Goal: Contribute content: Contribute content

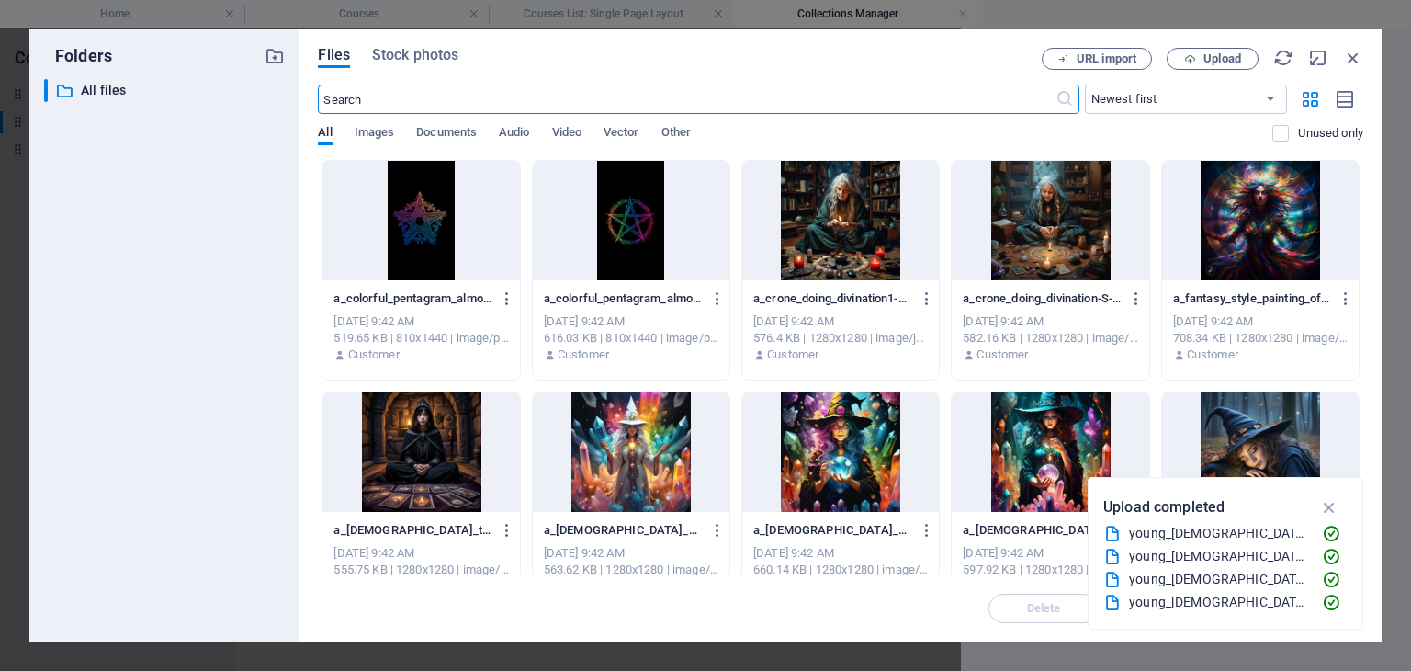
select select "[DOMAIN_NAME]_ASC"
select select "Creativity"
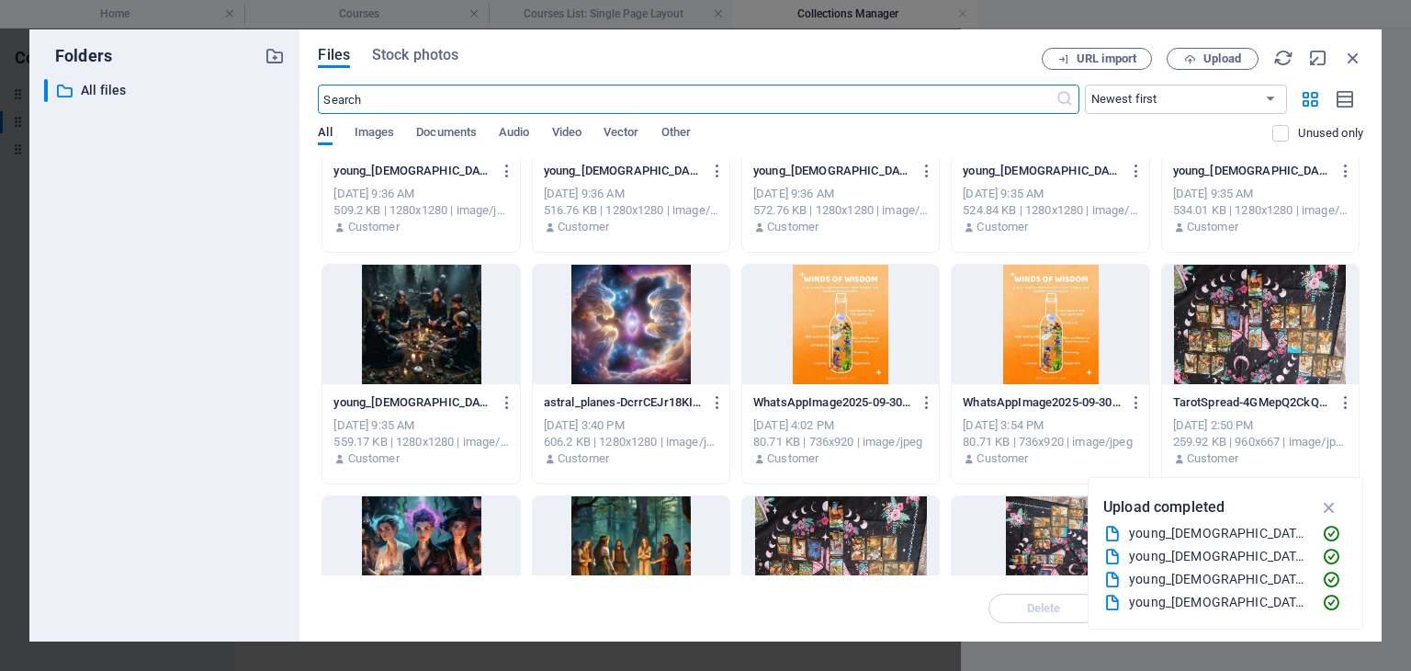
scroll to position [3583, 0]
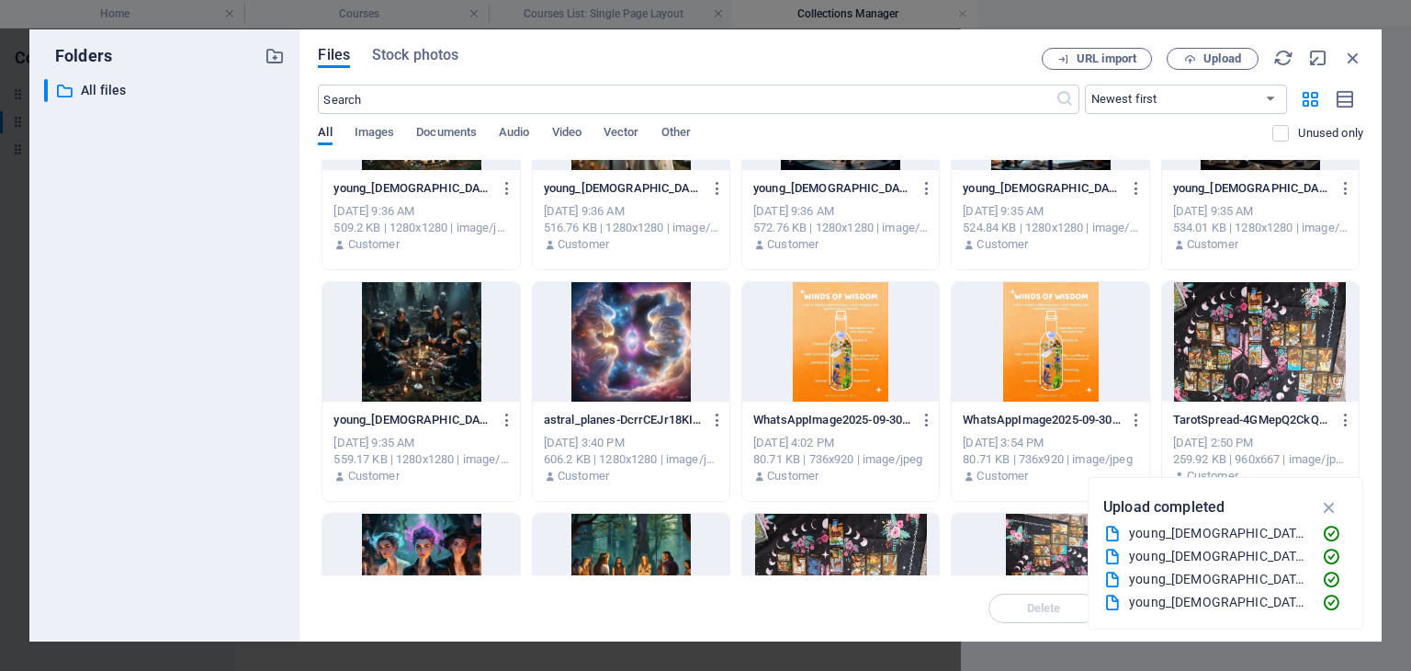
click at [1301, 343] on div at bounding box center [1260, 341] width 197 height 119
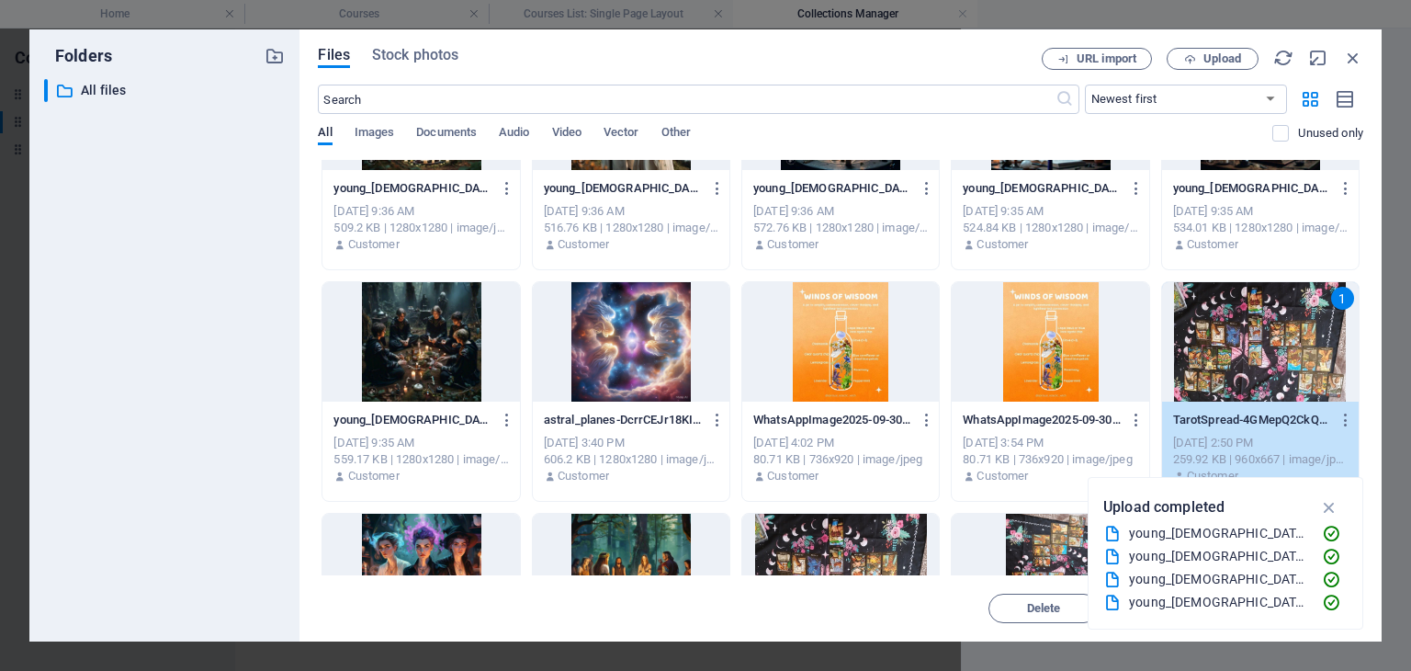
click at [1301, 343] on div "1" at bounding box center [1260, 341] width 197 height 119
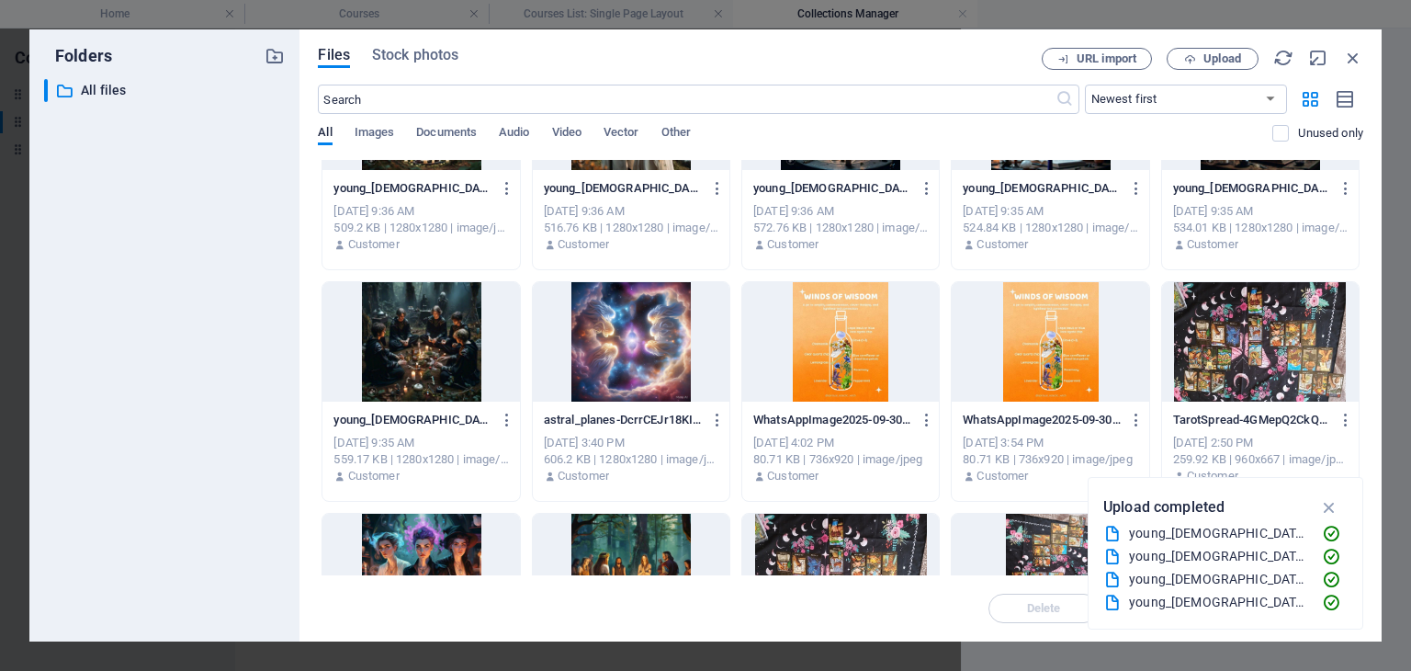
click at [1301, 343] on div at bounding box center [1260, 341] width 197 height 119
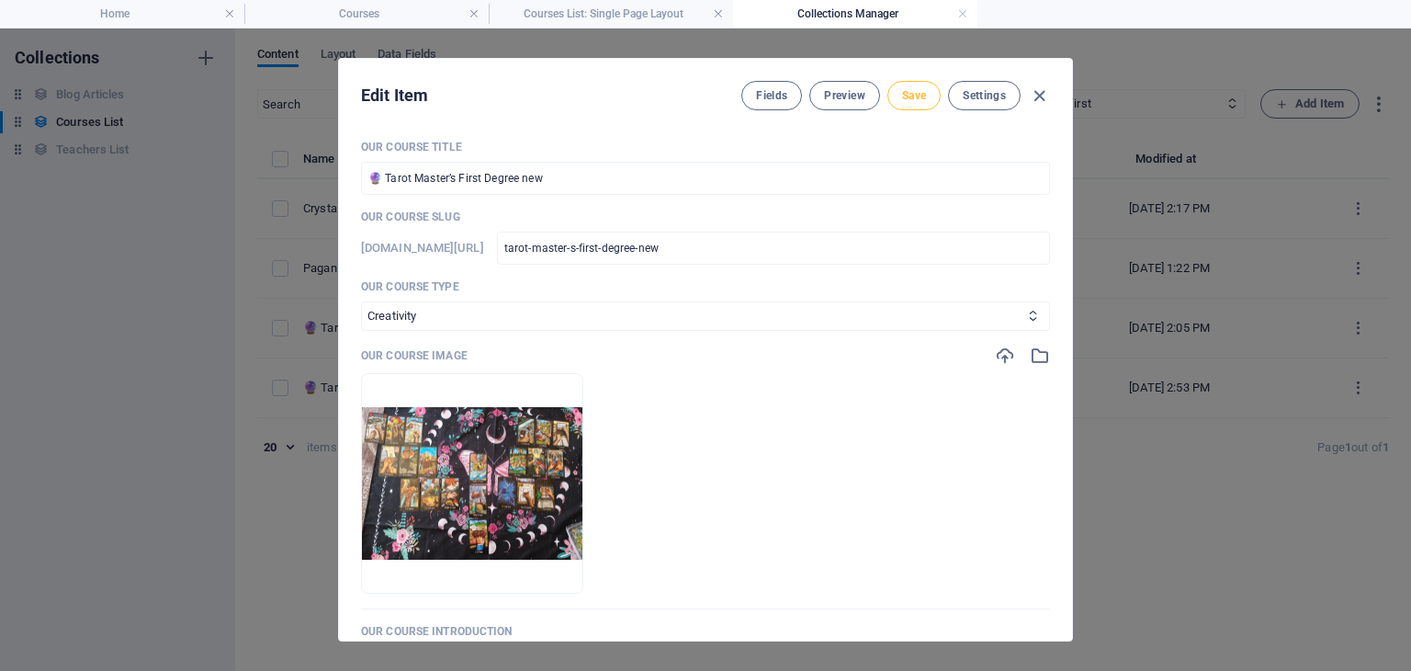
click at [912, 96] on span "Save" at bounding box center [914, 95] width 24 height 15
click at [1036, 98] on icon "button" at bounding box center [1039, 95] width 21 height 21
checkbox input "false"
type input "tarot-master-s-first-degree-new"
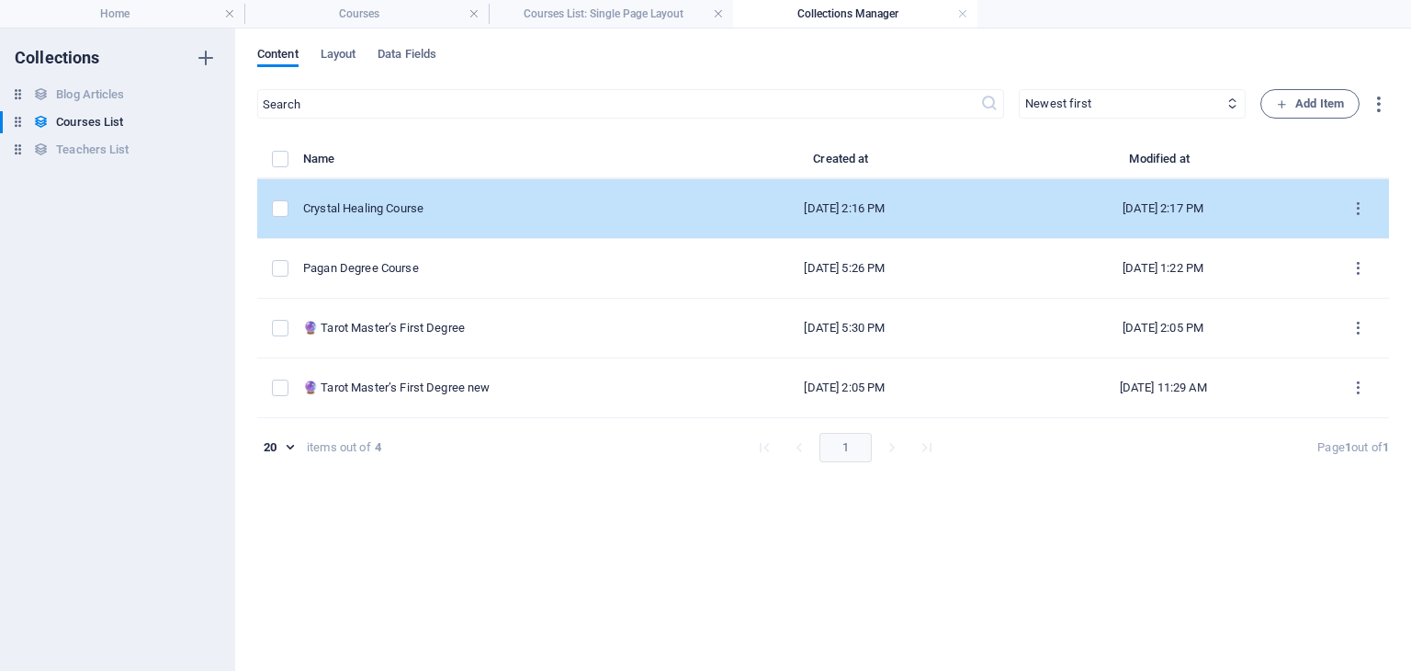
click at [411, 220] on td "Crystal Healing Course" at bounding box center [496, 209] width 387 height 60
select select "Creativity"
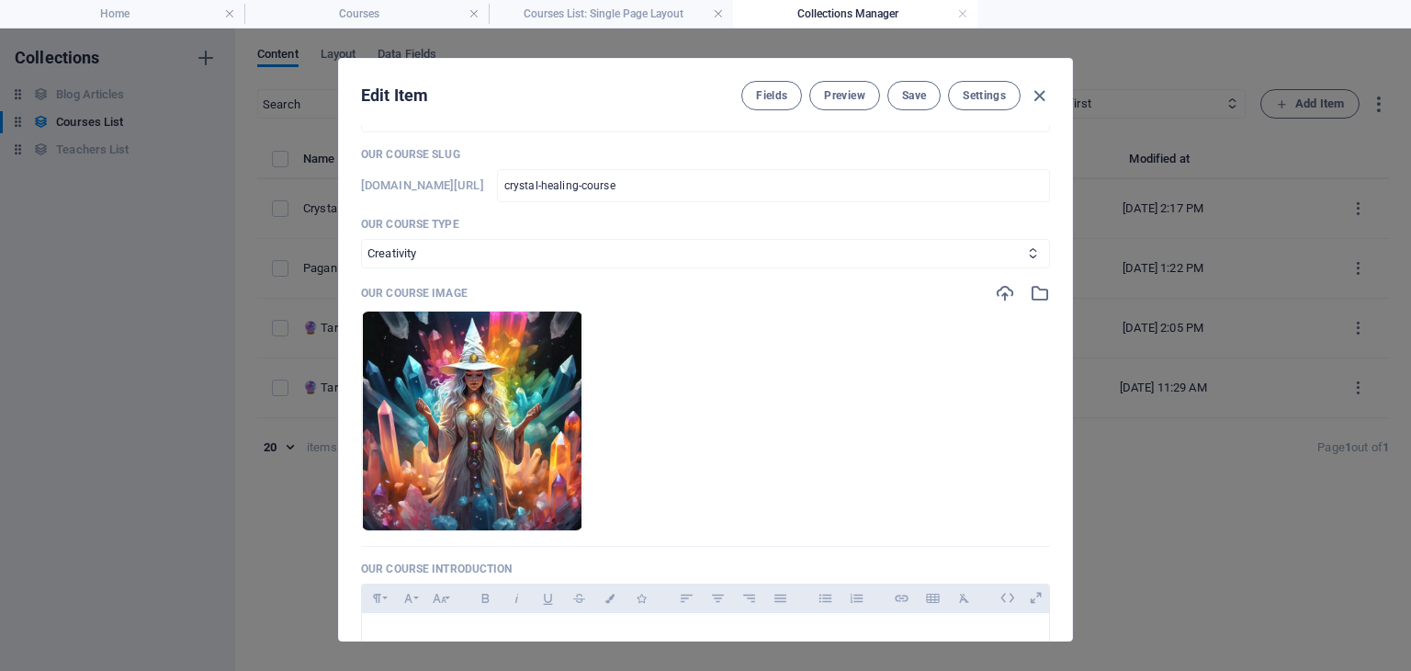
scroll to position [92, 0]
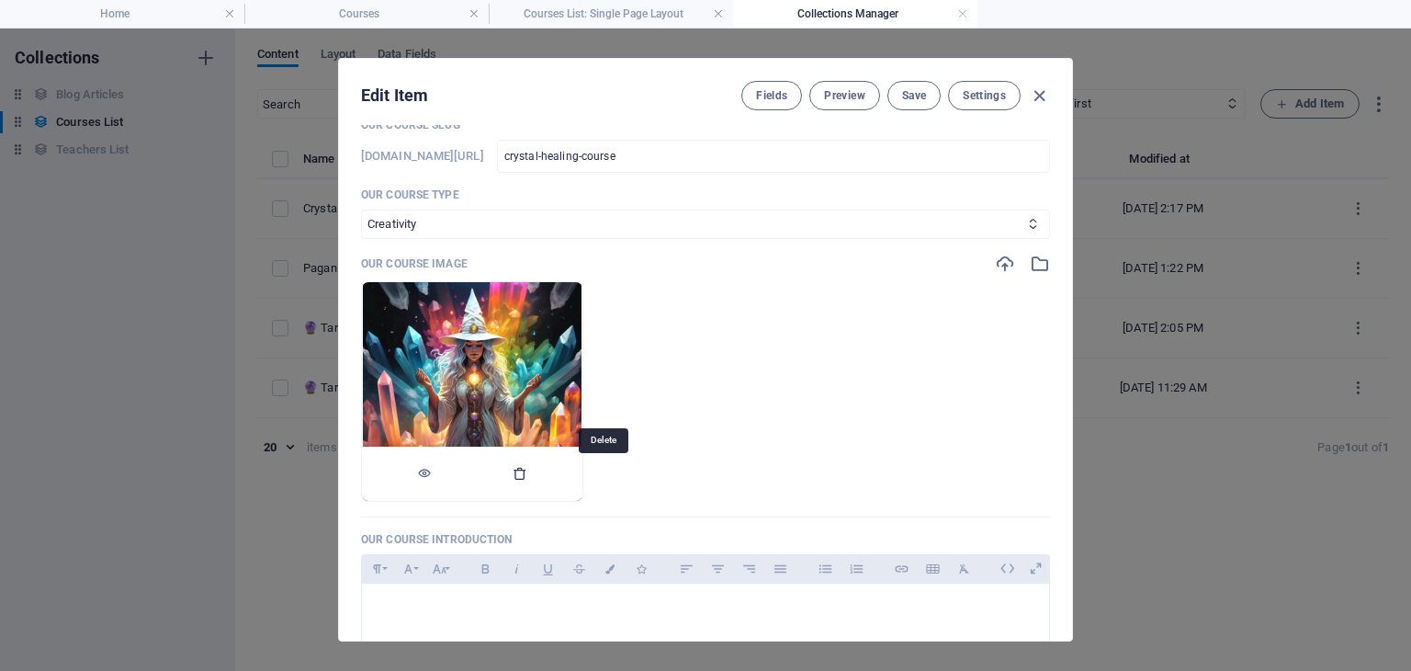
click at [527, 466] on icon "button" at bounding box center [520, 473] width 15 height 15
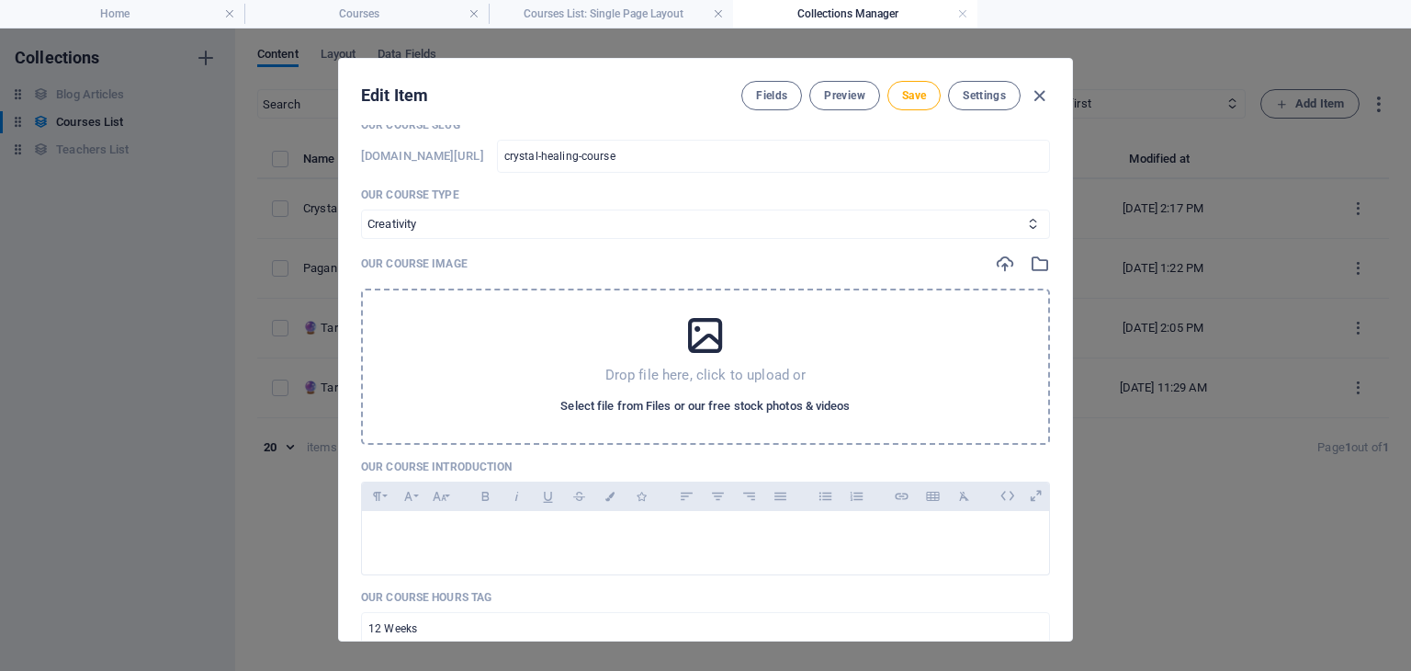
click at [662, 404] on span "Select file from Files or our free stock photos & videos" at bounding box center [704, 406] width 289 height 22
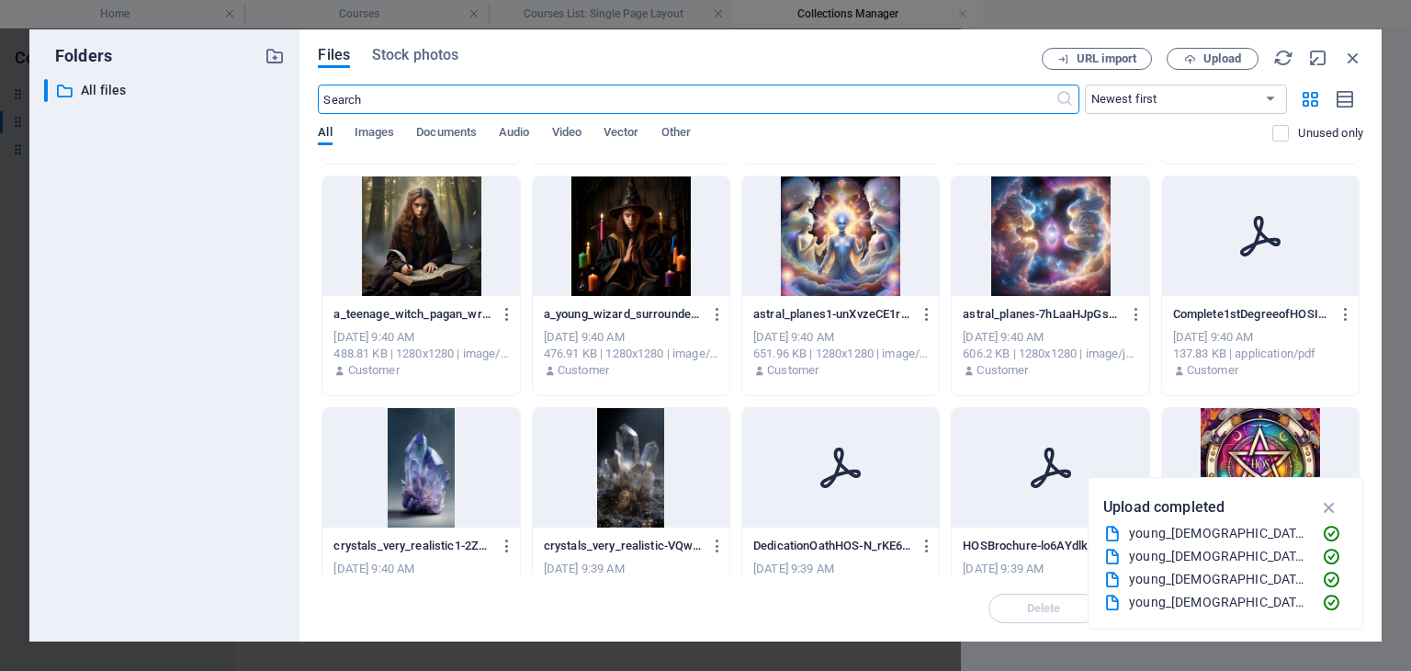
scroll to position [1654, 0]
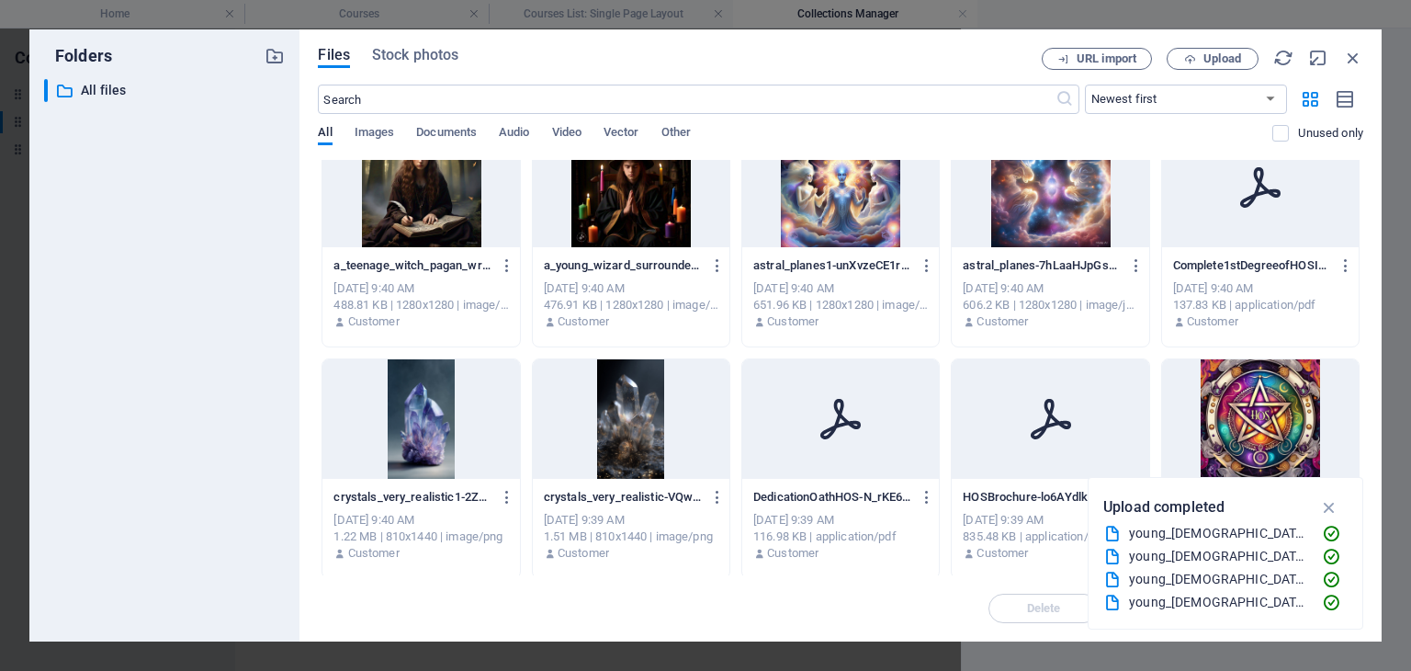
click at [626, 456] on div at bounding box center [631, 418] width 197 height 119
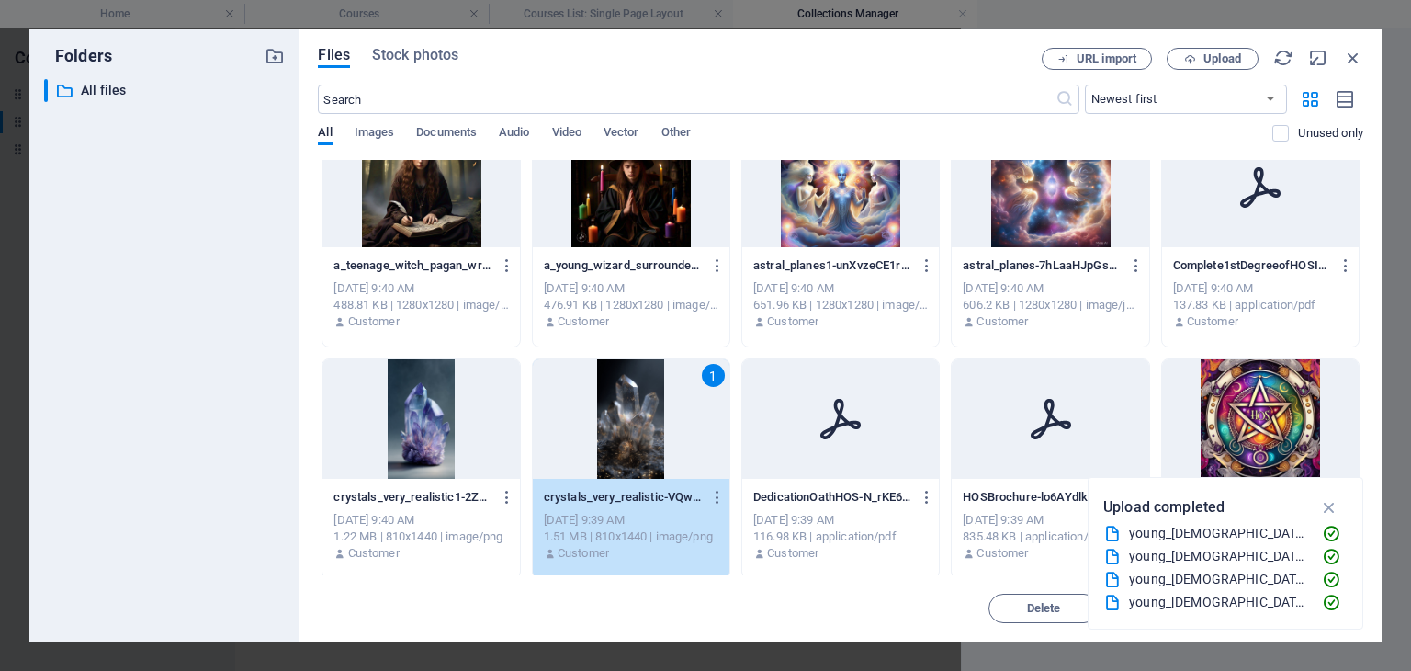
click at [626, 456] on div "1" at bounding box center [631, 418] width 197 height 119
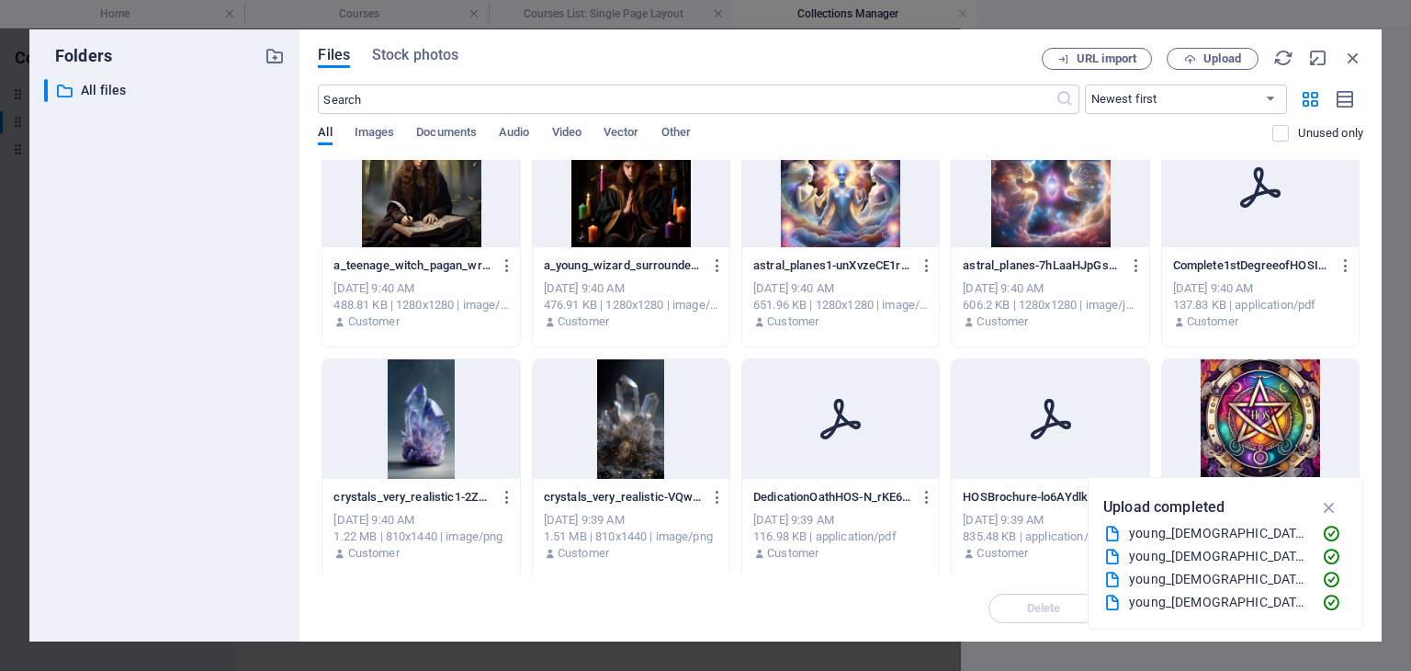
click at [626, 456] on div at bounding box center [631, 418] width 197 height 119
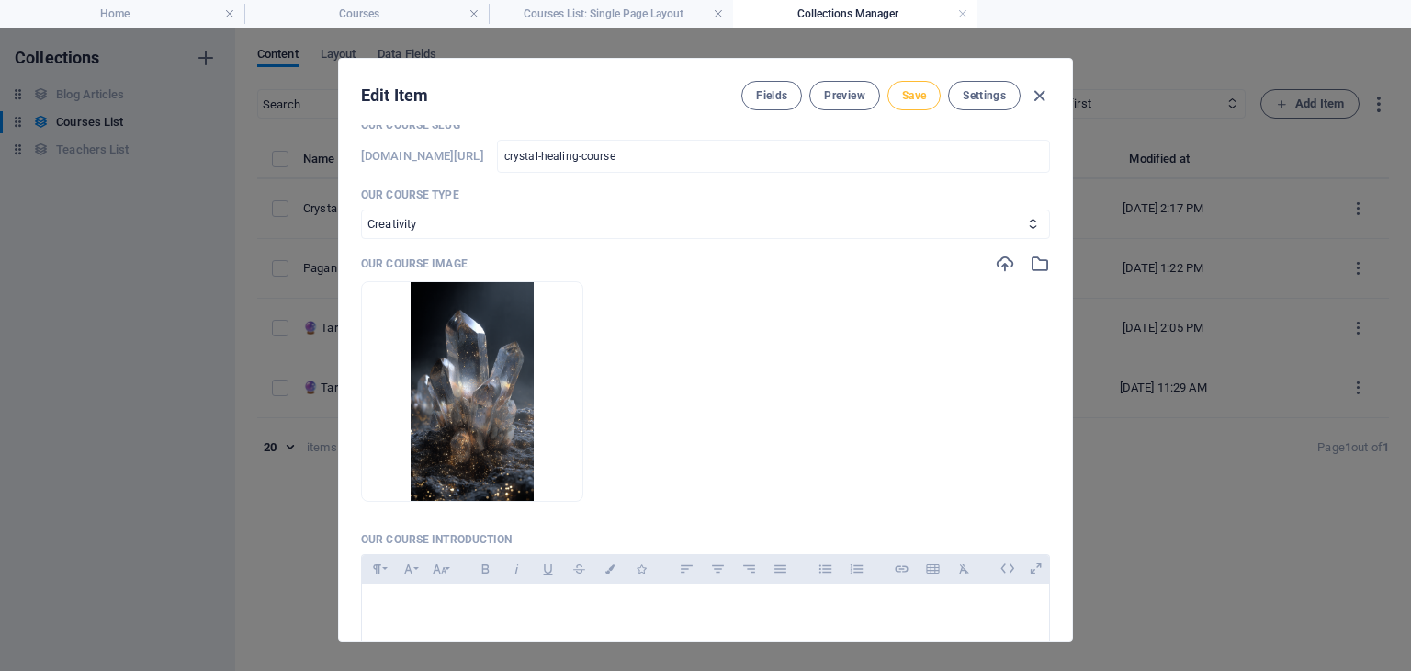
click at [911, 91] on span "Save" at bounding box center [914, 95] width 24 height 15
click at [1037, 94] on icon "button" at bounding box center [1039, 95] width 21 height 21
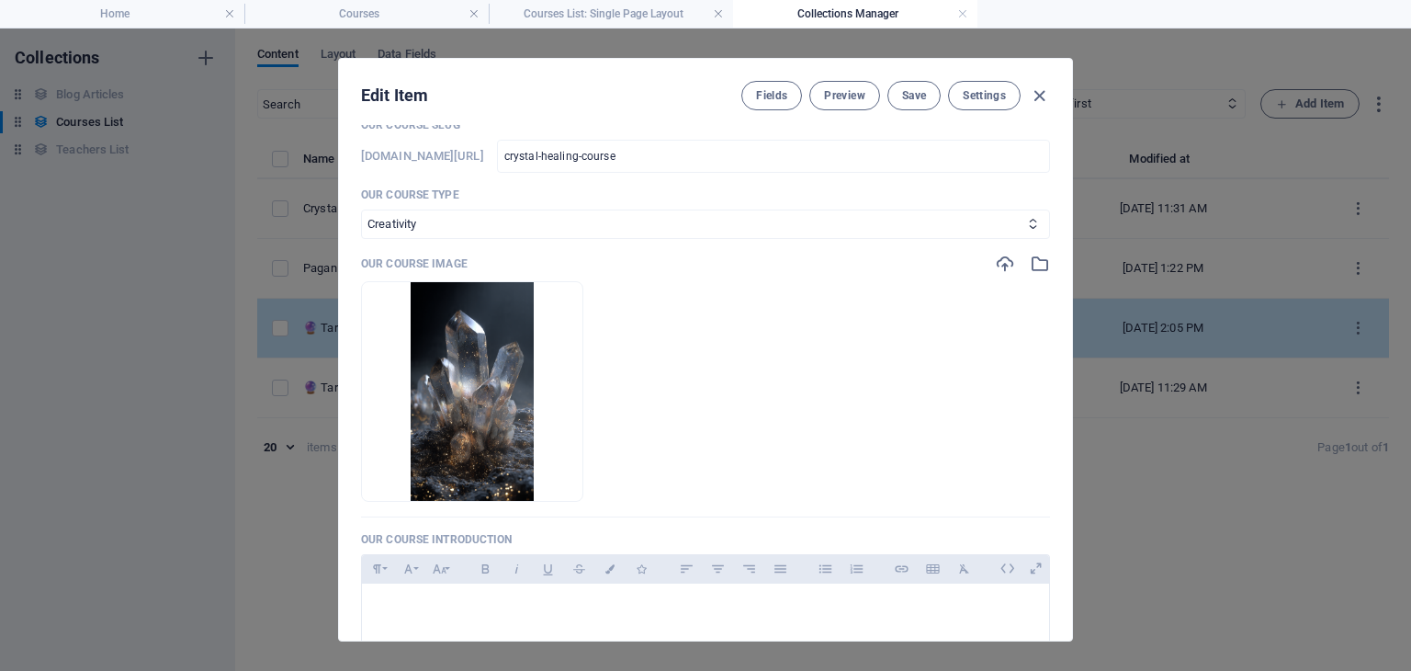
type input "crystal-healing-course"
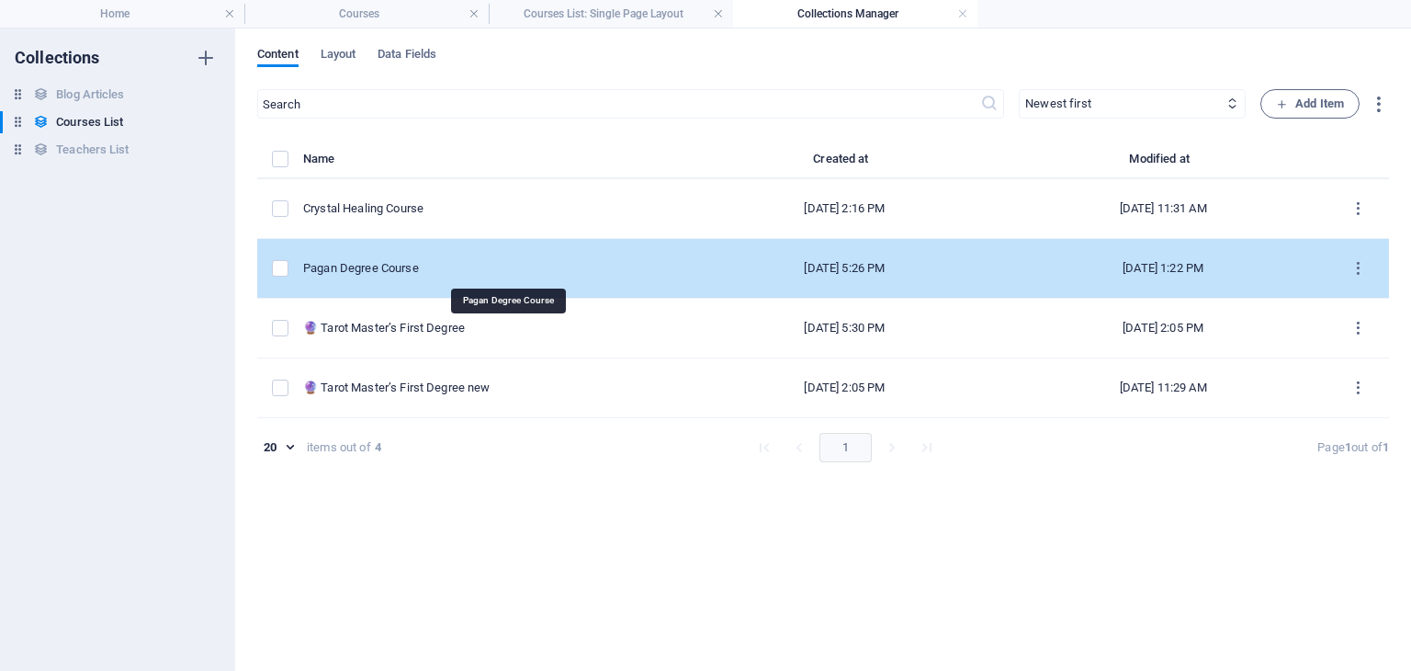
click at [424, 265] on div "Pagan Degree Course" at bounding box center [489, 268] width 372 height 17
select select "Creativity"
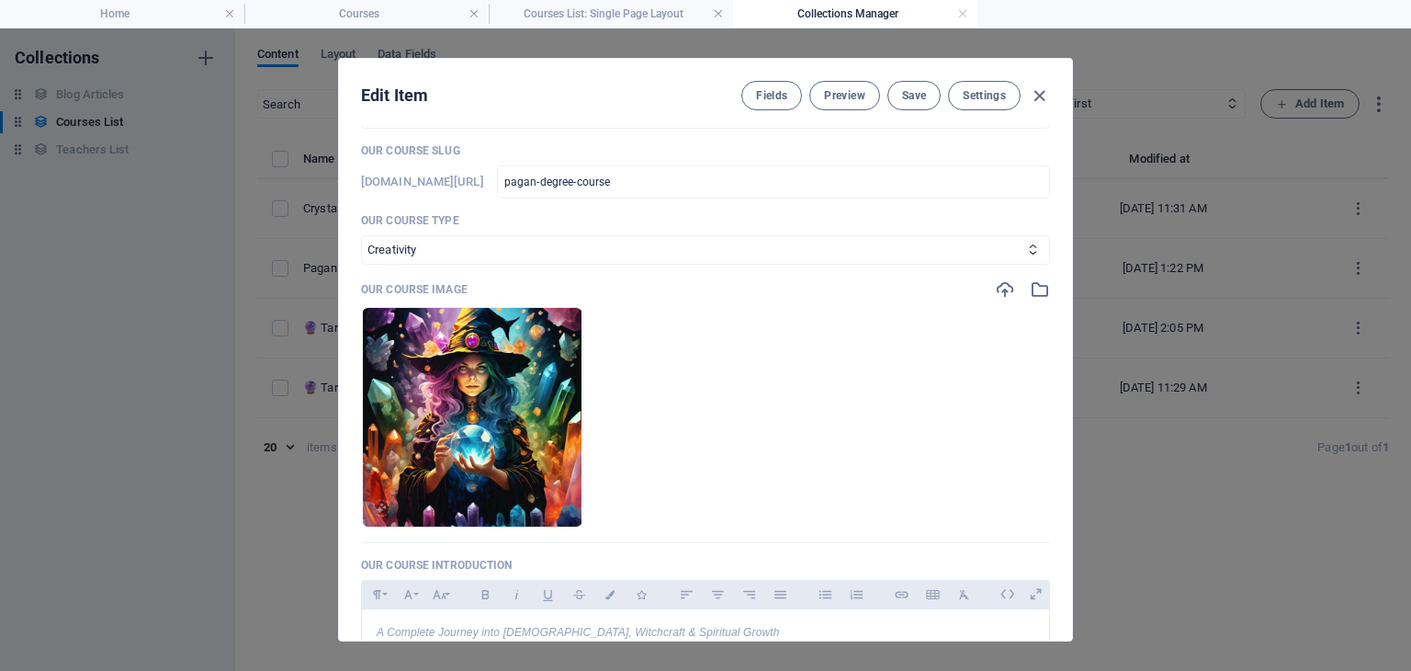
scroll to position [92, 0]
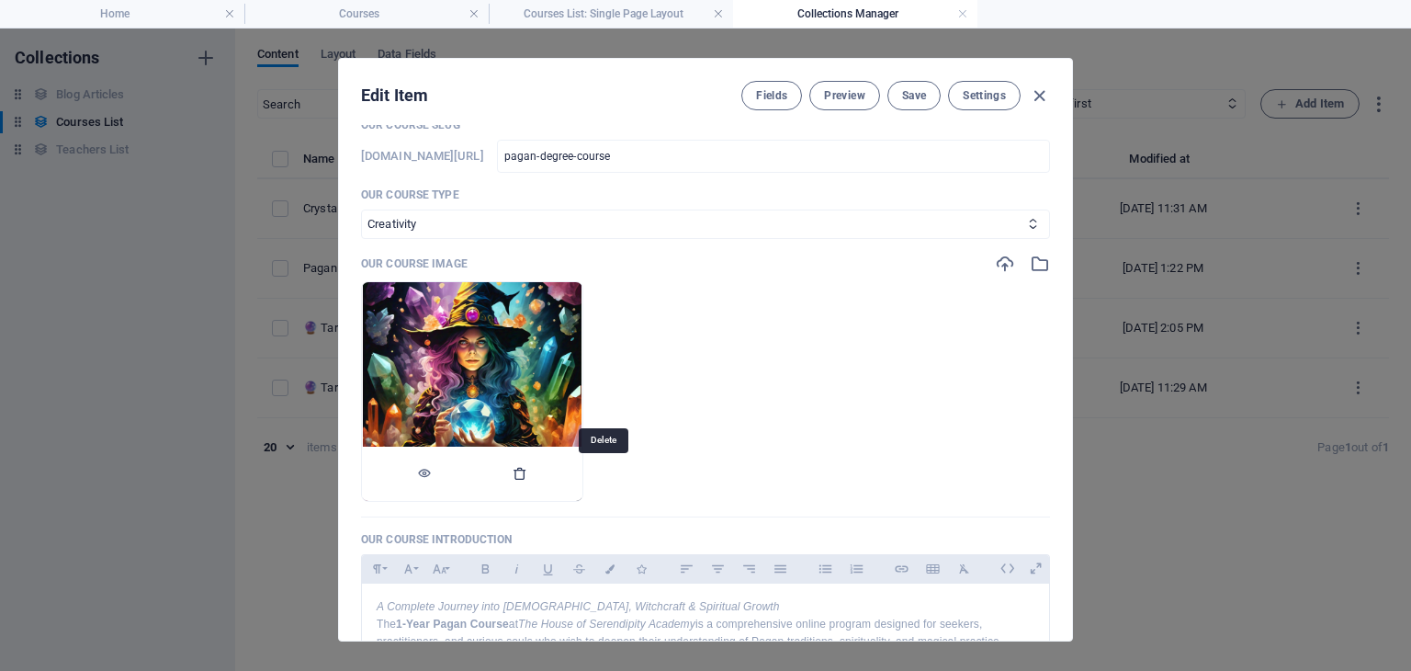
click at [527, 480] on icon "button" at bounding box center [520, 473] width 15 height 15
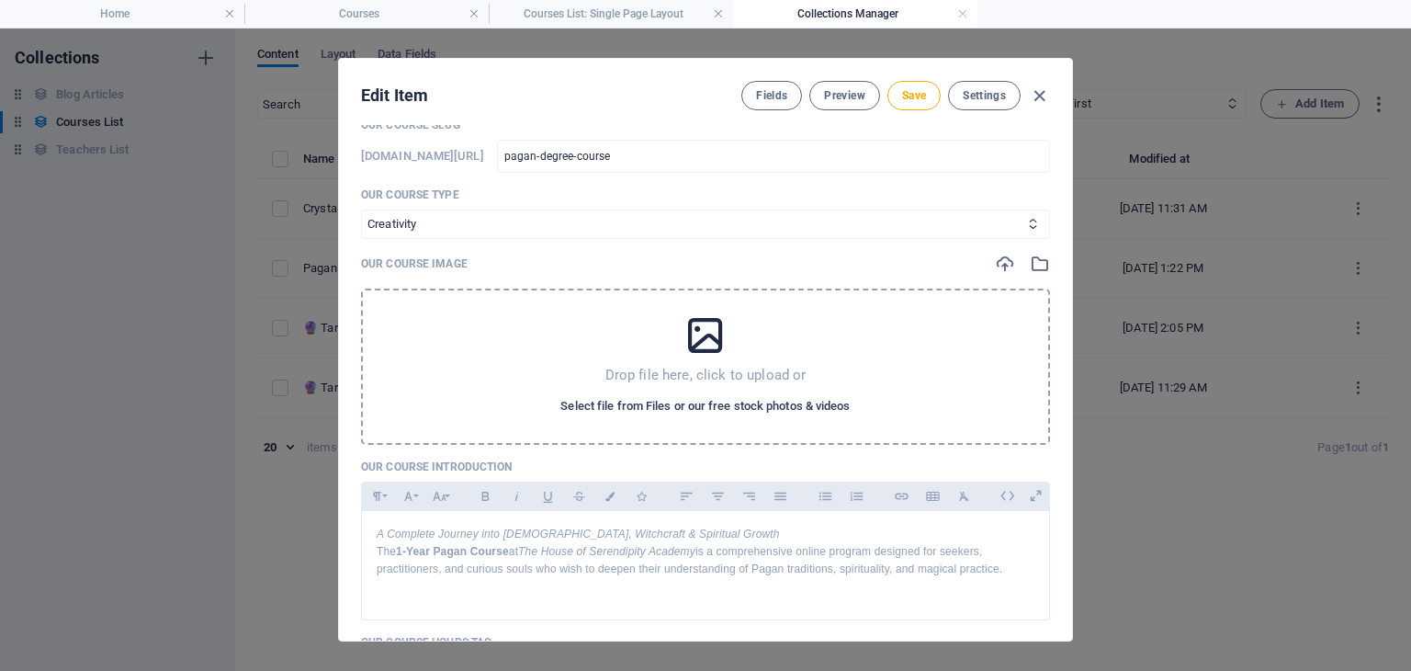
click at [698, 408] on span "Select file from Files or our free stock photos & videos" at bounding box center [704, 406] width 289 height 22
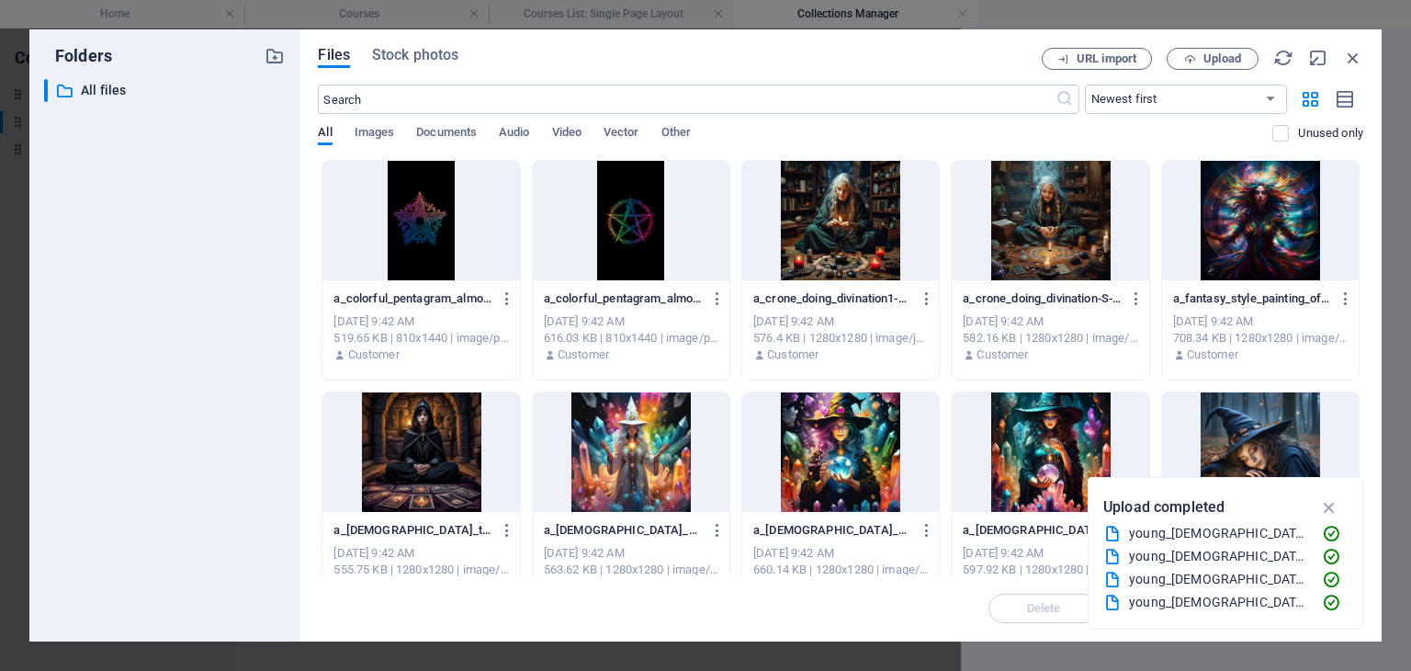
click at [829, 269] on div at bounding box center [840, 220] width 197 height 119
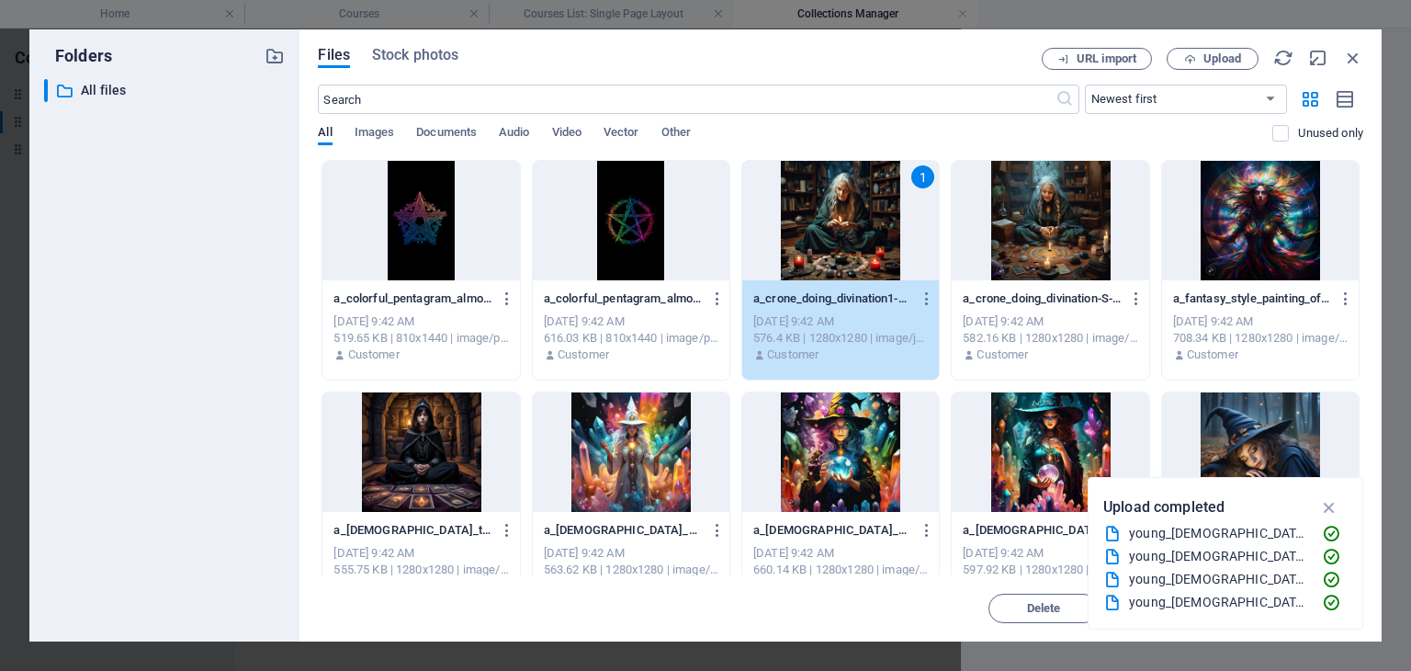
click at [829, 269] on div "1" at bounding box center [840, 220] width 197 height 119
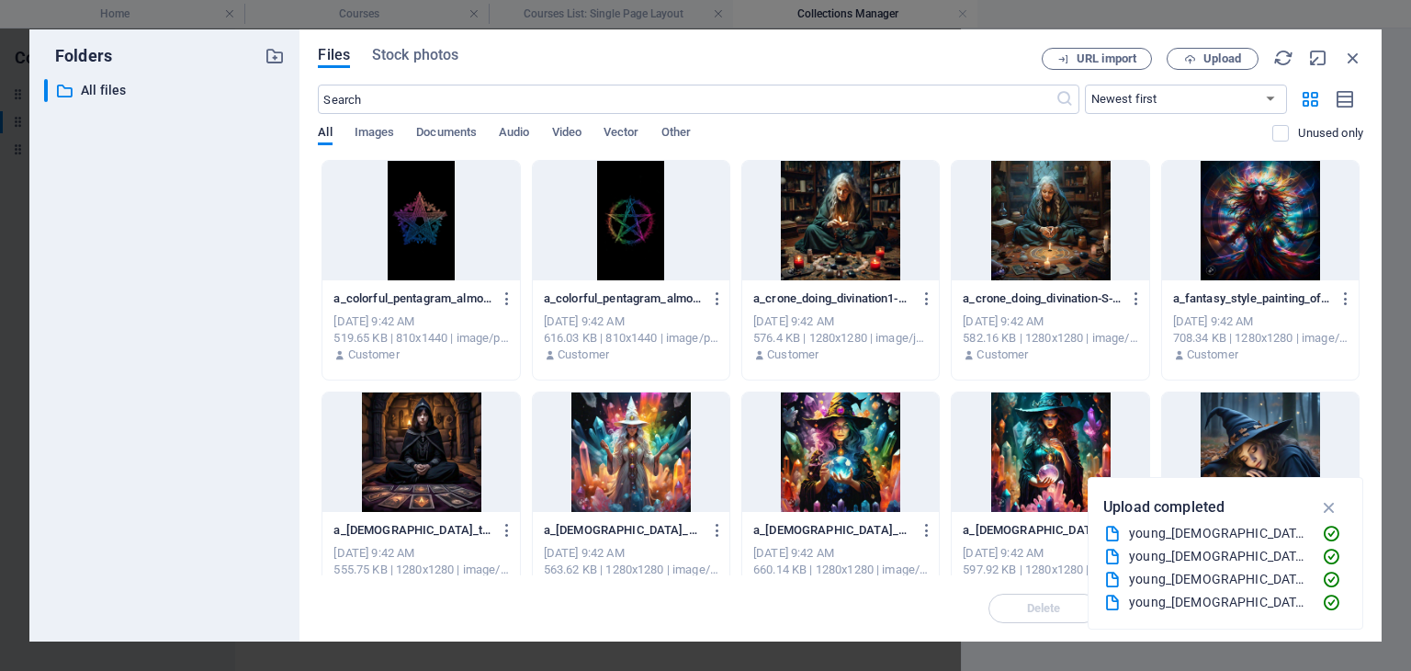
click at [829, 269] on div at bounding box center [840, 220] width 197 height 119
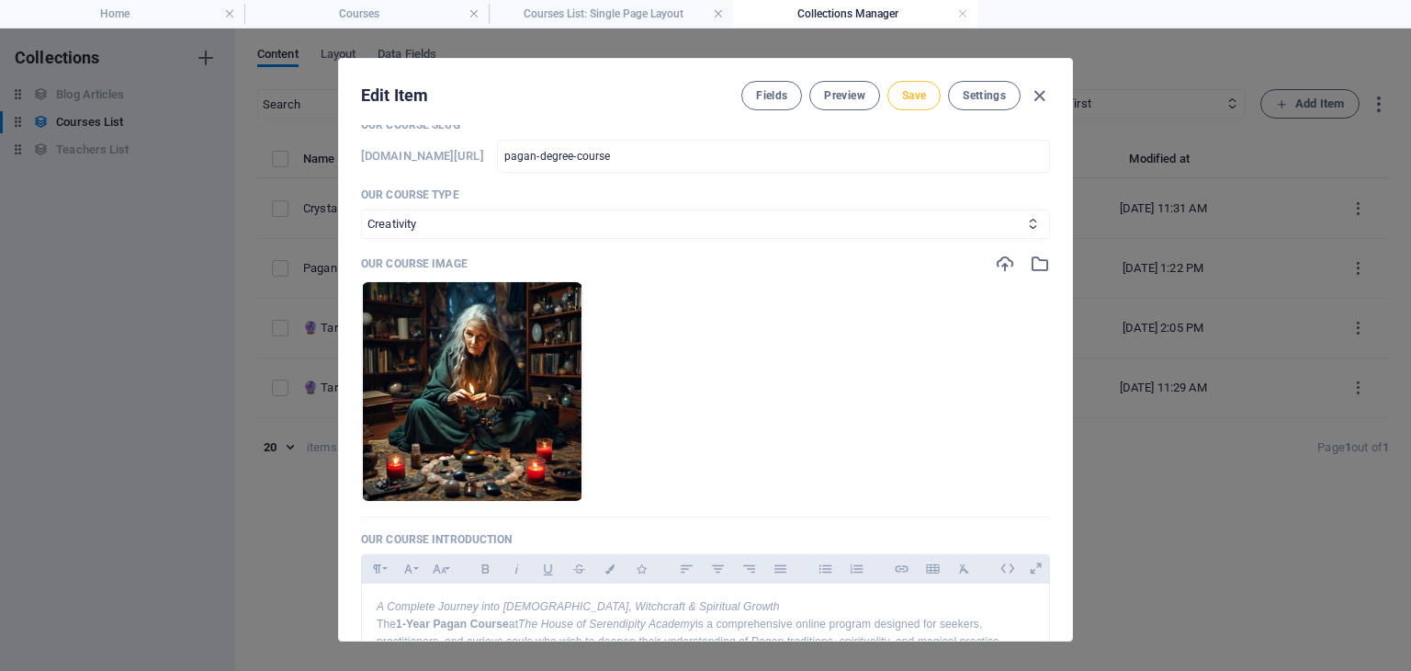
click at [912, 99] on span "Save" at bounding box center [914, 95] width 24 height 15
click at [1041, 98] on icon "button" at bounding box center [1039, 95] width 21 height 21
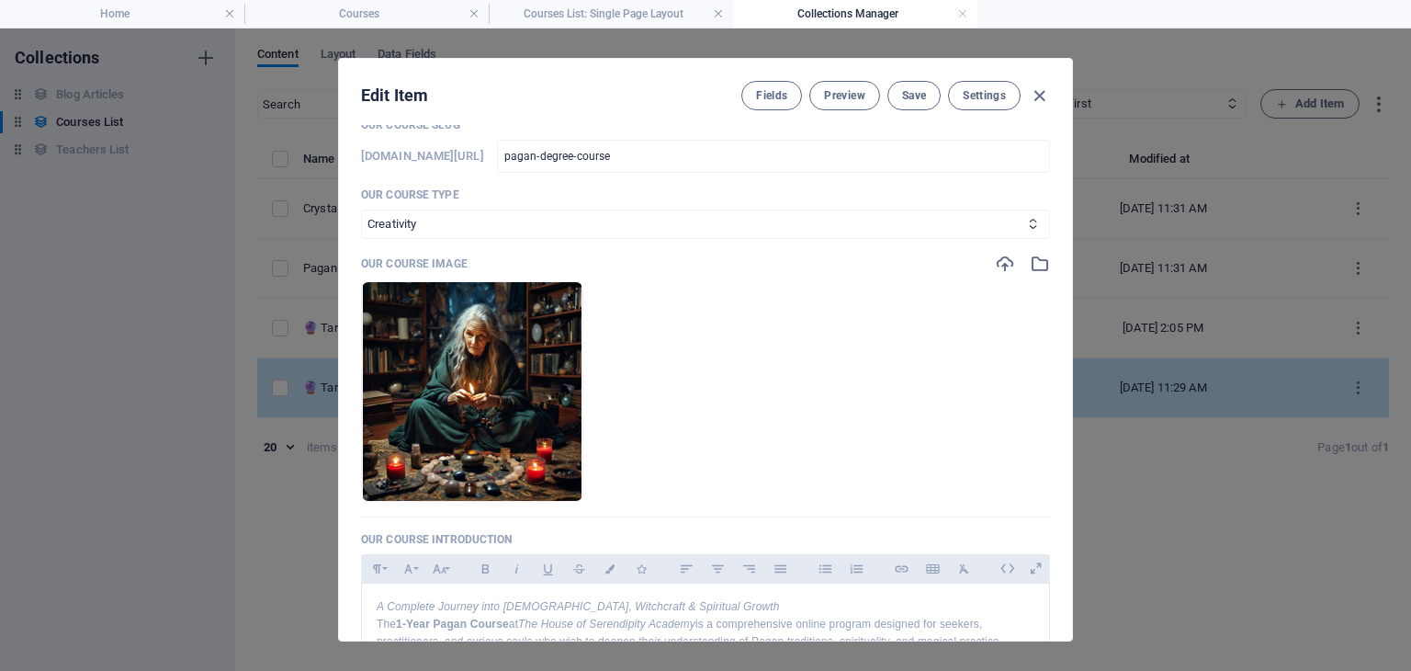
checkbox input "false"
type input "pagan-degree-course"
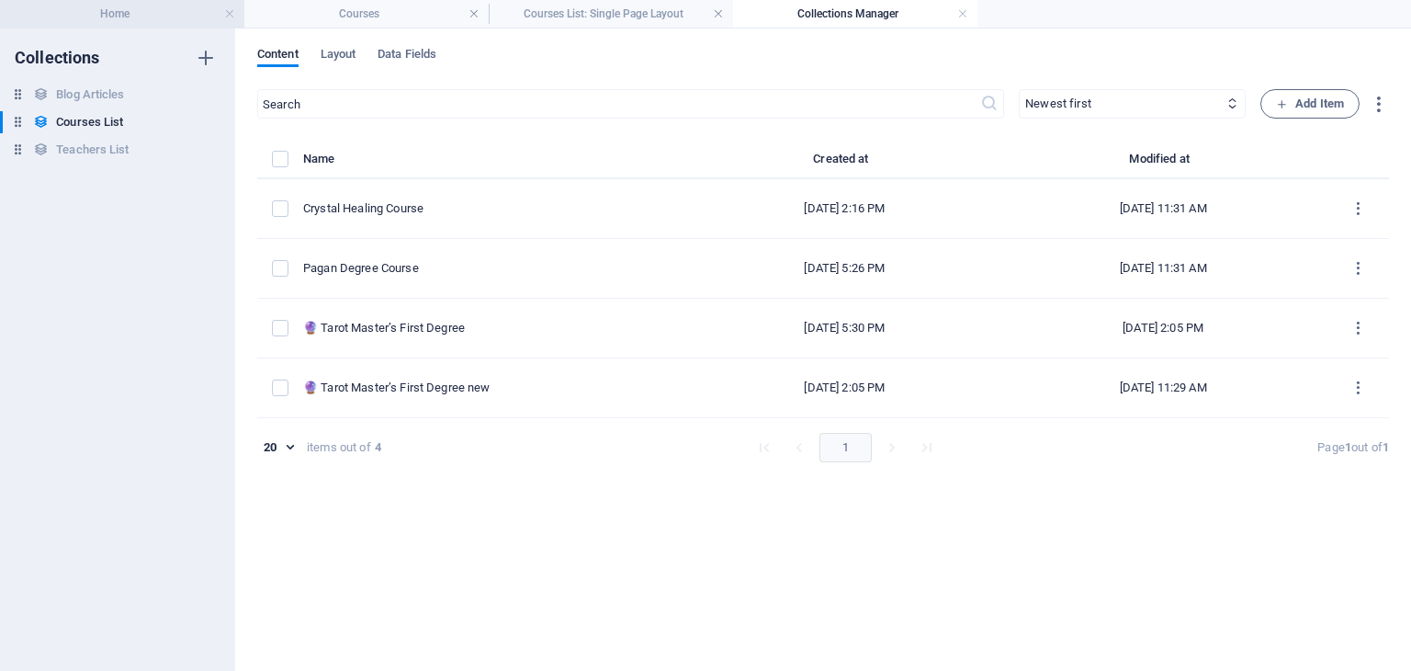
click at [151, 21] on h4 "Home" at bounding box center [122, 14] width 244 height 20
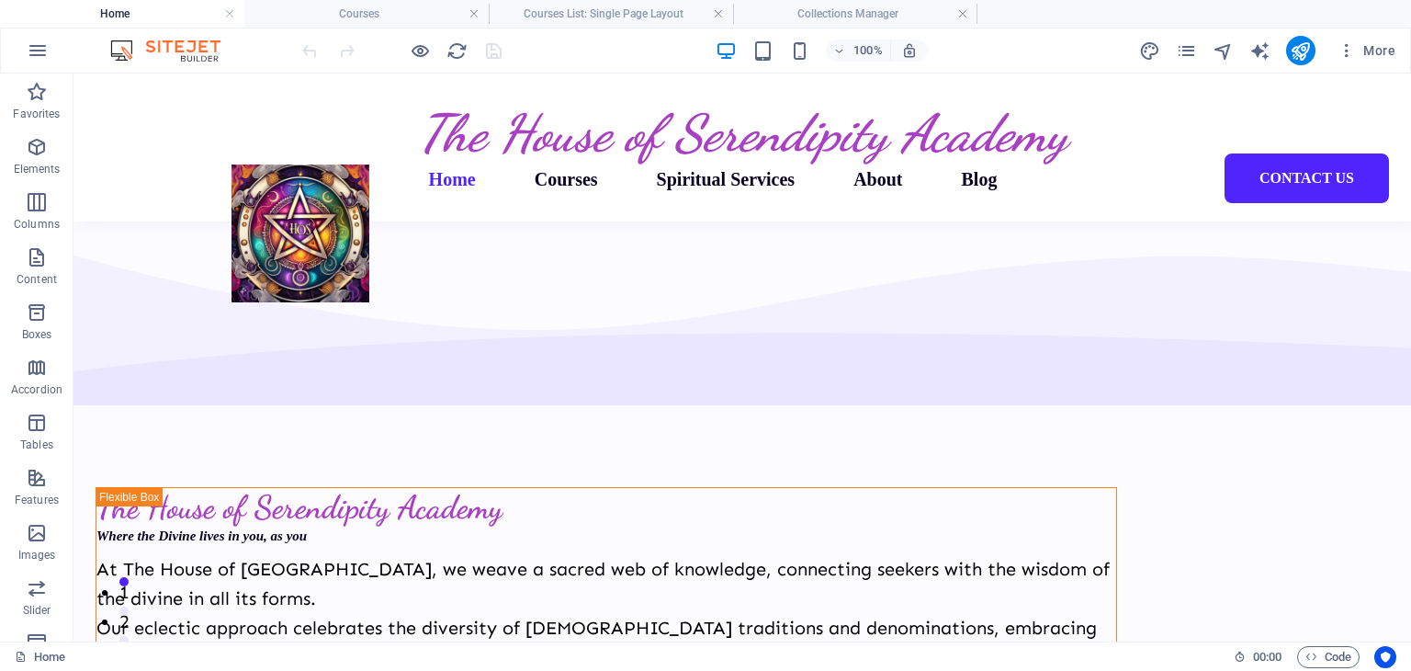
scroll to position [4042, 0]
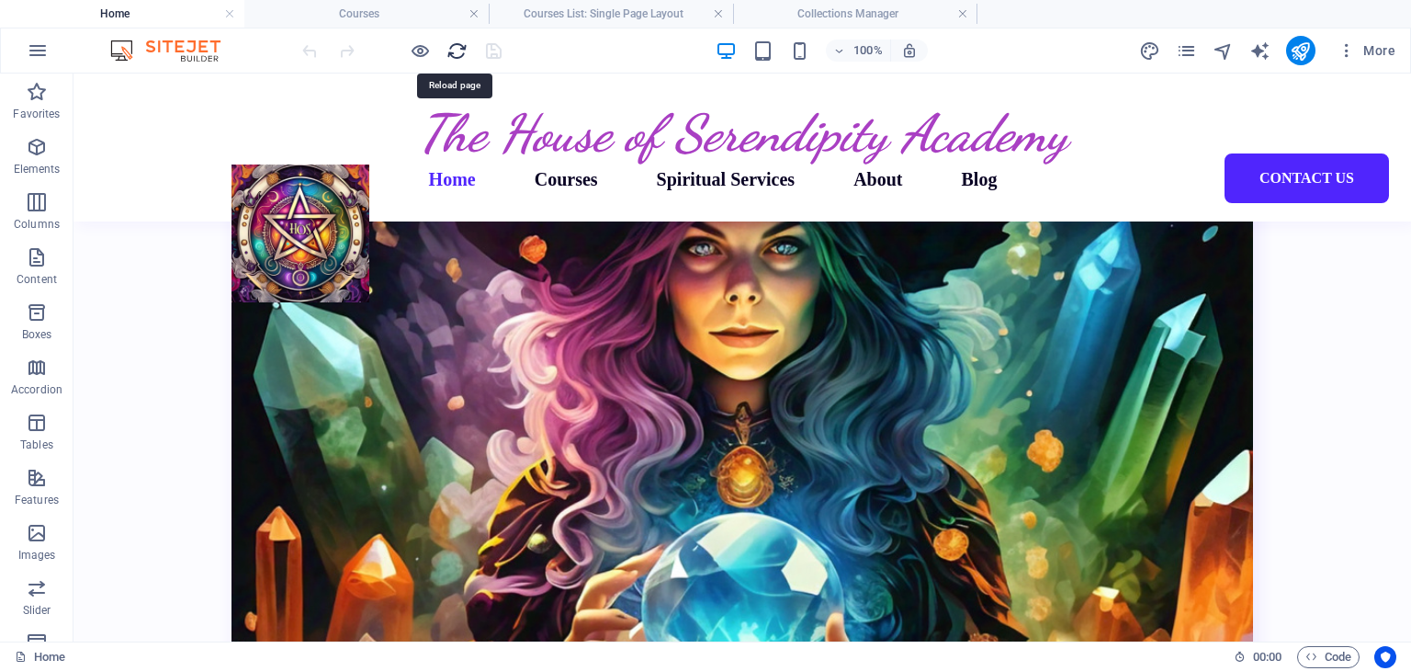
click at [453, 46] on icon "reload" at bounding box center [456, 50] width 21 height 21
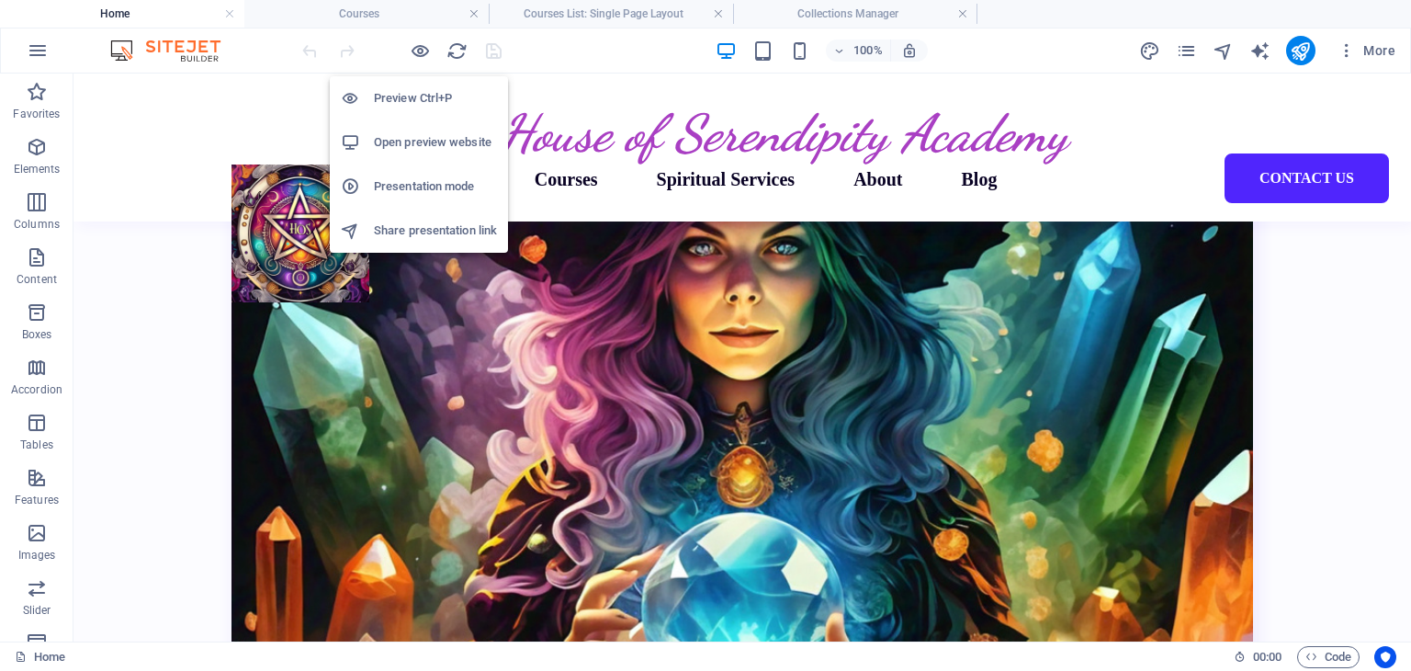
click at [411, 100] on h6 "Preview Ctrl+P" at bounding box center [435, 98] width 123 height 22
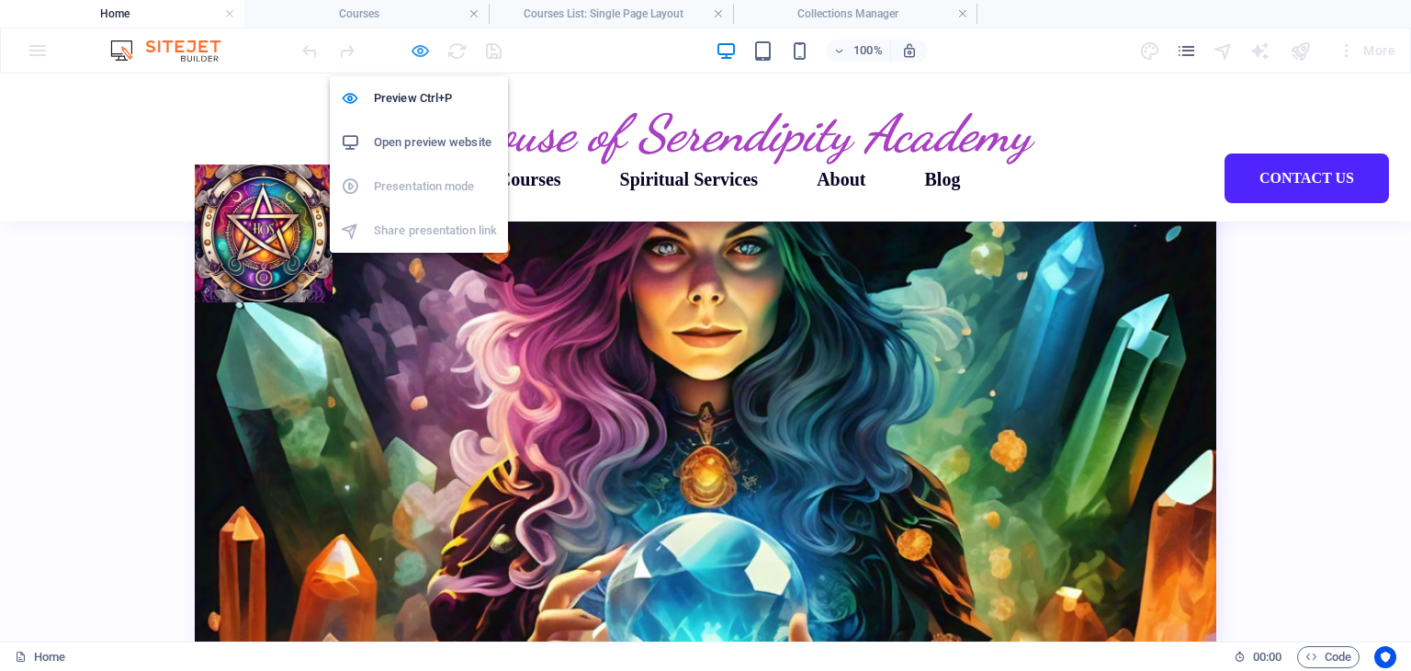
click at [419, 43] on icon "button" at bounding box center [420, 50] width 21 height 21
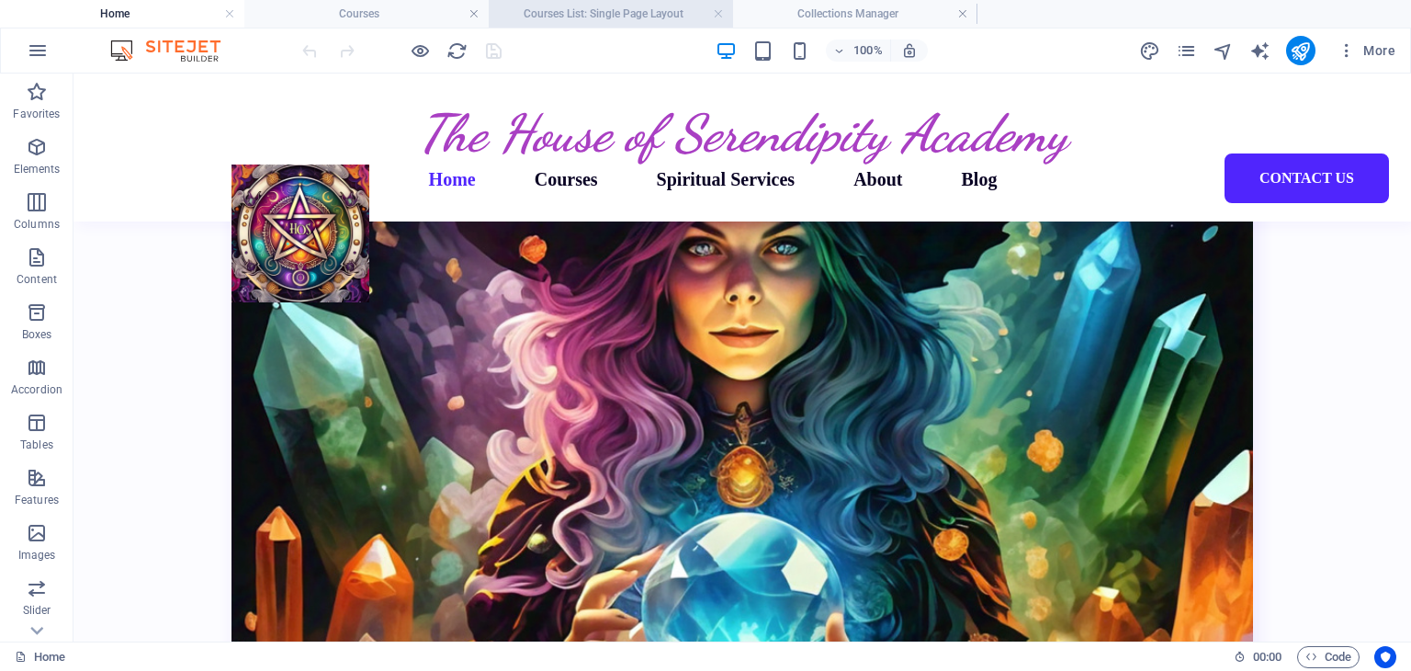
click at [646, 5] on h4 "Courses List: Single Page Layout" at bounding box center [611, 14] width 244 height 20
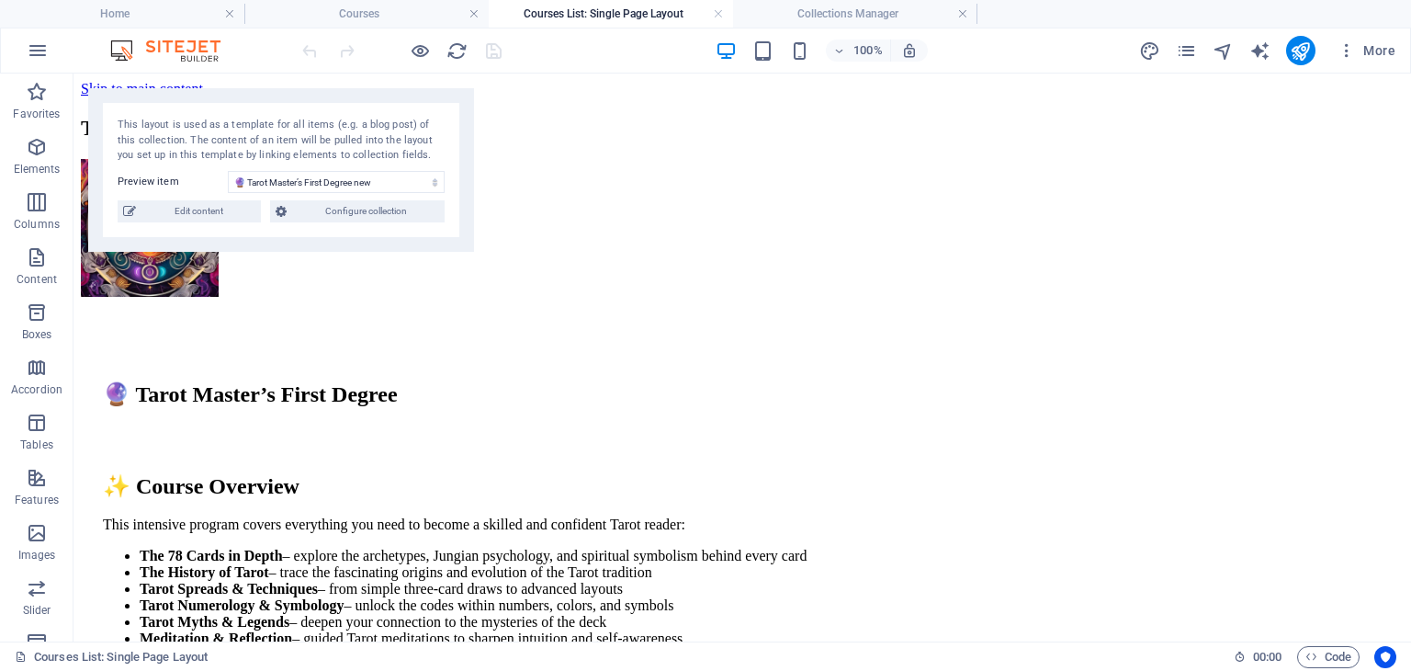
scroll to position [1982, 0]
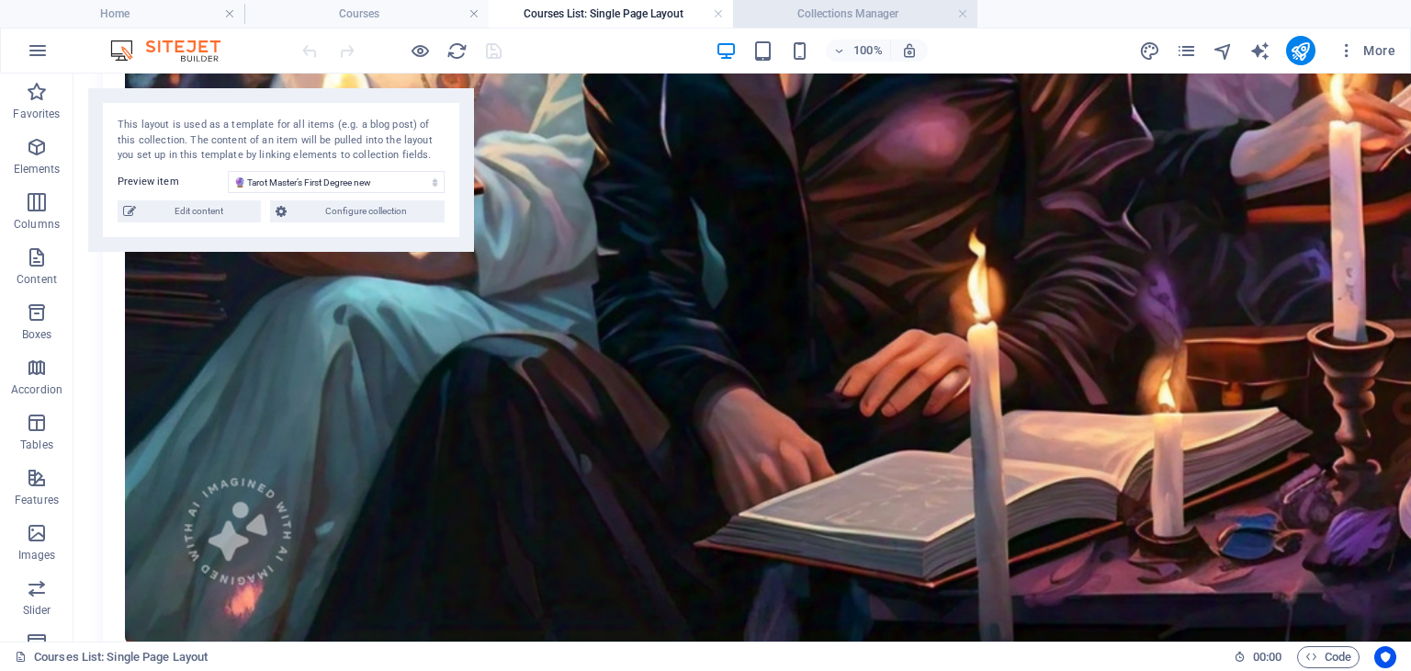
click at [776, 17] on h4 "Collections Manager" at bounding box center [855, 14] width 244 height 20
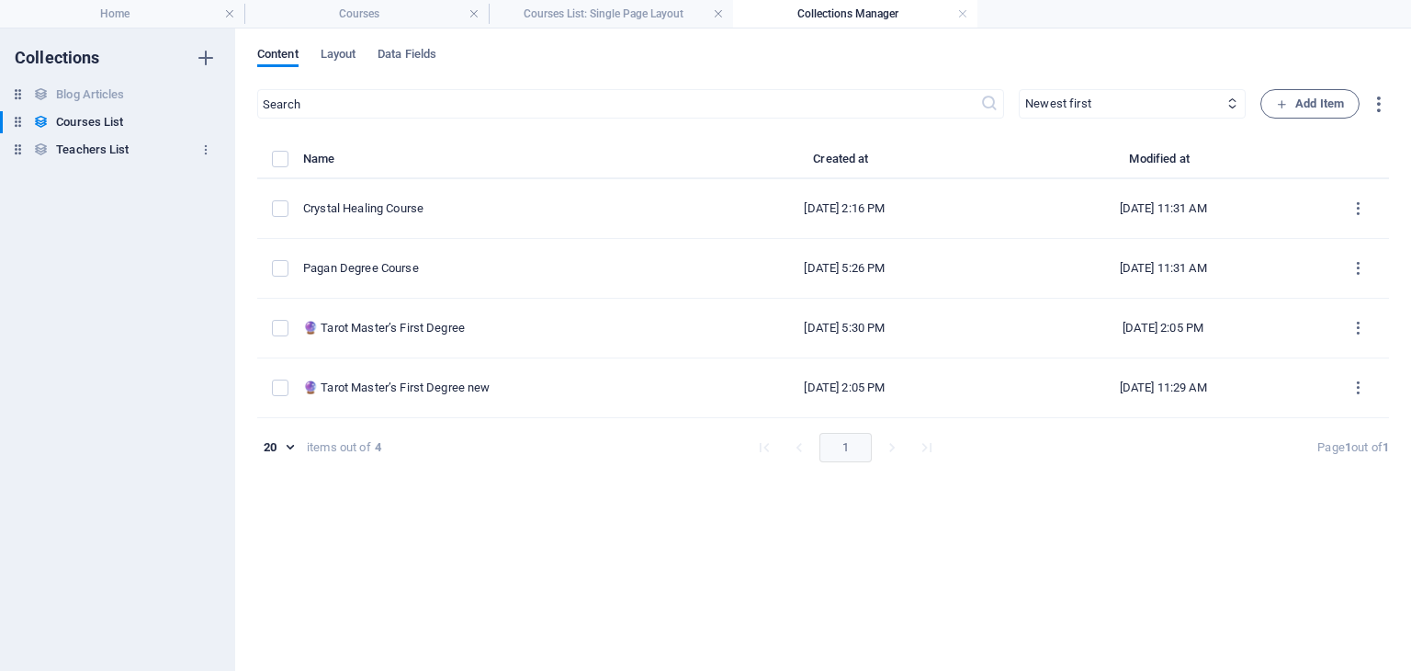
click at [73, 154] on h6 "Teachers List" at bounding box center [92, 150] width 73 height 22
select select "createdAt_DESC"
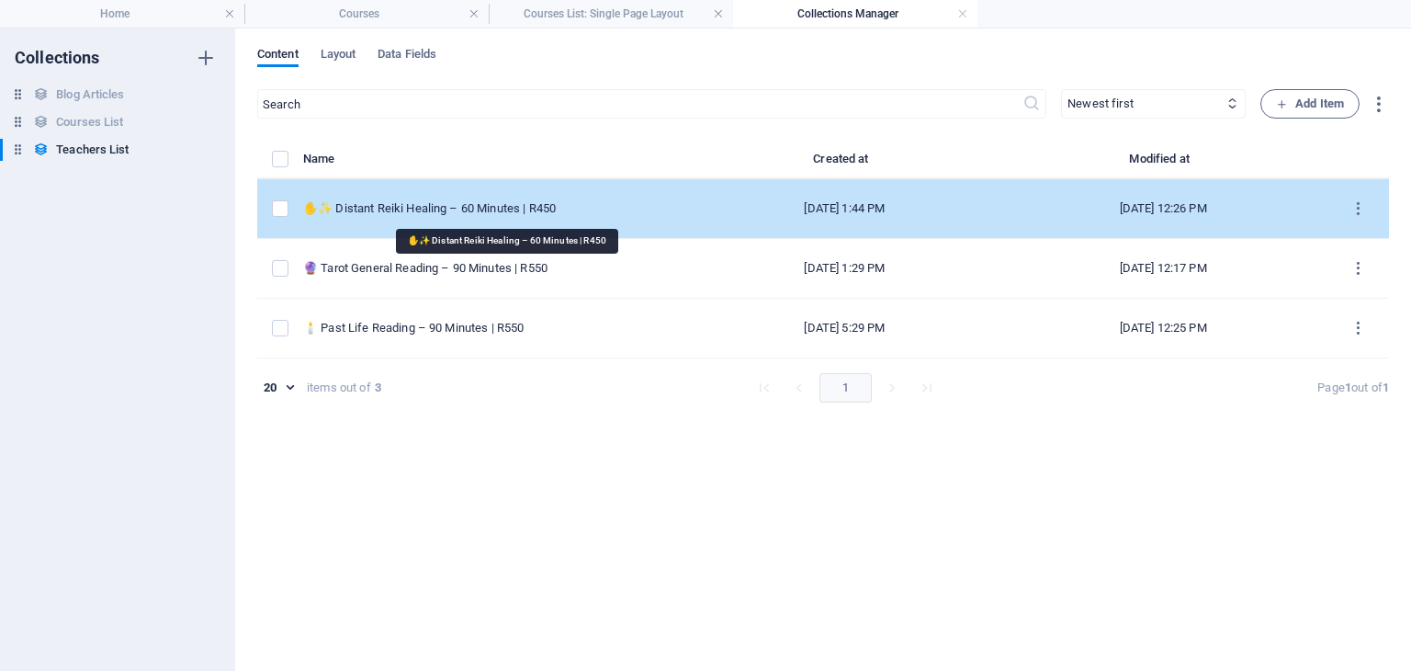
click at [417, 203] on div "✋✨ Distant Reiki Healing – 60 Minutes | R450" at bounding box center [489, 208] width 372 height 17
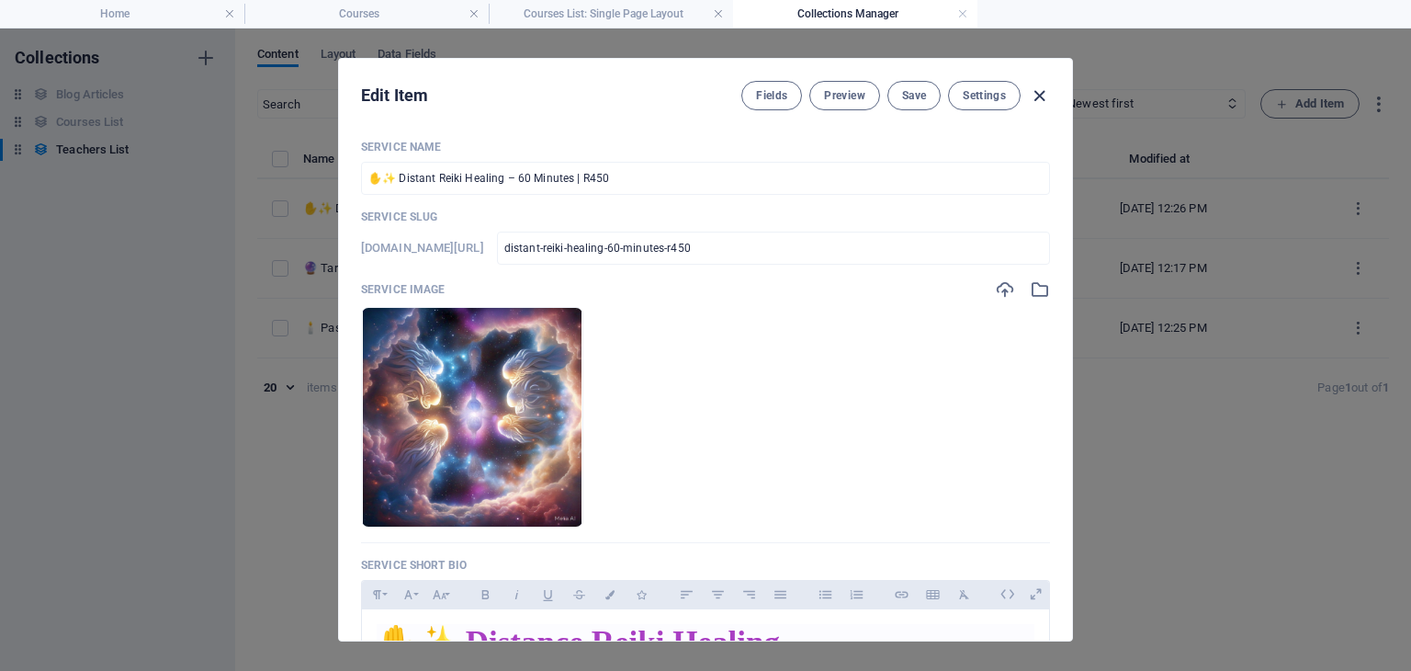
click at [1042, 92] on icon "button" at bounding box center [1039, 95] width 21 height 21
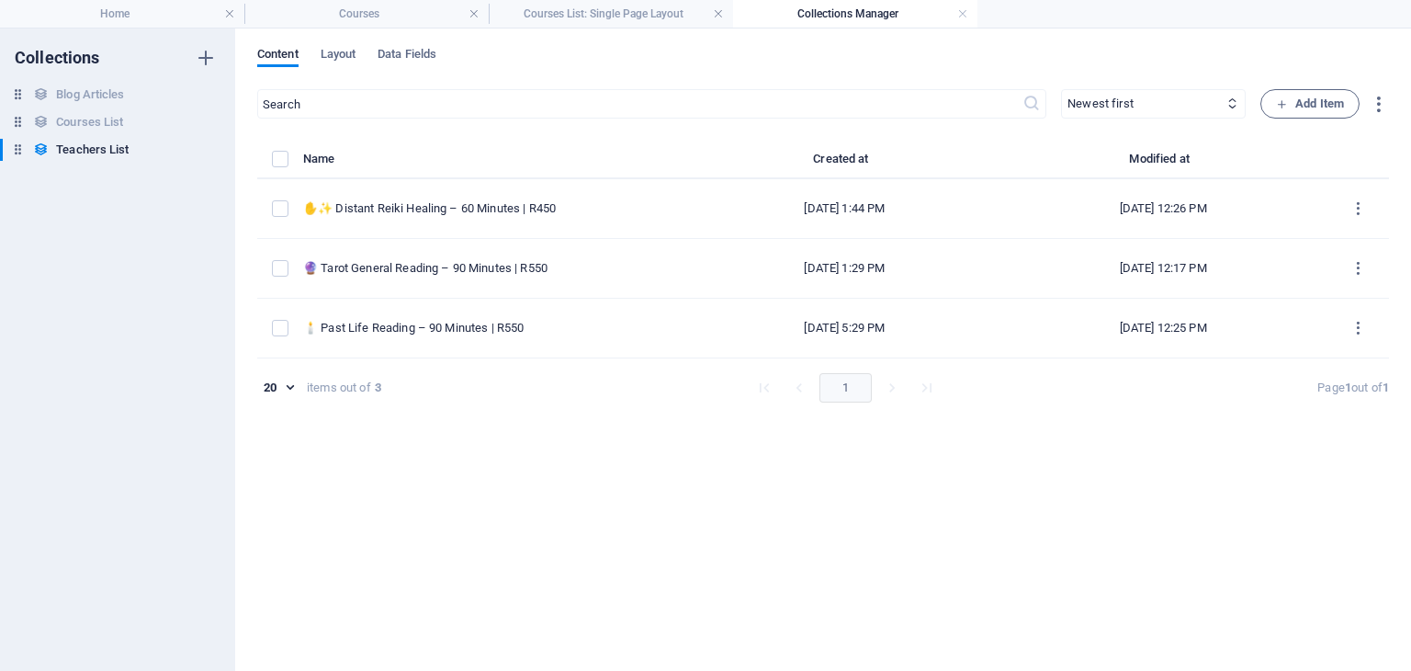
type input "distant-reiki-healing-60-minutes-r450"
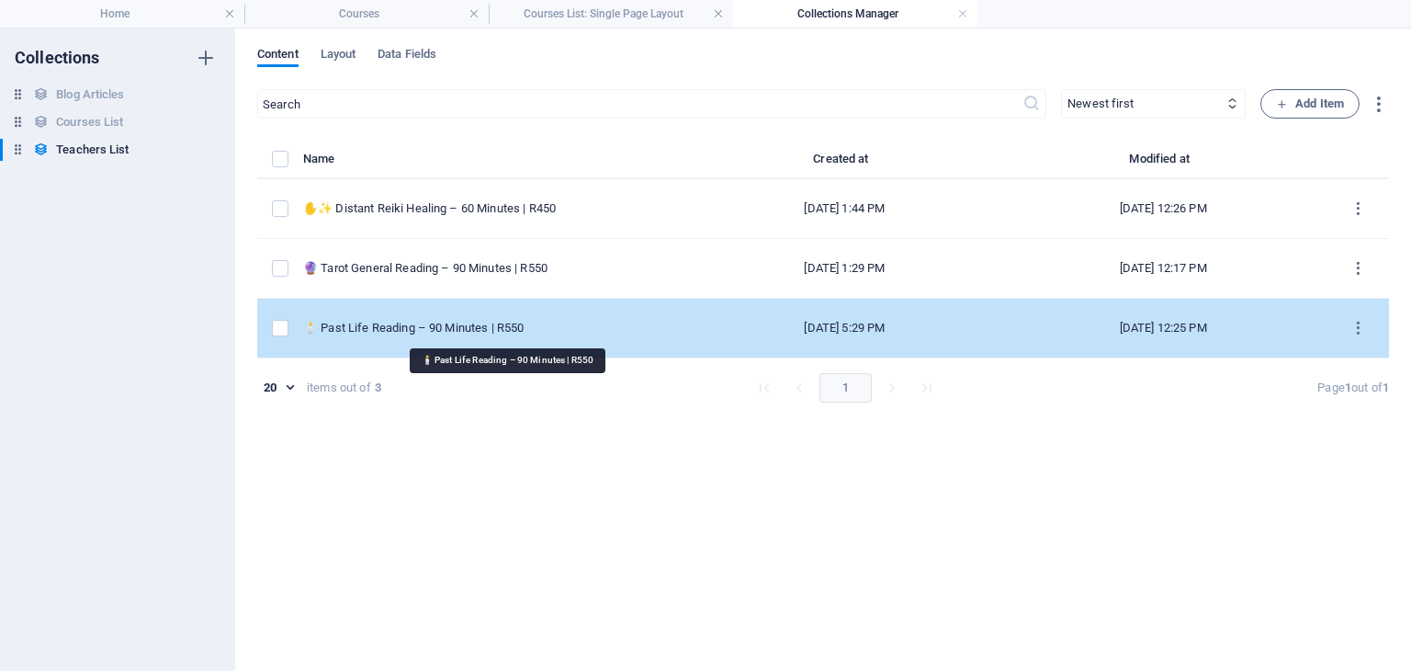
click at [458, 331] on div "🕯️ Past Life Reading – 90 Minutes | R550" at bounding box center [489, 328] width 372 height 17
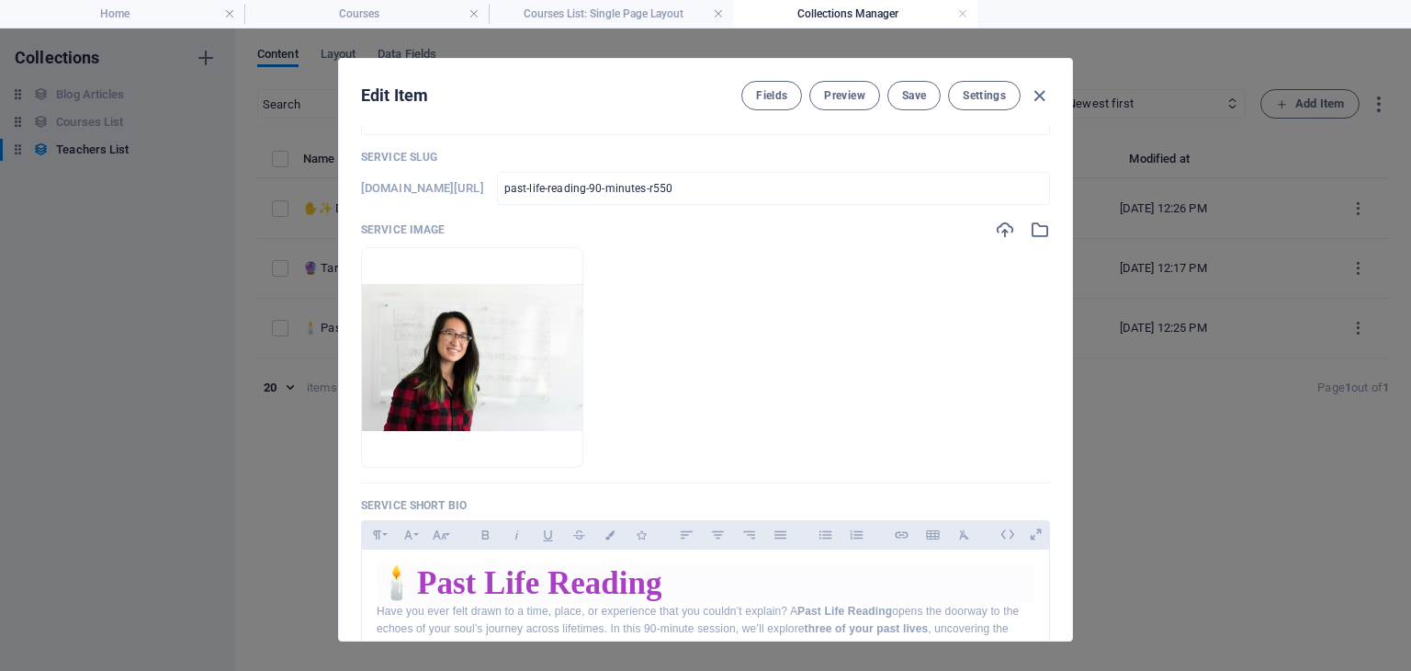
scroll to position [92, 0]
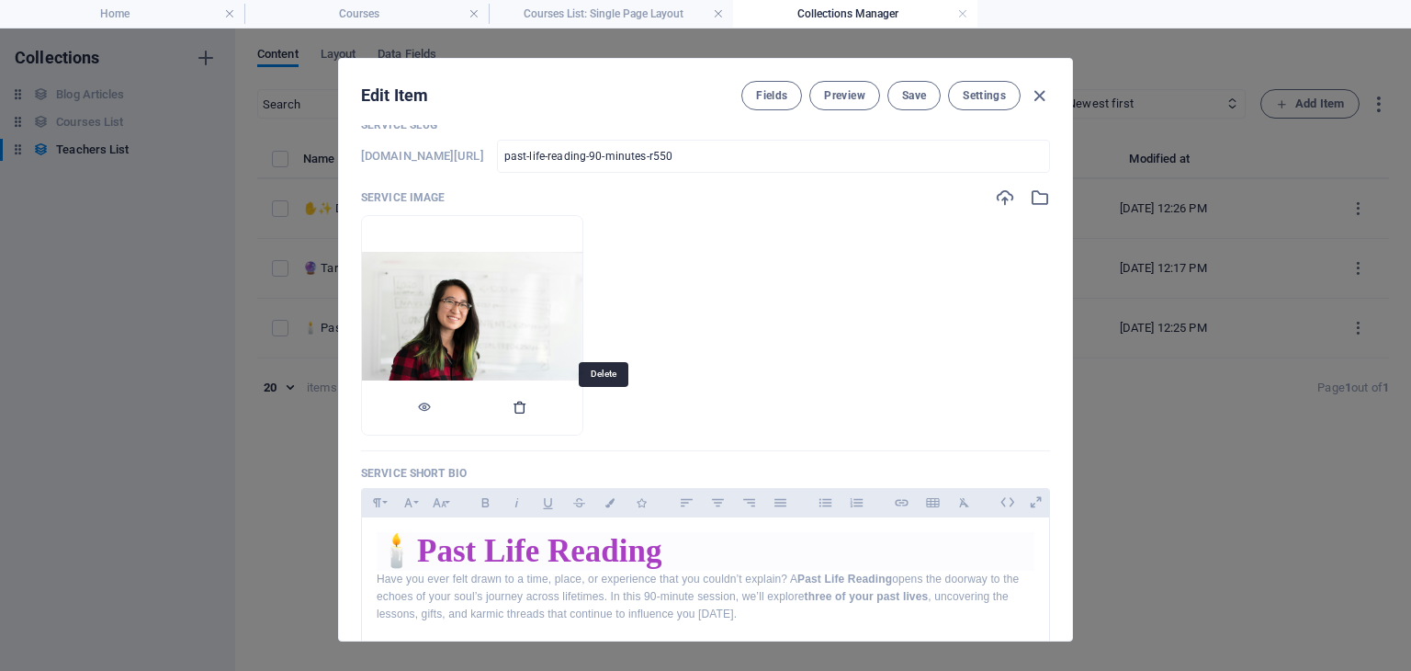
click at [527, 409] on icon "button" at bounding box center [520, 407] width 15 height 15
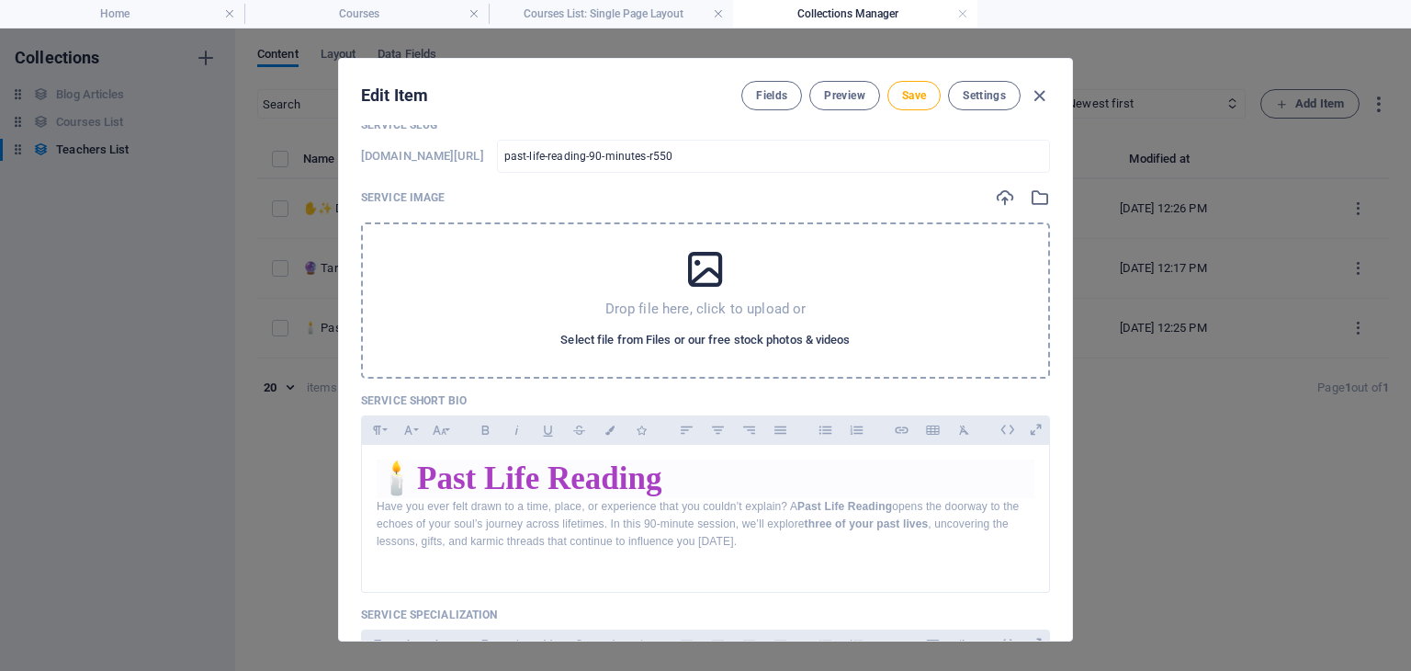
click at [694, 335] on span "Select file from Files or our free stock photos & videos" at bounding box center [704, 340] width 289 height 22
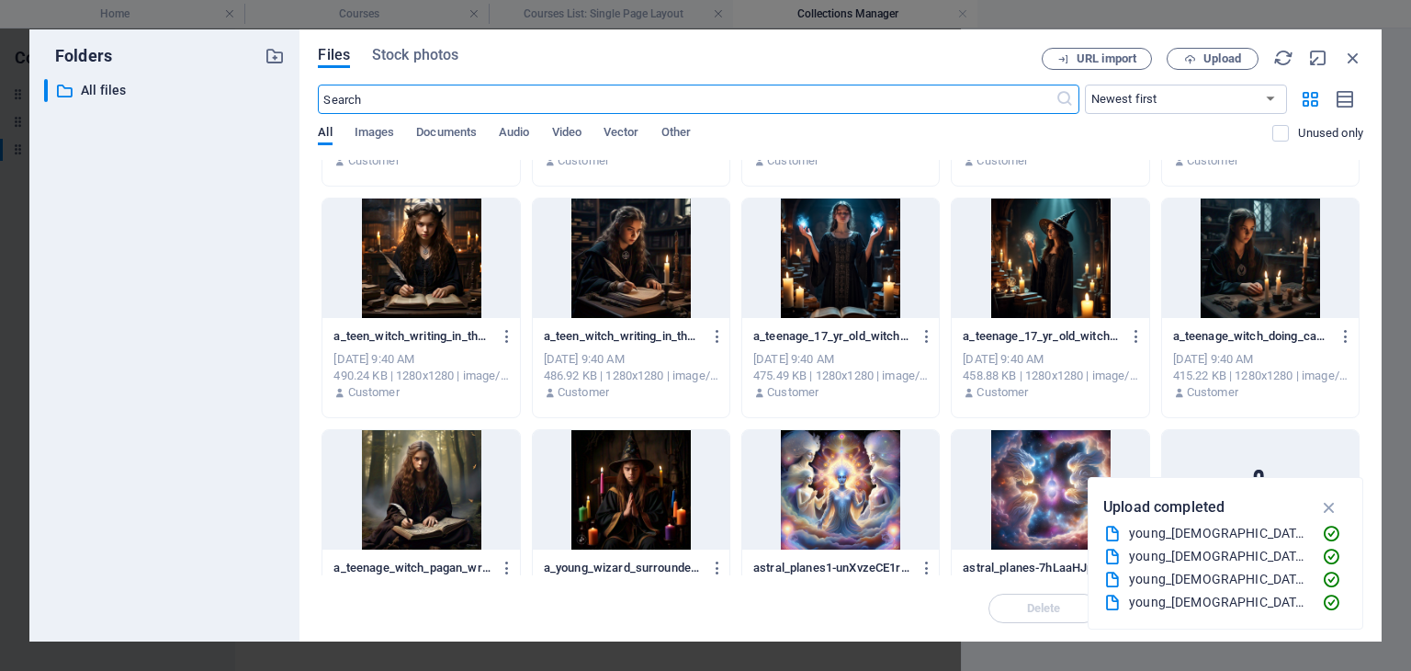
scroll to position [1378, 0]
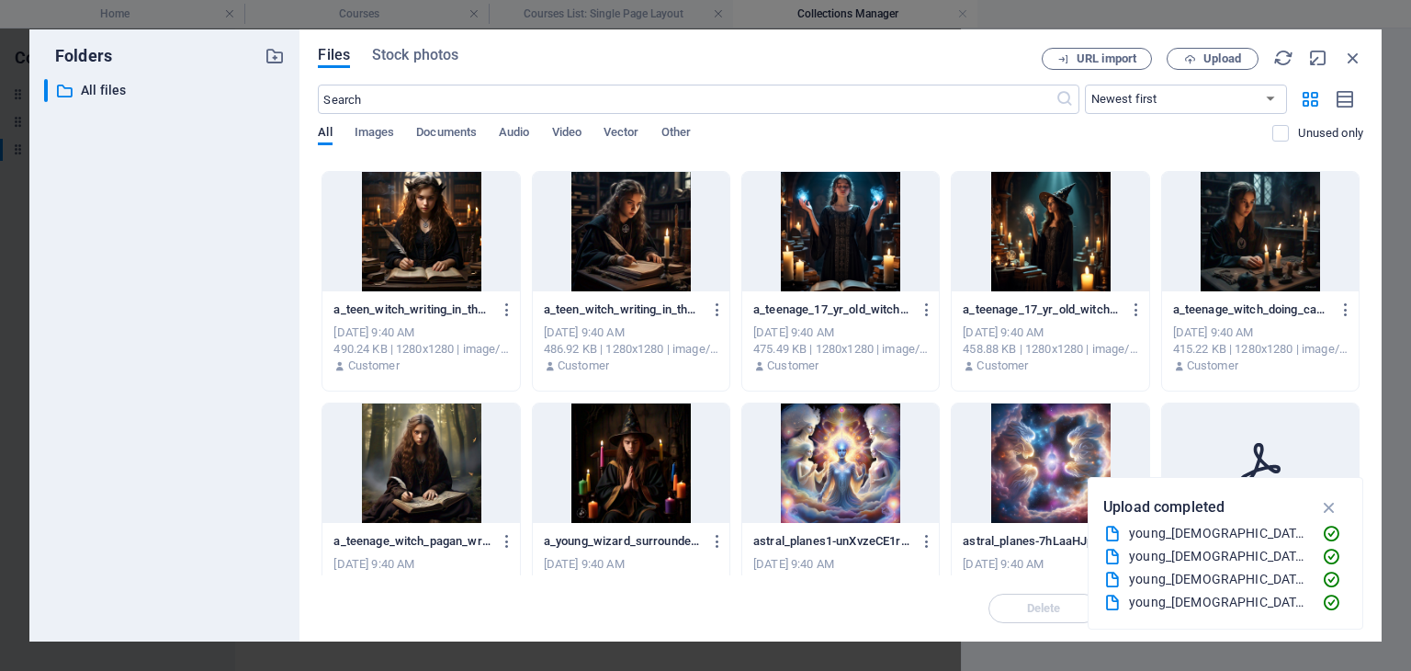
click at [853, 452] on div at bounding box center [840, 462] width 197 height 119
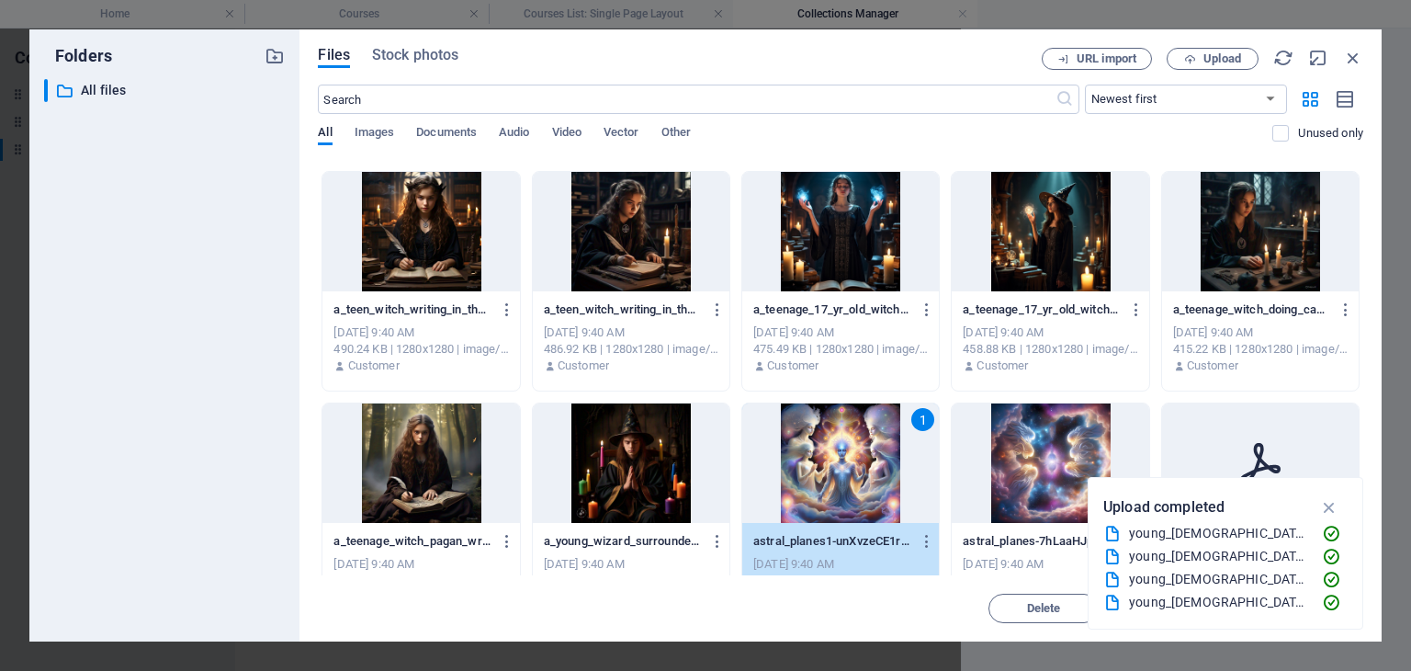
click at [853, 452] on div "1" at bounding box center [840, 462] width 197 height 119
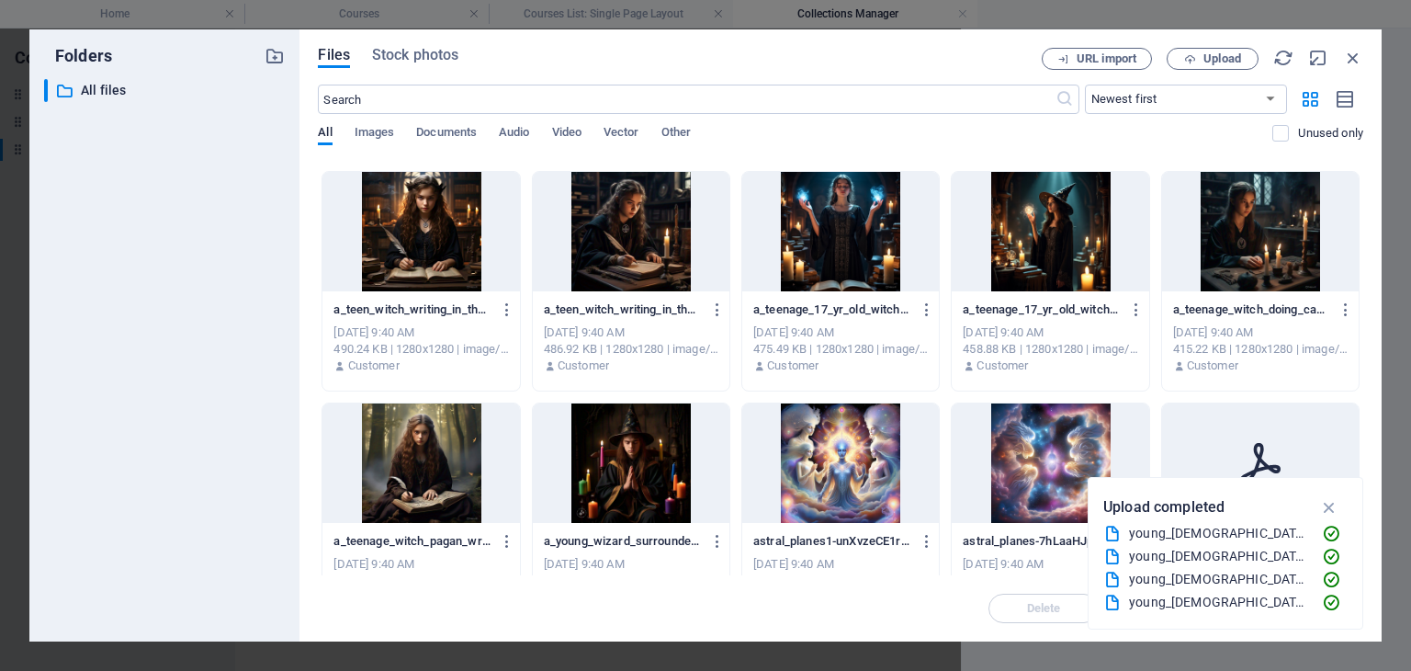
click at [853, 452] on div at bounding box center [840, 462] width 197 height 119
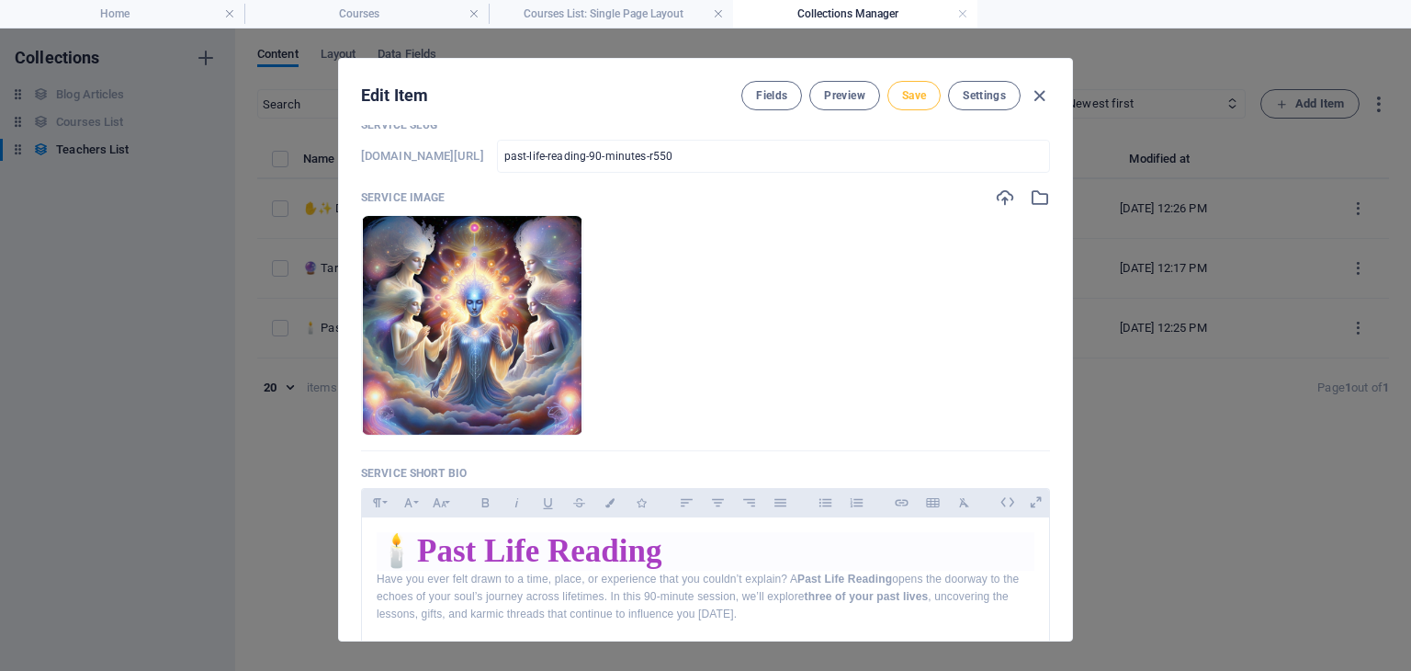
click at [908, 99] on span "Save" at bounding box center [914, 95] width 24 height 15
click at [1047, 93] on icon "button" at bounding box center [1039, 95] width 21 height 21
type input "past-life-reading-90-minutes-r550"
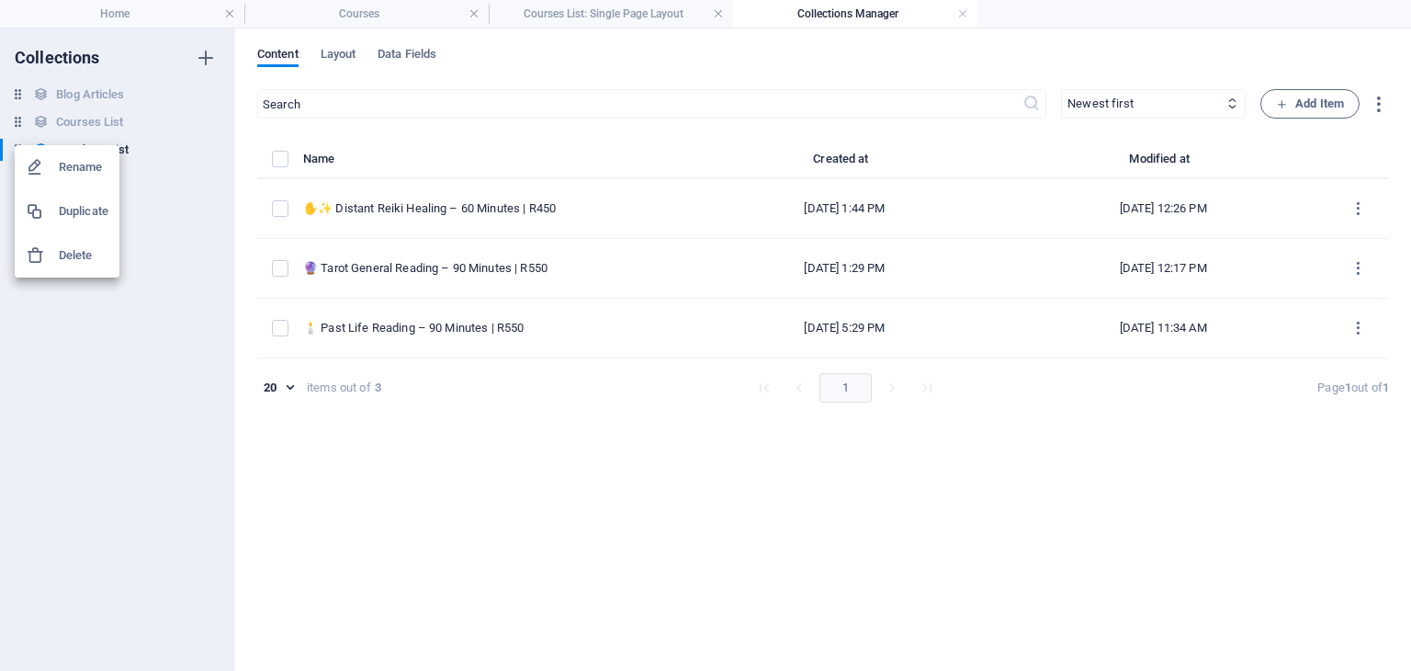
click at [59, 163] on h6 "Rename" at bounding box center [84, 167] width 50 height 22
type input "SS"
click at [84, 148] on input "SS" at bounding box center [125, 150] width 138 height 22
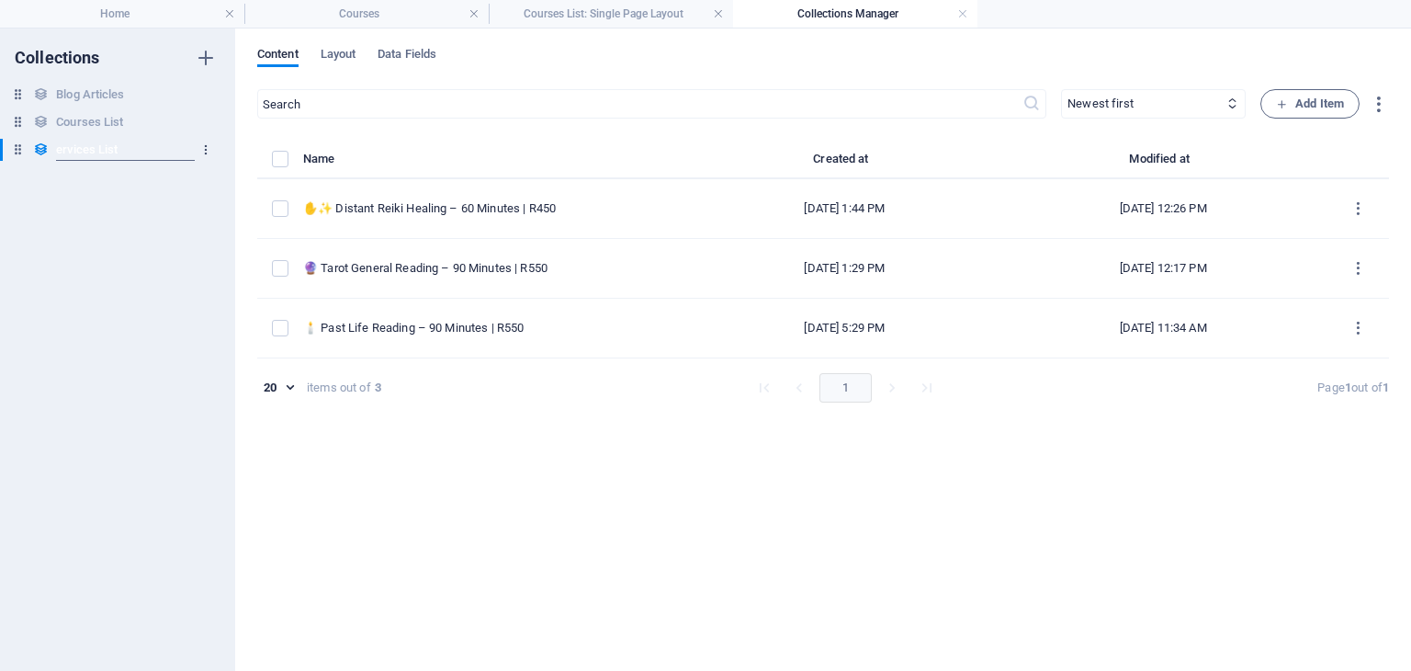
click at [207, 149] on div "Collections Blog Articles Blog Articles Courses List Courses List ervices List …" at bounding box center [117, 349] width 235 height 642
click at [76, 164] on h6 "Rename" at bounding box center [94, 169] width 50 height 22
click at [58, 145] on input "ervices List" at bounding box center [125, 150] width 138 height 22
click at [58, 152] on input "ervices List" at bounding box center [125, 150] width 138 height 22
type input "Services List"
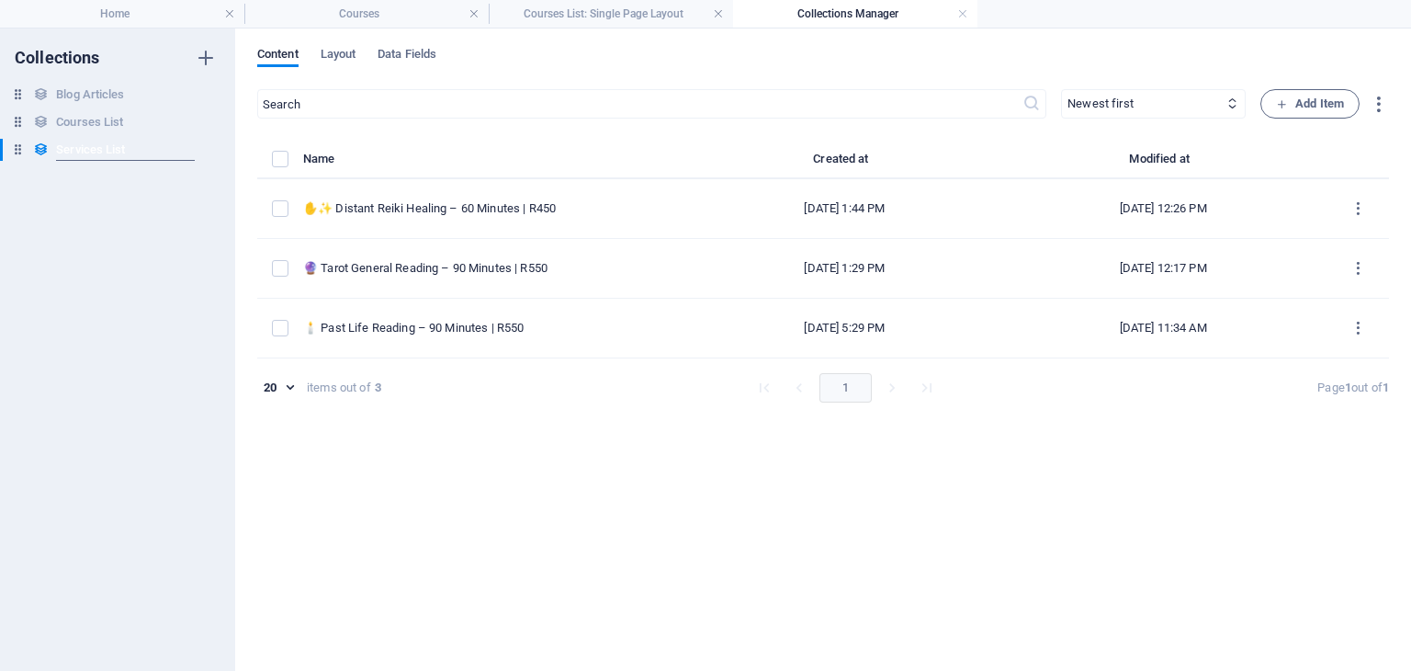
click at [159, 223] on div "Collections Blog Articles Blog Articles Courses List Courses List Services List…" at bounding box center [117, 349] width 235 height 642
click at [88, 2] on li "Home" at bounding box center [122, 14] width 244 height 28
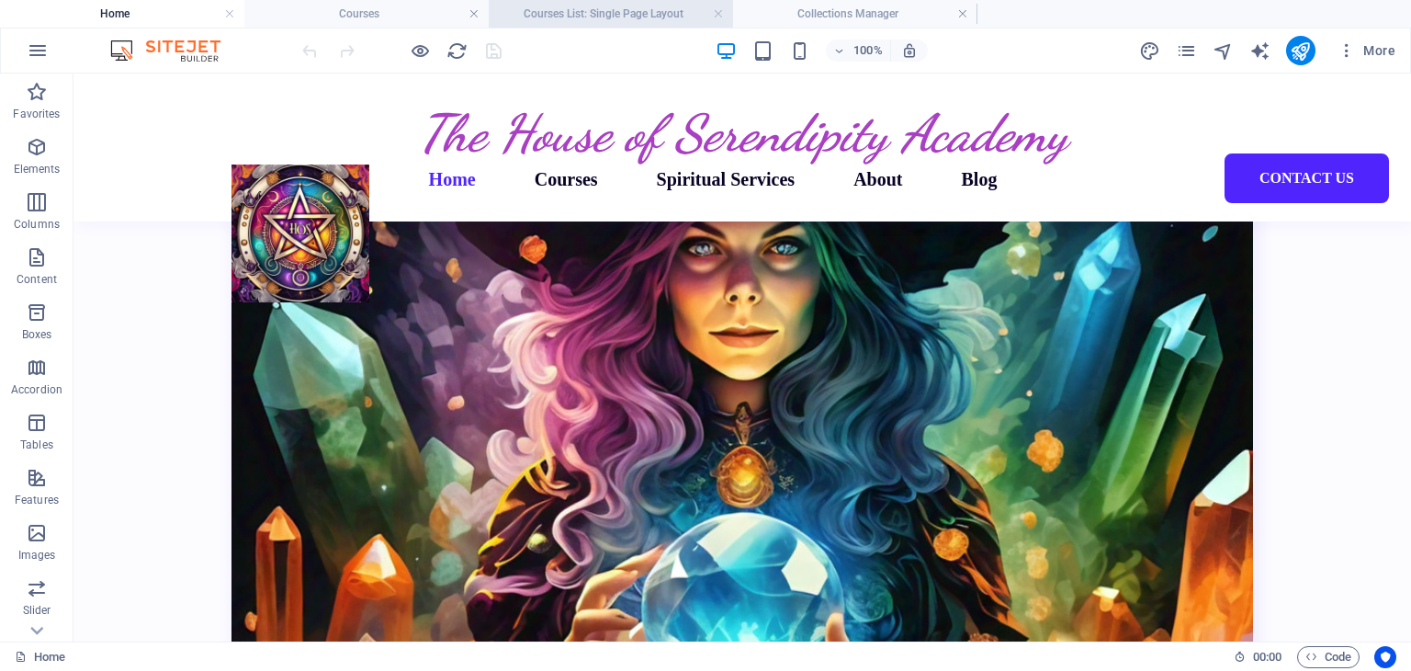
click at [618, 19] on h4 "Courses List: Single Page Layout" at bounding box center [611, 14] width 244 height 20
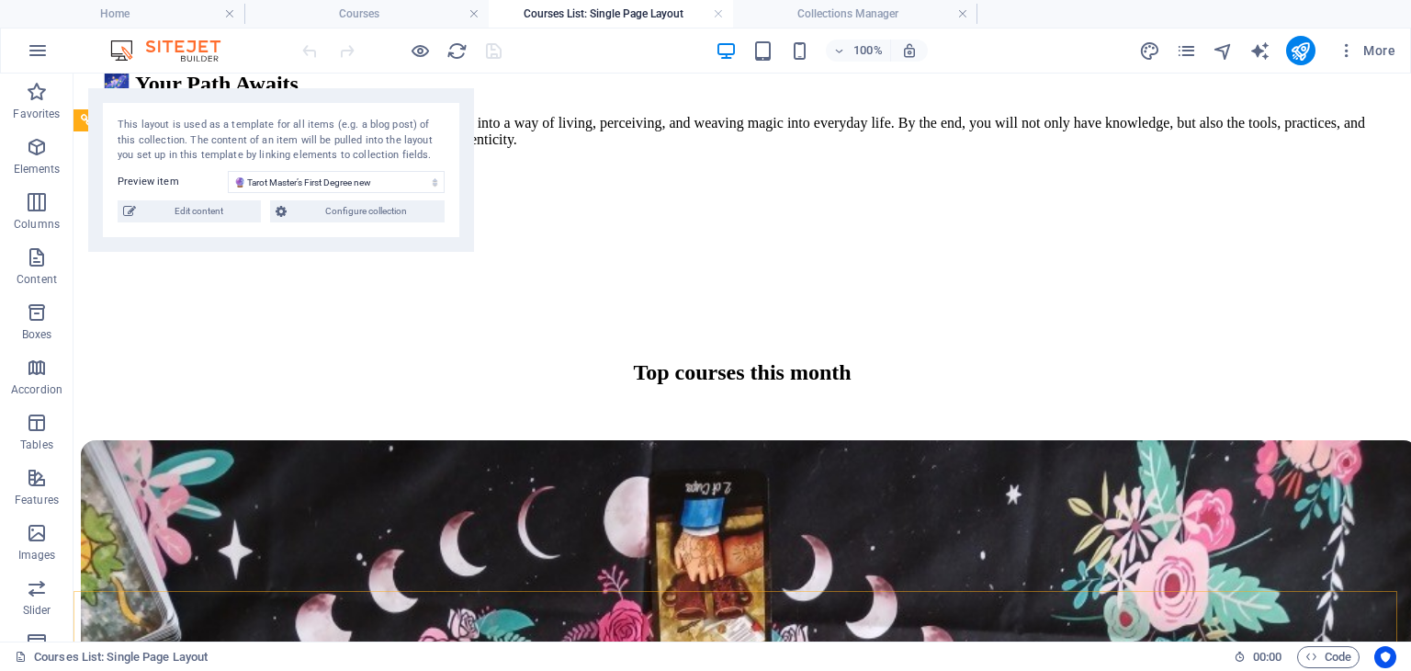
scroll to position [4095, 0]
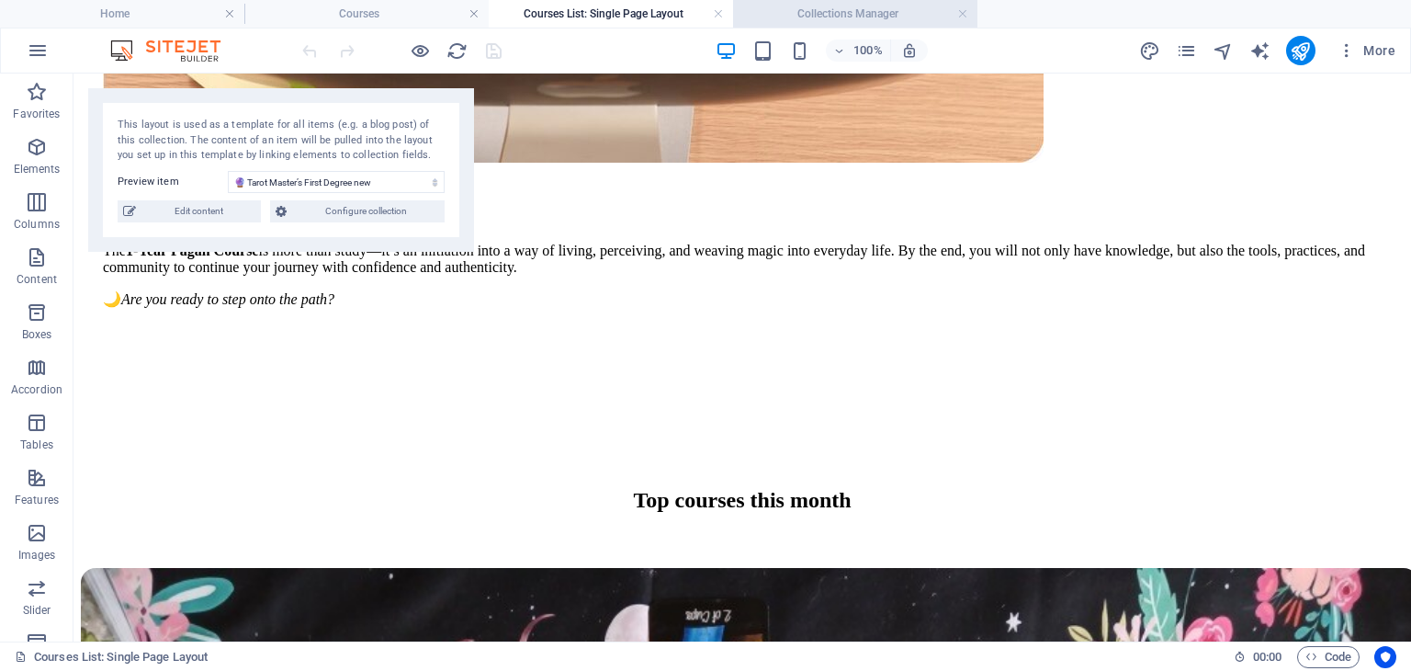
click at [867, 16] on h4 "Collections Manager" at bounding box center [855, 14] width 244 height 20
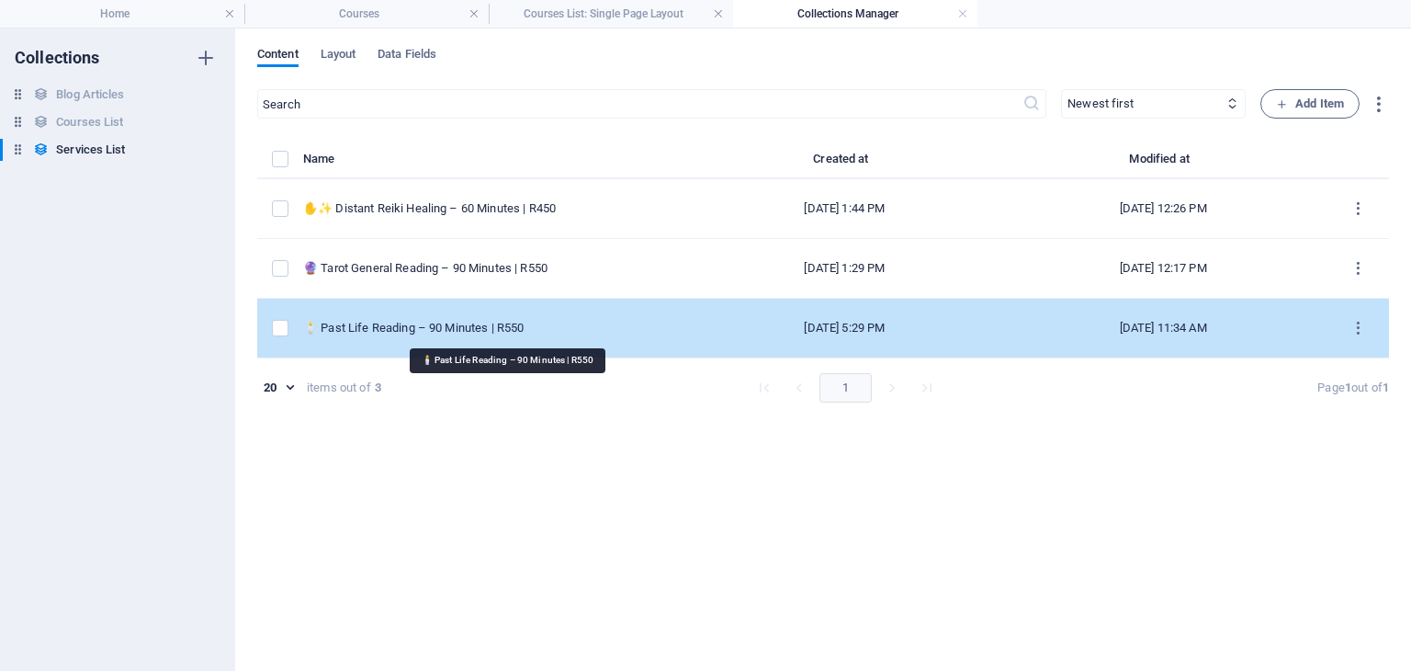
click at [424, 334] on div "🕯️ Past Life Reading – 90 Minutes | R550" at bounding box center [489, 328] width 372 height 17
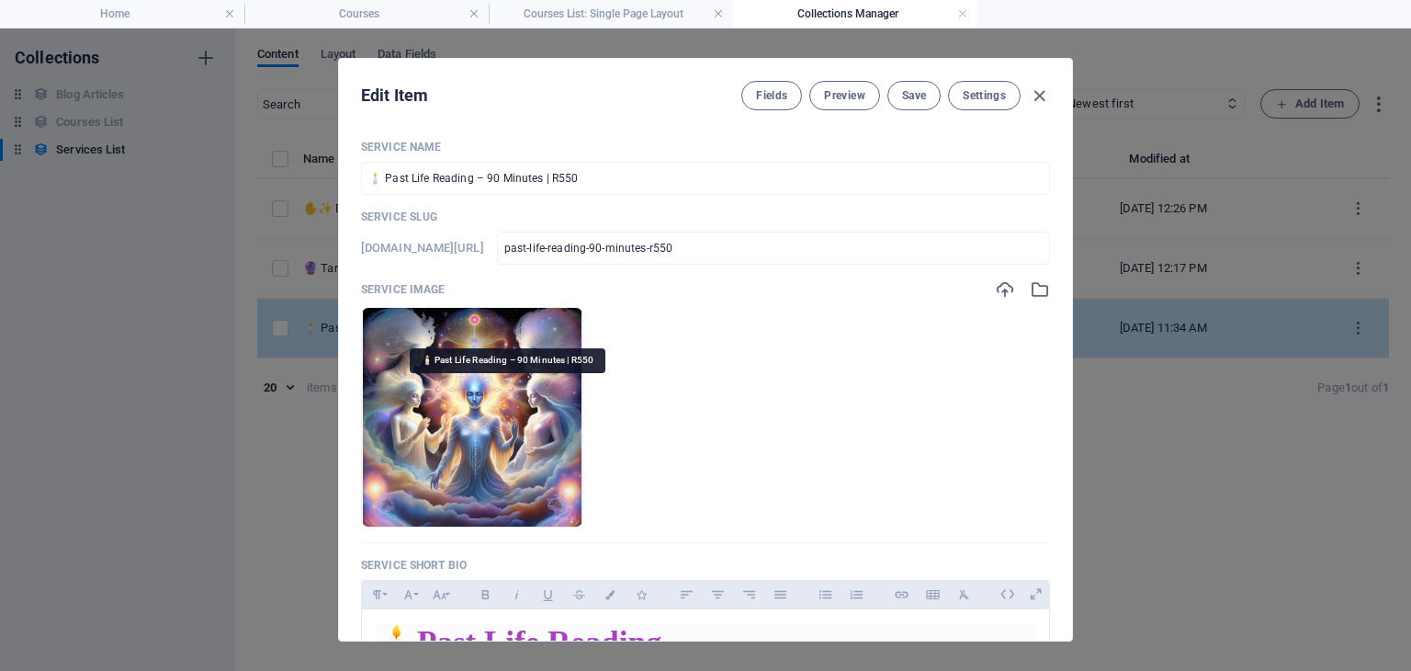
click at [424, 334] on li at bounding box center [472, 417] width 222 height 220
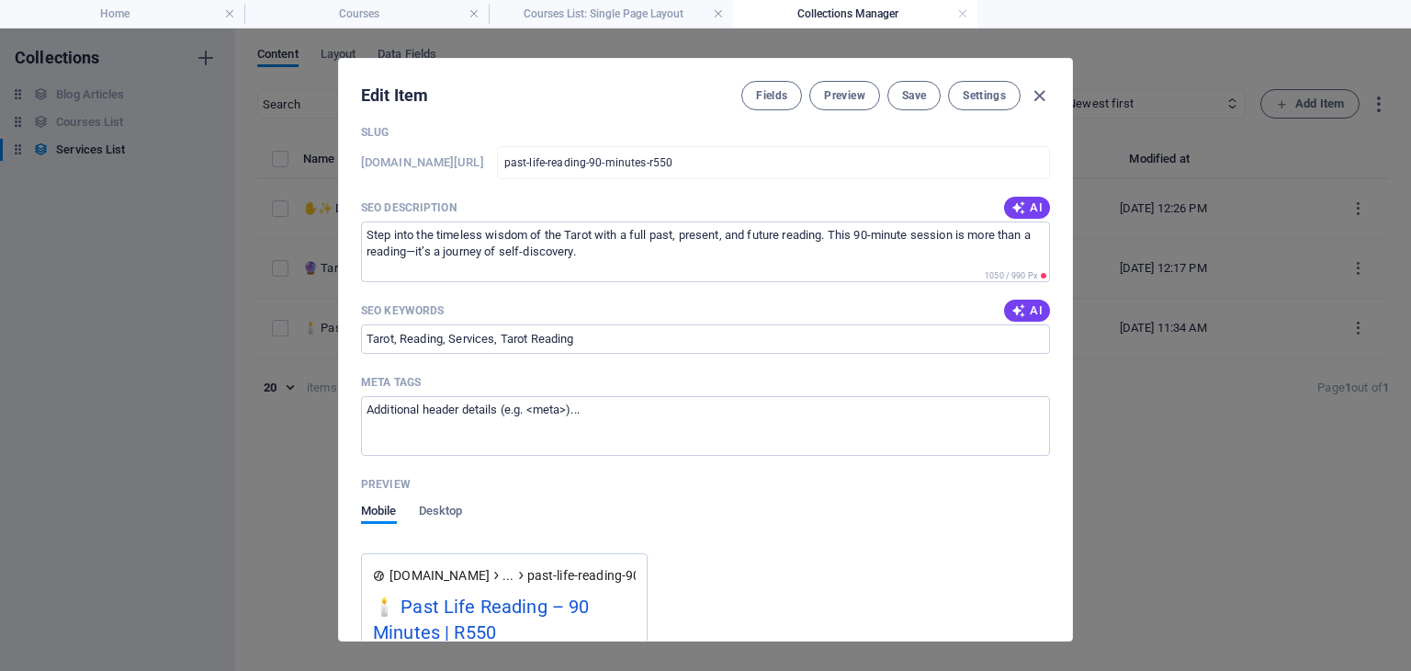
scroll to position [1011, 0]
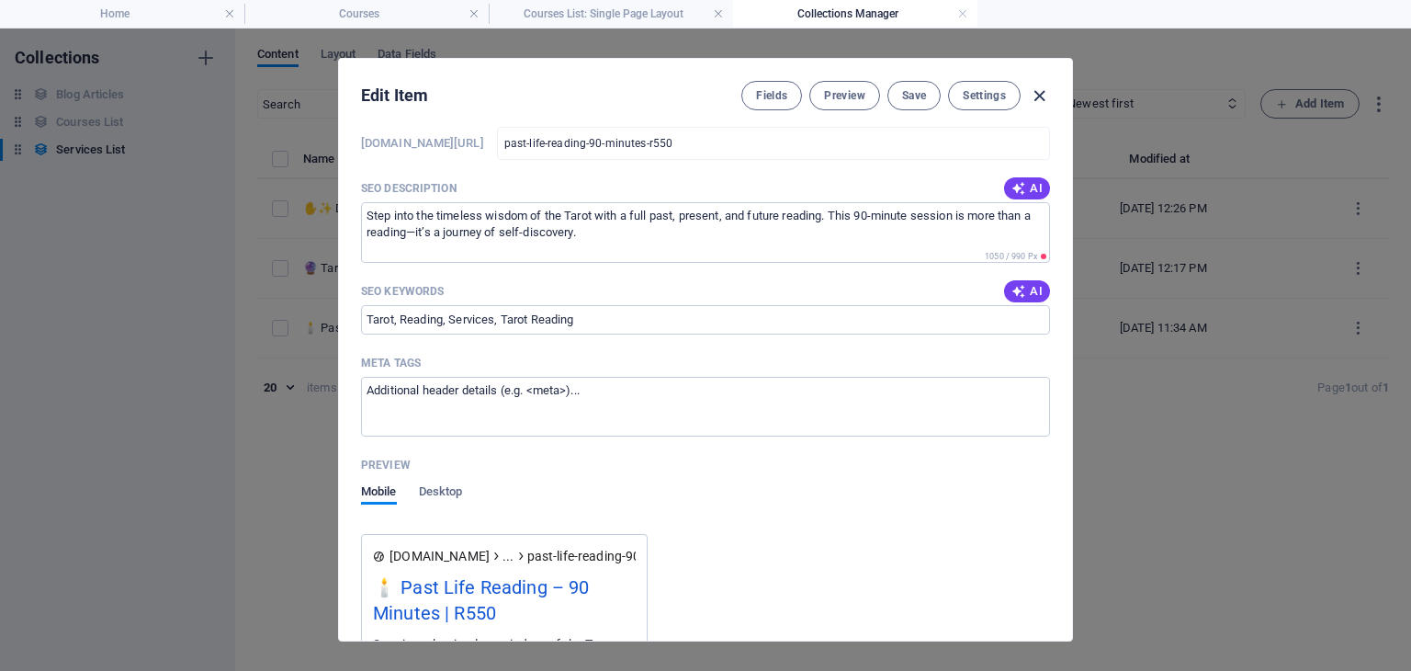
click at [1040, 89] on icon "button" at bounding box center [1039, 95] width 21 height 21
type input "past-life-reading-90-minutes-r550"
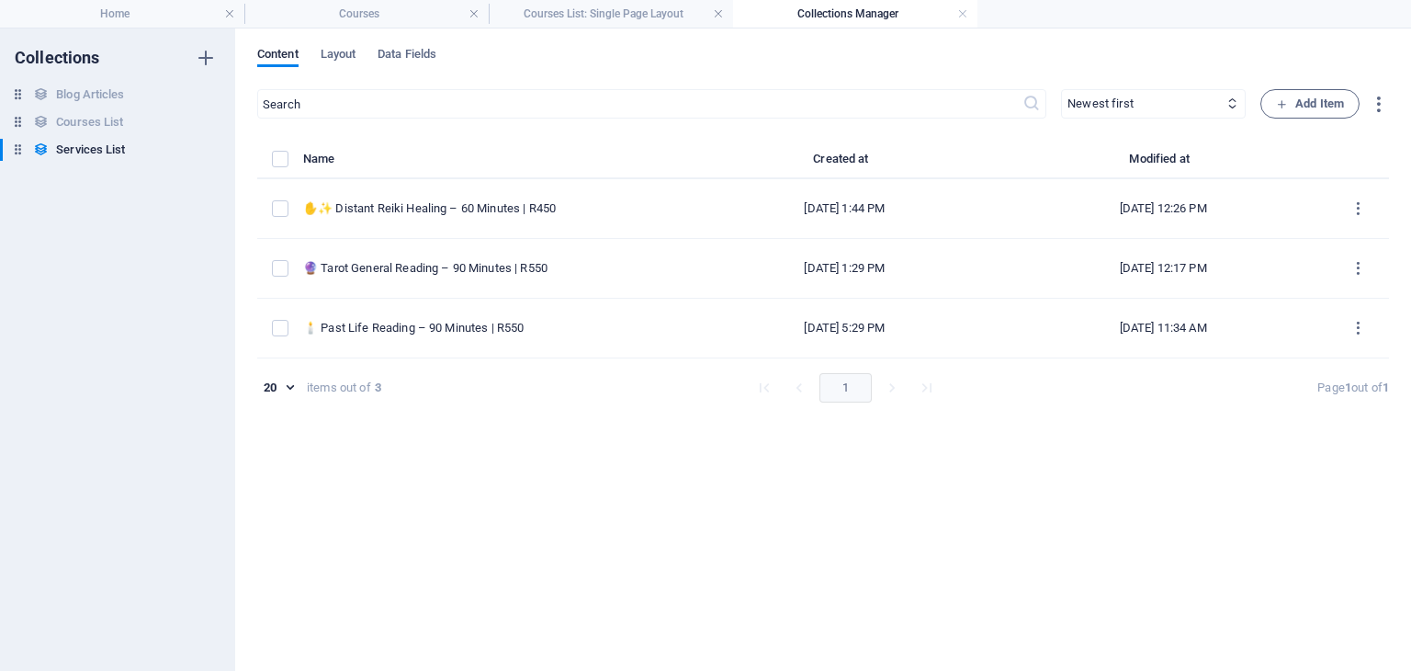
scroll to position [938, 0]
click at [71, 119] on h6 "Courses List" at bounding box center [89, 122] width 67 height 22
select select "[DOMAIN_NAME]_ASC"
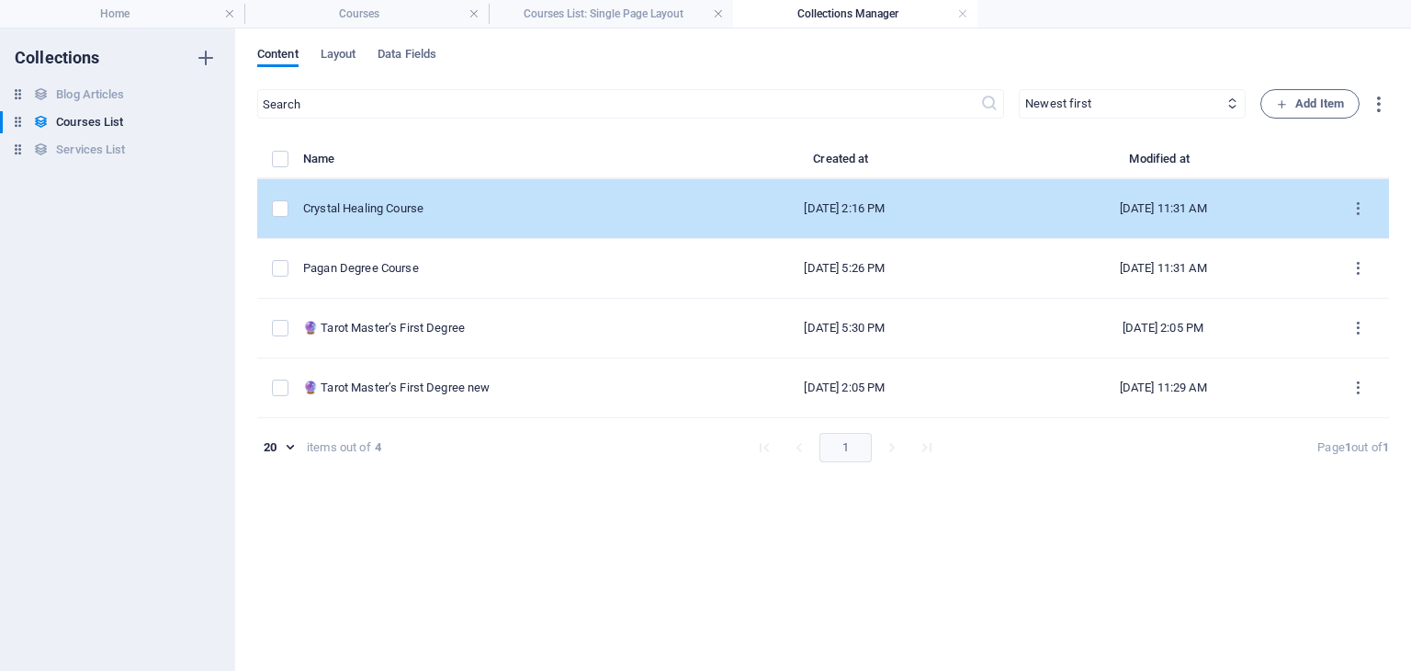
click at [412, 211] on div "Crystal Healing Course" at bounding box center [489, 208] width 372 height 17
select select "Creativity"
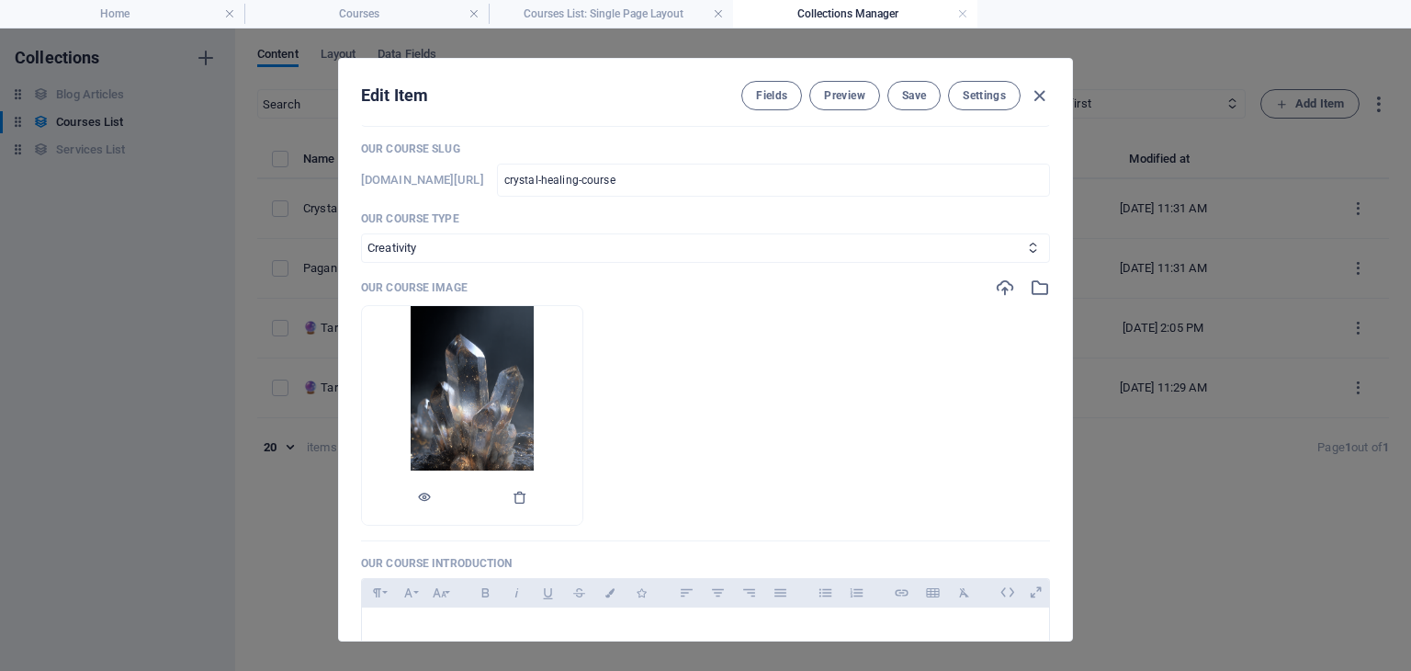
scroll to position [0, 0]
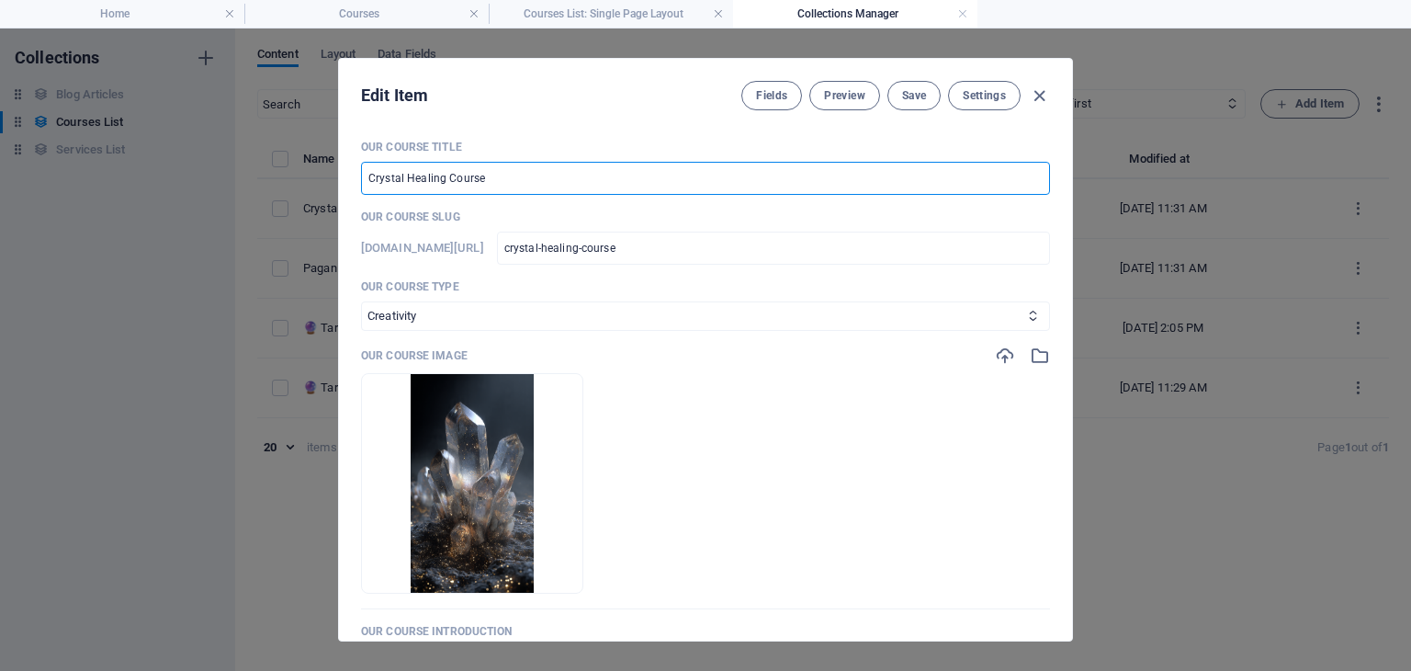
drag, startPoint x: 473, startPoint y: 171, endPoint x: 363, endPoint y: 172, distance: 110.2
click at [363, 172] on input "Crystal Healing Course" at bounding box center [705, 178] width 689 height 33
paste input "Comfort"
type input "Crystal Comfort Course"
type input "crystal-comfort-course"
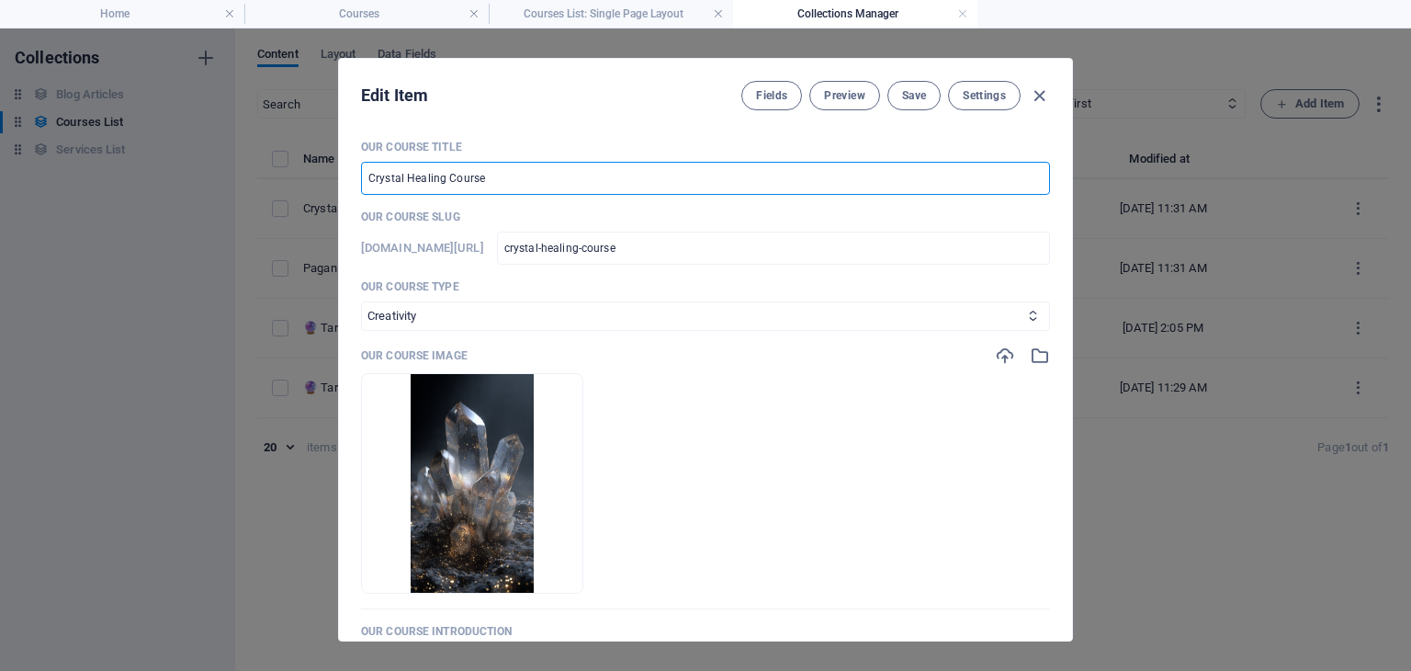
type input "crystal-comfort-course"
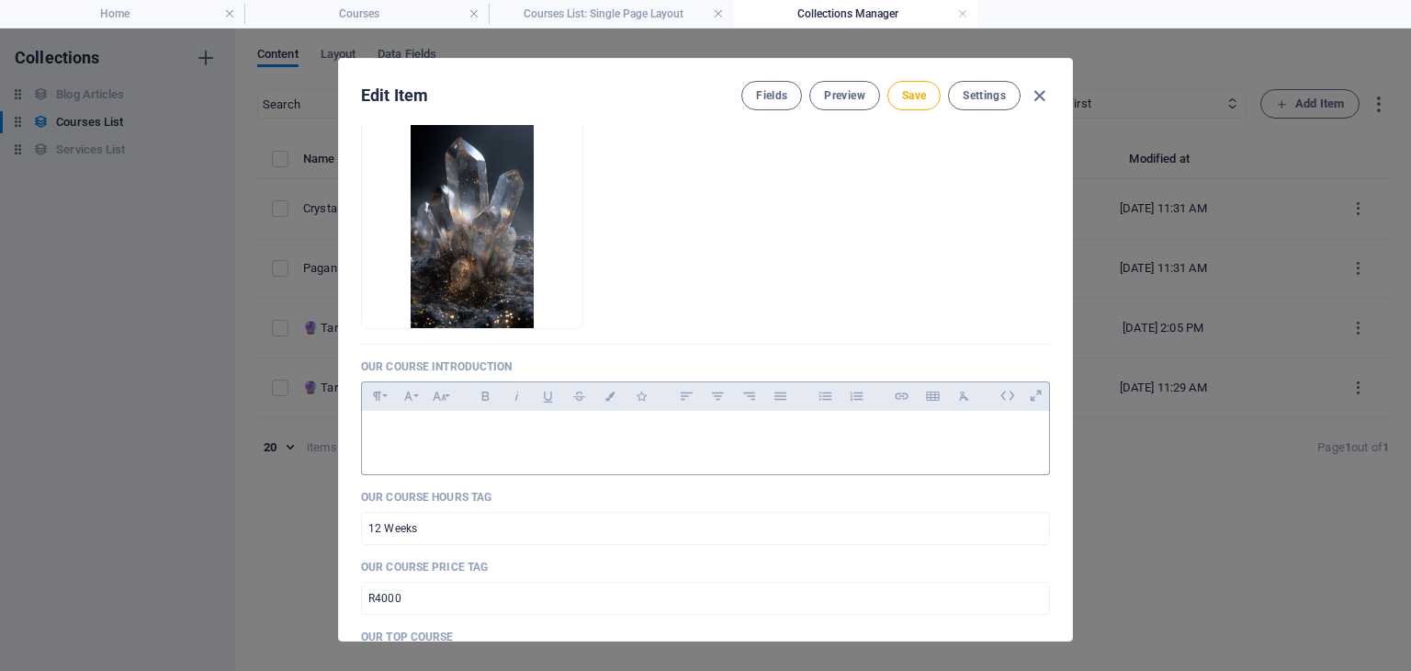
scroll to position [276, 0]
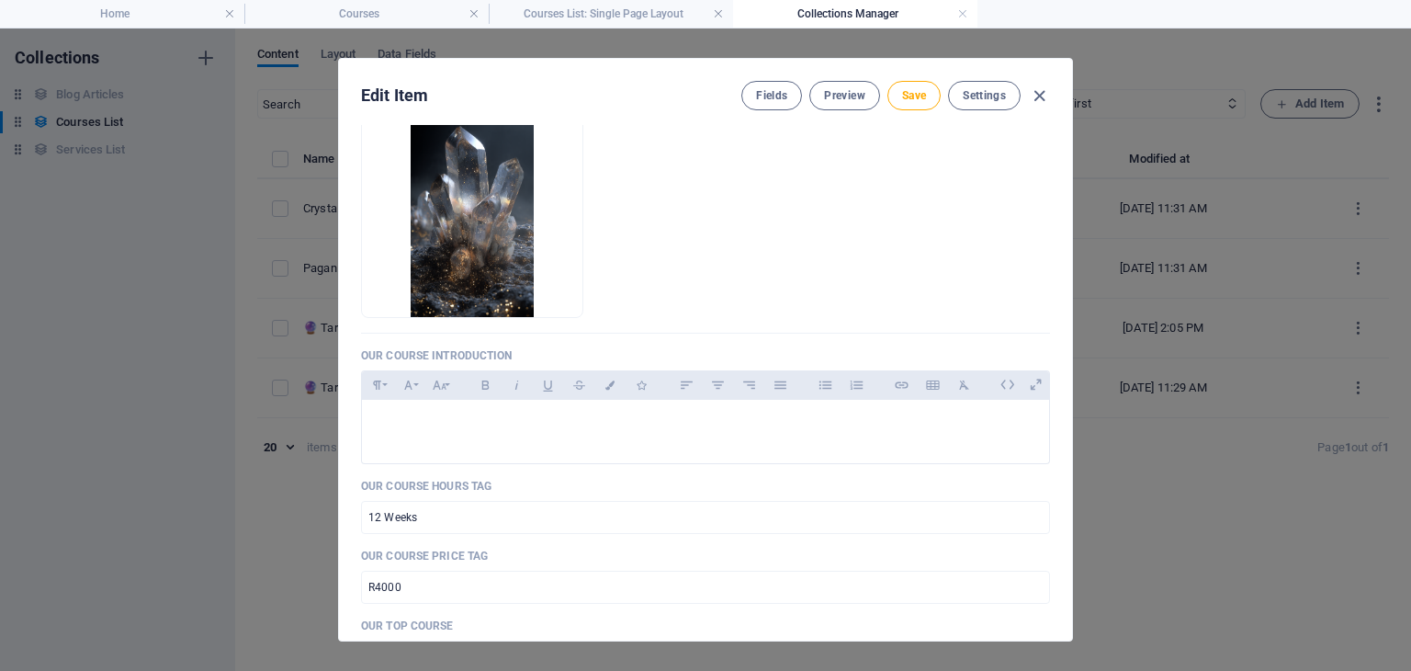
type input "Crystal Comfort Course"
click at [386, 420] on p at bounding box center [706, 422] width 658 height 17
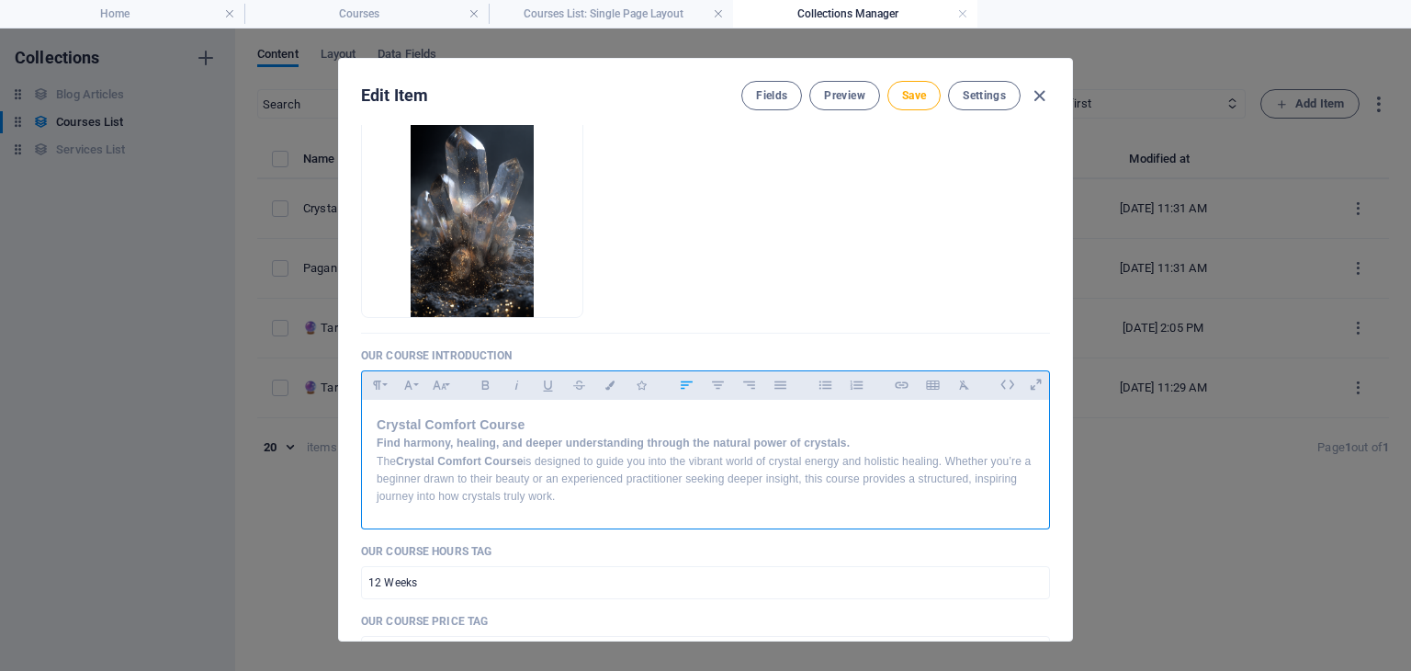
click at [375, 419] on div "Crystal Comfort Course Find harmony, healing, and deeper understanding through …" at bounding box center [705, 460] width 687 height 120
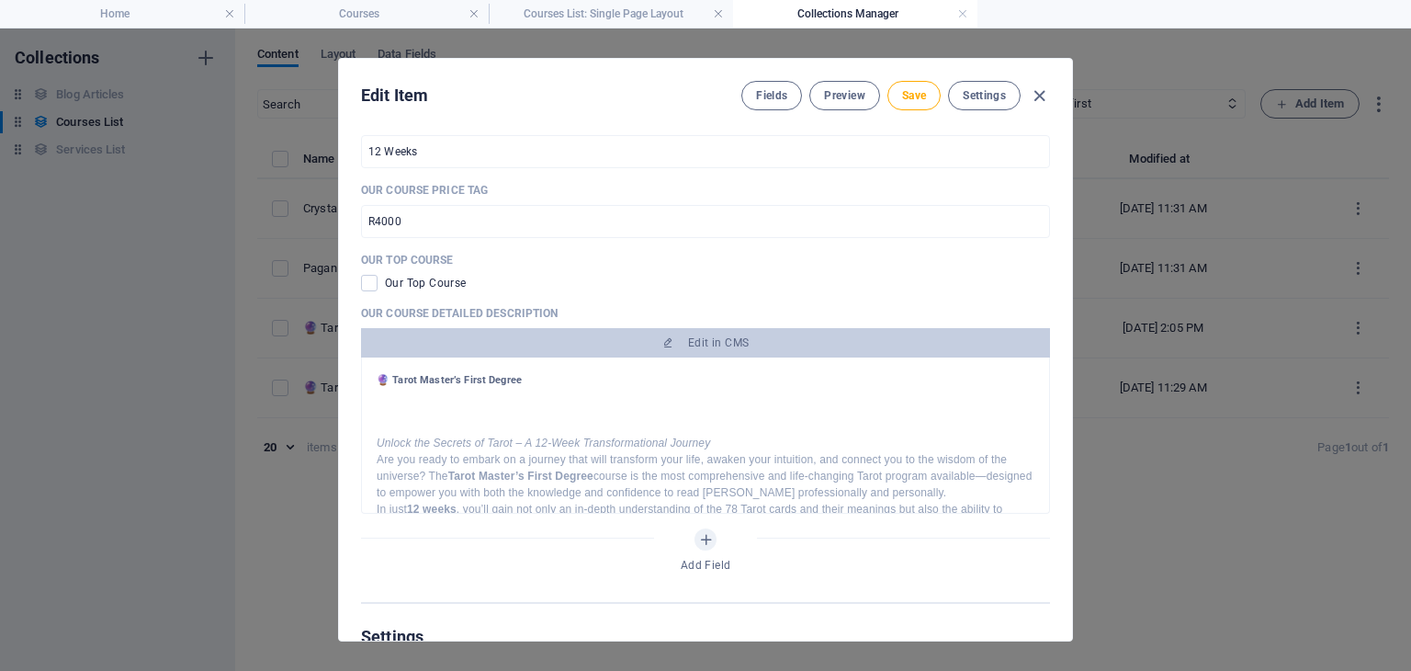
scroll to position [735, 0]
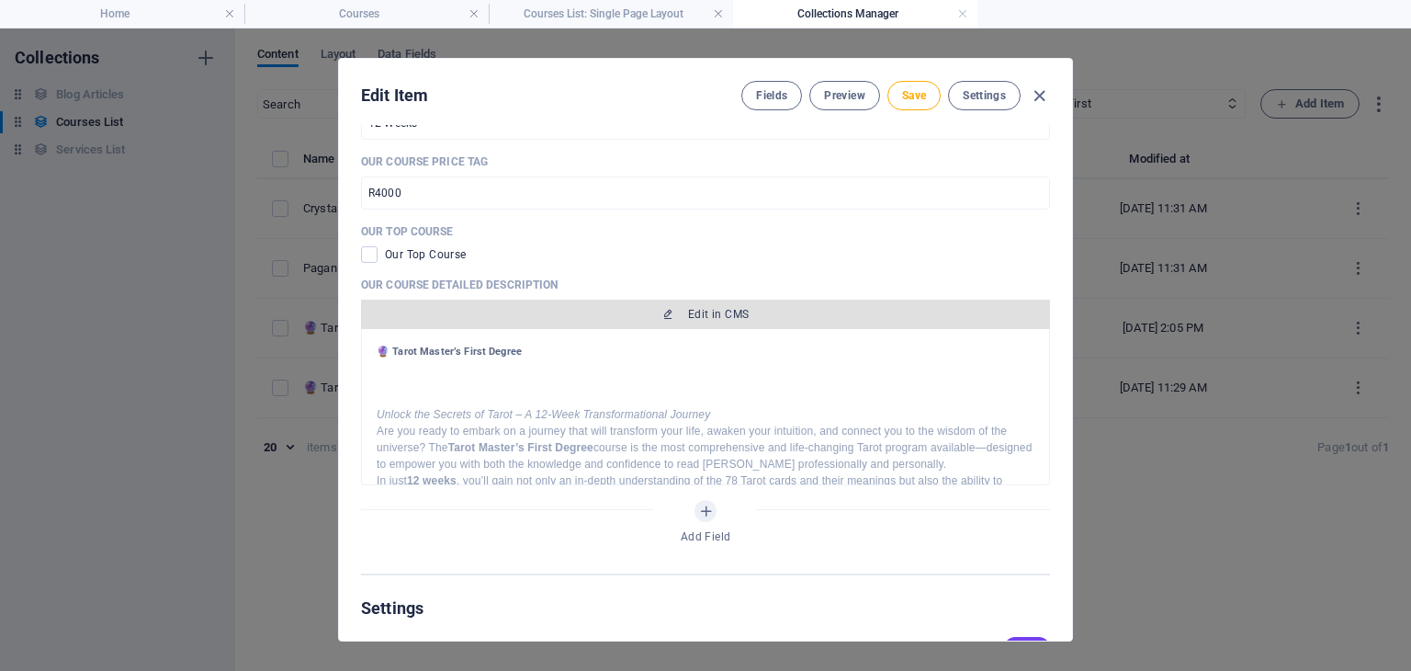
click at [718, 311] on span "Edit in CMS" at bounding box center [718, 314] width 61 height 15
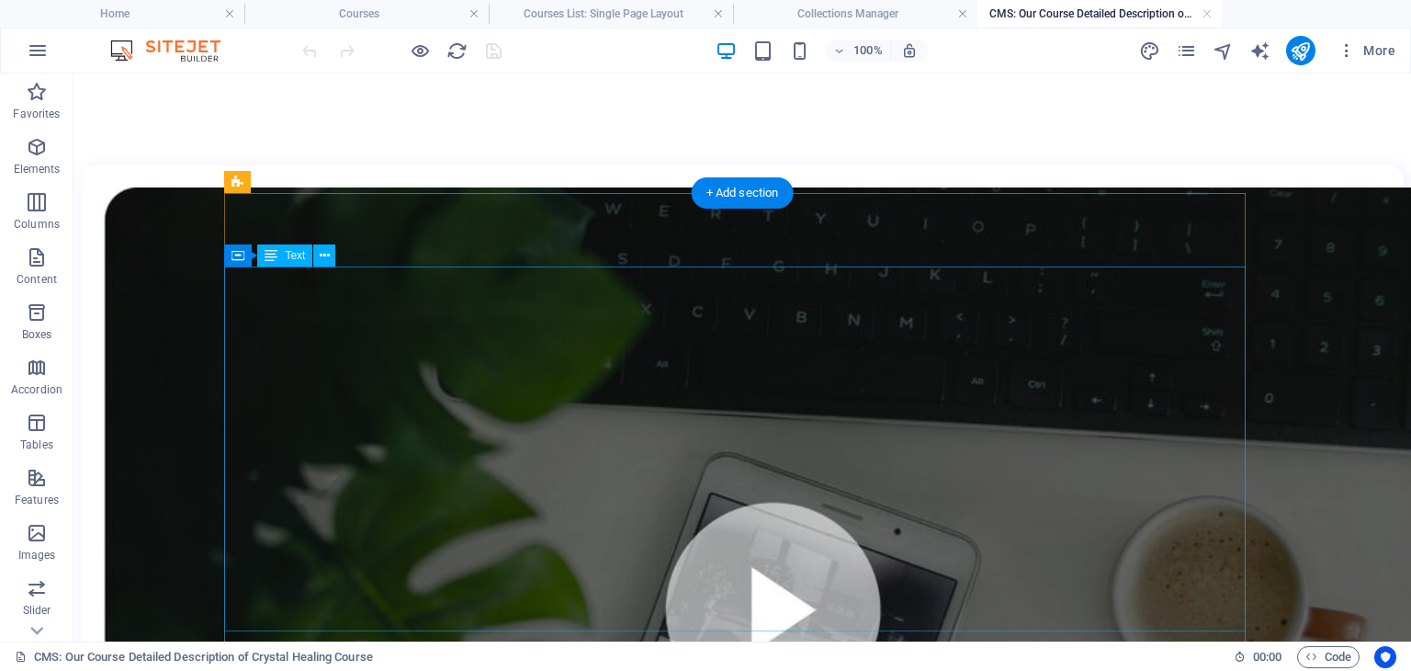
scroll to position [551, 0]
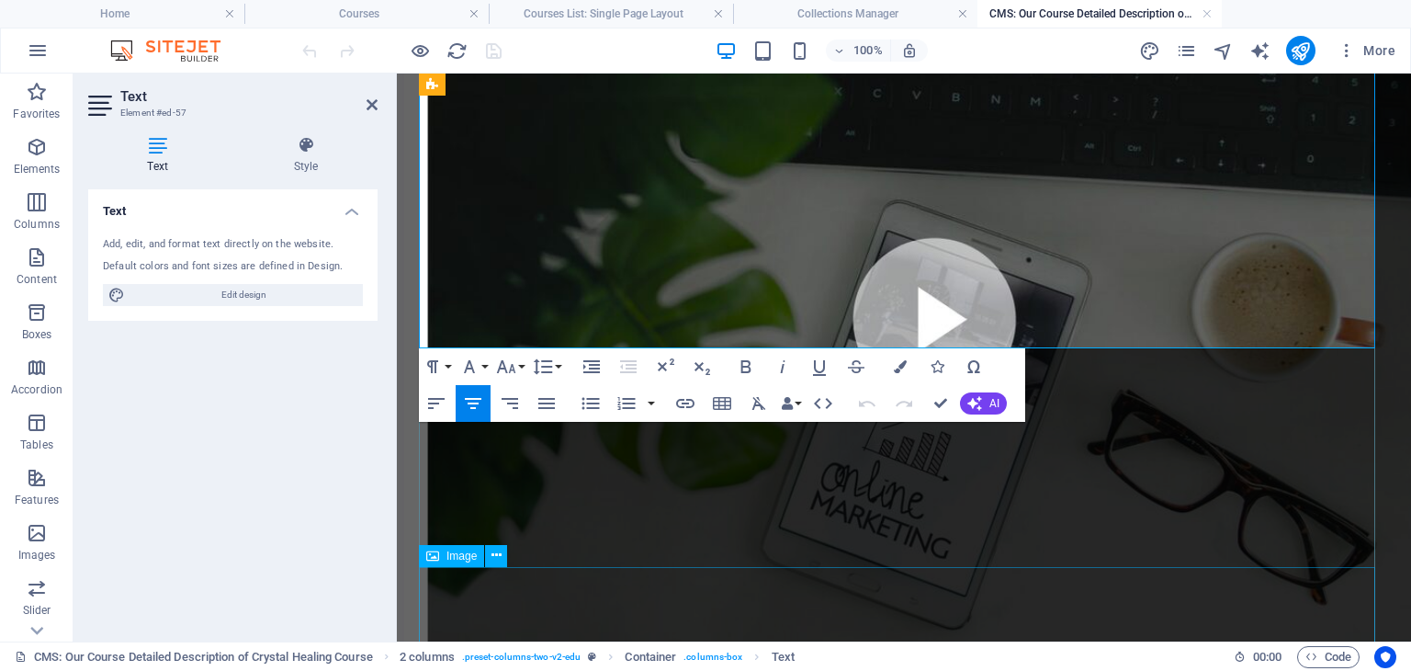
scroll to position [845, 0]
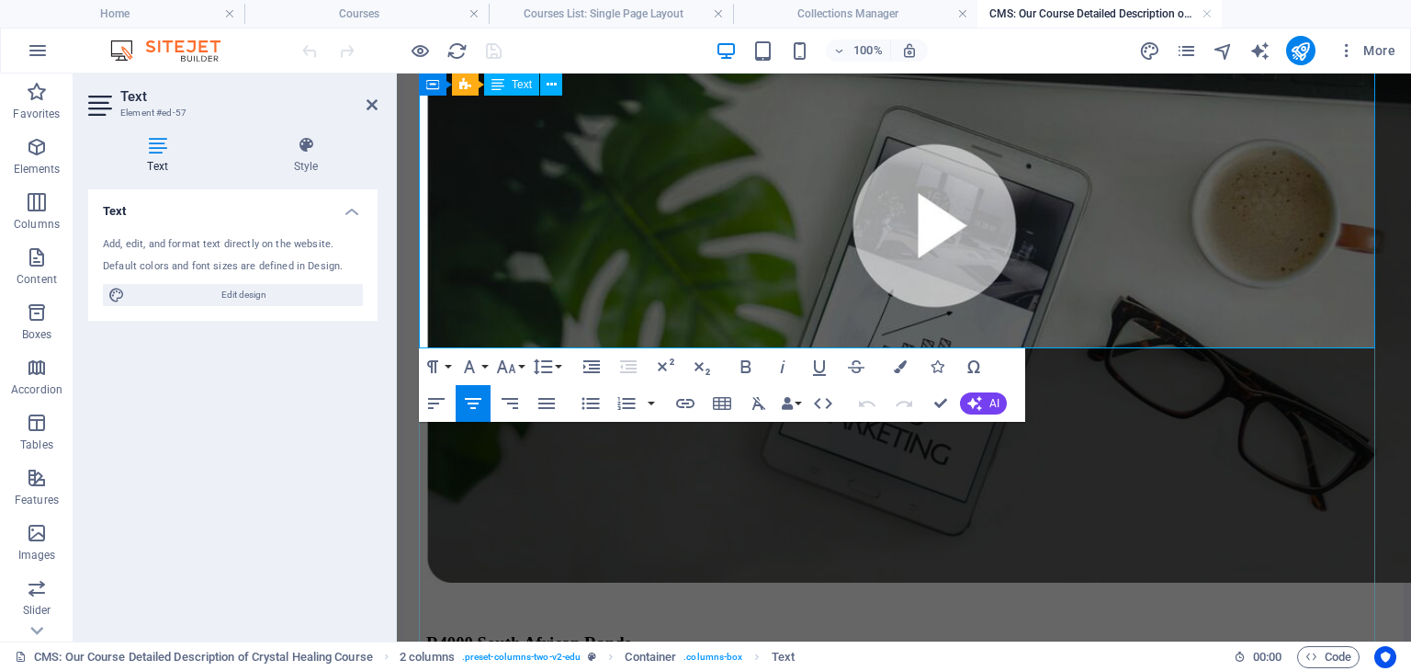
drag, startPoint x: 419, startPoint y: 324, endPoint x: 1324, endPoint y: 320, distance: 904.9
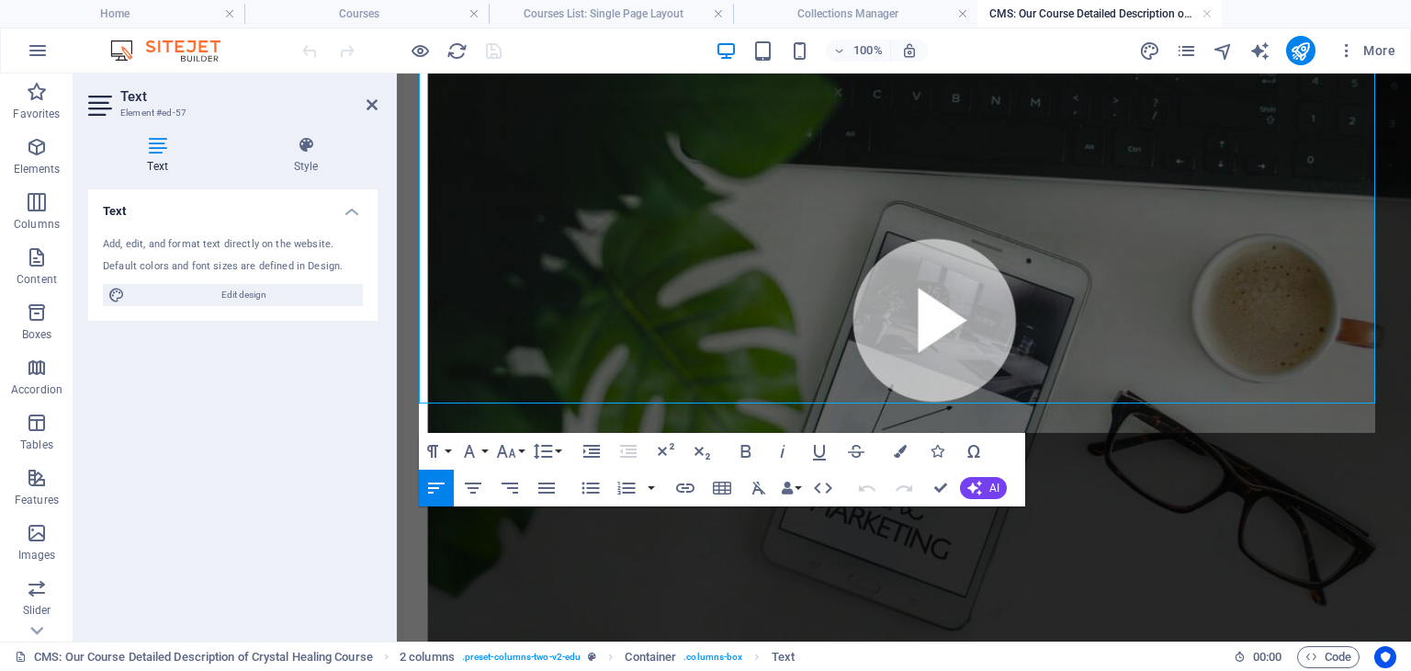
scroll to position [796, 0]
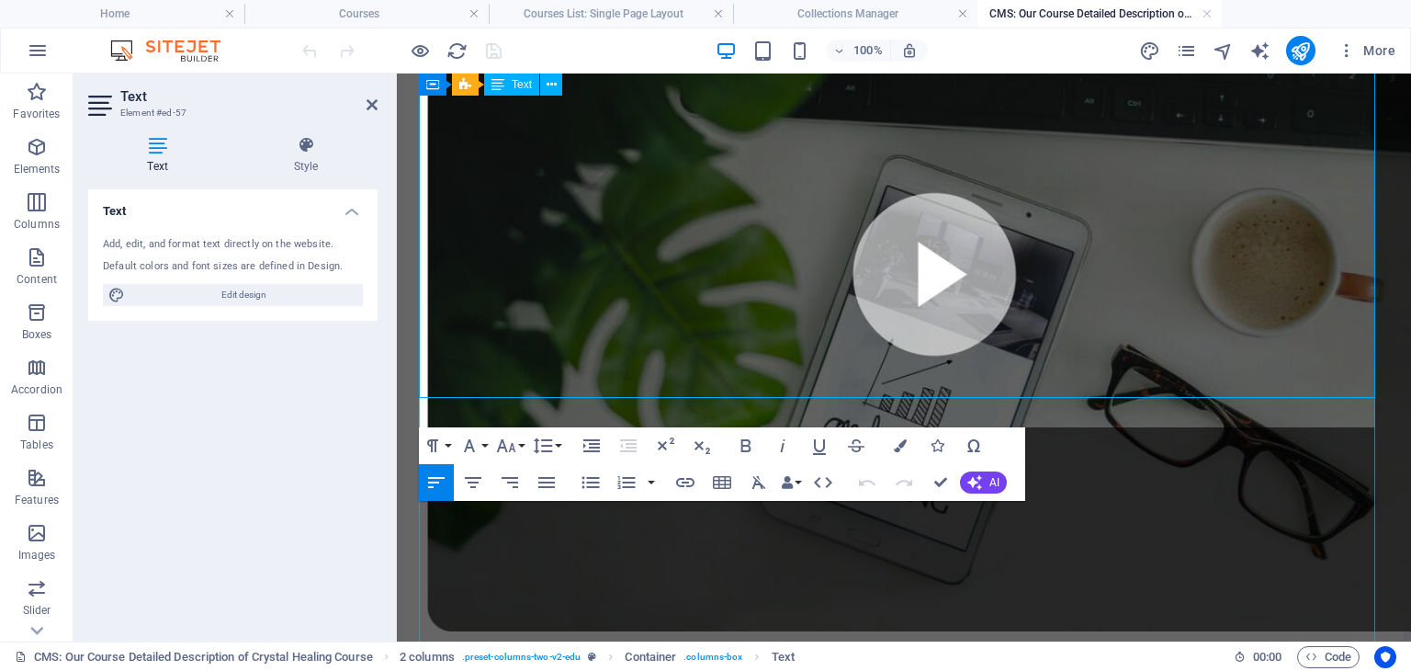
drag, startPoint x: 420, startPoint y: 302, endPoint x: 1305, endPoint y: 364, distance: 886.8
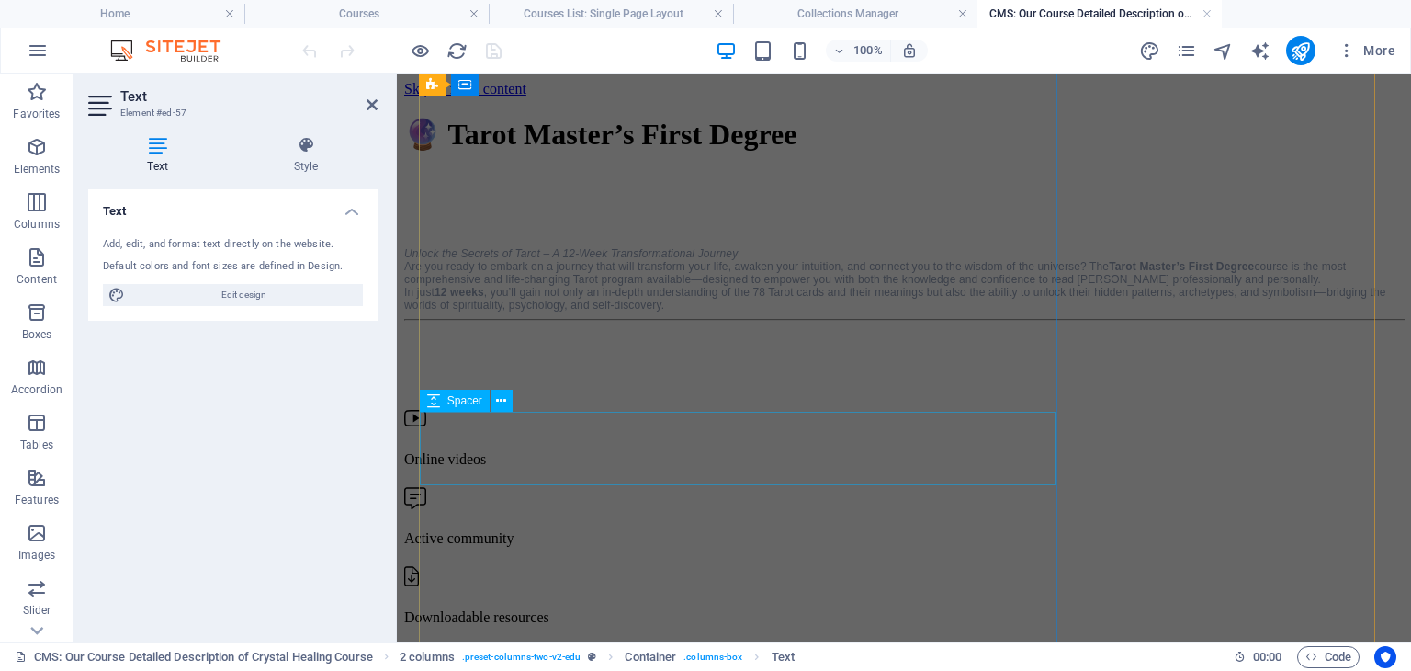
scroll to position [0, 0]
click at [604, 243] on div "Unlock the Secrets of Tarot – A 12-Week Transformational Journey Are you ready …" at bounding box center [904, 284] width 1000 height 136
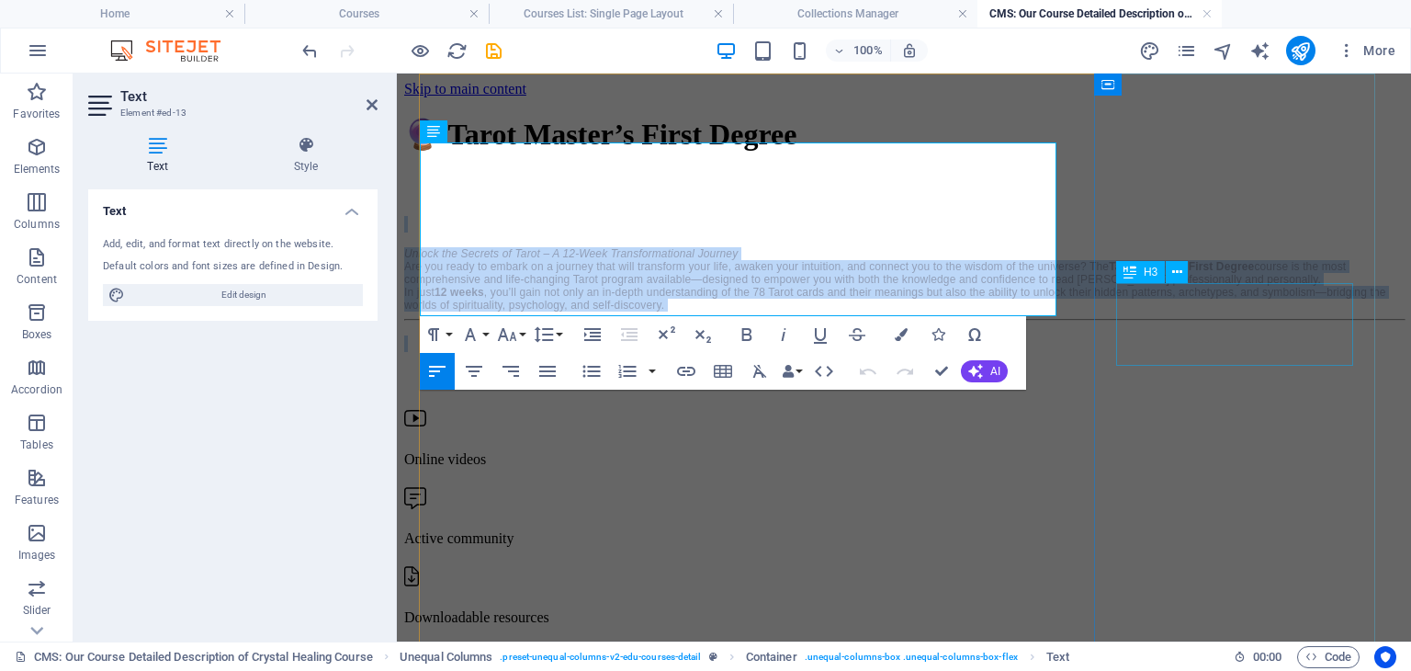
drag, startPoint x: 438, startPoint y: 153, endPoint x: 1191, endPoint y: 335, distance: 774.1
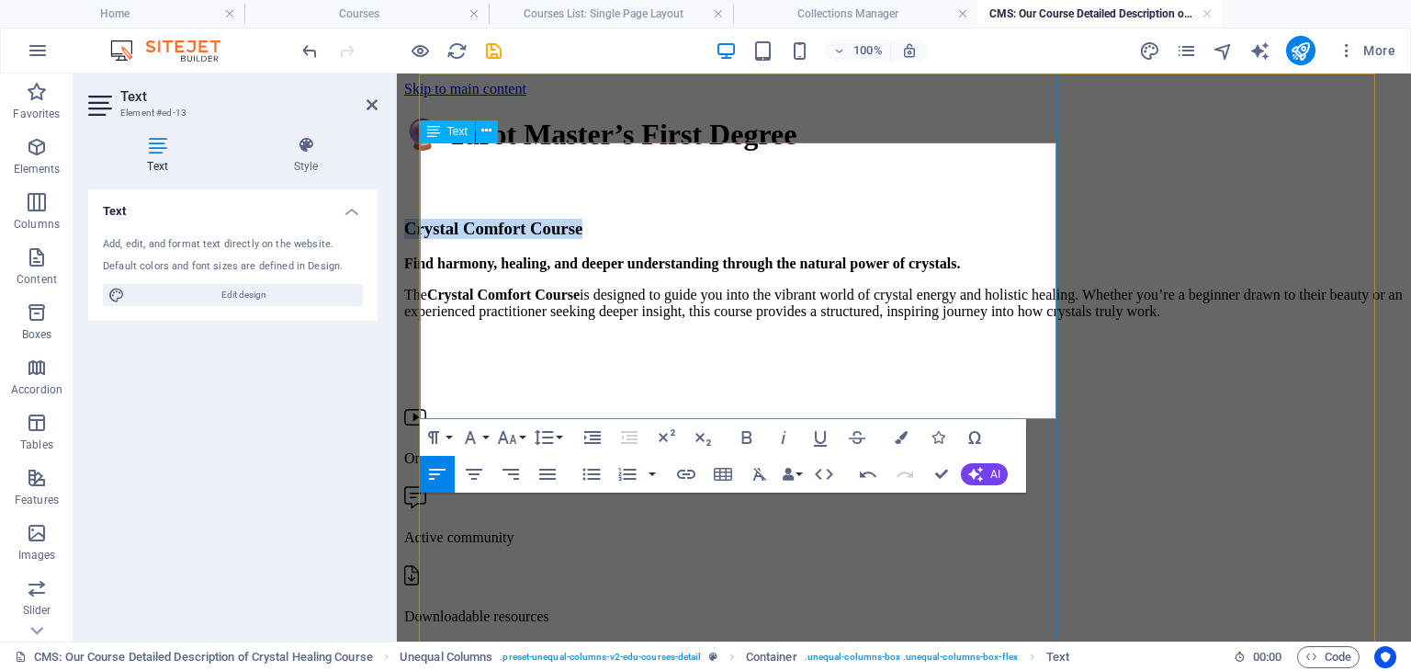
drag, startPoint x: 867, startPoint y: 163, endPoint x: 608, endPoint y: 163, distance: 259.1
click at [608, 219] on h3 "Crystal Comfort Course" at bounding box center [904, 229] width 1000 height 20
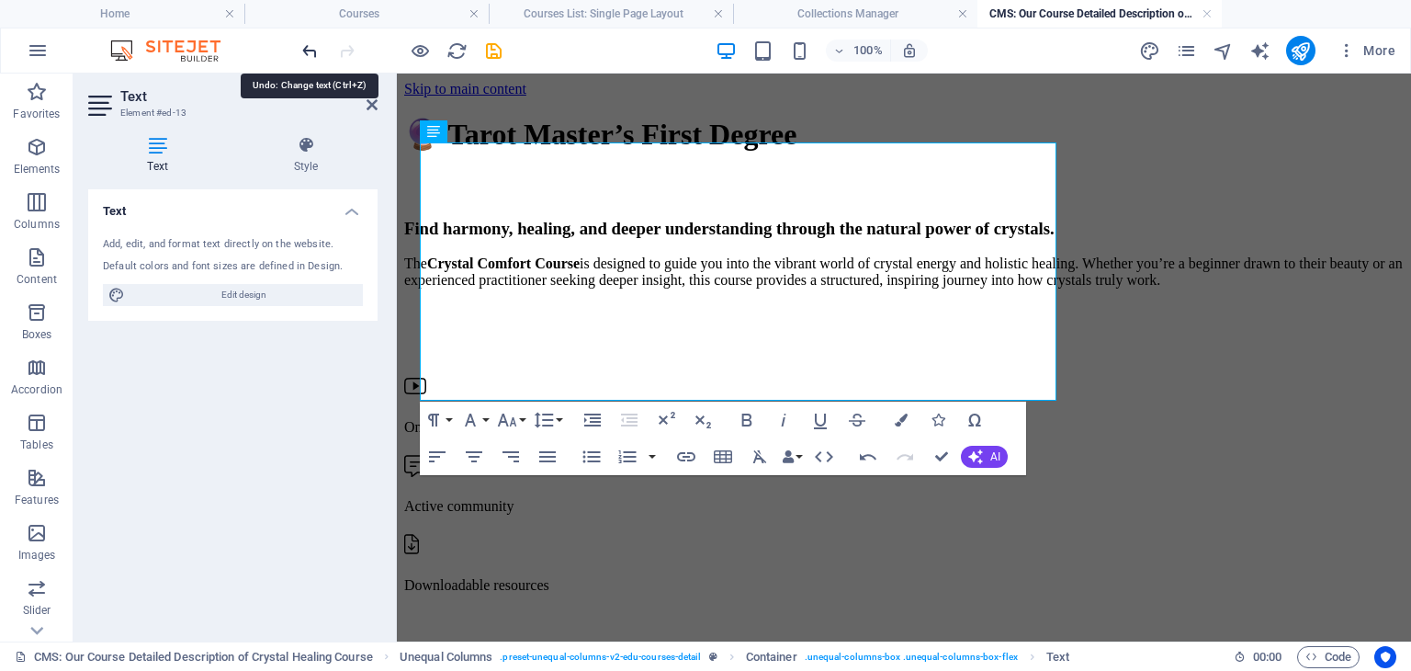
click at [301, 50] on icon "undo" at bounding box center [309, 50] width 21 height 21
click at [302, 45] on icon "undo" at bounding box center [309, 50] width 21 height 21
click at [311, 47] on icon "undo" at bounding box center [309, 50] width 21 height 21
click at [311, 55] on icon "undo" at bounding box center [309, 50] width 21 height 21
click at [304, 46] on icon "undo" at bounding box center [309, 50] width 21 height 21
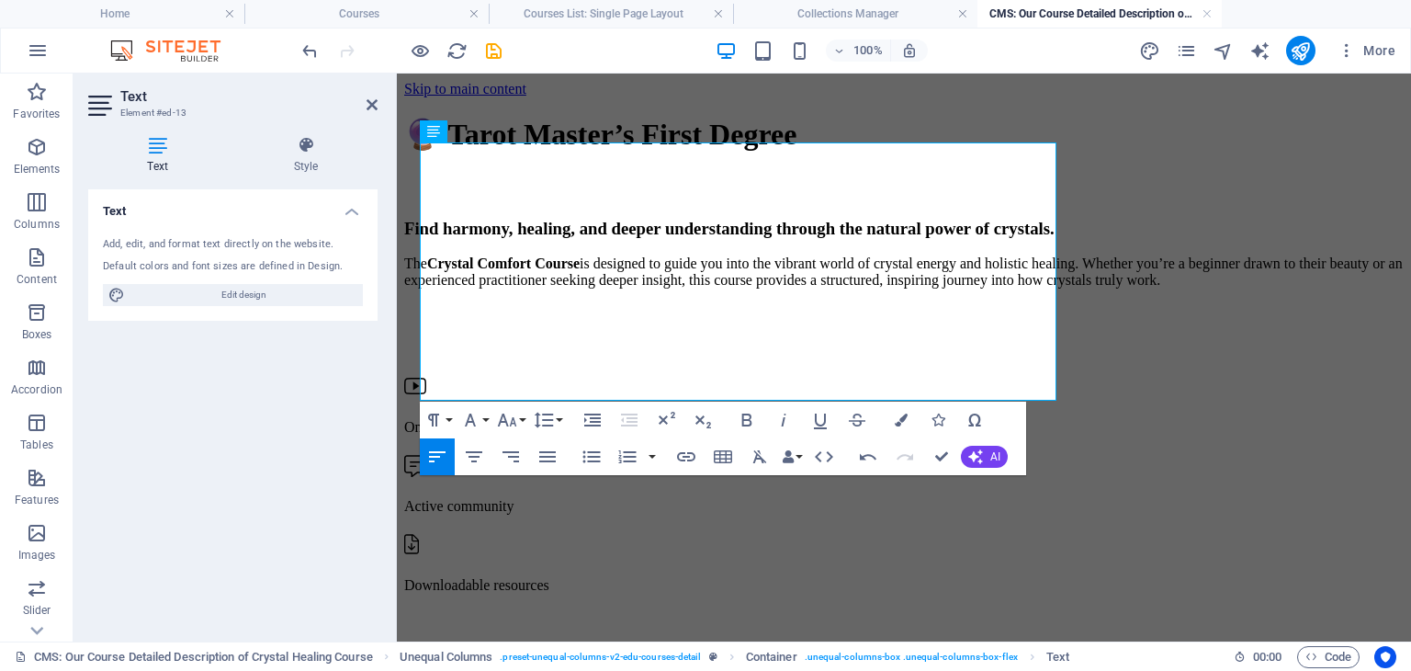
drag, startPoint x: 599, startPoint y: 363, endPoint x: 411, endPoint y: 169, distance: 270.3
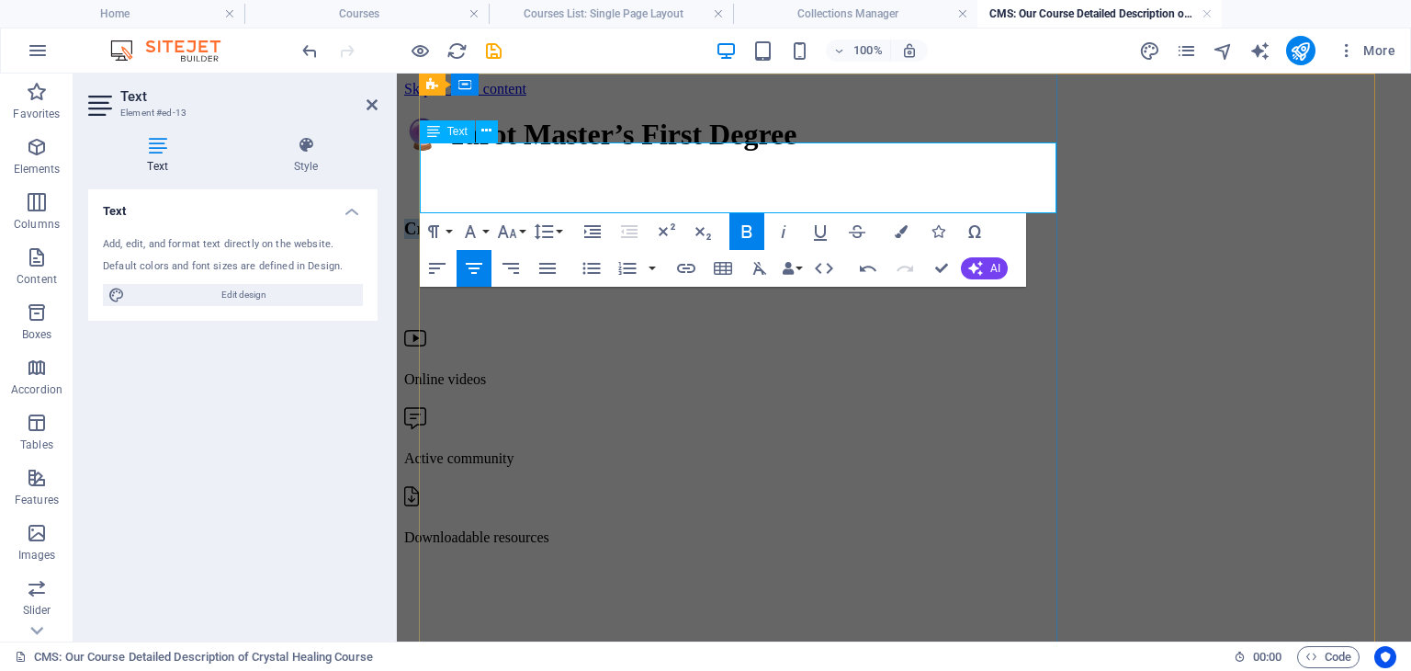
drag, startPoint x: 869, startPoint y: 165, endPoint x: 619, endPoint y: 172, distance: 250.0
click at [619, 219] on h3 "Crystal Comfort Course" at bounding box center [904, 229] width 1000 height 20
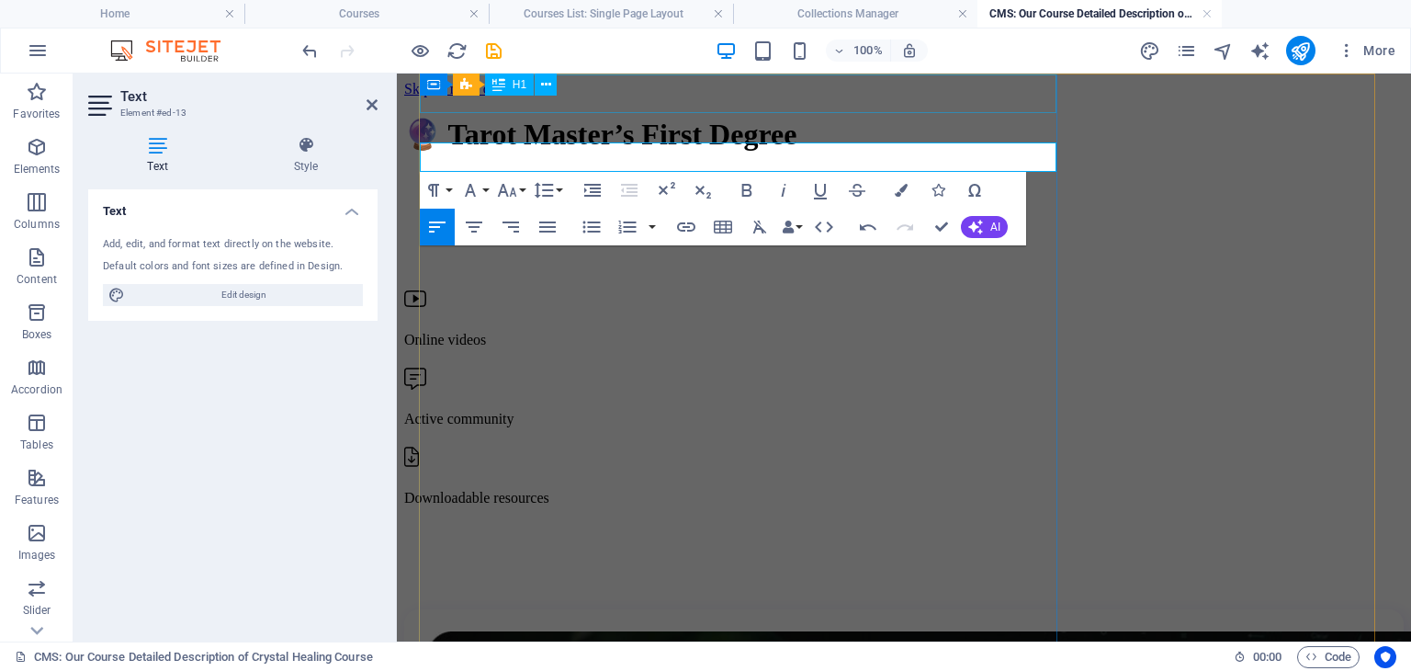
click at [645, 117] on div "🔮 Tarot Master’s First Degree" at bounding box center [904, 134] width 1000 height 35
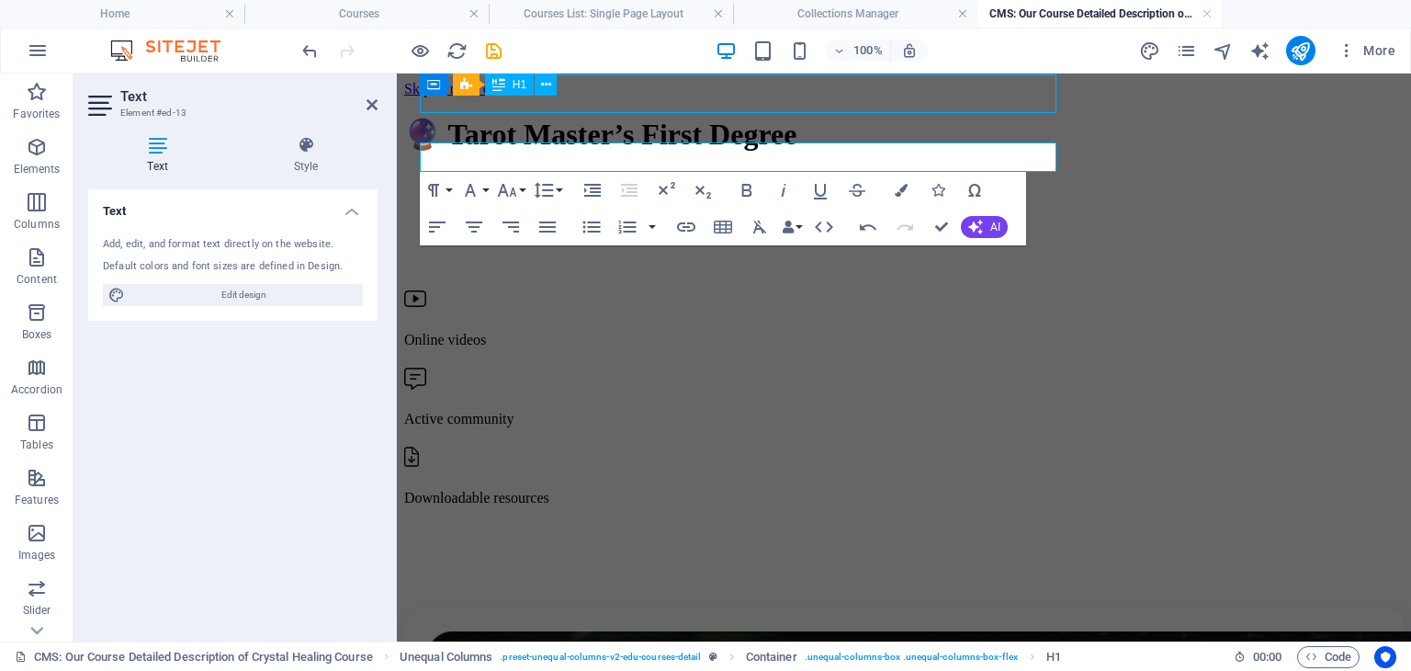
click at [645, 117] on div "🔮 Tarot Master’s First Degree" at bounding box center [904, 134] width 1000 height 35
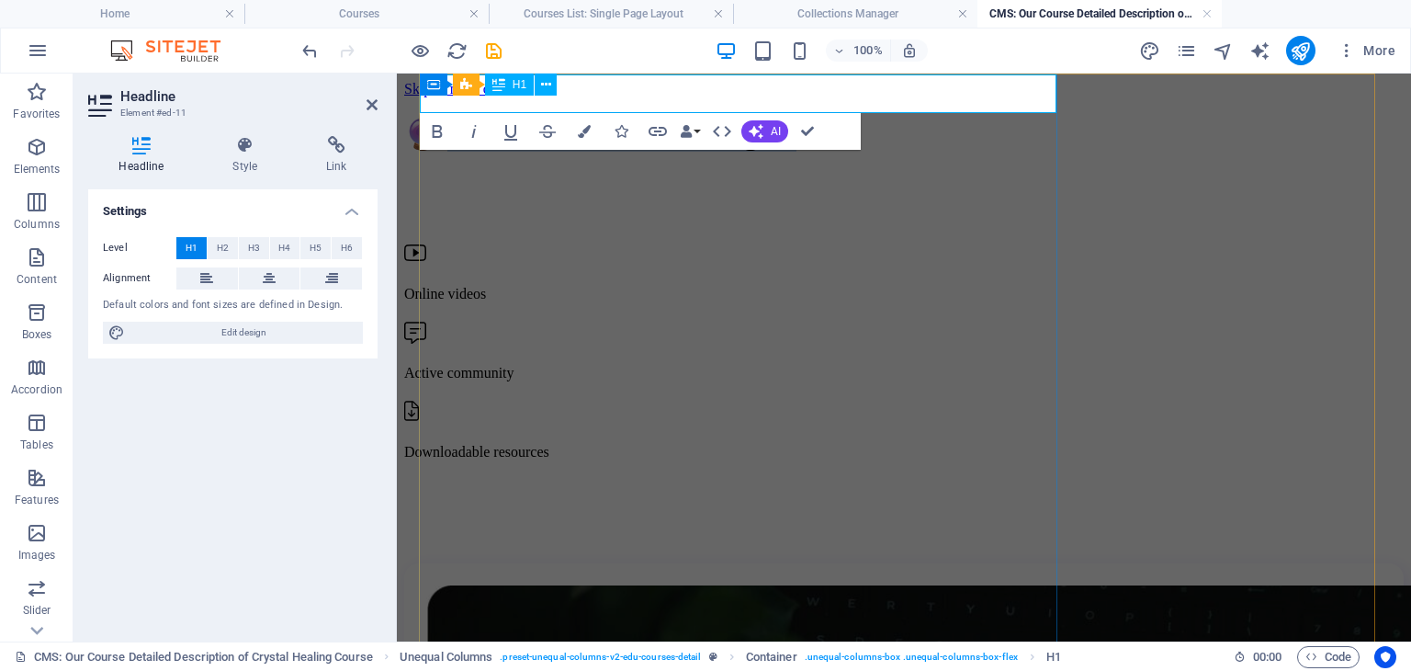
drag, startPoint x: 803, startPoint y: 93, endPoint x: 472, endPoint y: 100, distance: 330.8
click at [472, 117] on h1 "🔮 Tarot Master’s First Degree" at bounding box center [904, 134] width 1000 height 35
click at [509, 475] on div at bounding box center [904, 511] width 1000 height 73
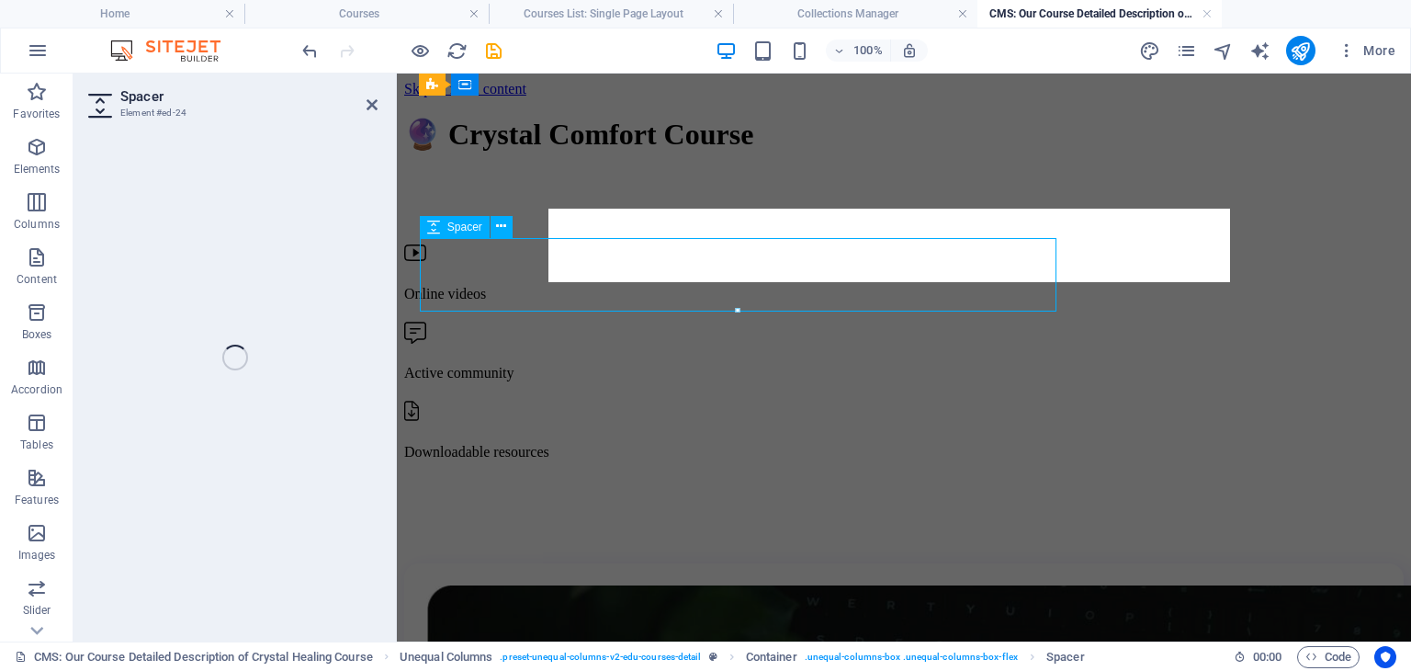
select select "px"
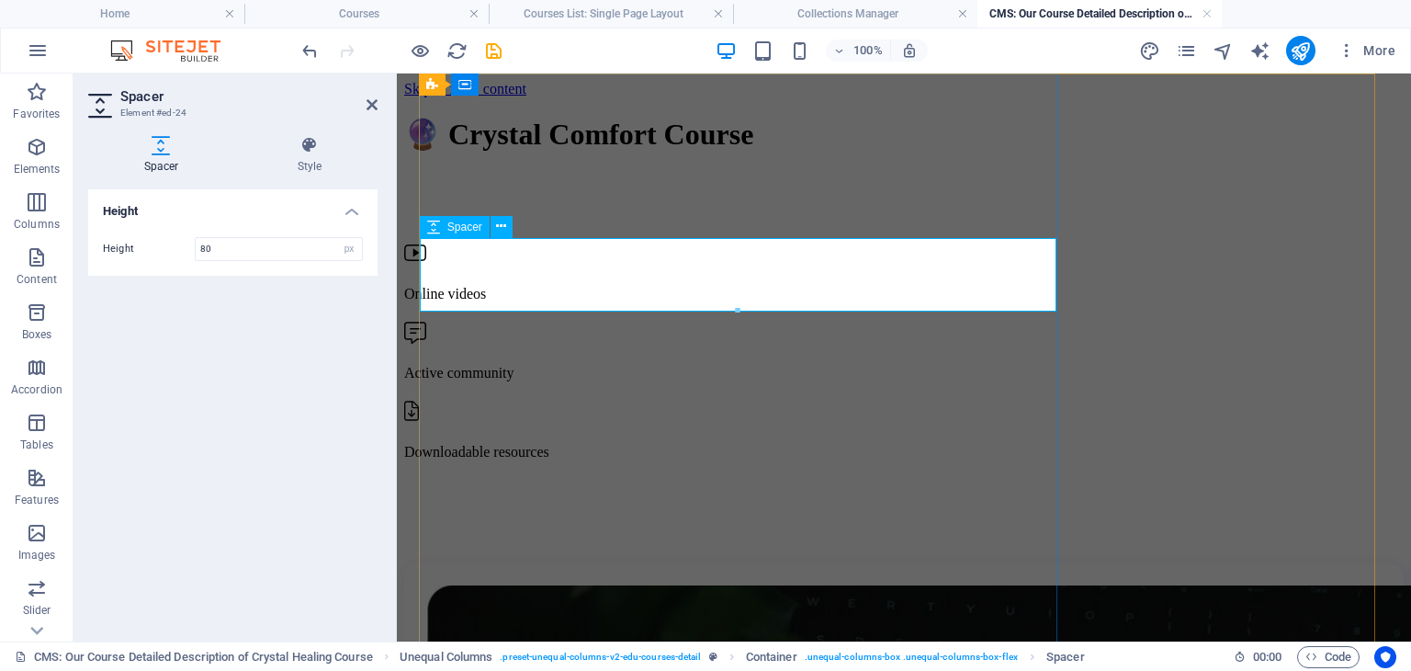
click at [469, 475] on div at bounding box center [904, 511] width 1000 height 73
click at [467, 475] on div at bounding box center [904, 511] width 1000 height 73
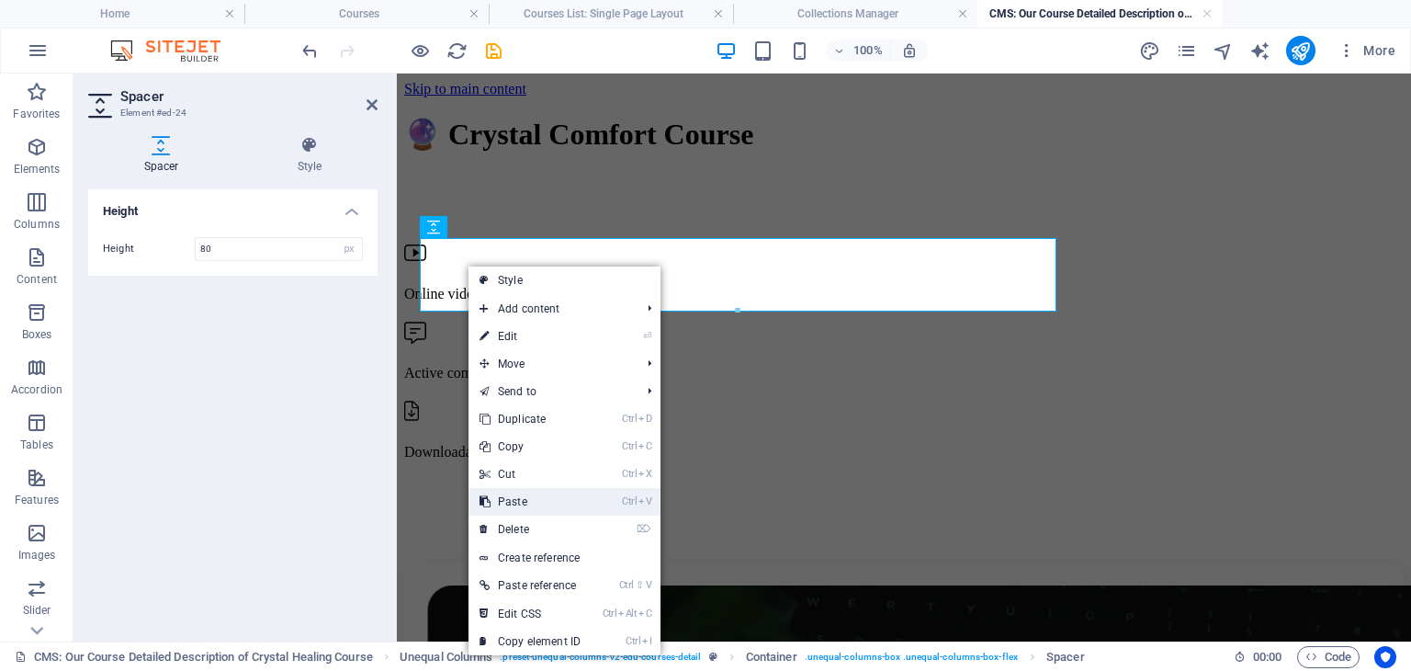
click at [525, 501] on link "Ctrl V Paste" at bounding box center [530, 502] width 123 height 28
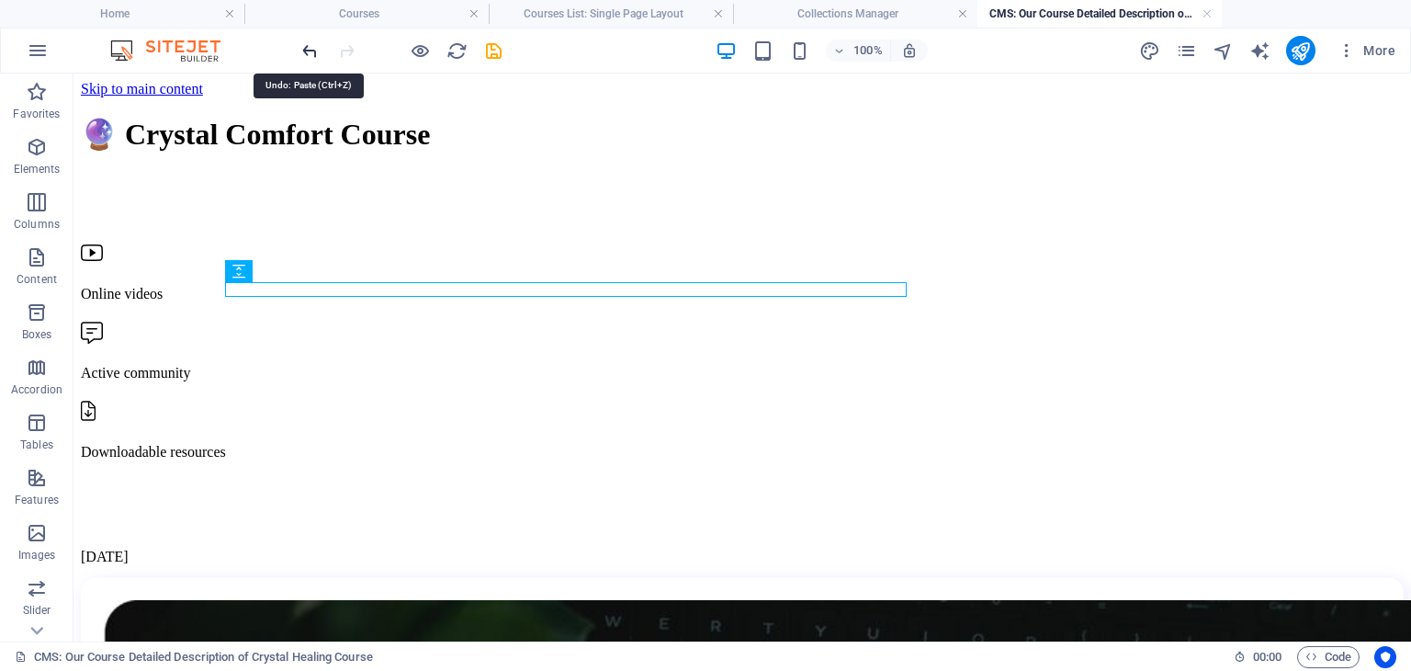
click at [306, 50] on icon "undo" at bounding box center [309, 50] width 21 height 21
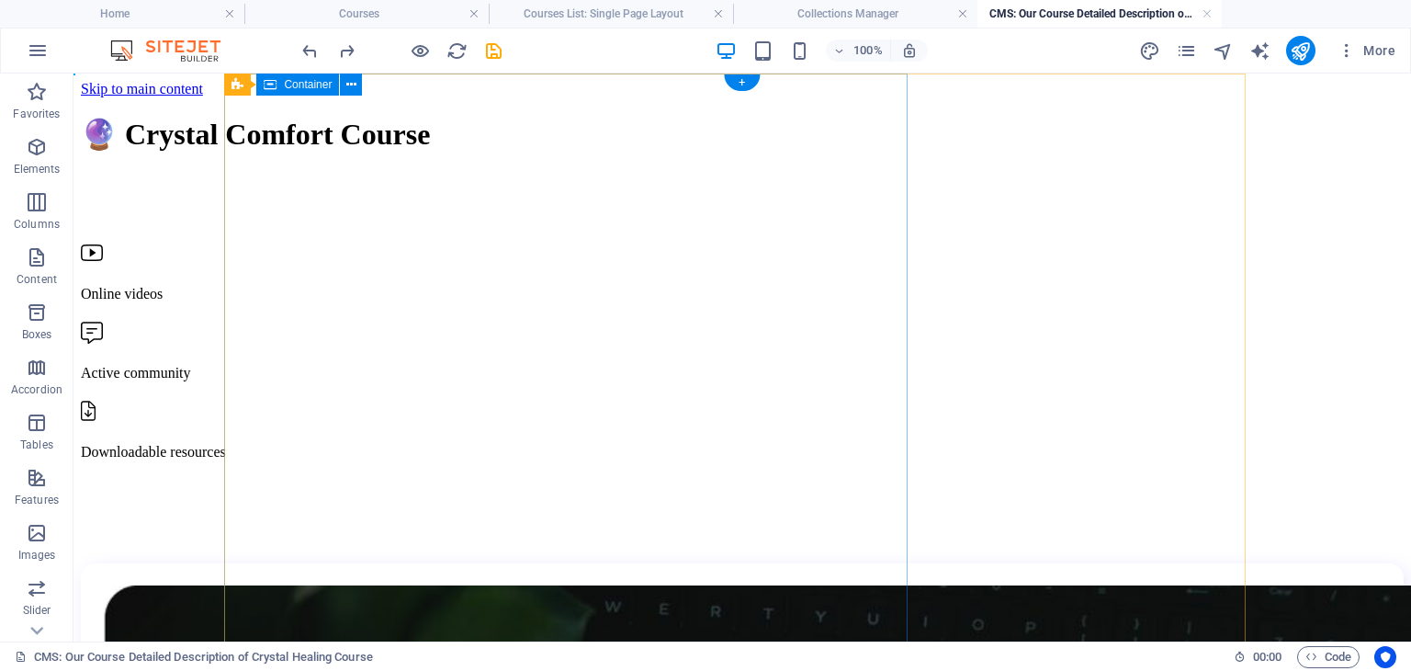
click at [297, 334] on div "🔮 Crystal Comfort Course Online videos Active community Downloadable resources" at bounding box center [742, 340] width 1323 height 446
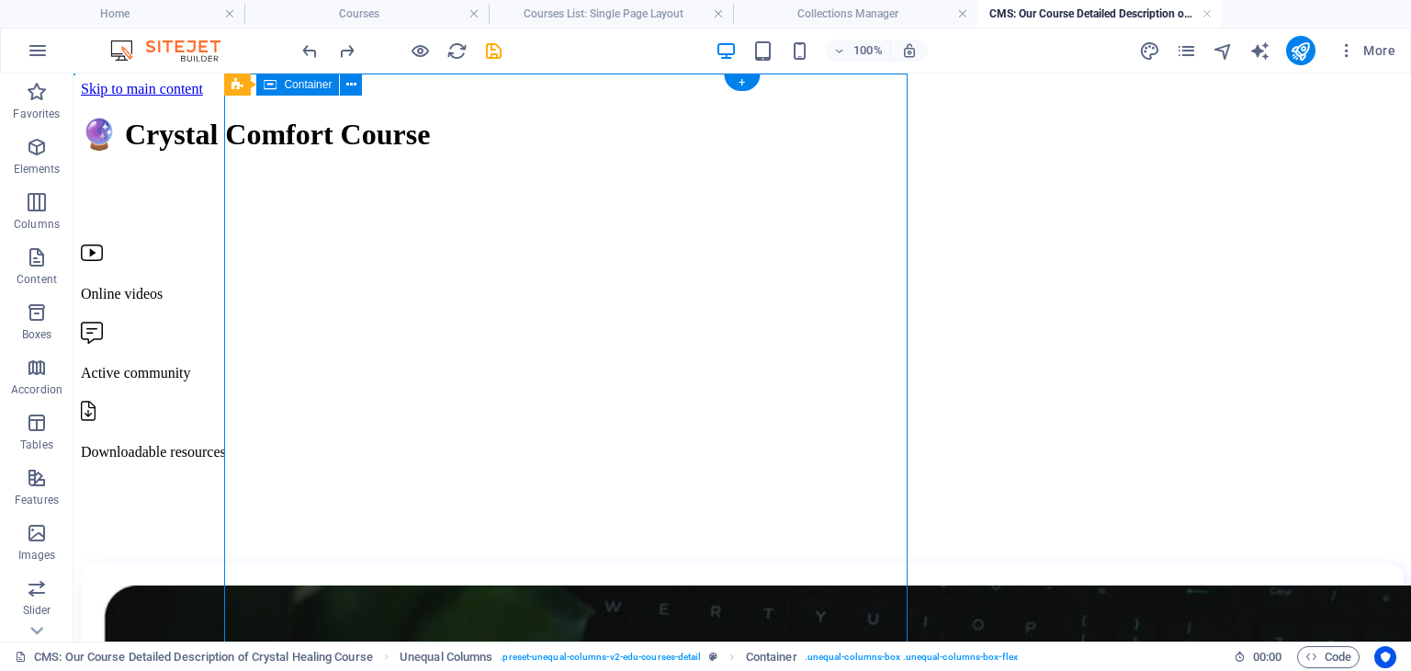
click at [297, 334] on div "🔮 Crystal Comfort Course Online videos Active community Downloadable resources" at bounding box center [742, 340] width 1323 height 446
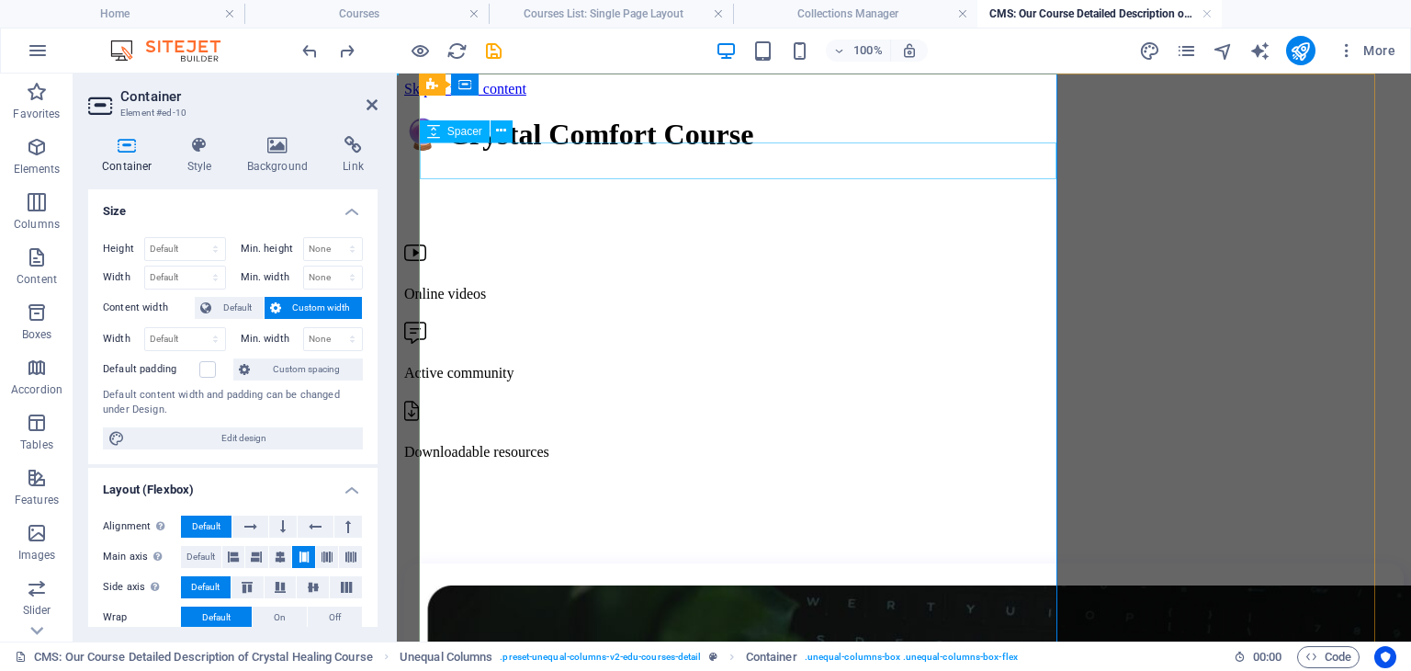
click at [691, 201] on div at bounding box center [904, 219] width 1000 height 37
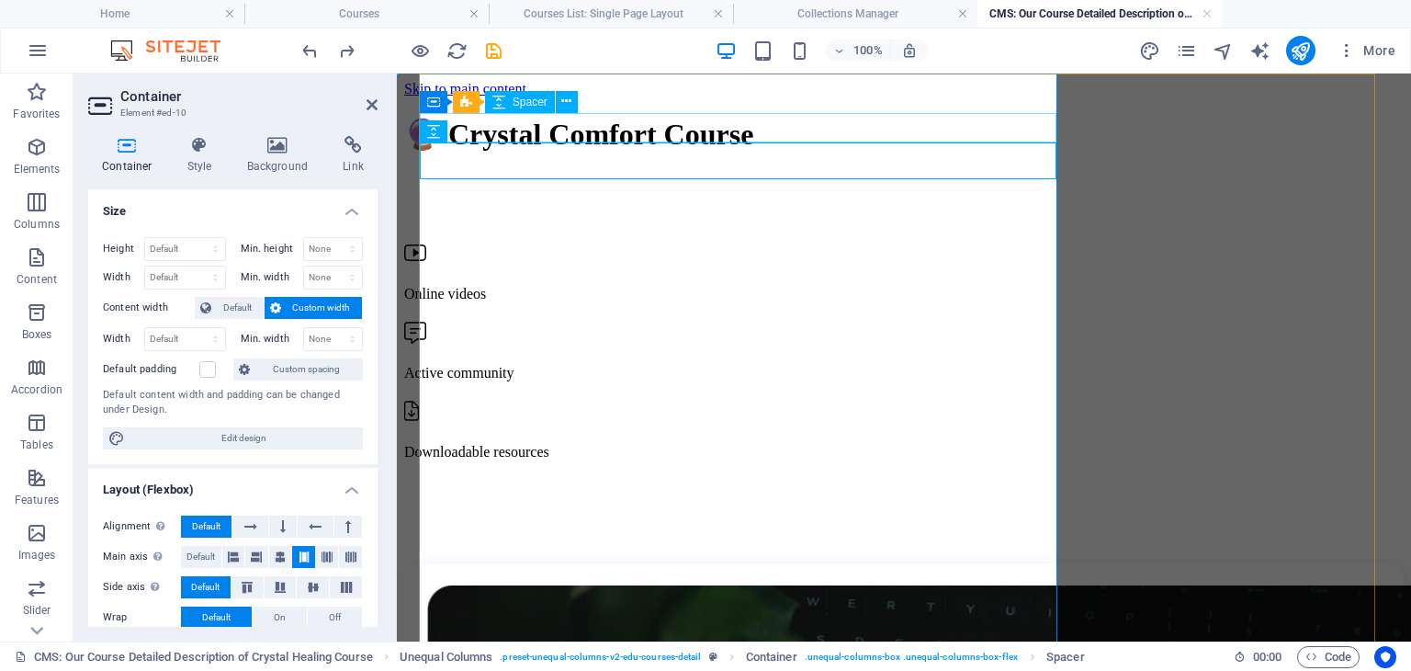
click at [665, 172] on div at bounding box center [904, 186] width 1000 height 29
select select "px"
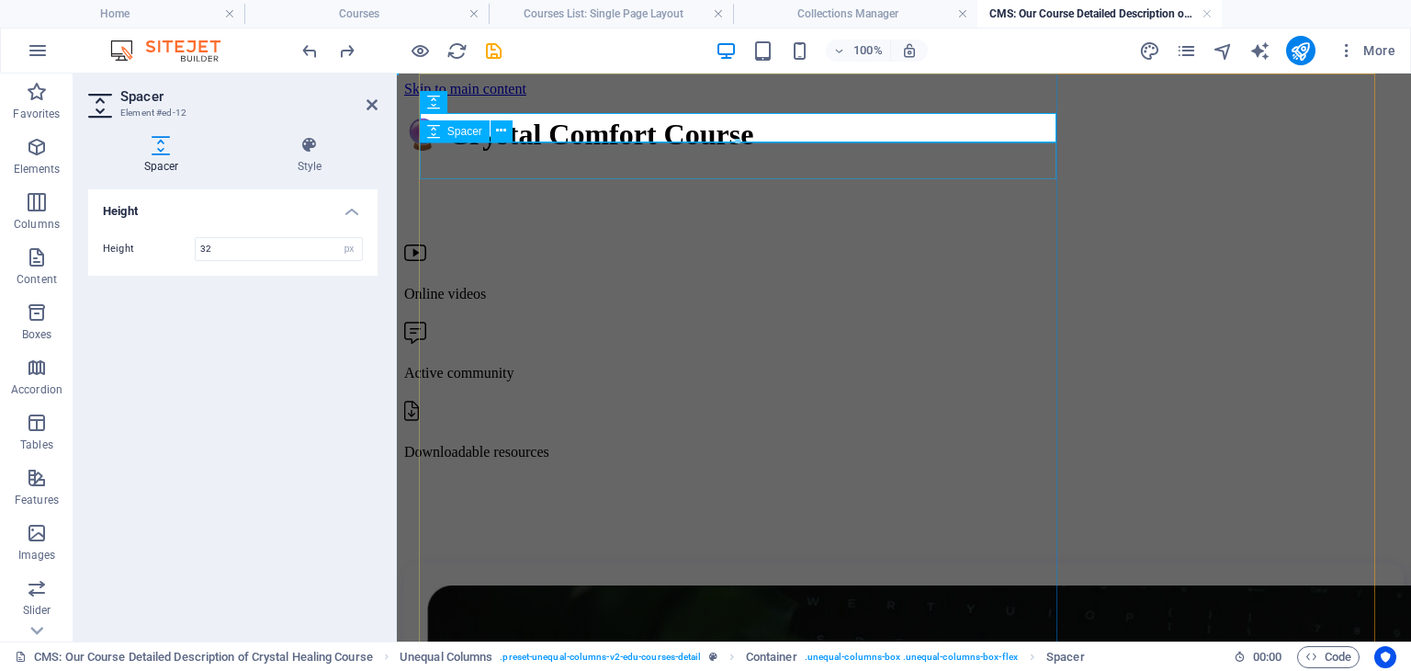
click at [606, 201] on div at bounding box center [904, 219] width 1000 height 37
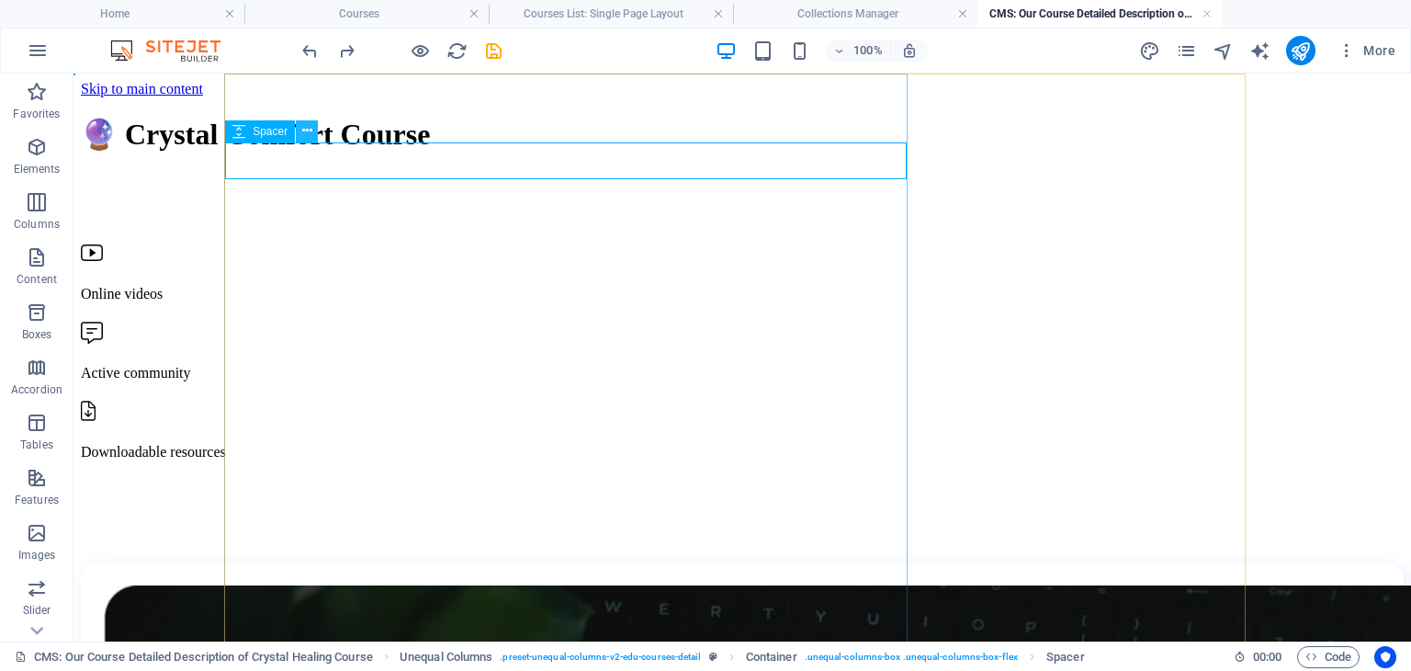
click at [304, 138] on icon at bounding box center [307, 130] width 10 height 19
click at [277, 201] on div at bounding box center [742, 219] width 1323 height 37
click at [302, 128] on icon at bounding box center [307, 130] width 10 height 19
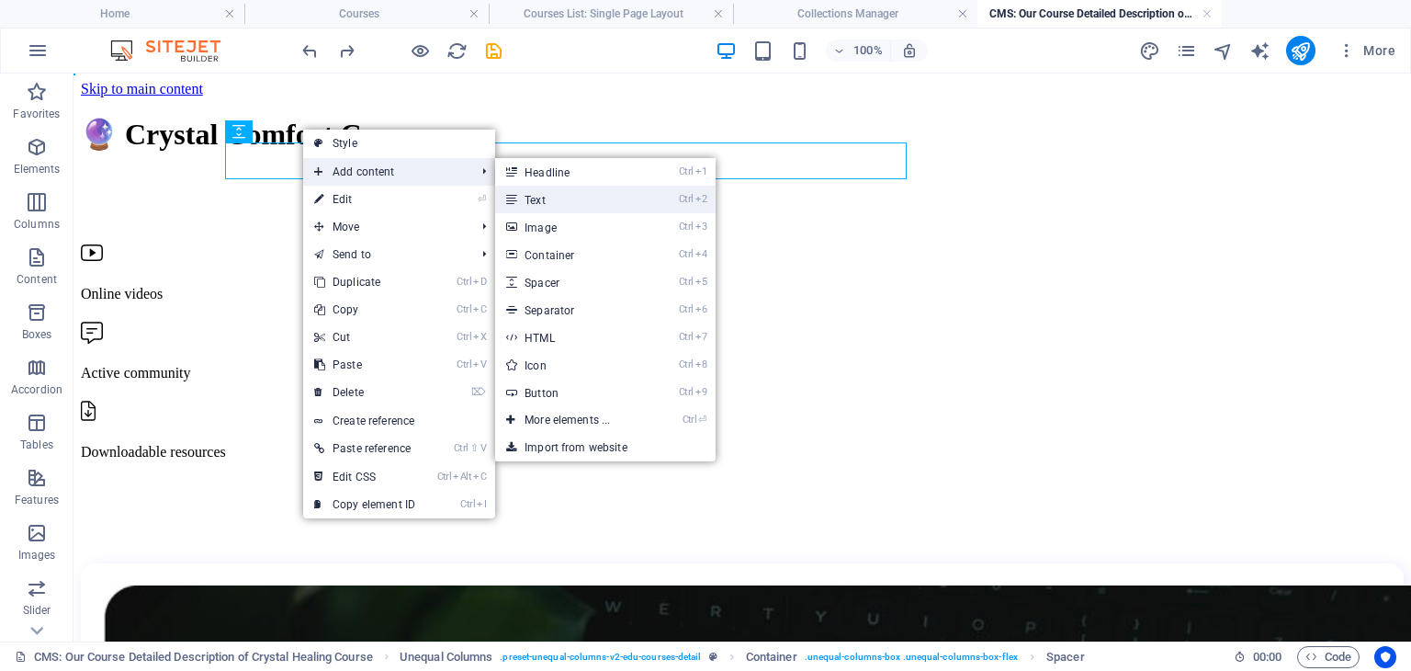
click at [543, 199] on link "Ctrl 2 Text" at bounding box center [571, 200] width 152 height 28
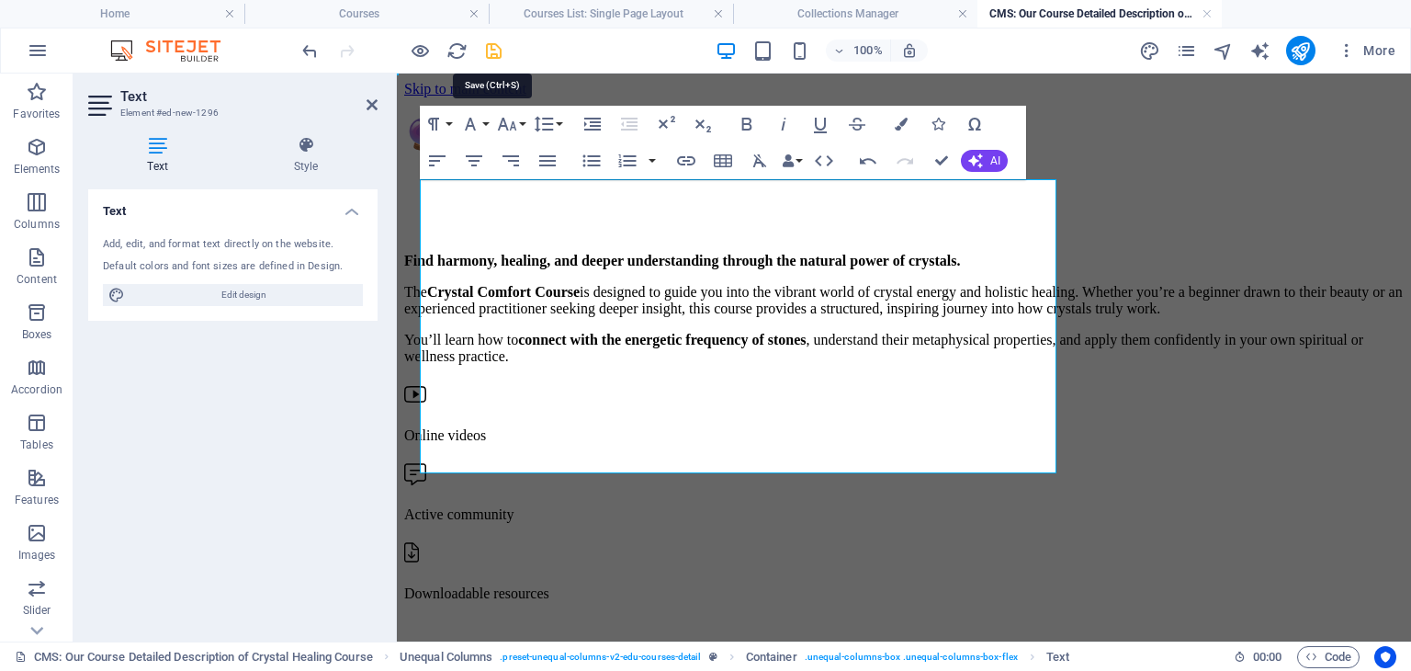
click at [498, 60] on icon "save" at bounding box center [493, 50] width 21 height 21
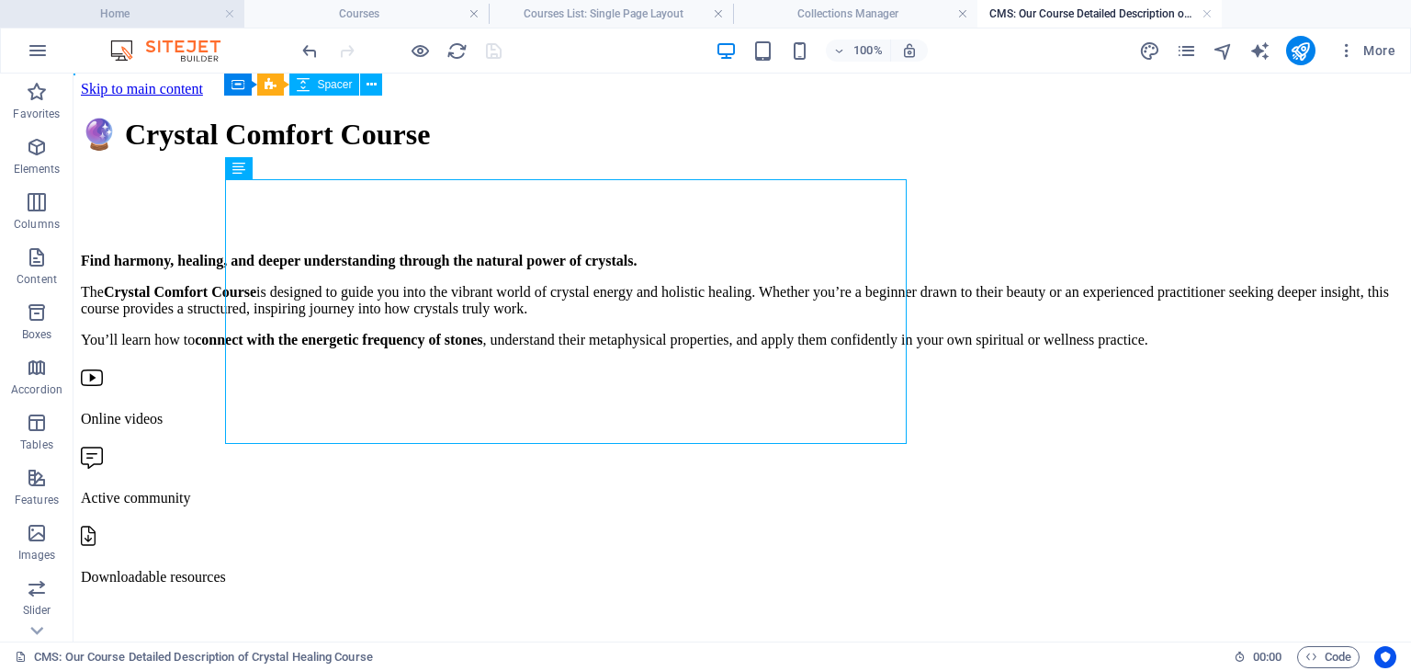
click at [173, 6] on h4 "Home" at bounding box center [122, 14] width 244 height 20
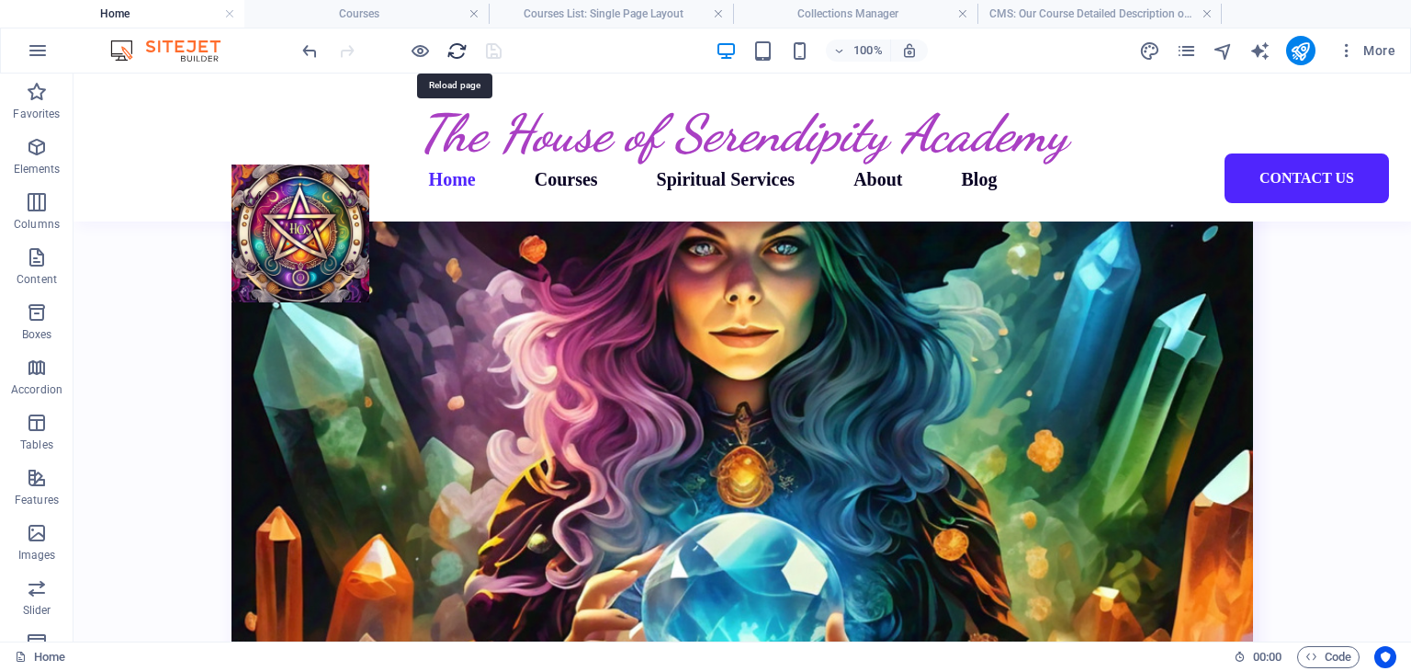
click at [461, 51] on icon "reload" at bounding box center [456, 50] width 21 height 21
click at [1193, 52] on icon "pages" at bounding box center [1186, 50] width 21 height 21
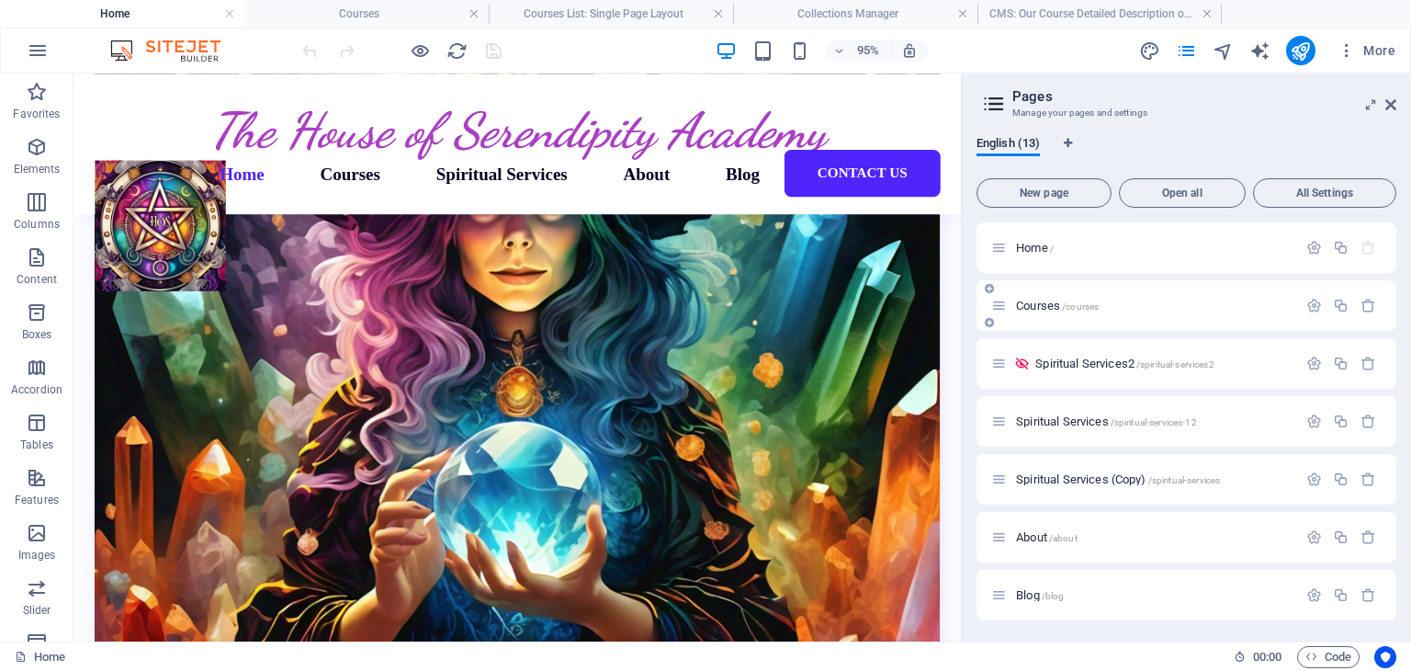
click at [1051, 305] on span "Courses /courses" at bounding box center [1057, 306] width 83 height 14
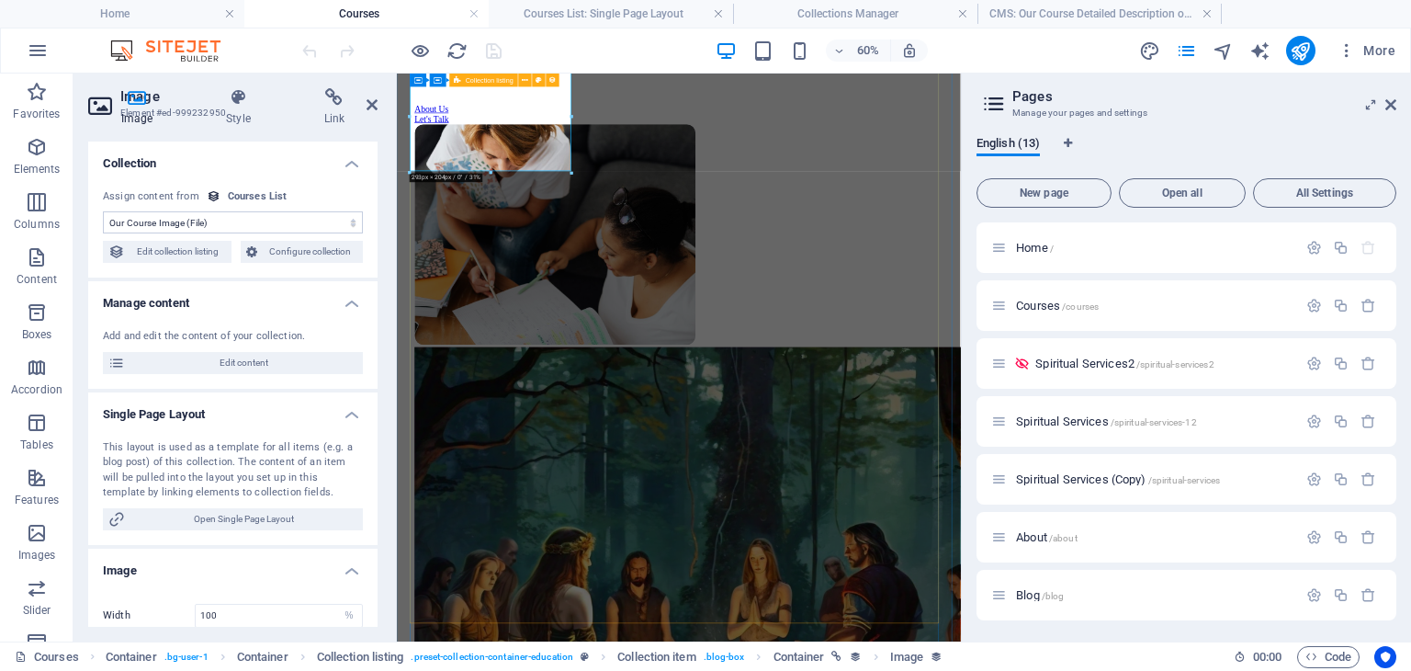
scroll to position [573, 0]
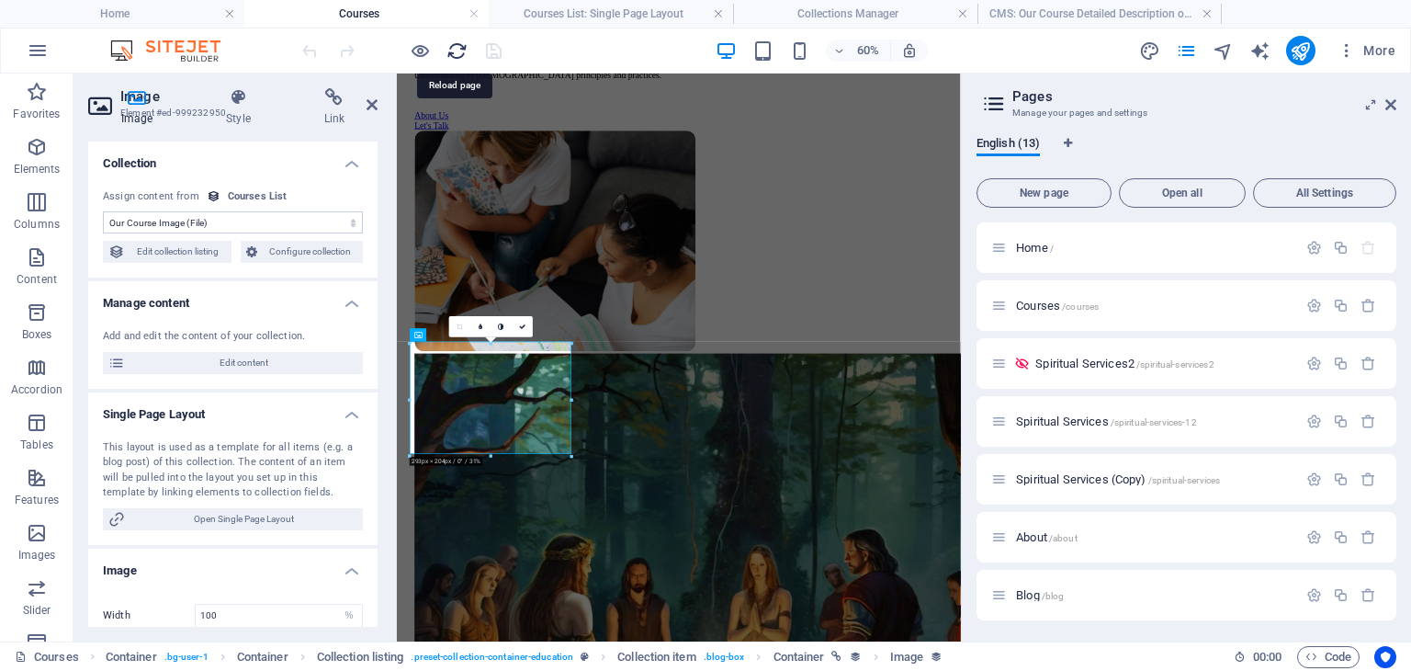
click at [453, 50] on icon "reload" at bounding box center [456, 50] width 21 height 21
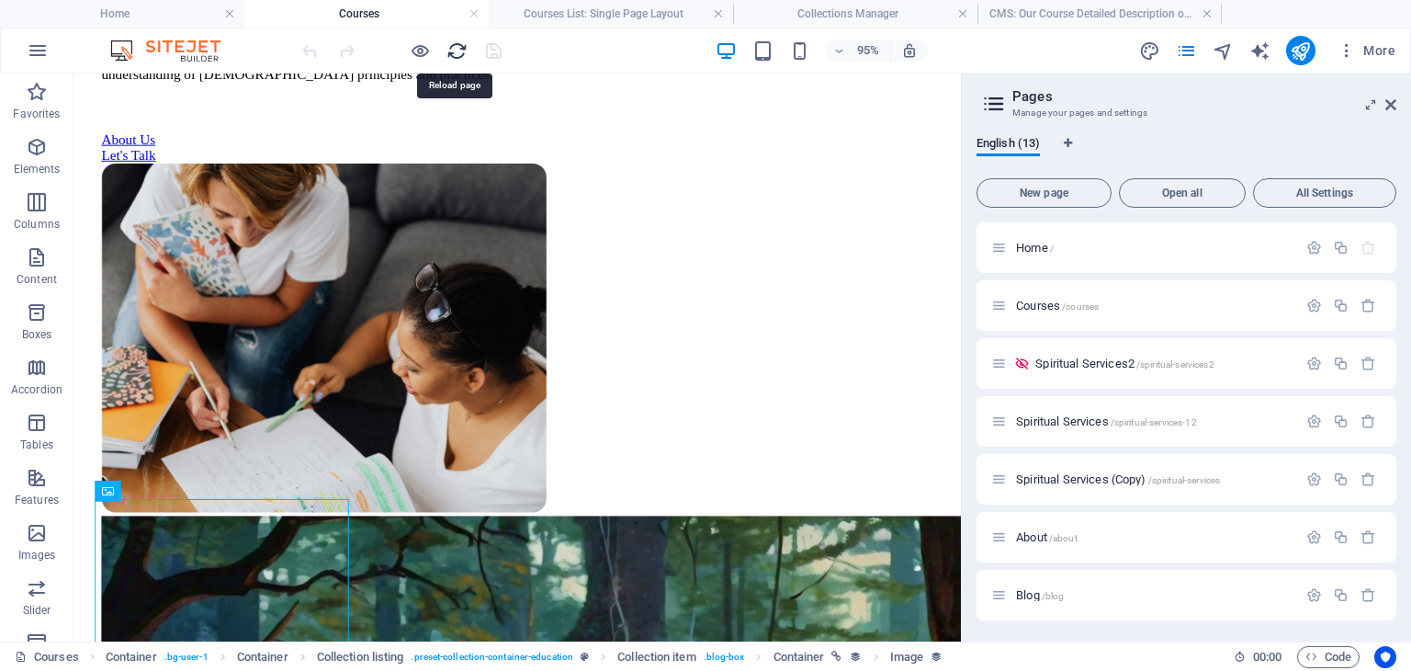
scroll to position [570, 0]
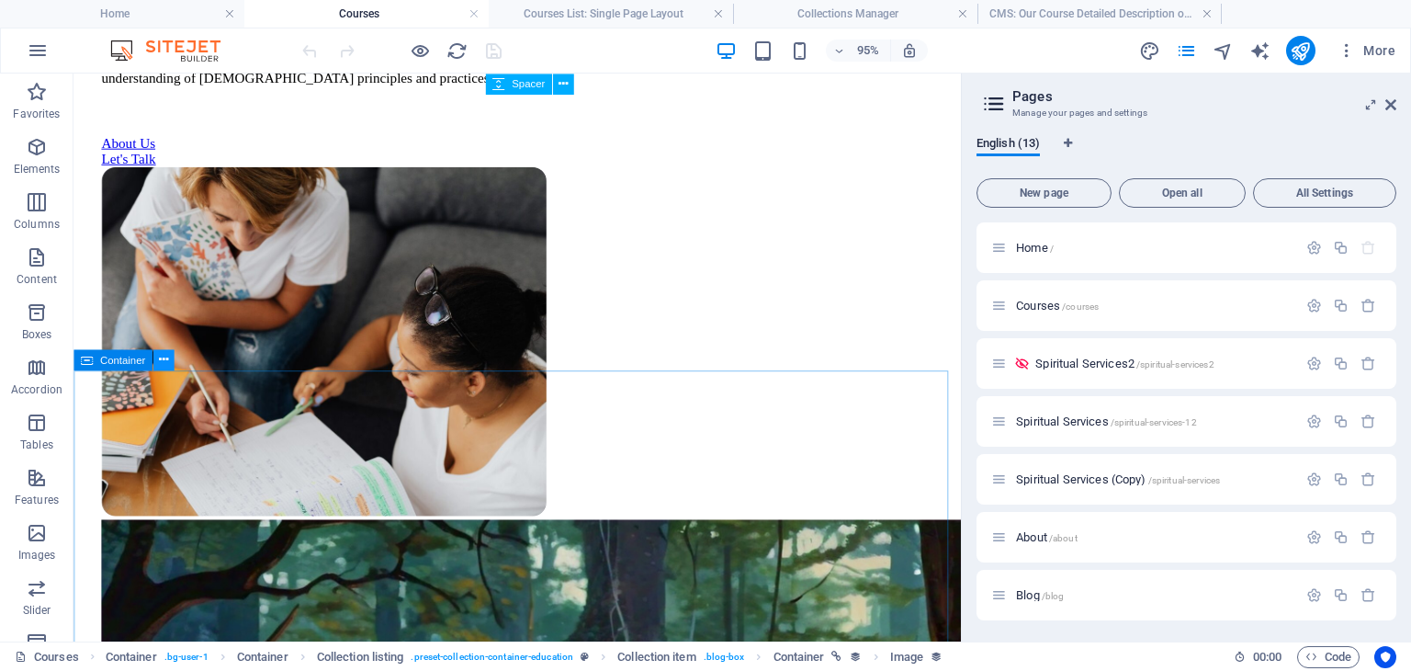
click at [164, 367] on icon at bounding box center [163, 359] width 9 height 18
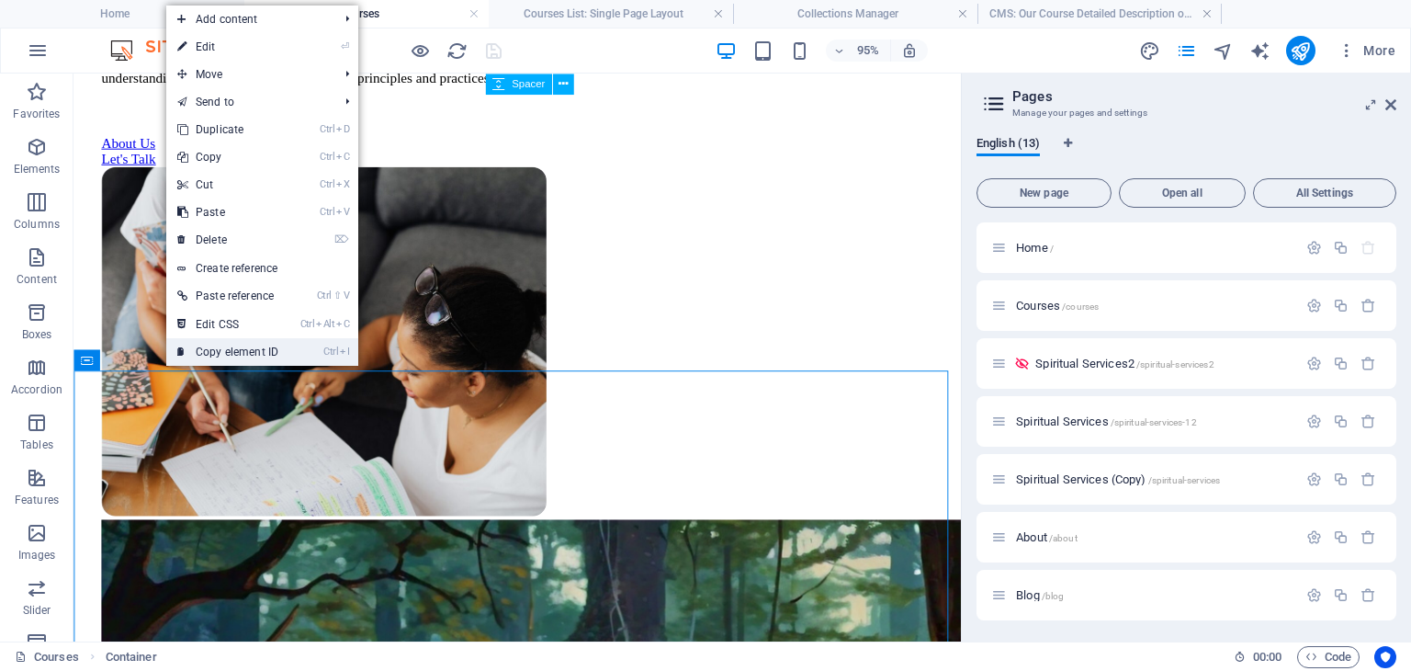
click at [205, 357] on link "Ctrl I Copy element ID" at bounding box center [227, 352] width 123 height 28
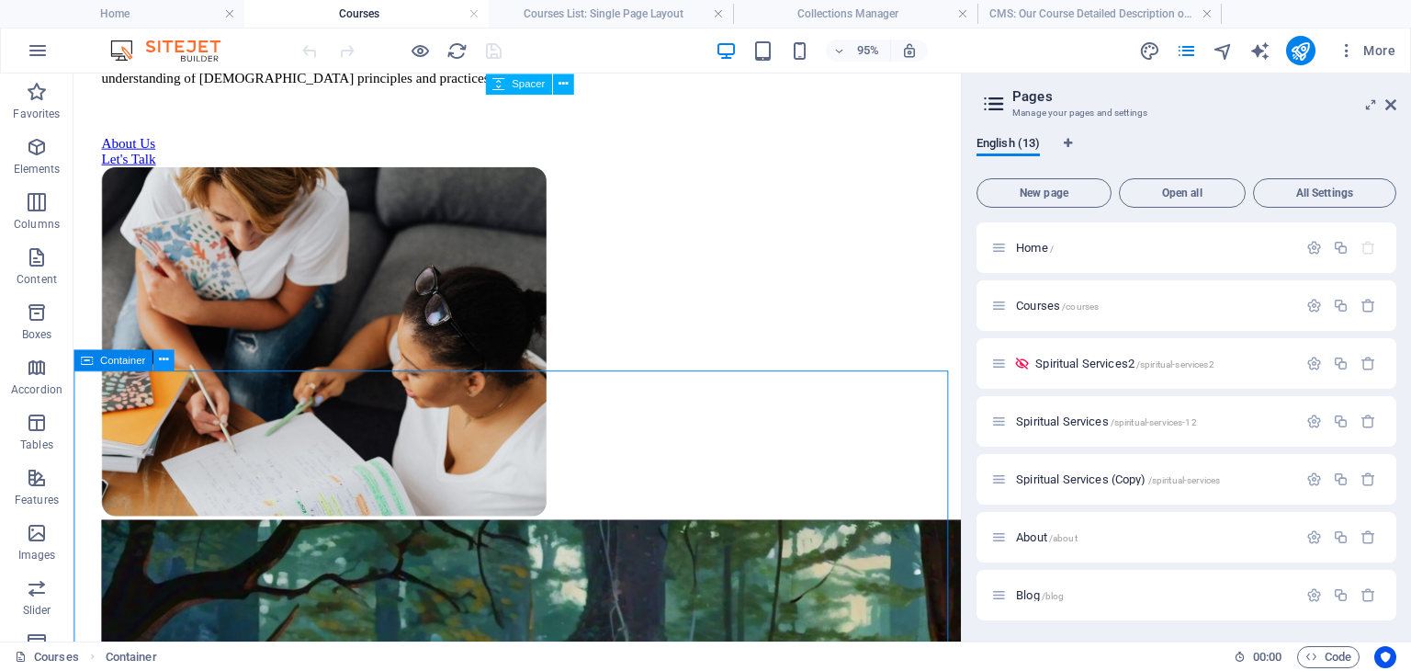
click at [169, 357] on button at bounding box center [163, 359] width 21 height 21
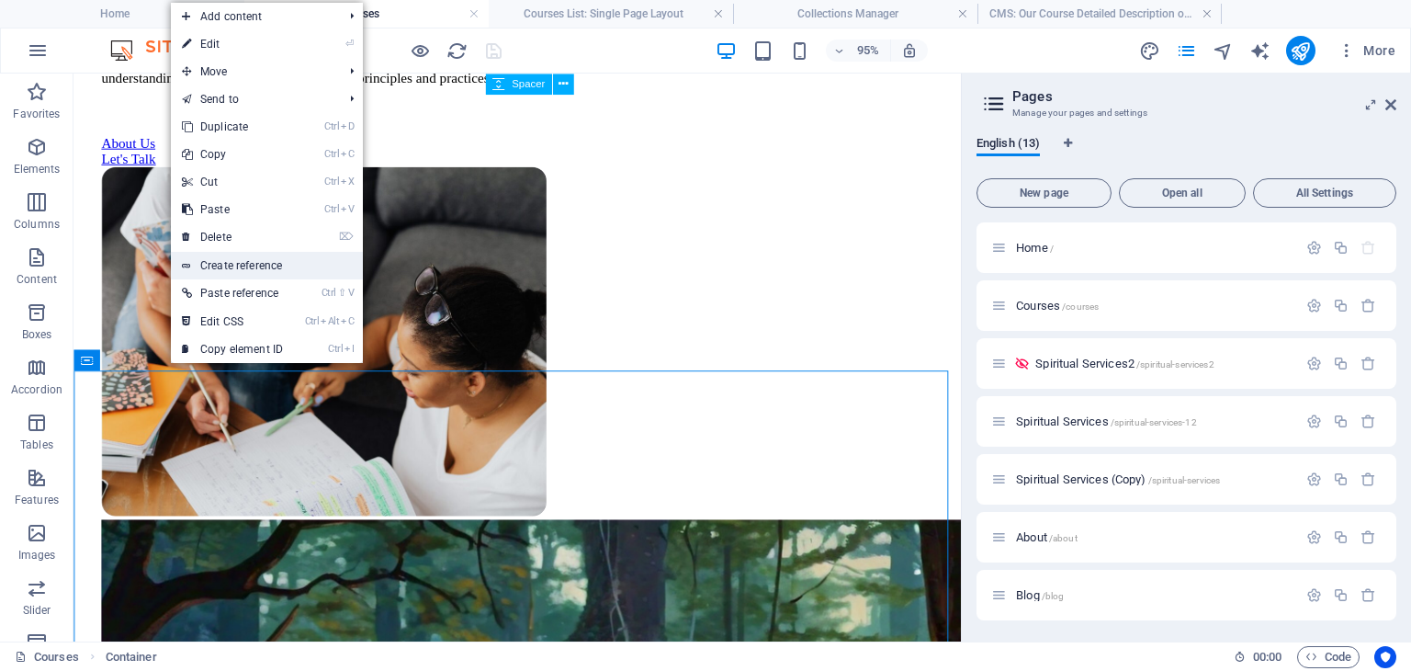
click at [239, 259] on link "Create reference" at bounding box center [267, 266] width 192 height 28
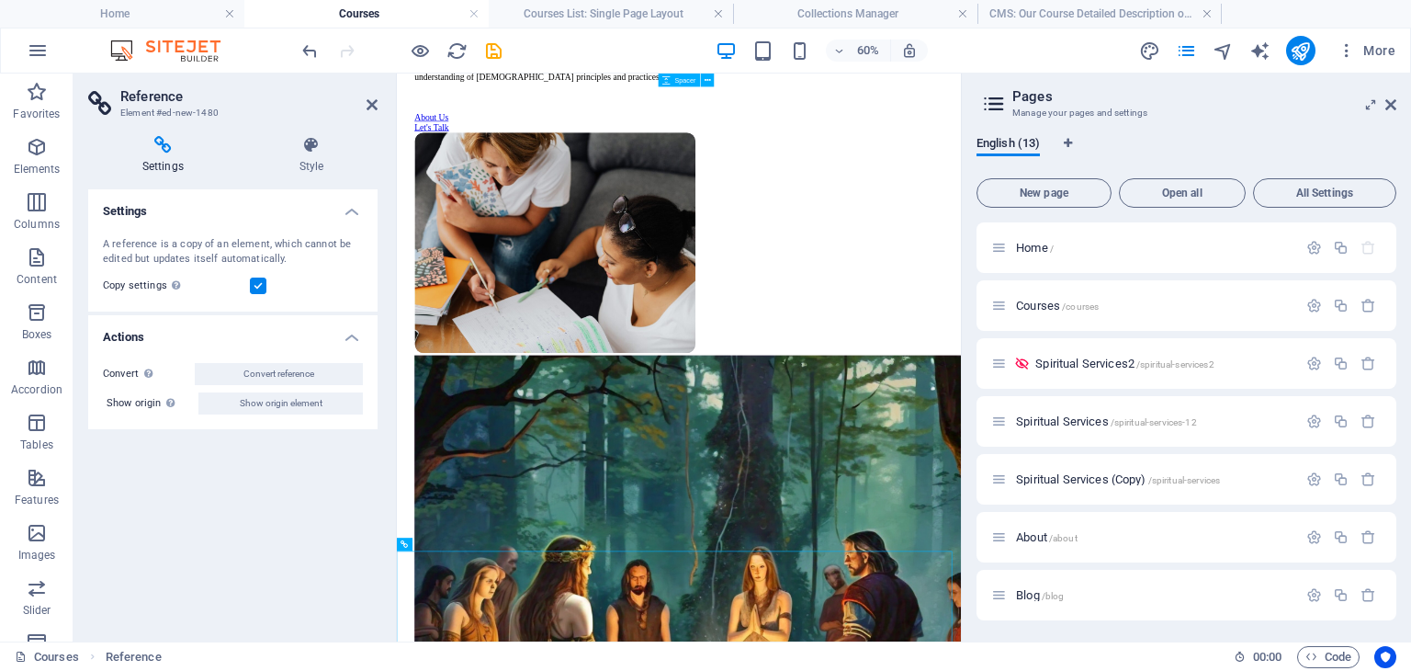
click at [159, 147] on icon at bounding box center [163, 145] width 150 height 18
click at [311, 51] on icon "undo" at bounding box center [309, 50] width 21 height 21
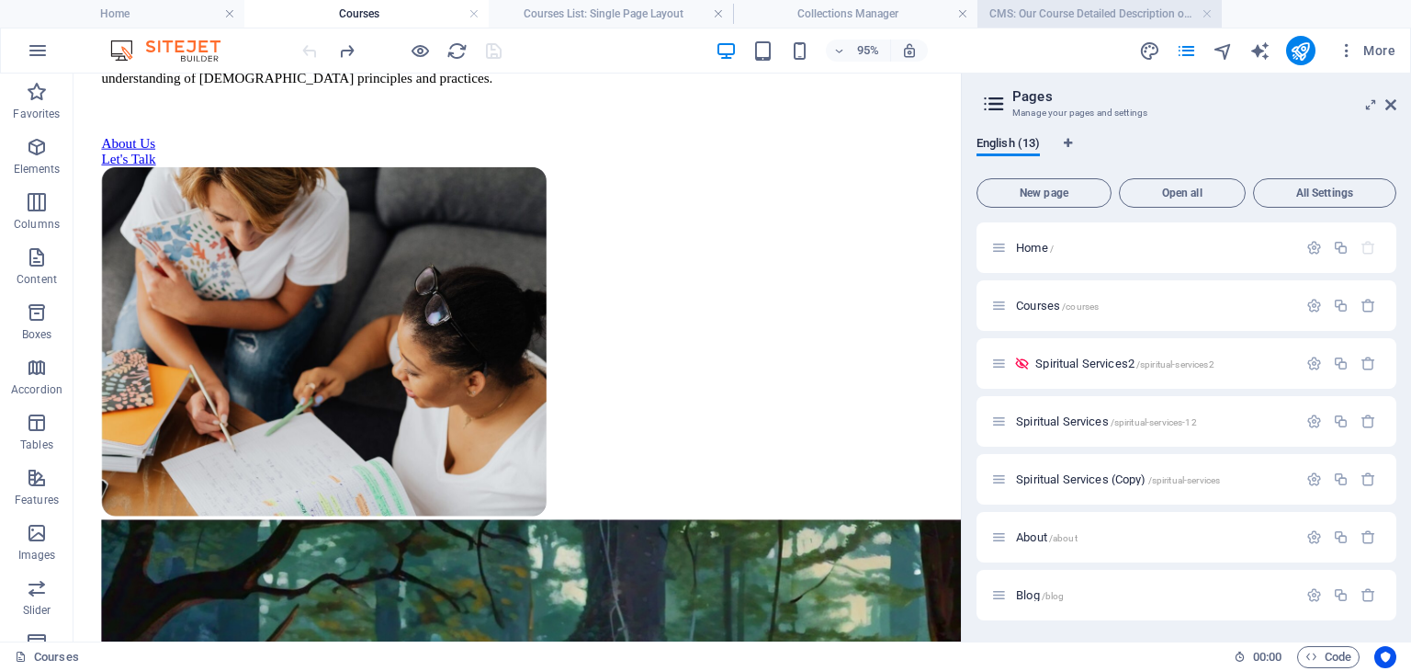
click at [1059, 17] on h4 "CMS: Our Course Detailed Description of Crystal Healing Course" at bounding box center [1099, 14] width 244 height 20
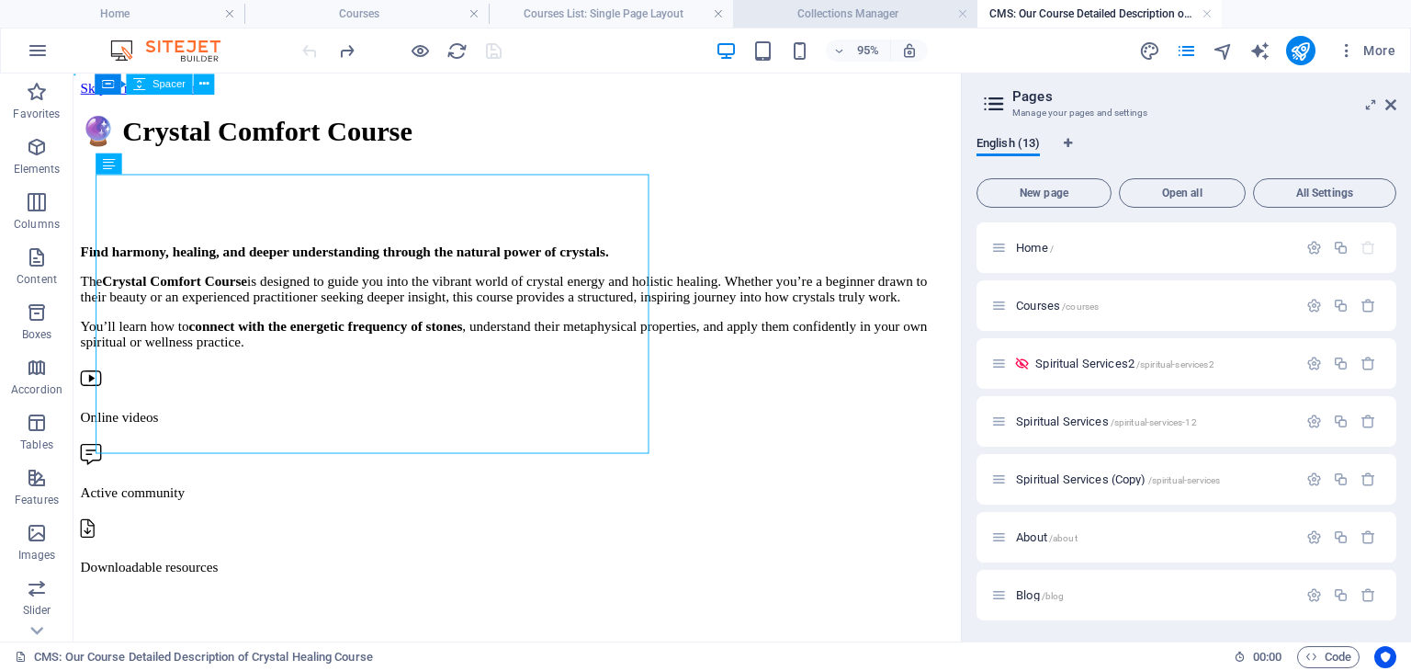
click at [861, 17] on h4 "Collections Manager" at bounding box center [855, 14] width 244 height 20
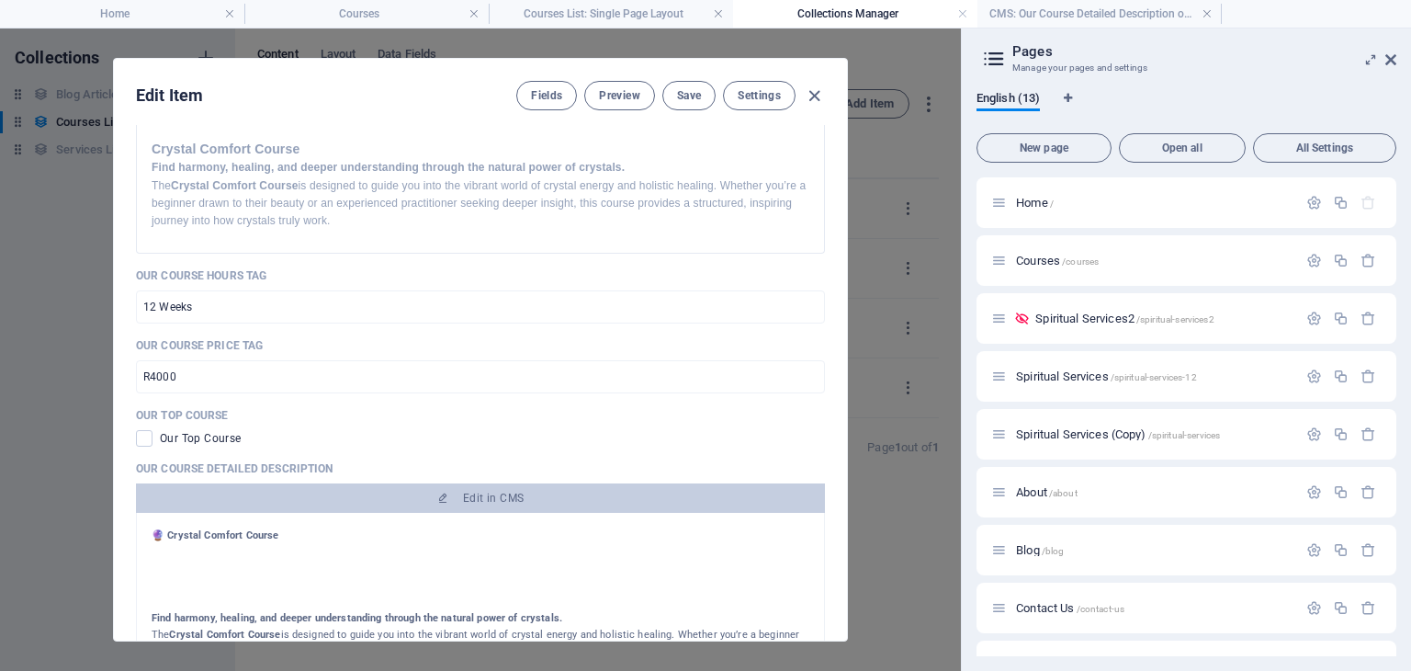
scroll to position [459, 0]
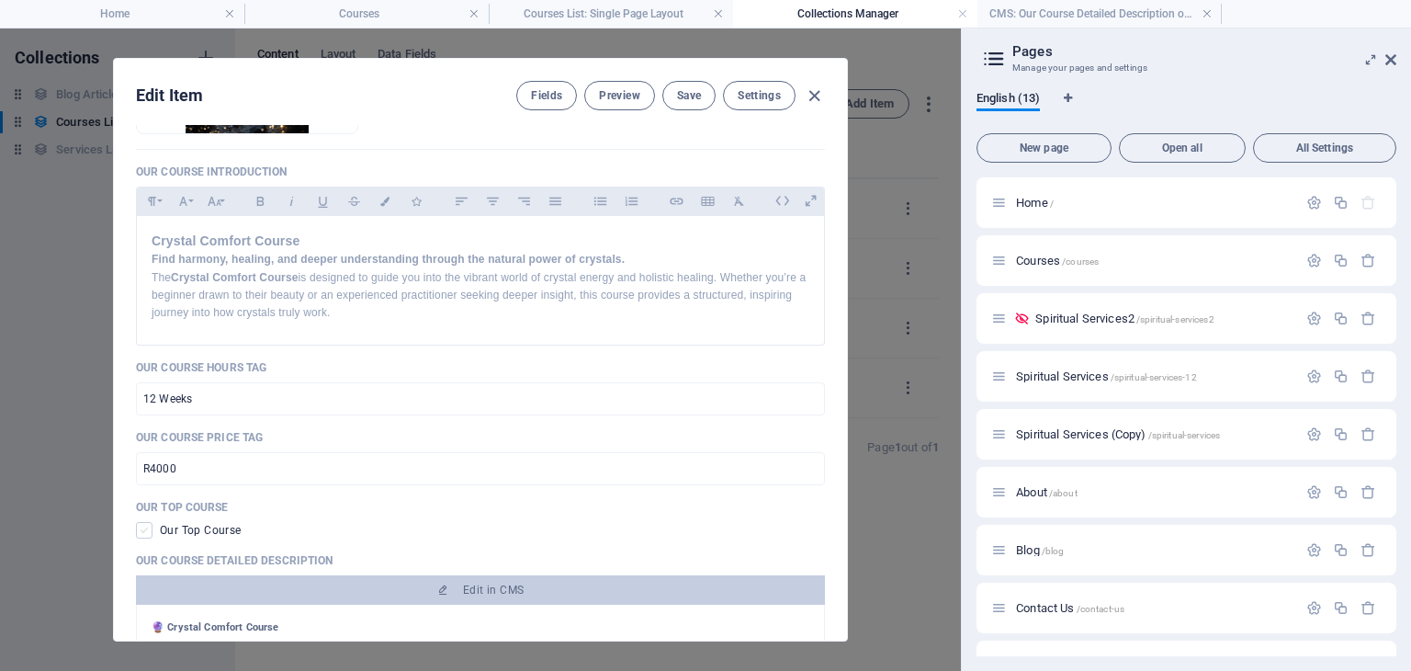
click at [144, 532] on span at bounding box center [144, 530] width 17 height 17
click at [144, 532] on input "checkbox" at bounding box center [148, 530] width 24 height 17
checkbox input "true"
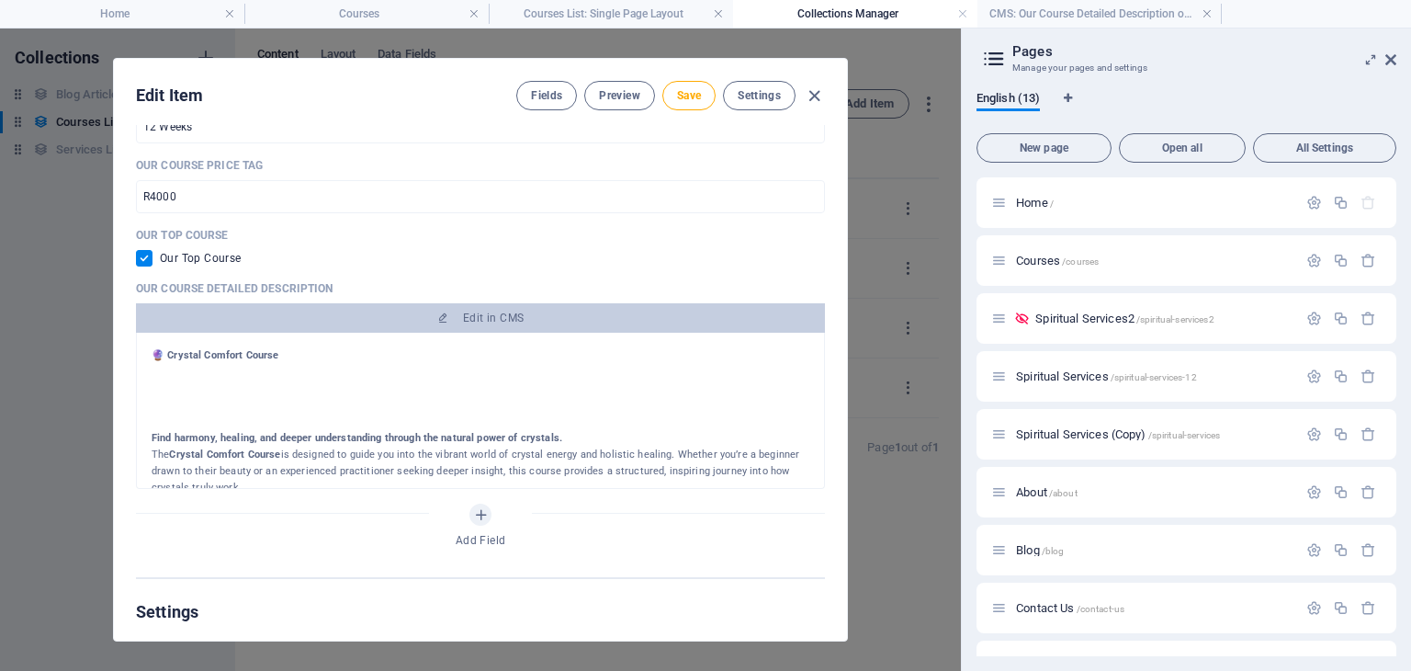
scroll to position [735, 0]
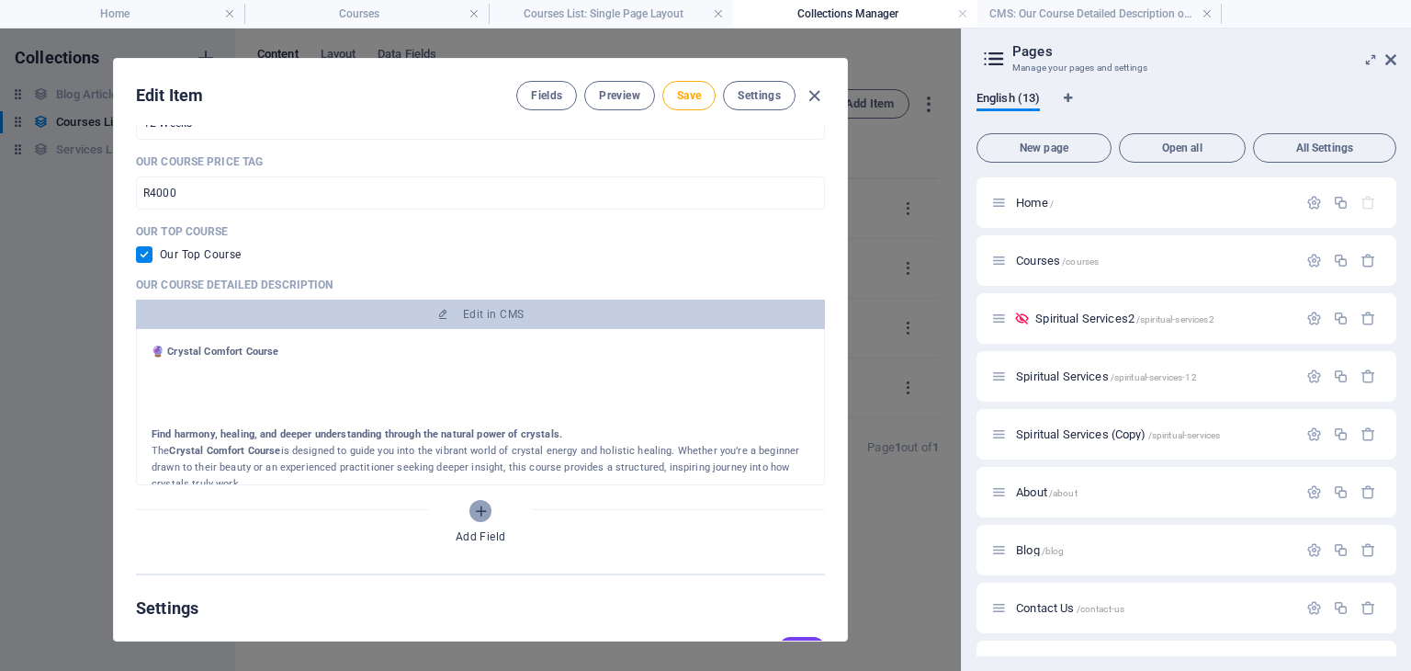
click at [488, 508] on span "Add Field" at bounding box center [480, 511] width 22 height 16
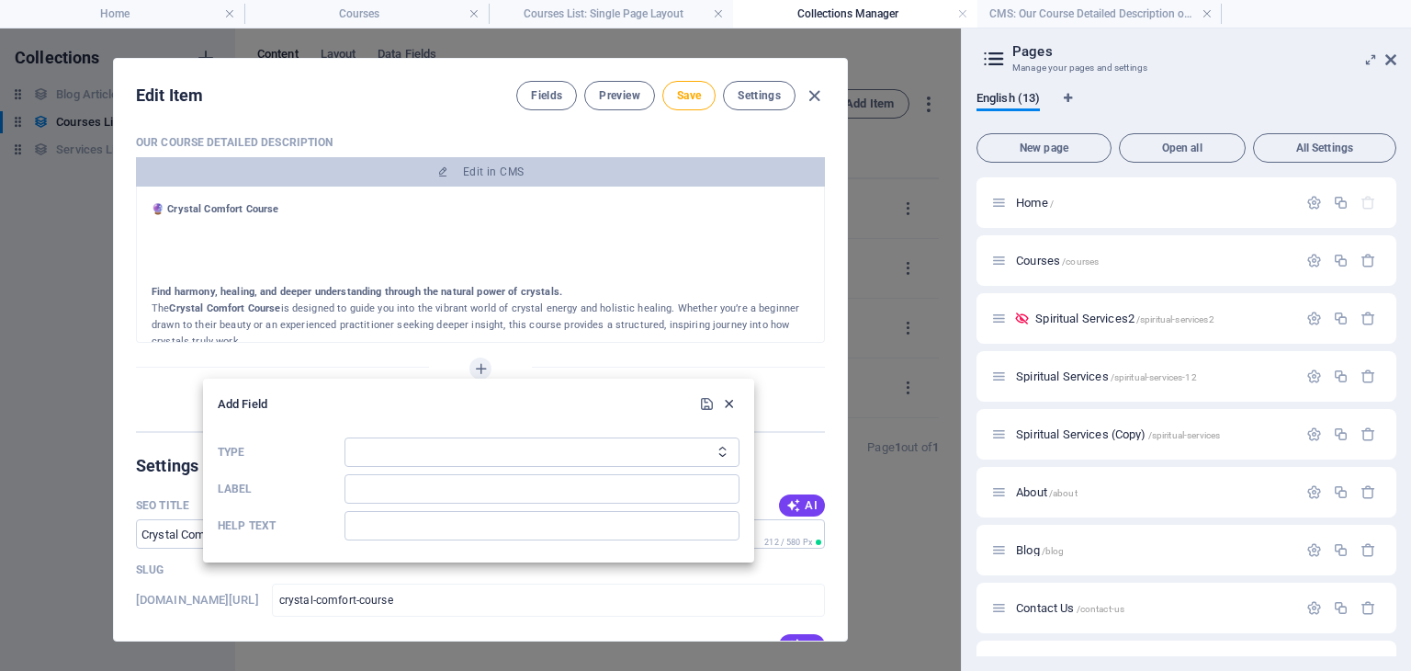
click at [724, 401] on icon "button" at bounding box center [729, 404] width 16 height 16
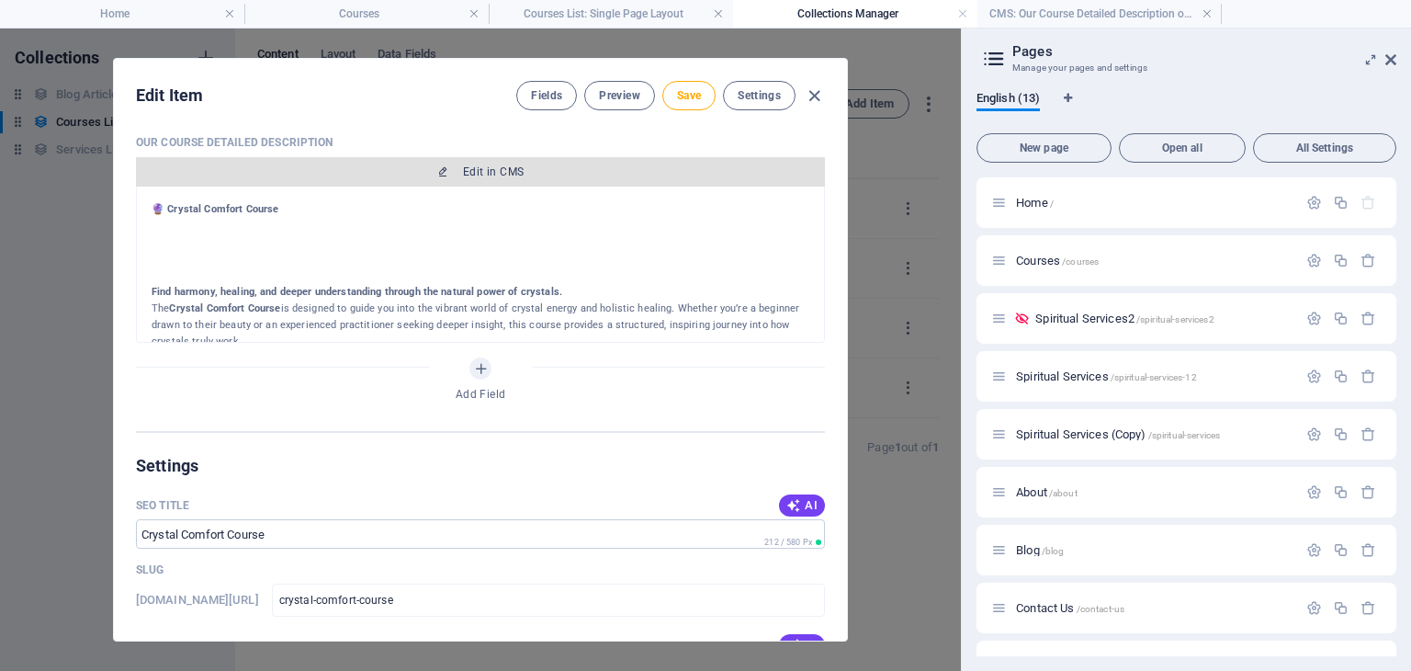
click at [412, 172] on span "Edit in CMS" at bounding box center [480, 171] width 674 height 15
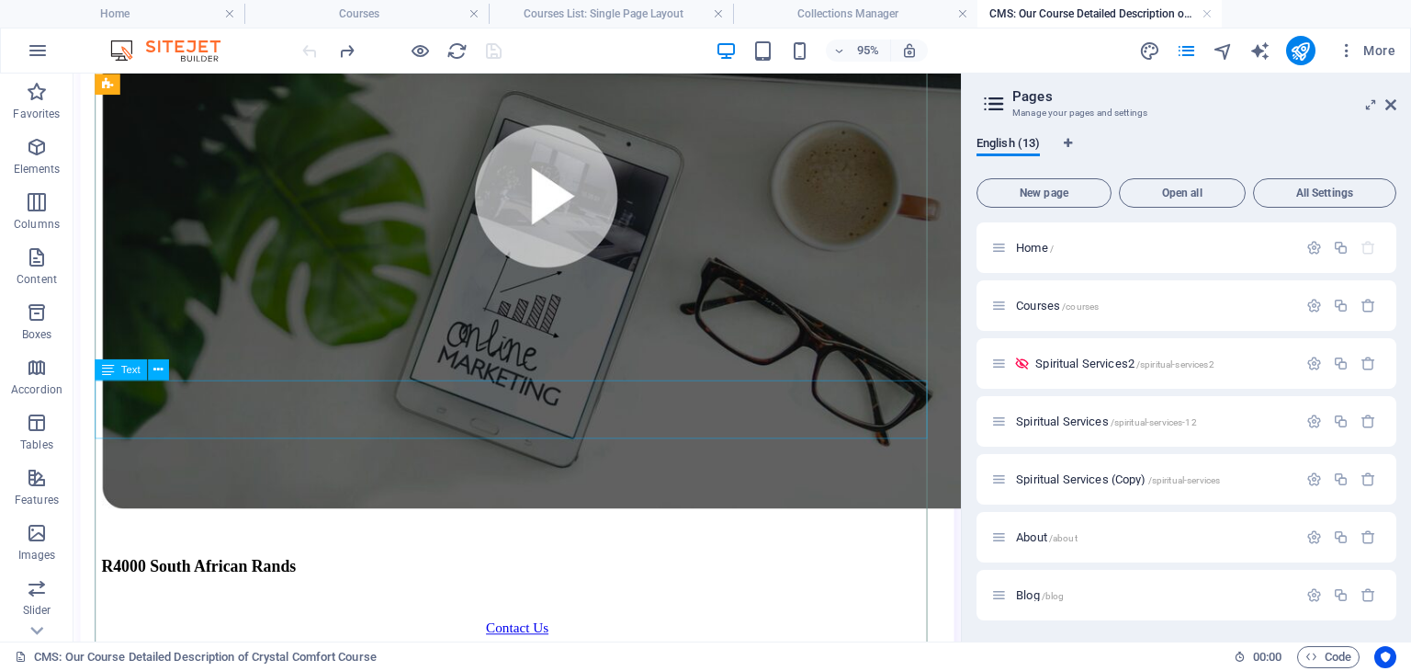
scroll to position [919, 0]
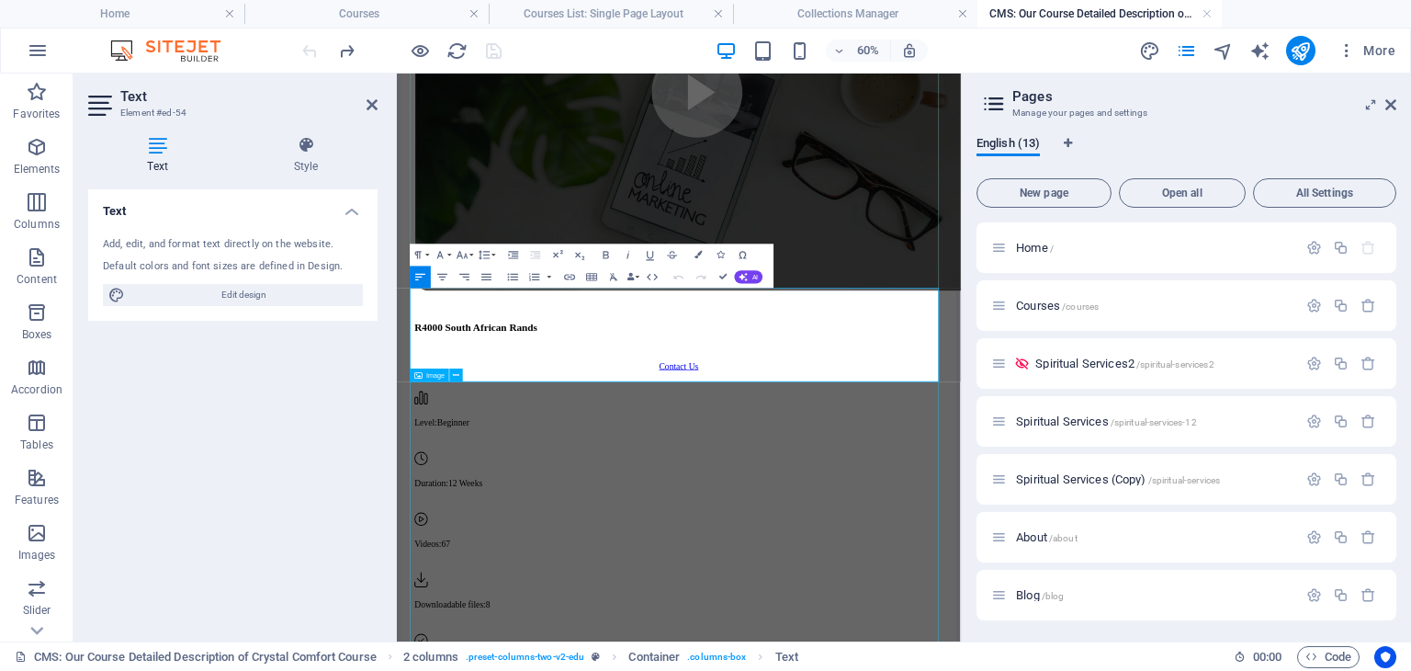
drag, startPoint x: 425, startPoint y: 439, endPoint x: 1239, endPoint y: 604, distance: 830.4
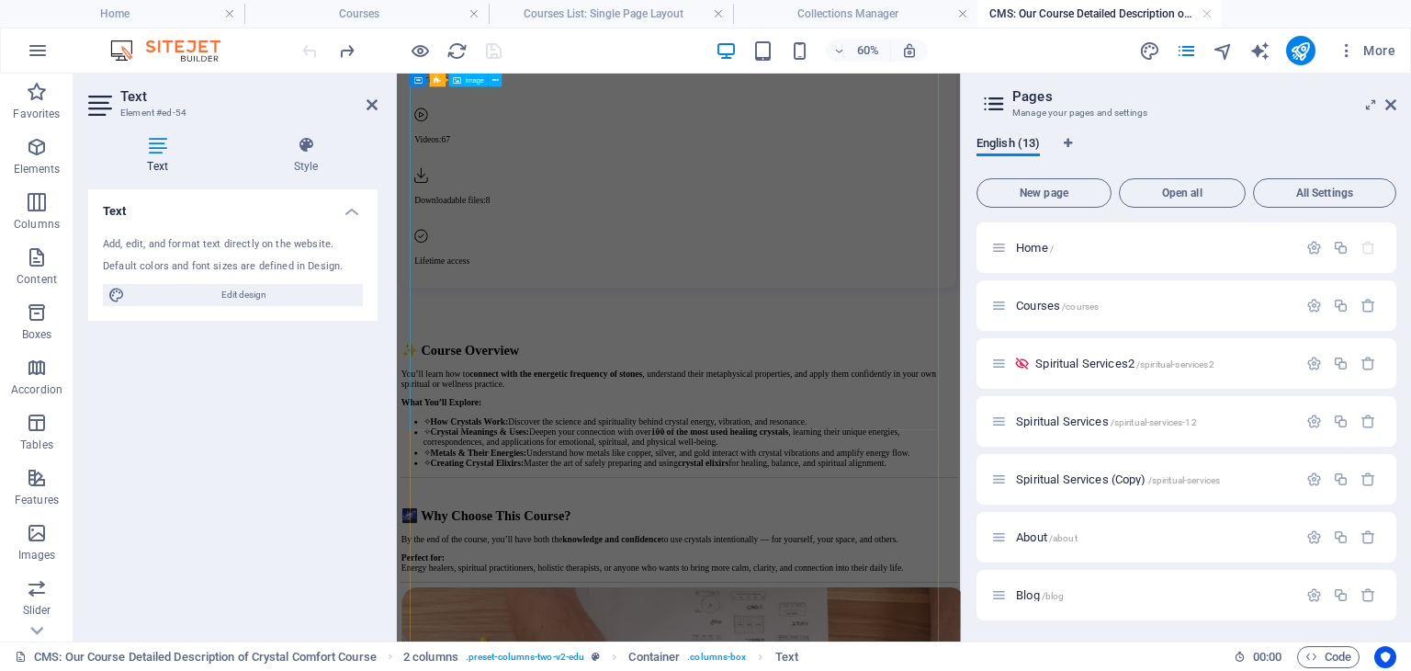
scroll to position [1620, 0]
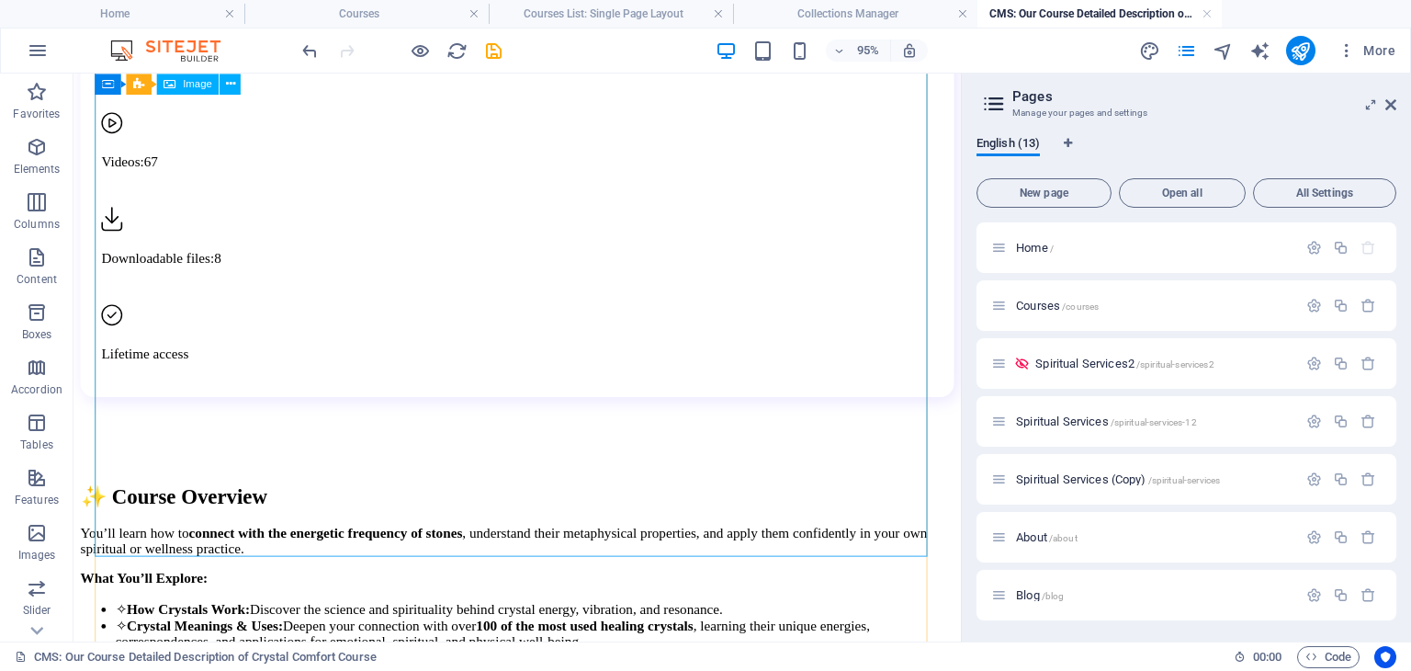
scroll to position [1962, 0]
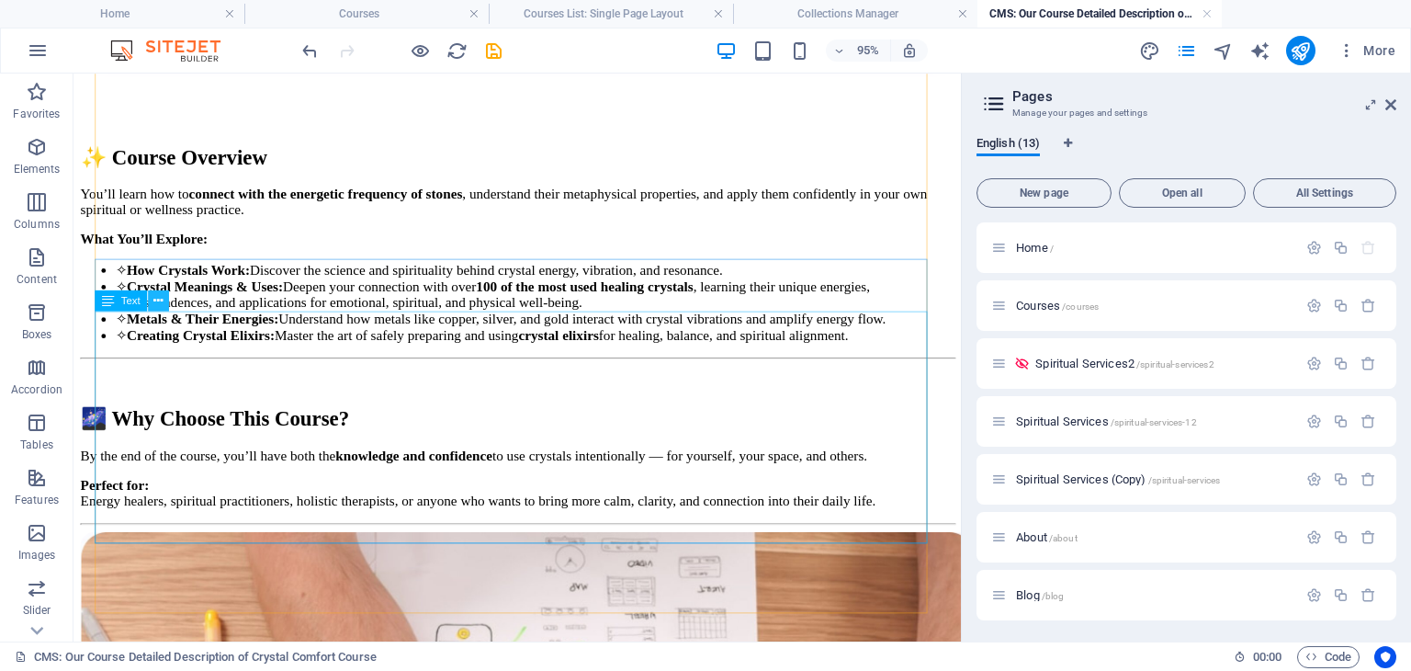
click at [163, 302] on button at bounding box center [158, 300] width 21 height 21
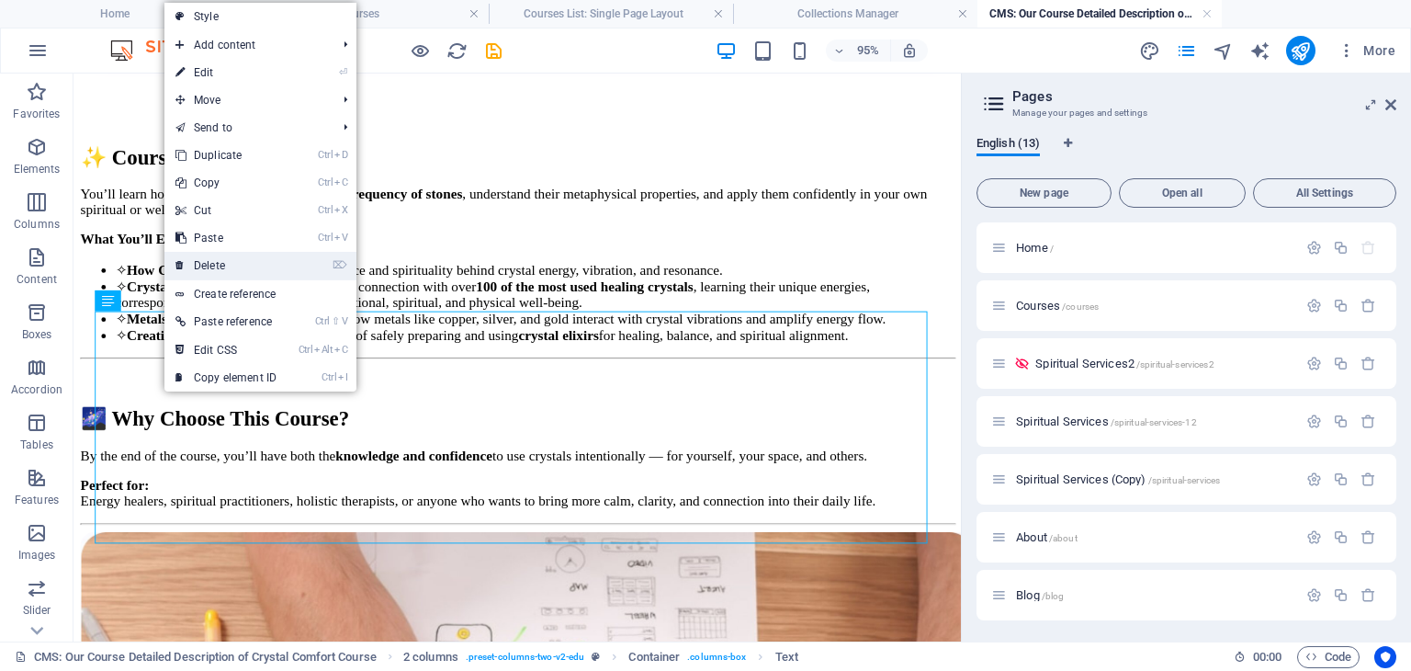
click at [213, 266] on link "⌦ Delete" at bounding box center [225, 266] width 123 height 28
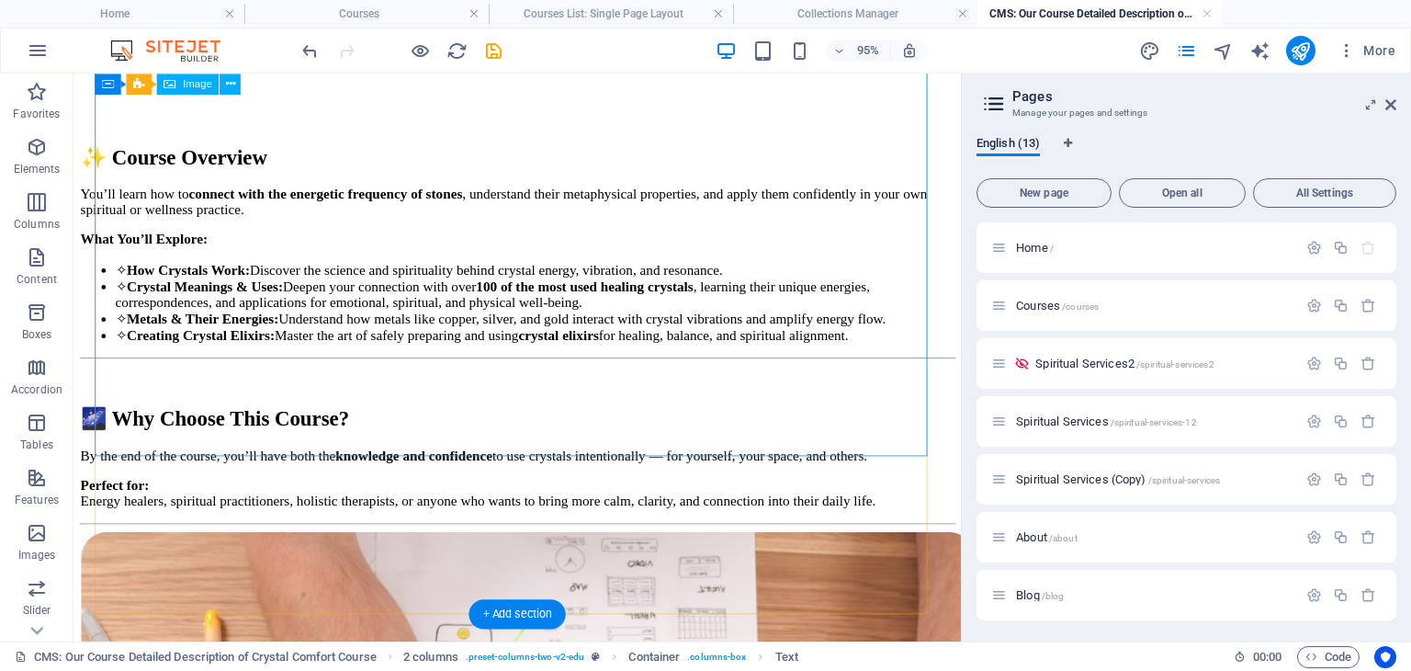
scroll to position [1717, 0]
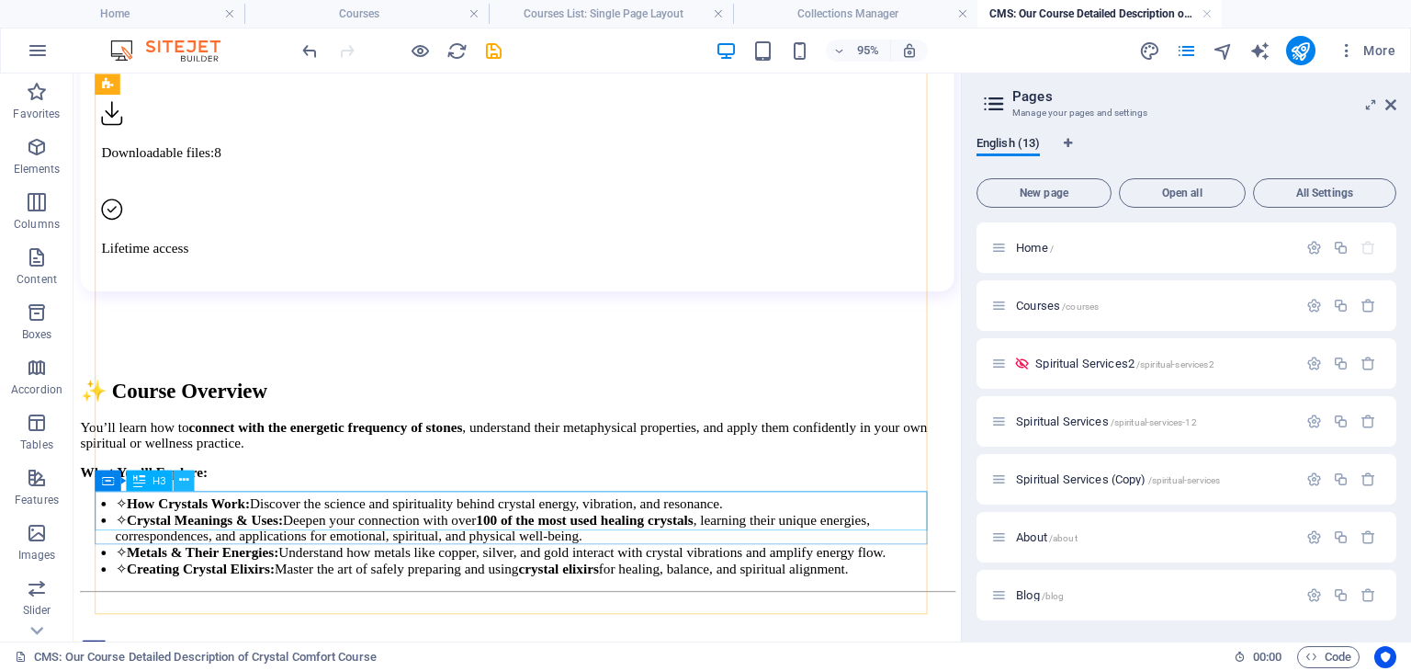
click at [186, 485] on icon at bounding box center [183, 480] width 9 height 18
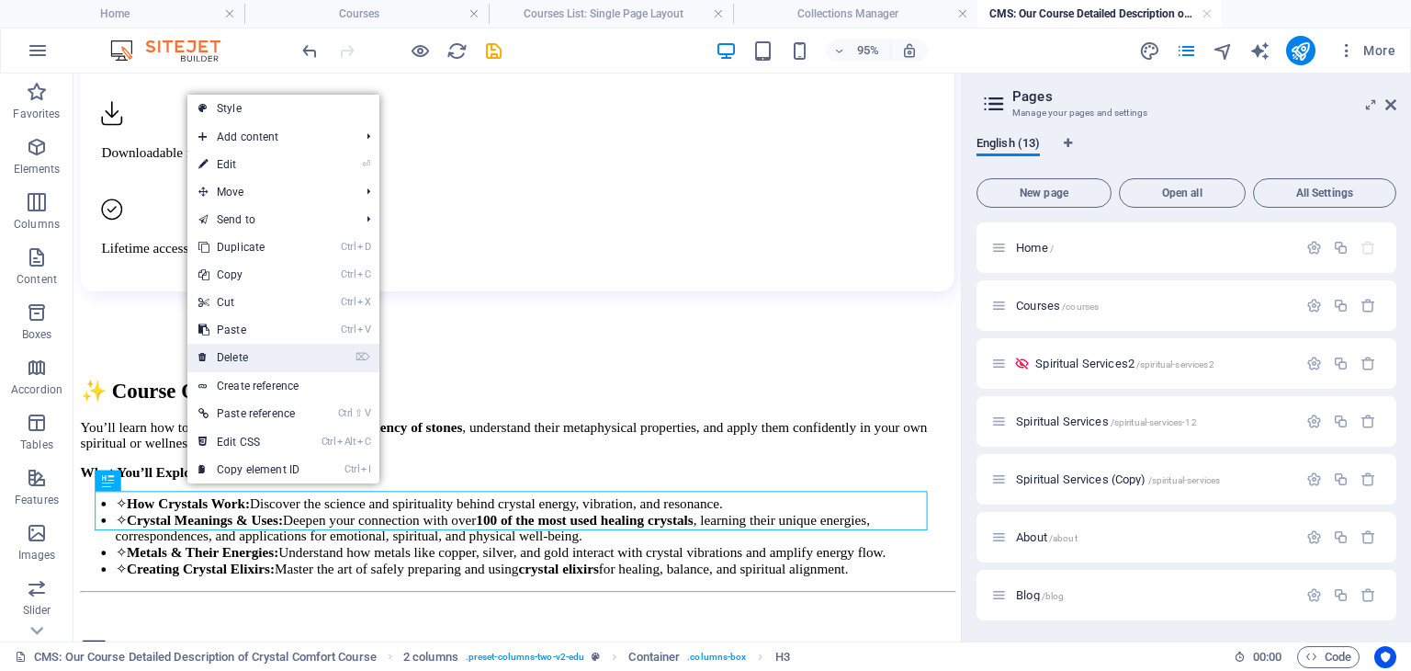
click at [243, 351] on link "⌦ Delete" at bounding box center [248, 358] width 123 height 28
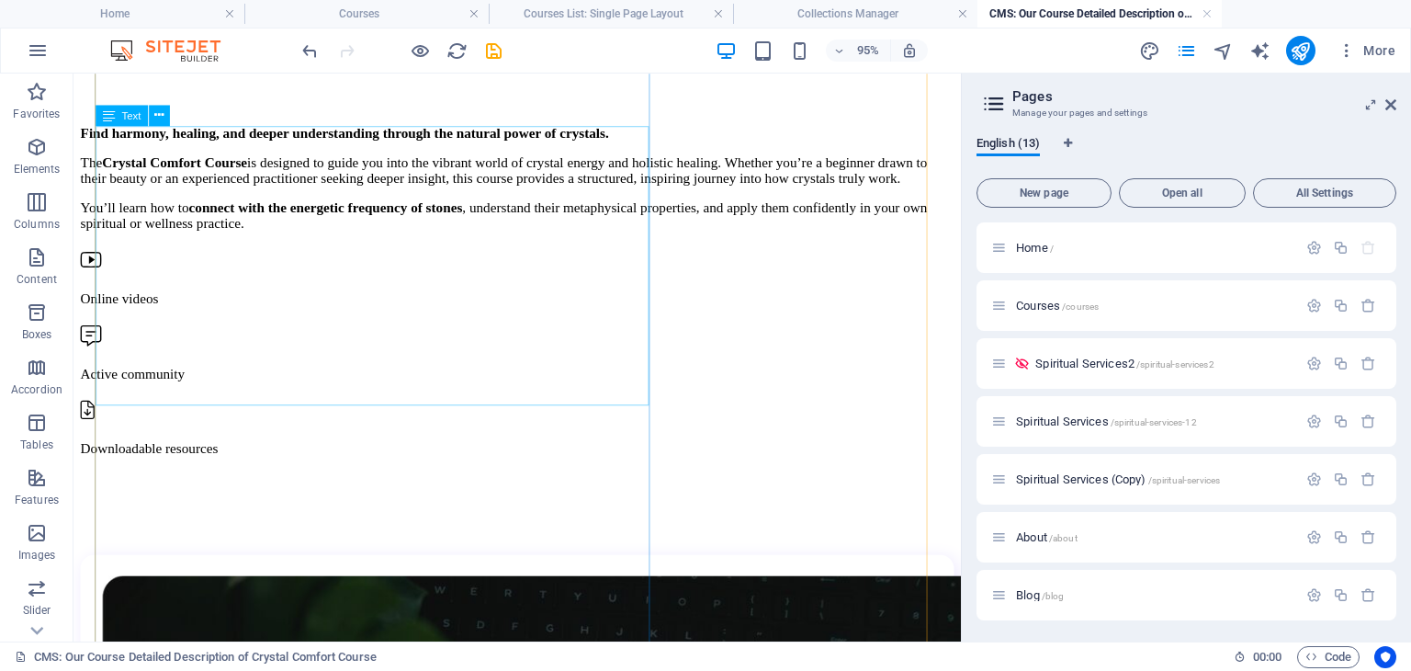
scroll to position [184, 0]
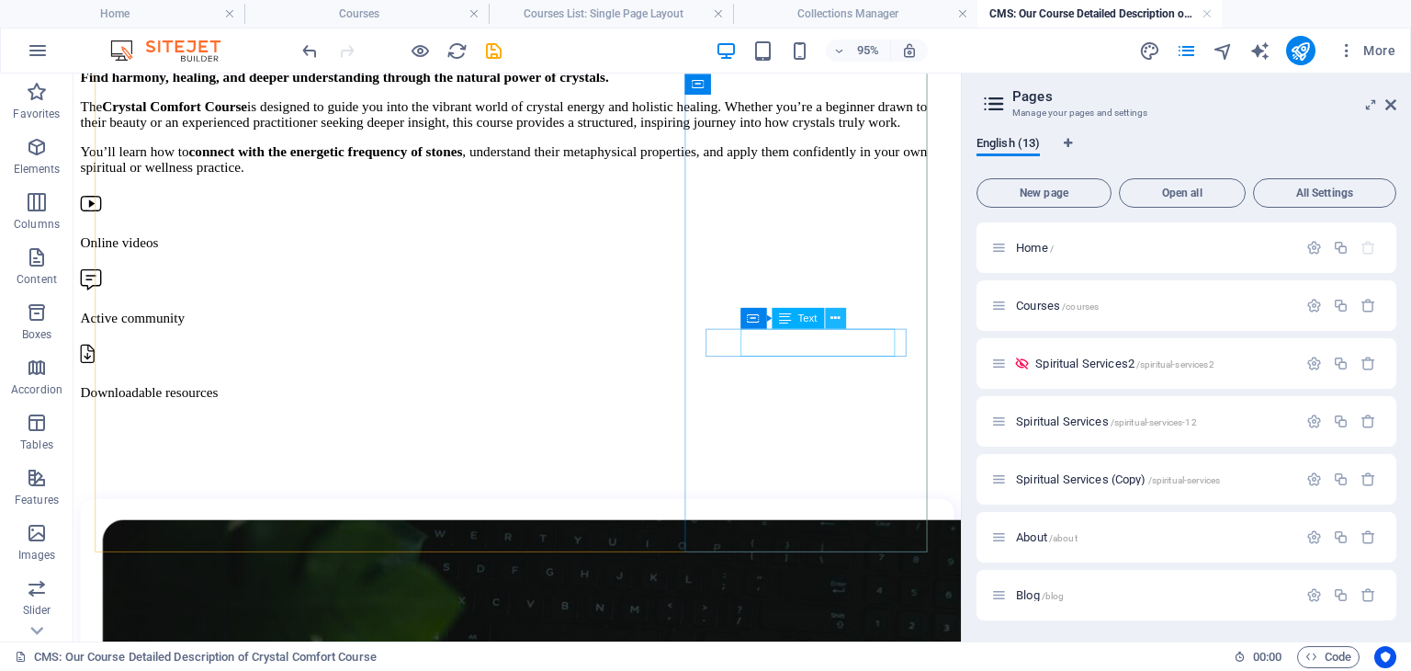
click at [842, 322] on button at bounding box center [835, 318] width 21 height 21
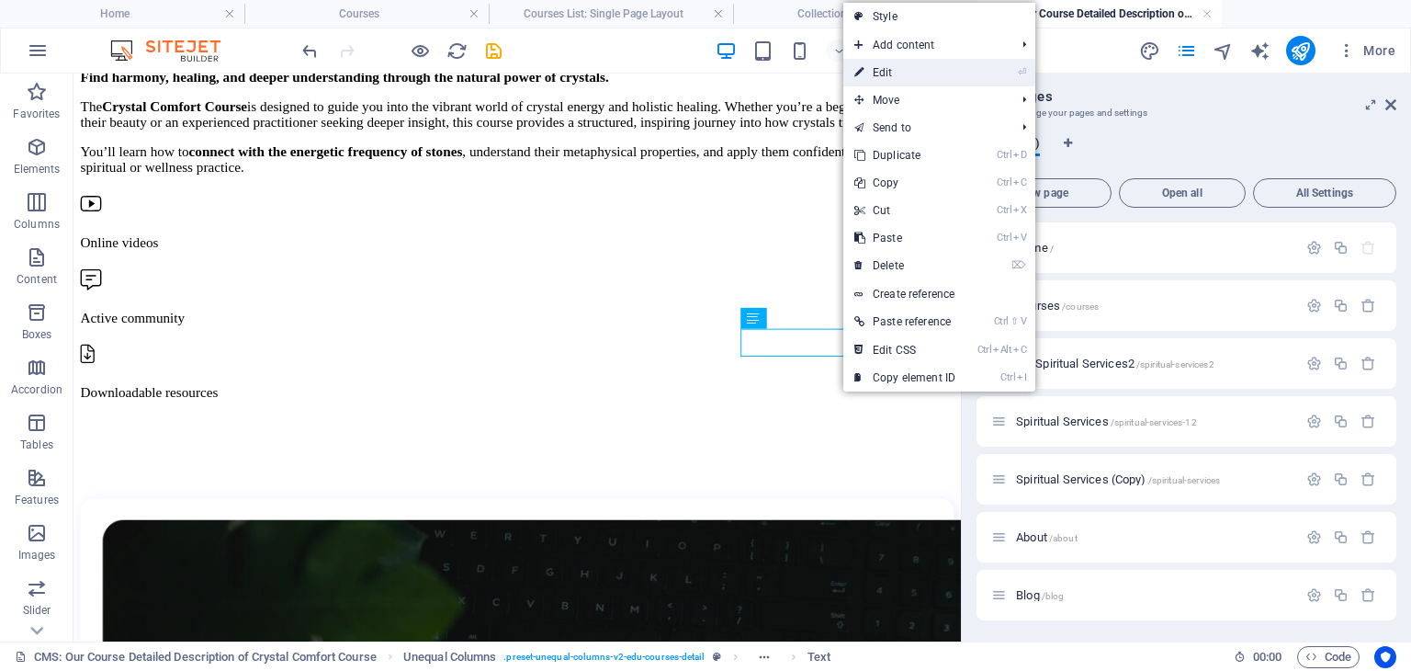
click at [893, 81] on link "⏎ Edit" at bounding box center [904, 73] width 123 height 28
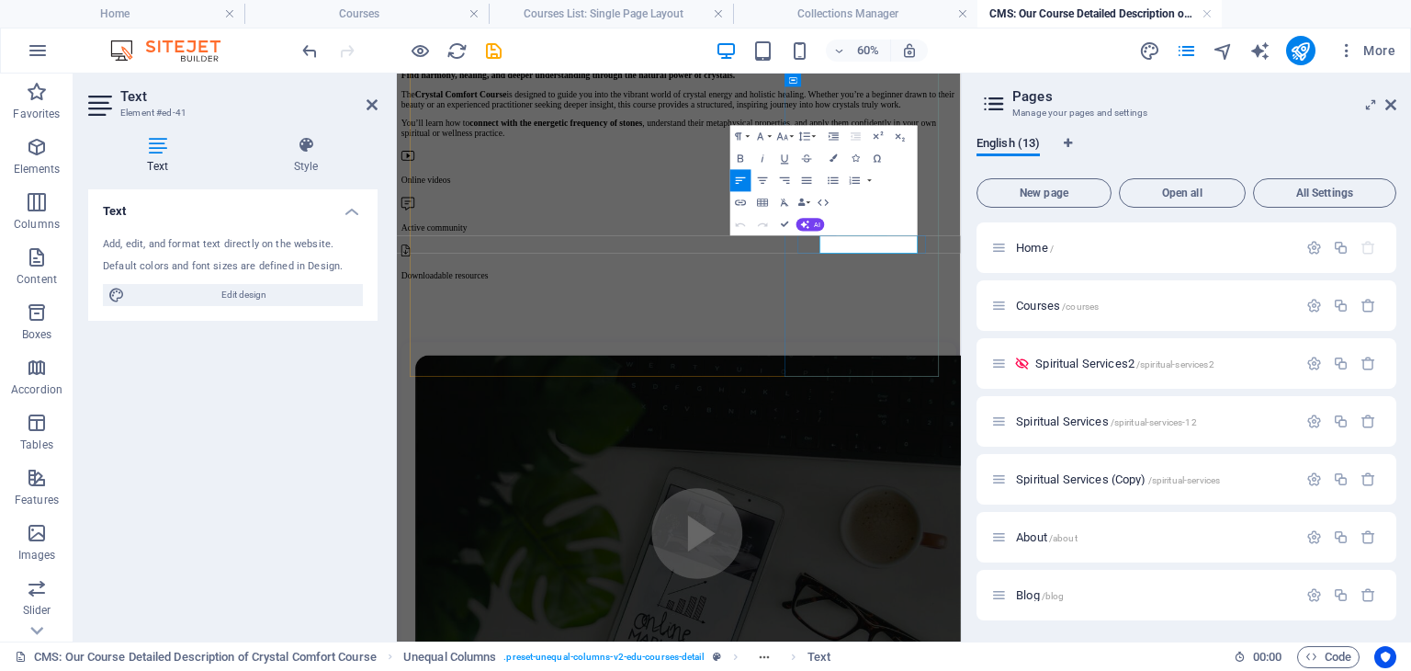
drag, startPoint x: 1189, startPoint y: 350, endPoint x: 1214, endPoint y: 350, distance: 24.8
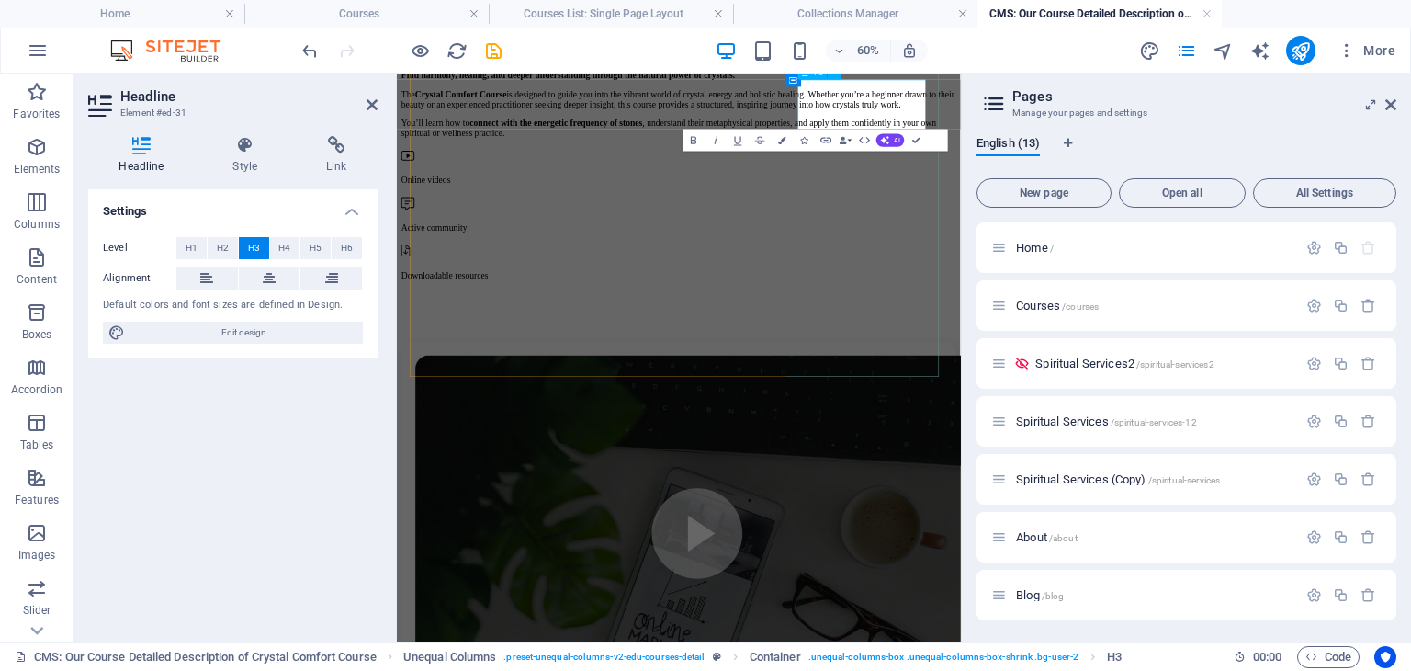
drag, startPoint x: 1114, startPoint y: 108, endPoint x: 1178, endPoint y: 107, distance: 63.4
click at [844, 520] on div "🔮 Crystal Comfort Course Find harmony, healing, and deeper understanding throug…" at bounding box center [866, 226] width 925 height 587
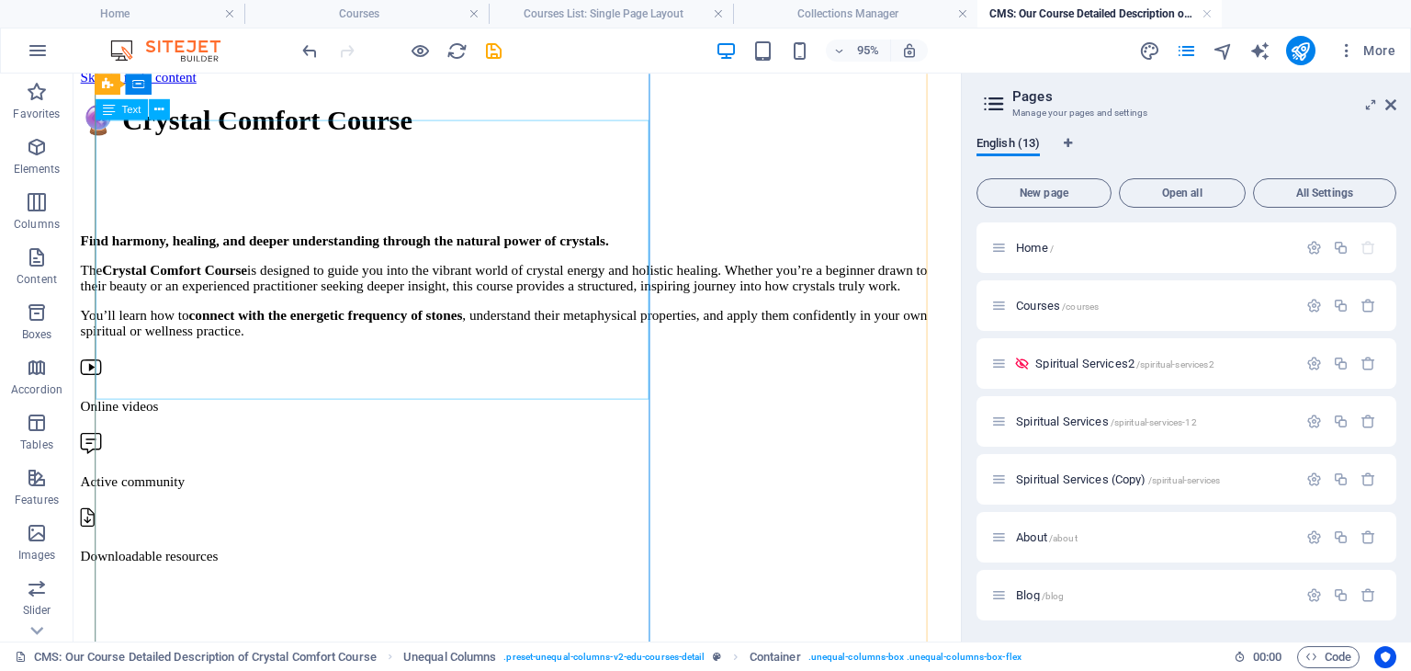
scroll to position [0, 0]
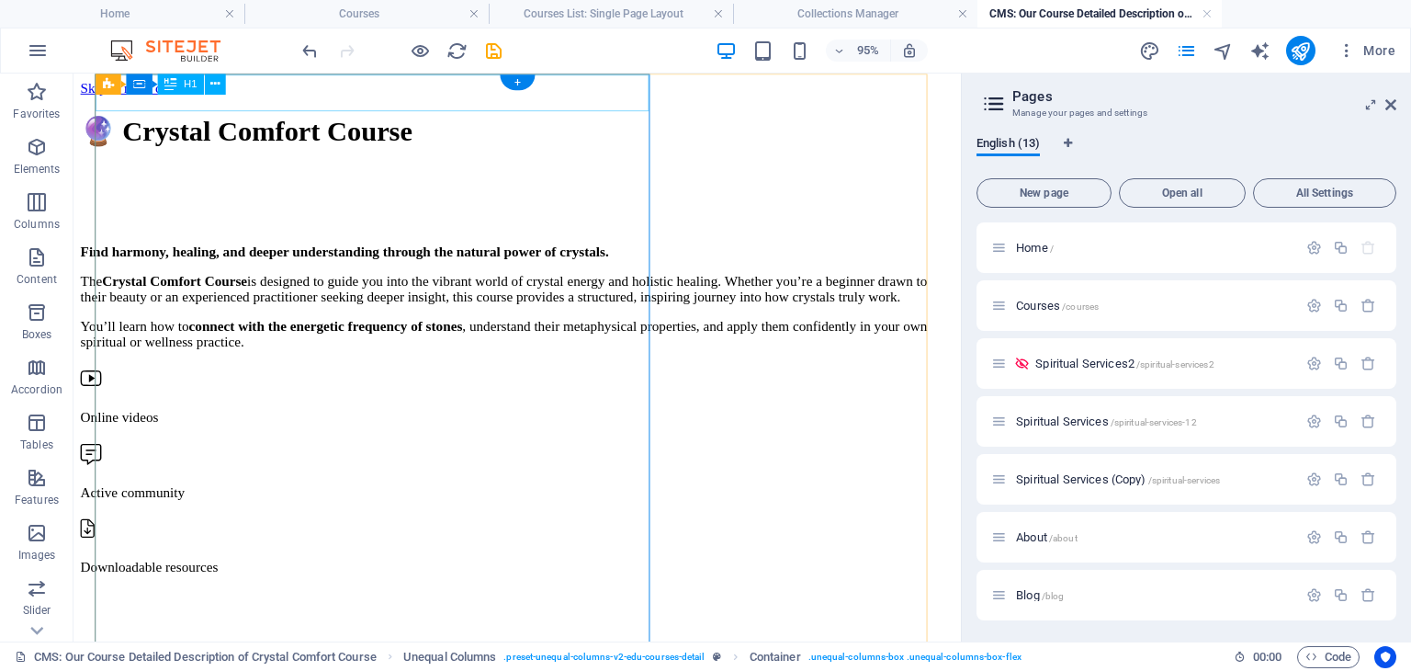
click at [426, 117] on div "🔮 Crystal Comfort Course" at bounding box center [541, 134] width 920 height 35
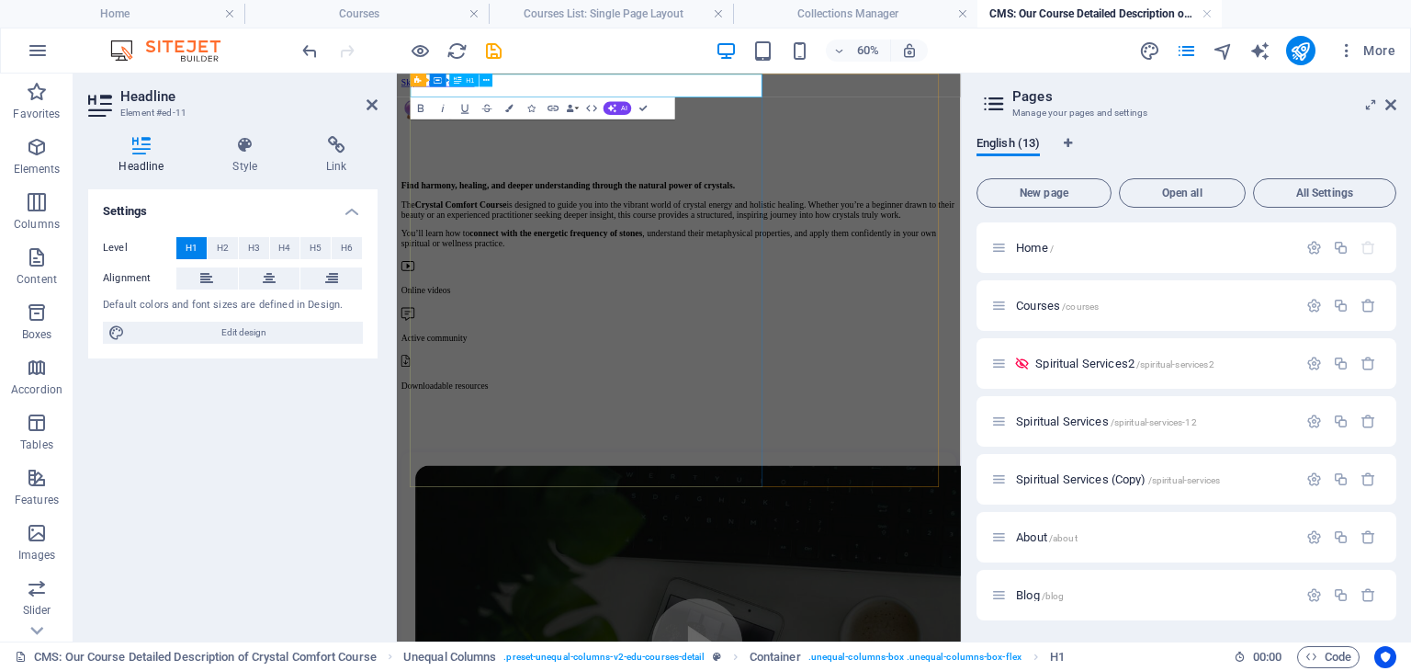
click at [796, 117] on h1 "🔮 Crystal Comfort Course" at bounding box center [866, 134] width 925 height 35
click at [492, 51] on icon "save" at bounding box center [493, 50] width 21 height 21
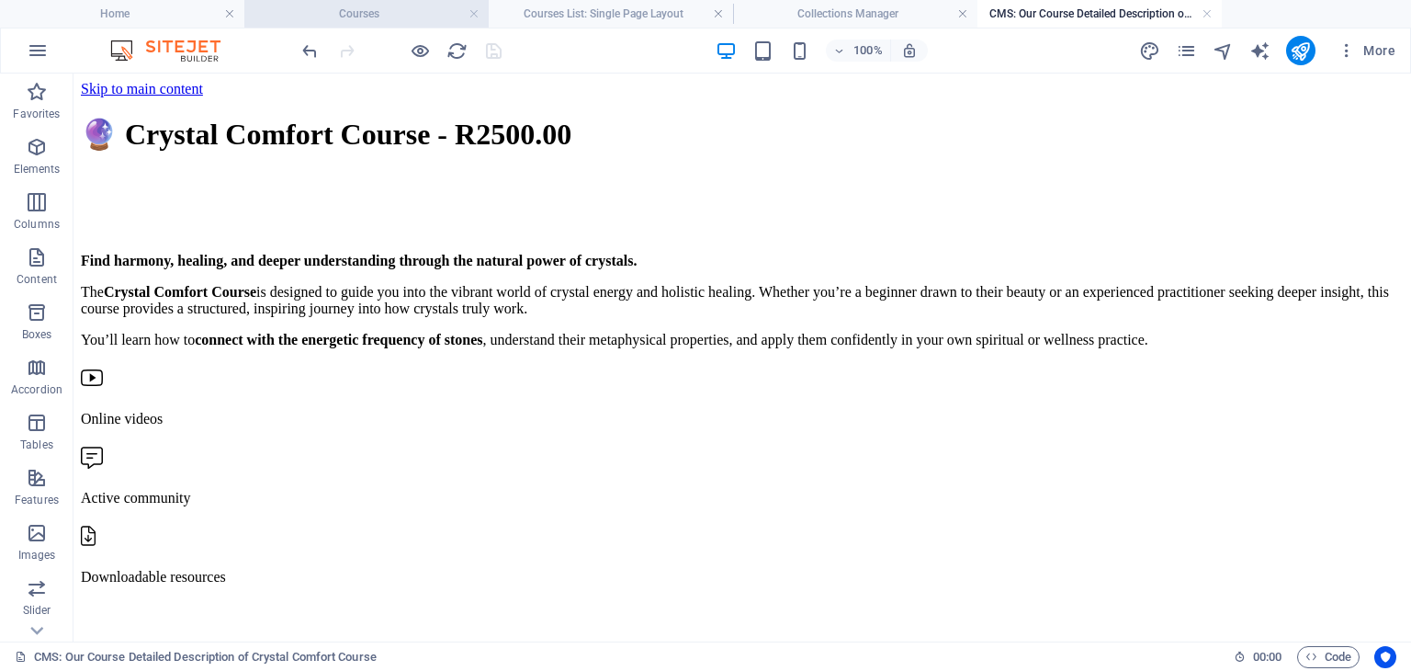
click at [360, 12] on h4 "Courses" at bounding box center [366, 14] width 244 height 20
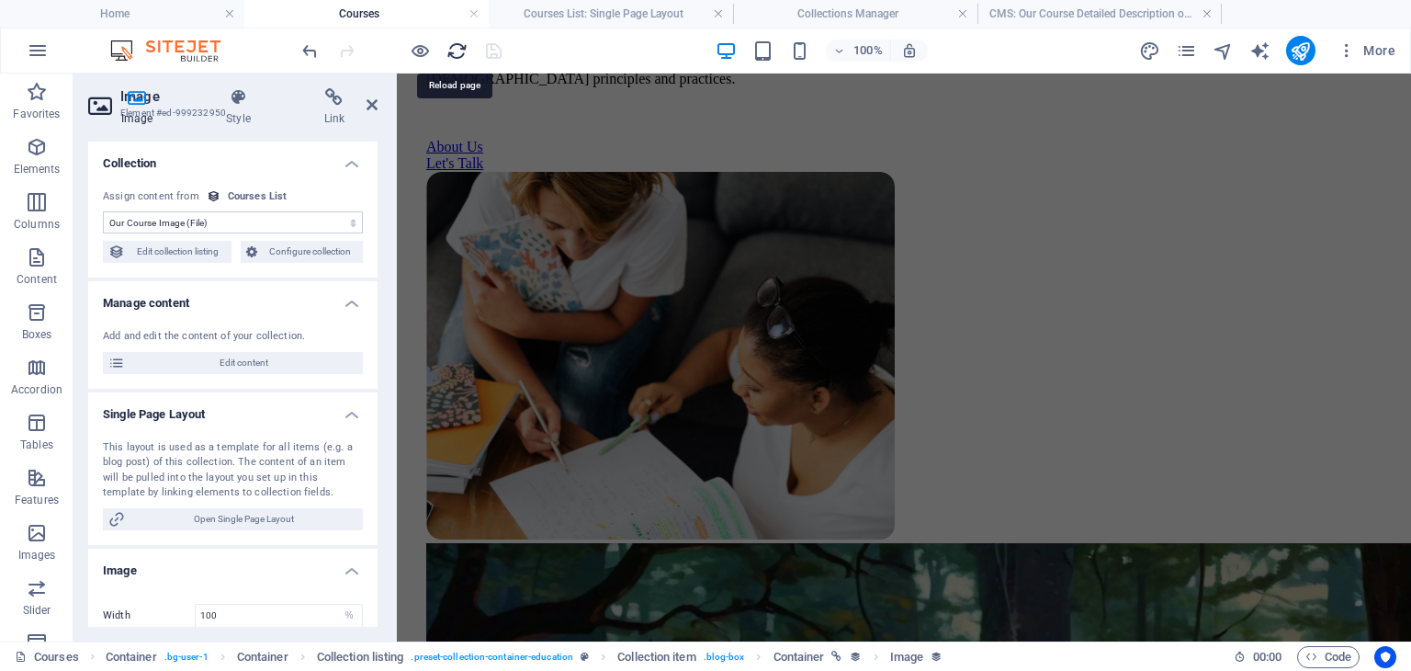
click at [463, 53] on icon "reload" at bounding box center [456, 50] width 21 height 21
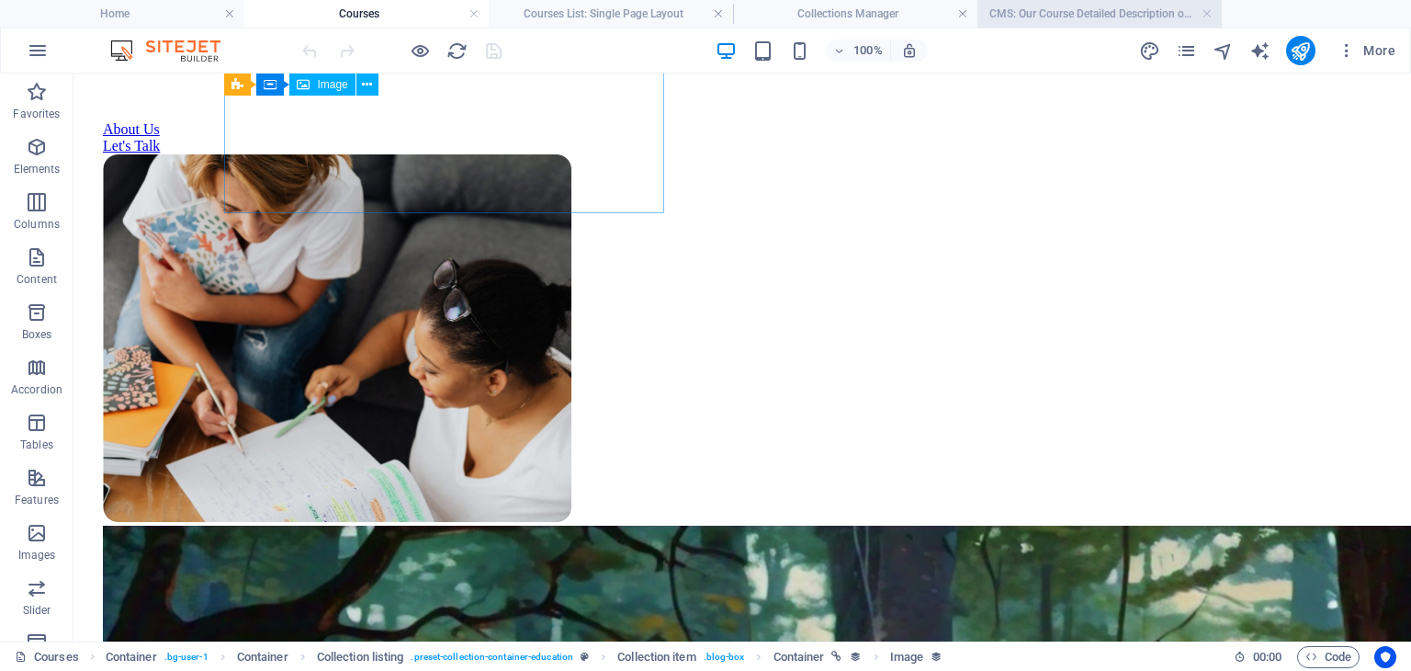
click at [1015, 10] on h4 "CMS: Our Course Detailed Description of Crystal Comfort Course" at bounding box center [1099, 14] width 244 height 20
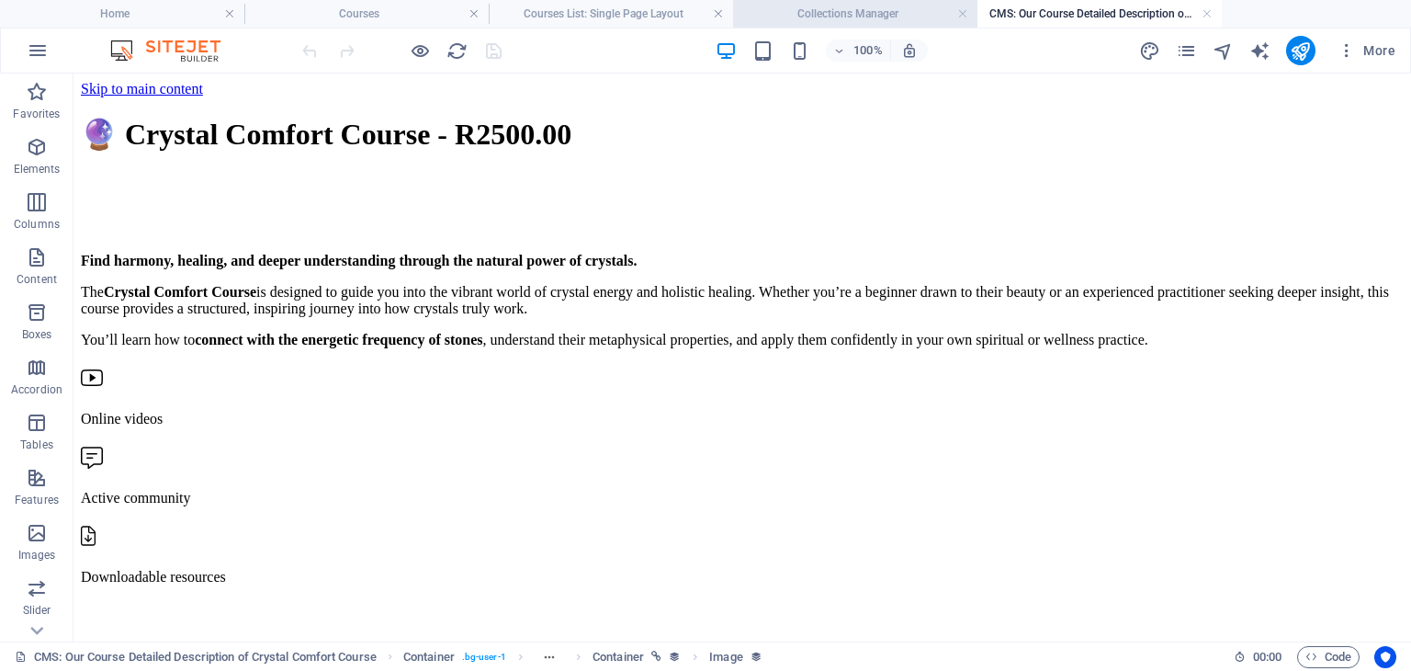
click at [858, 7] on h4 "Collections Manager" at bounding box center [855, 14] width 244 height 20
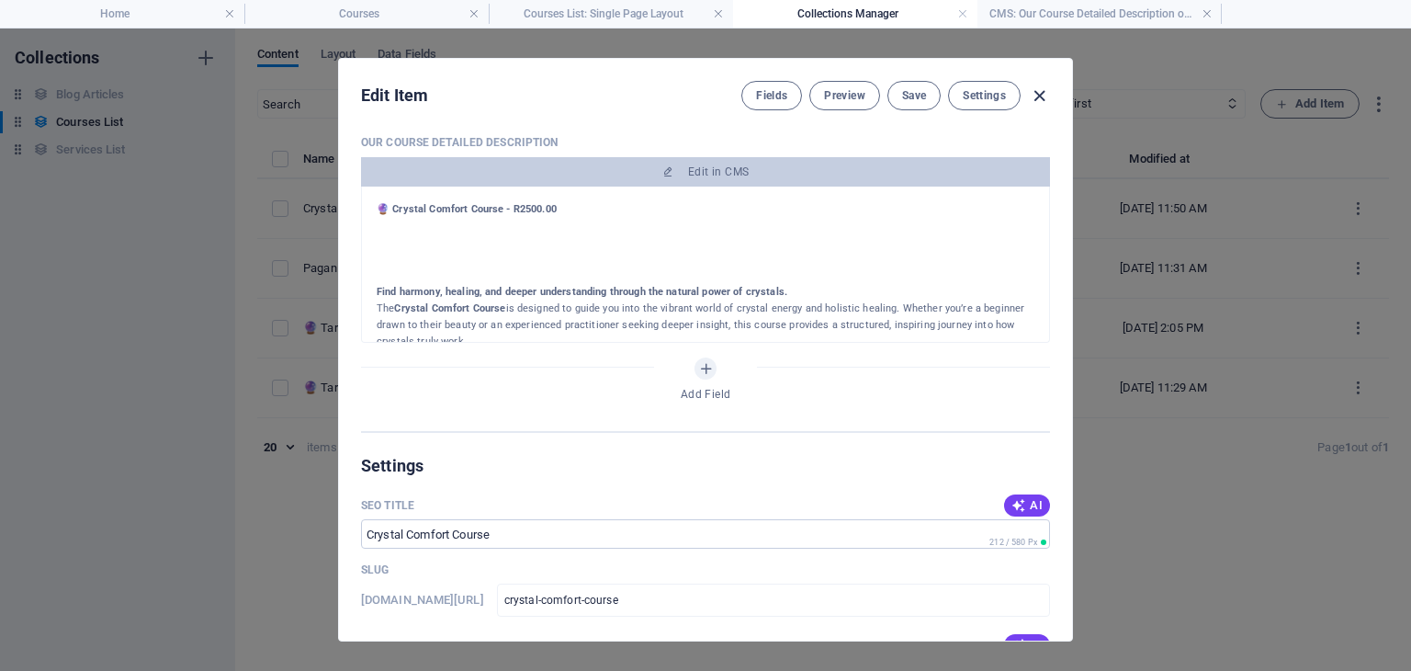
click at [1036, 94] on icon "button" at bounding box center [1039, 95] width 21 height 21
checkbox input "false"
type input "crystal-comfort-course"
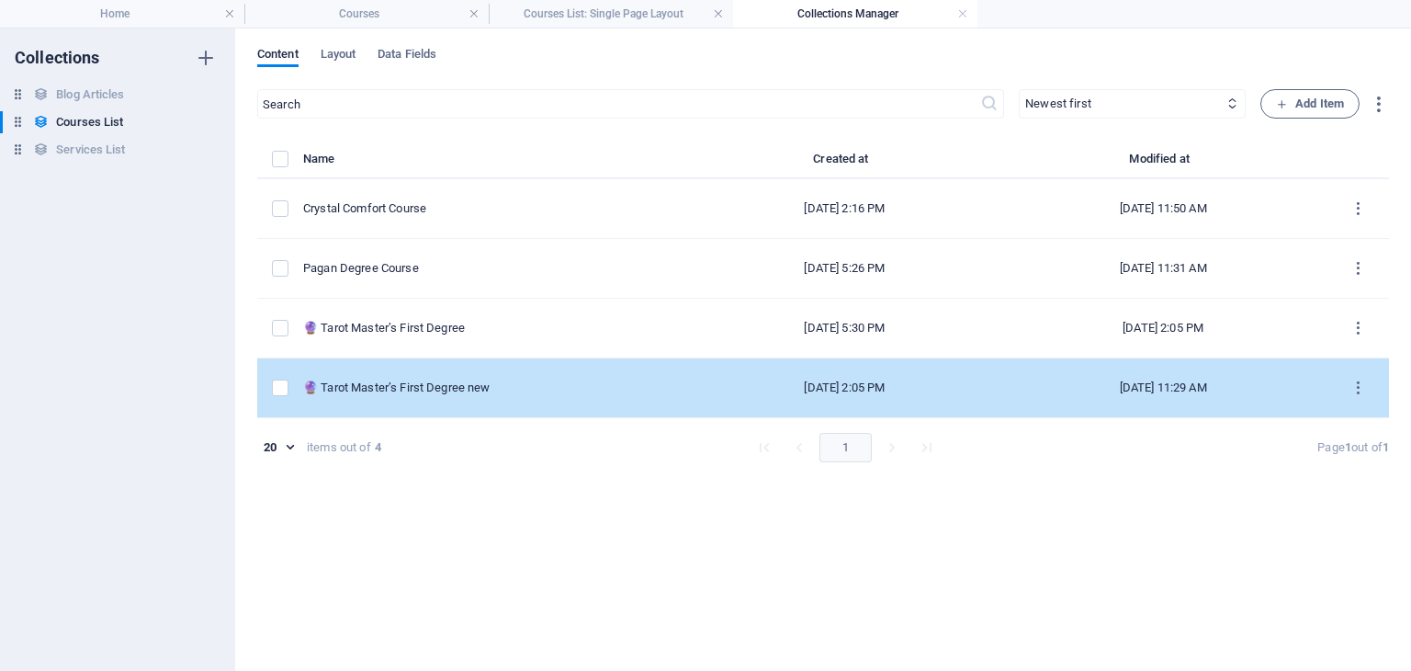
scroll to position [805, 0]
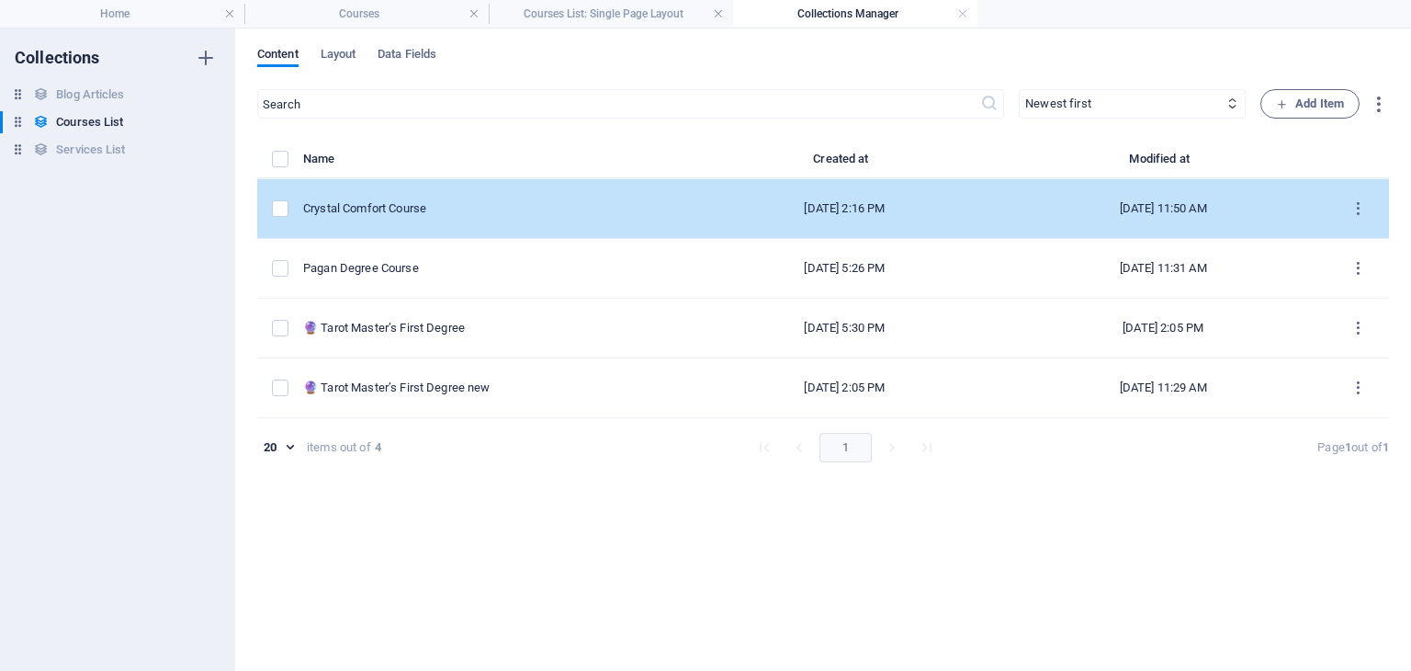
click at [456, 196] on td "Crystal Comfort Course" at bounding box center [496, 209] width 387 height 60
select select "Creativity"
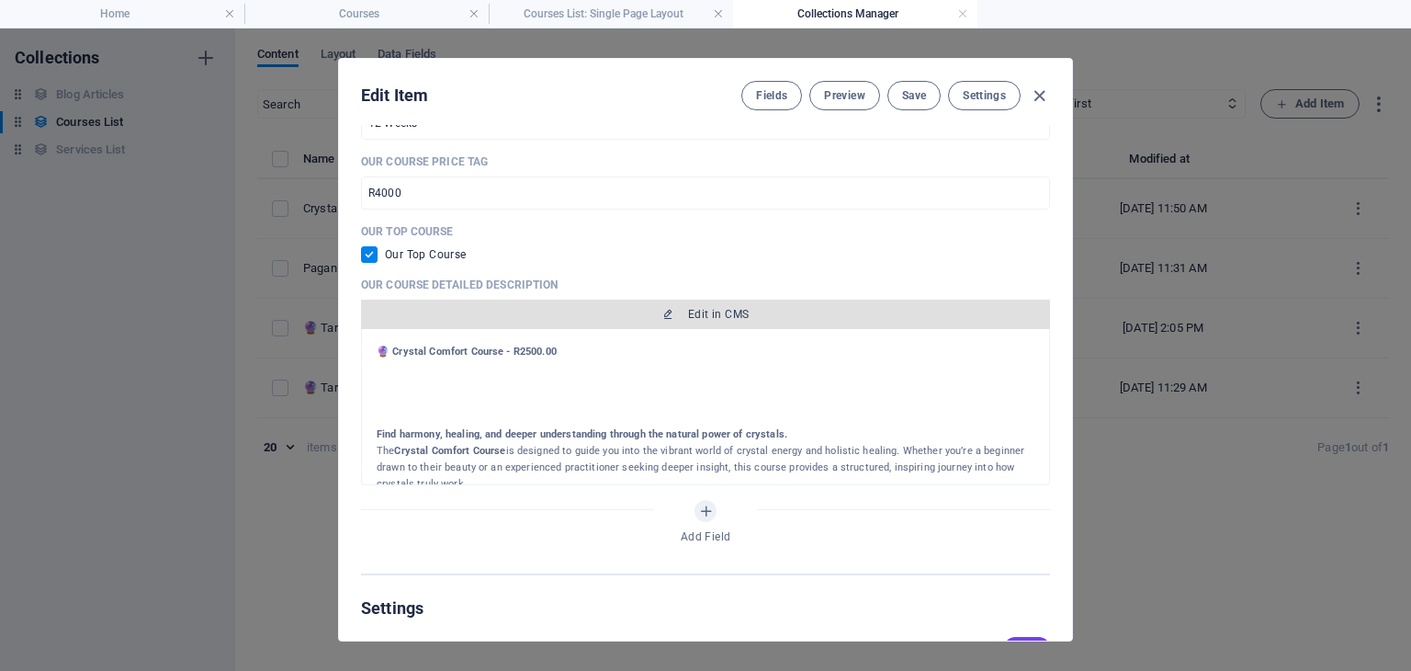
scroll to position [459, 0]
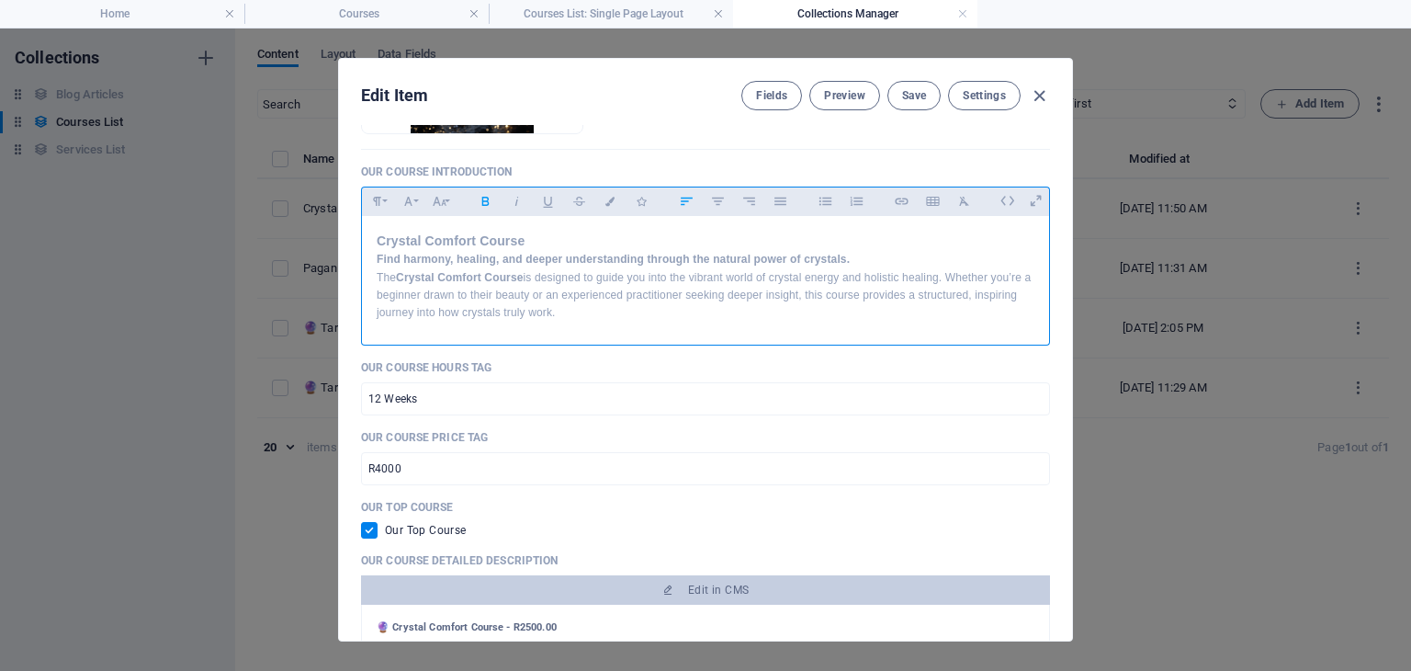
click at [535, 239] on h3 "Crystal Comfort Course" at bounding box center [706, 241] width 658 height 20
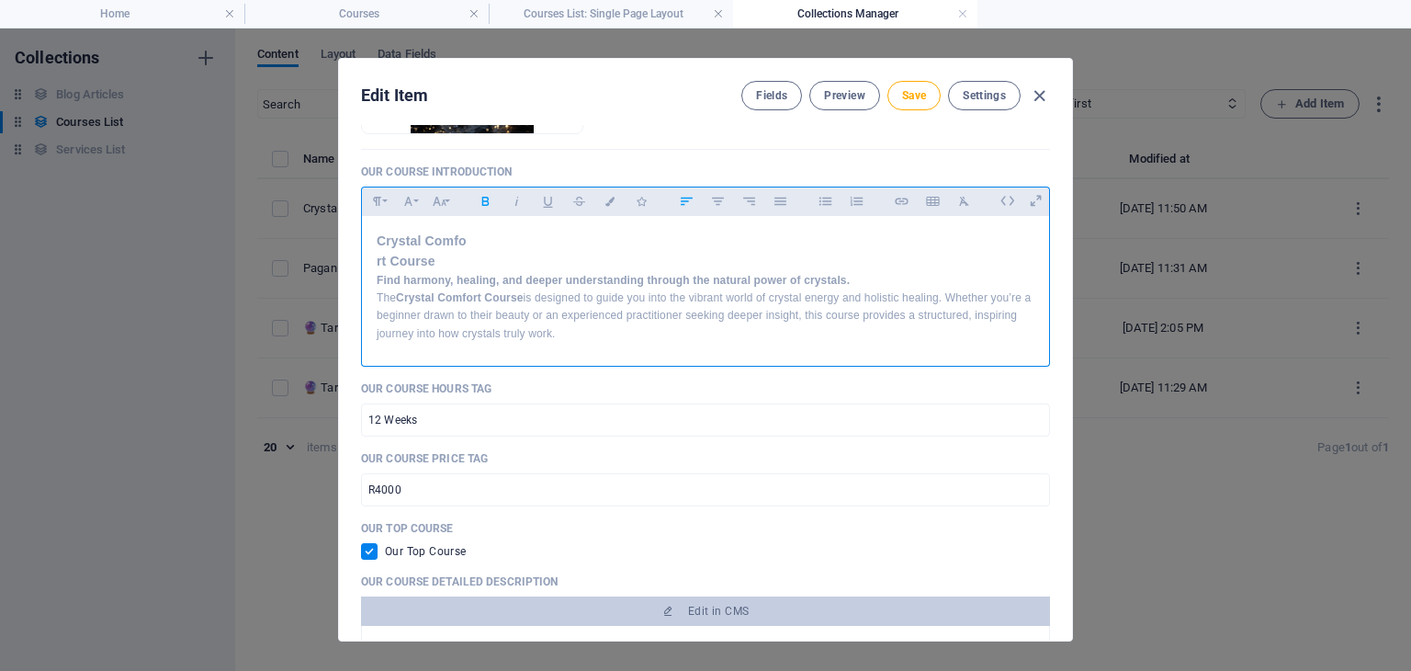
click at [450, 262] on h3 "Crystal Comfo rt Course" at bounding box center [706, 251] width 658 height 41
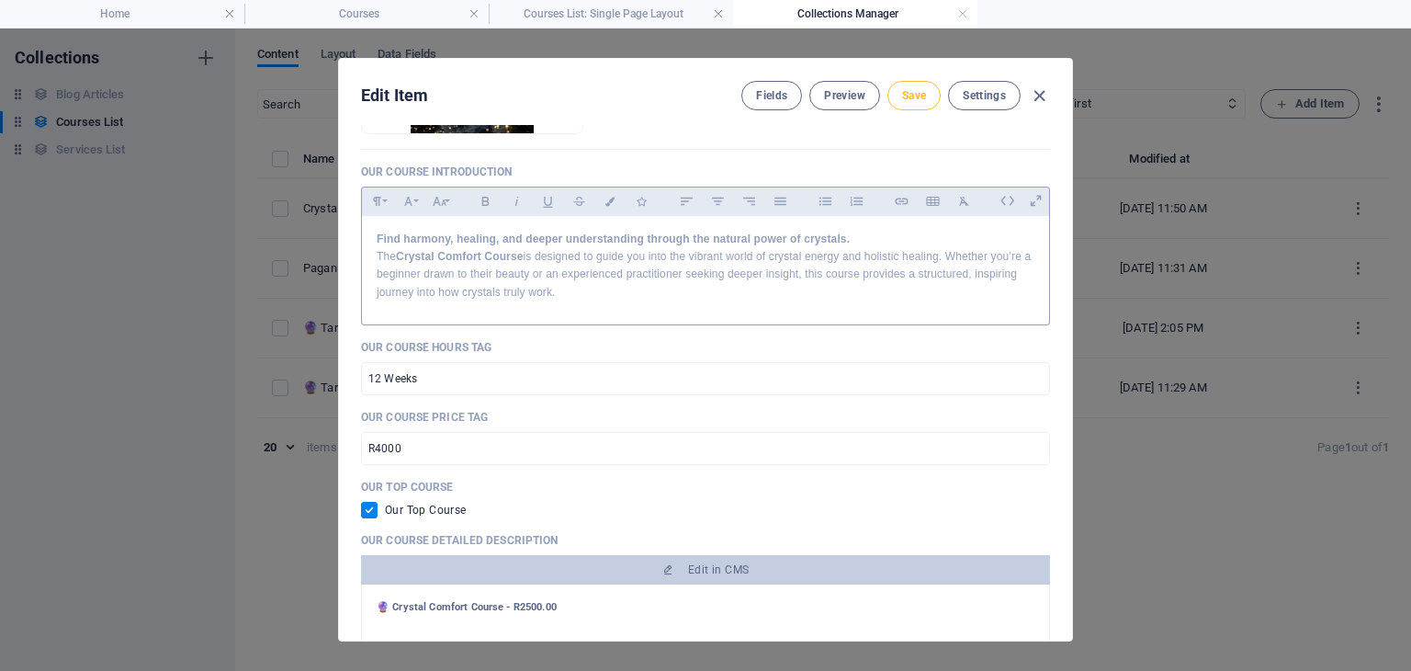
click at [924, 100] on span "Save" at bounding box center [914, 95] width 24 height 15
click at [353, 11] on h4 "Courses" at bounding box center [366, 14] width 244 height 20
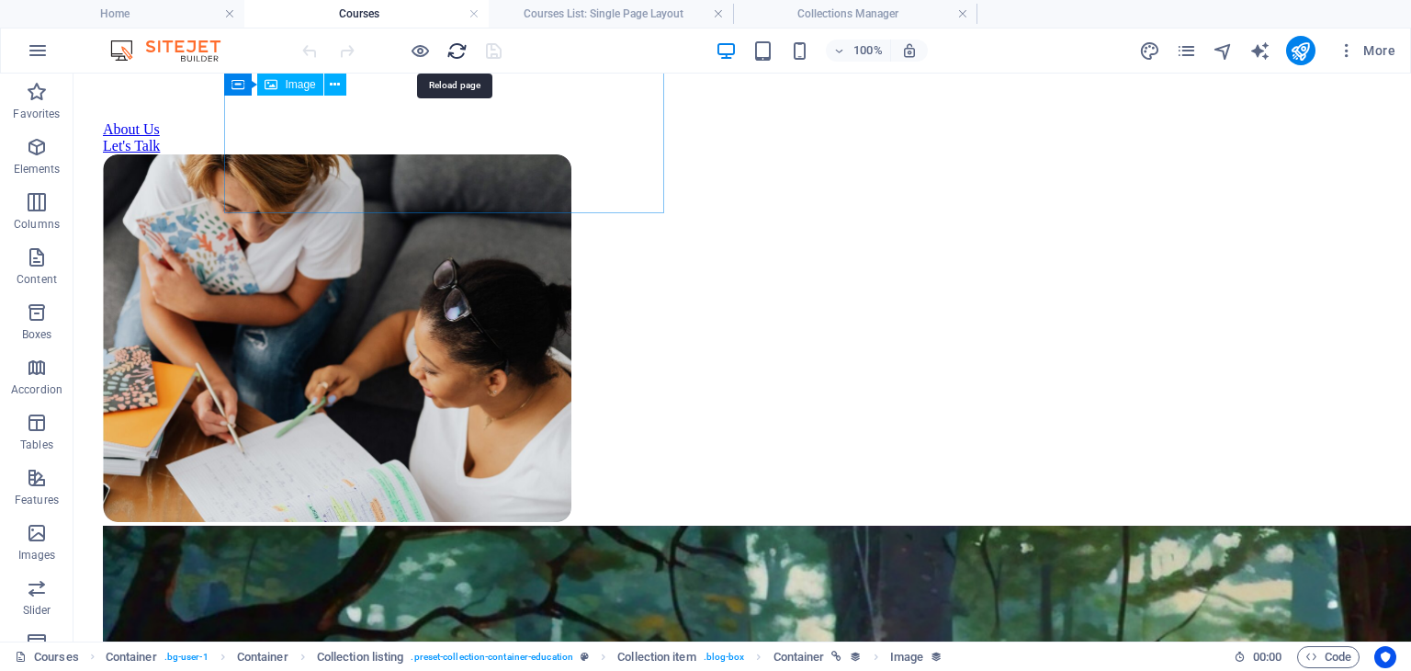
click at [453, 48] on icon "reload" at bounding box center [456, 50] width 21 height 21
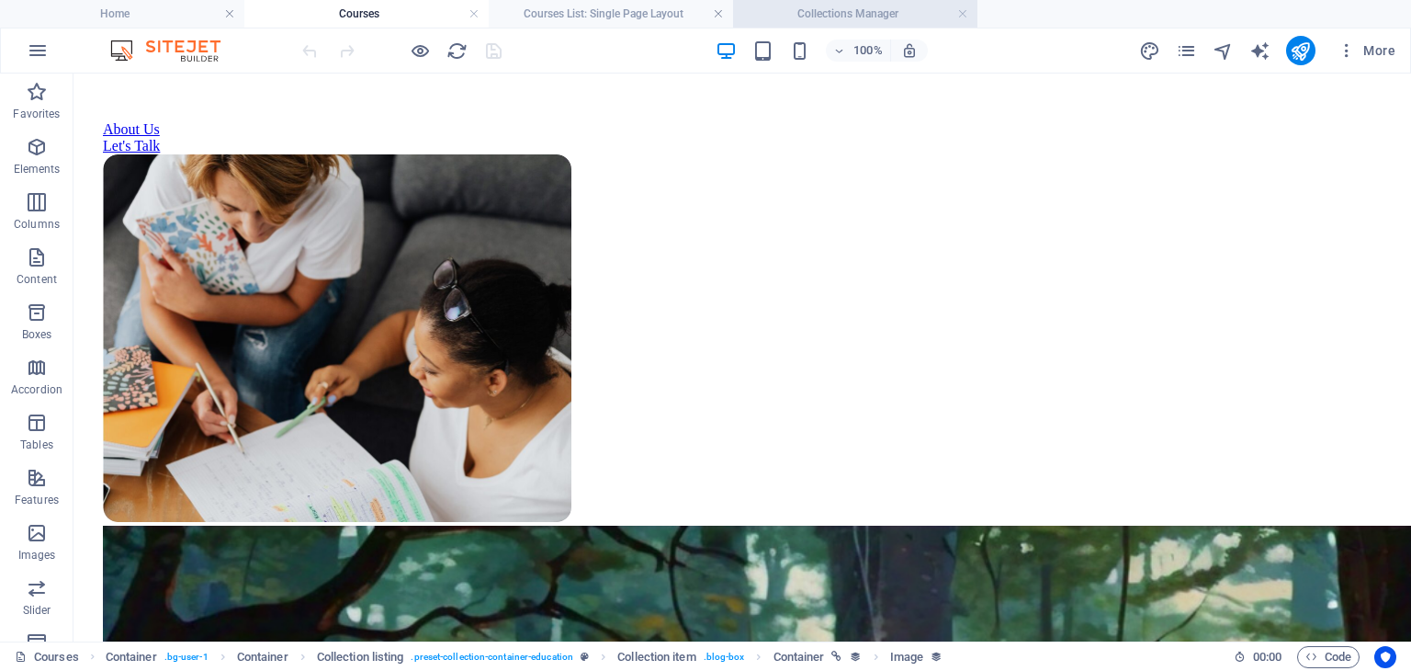
click at [785, 14] on h4 "Collections Manager" at bounding box center [855, 14] width 244 height 20
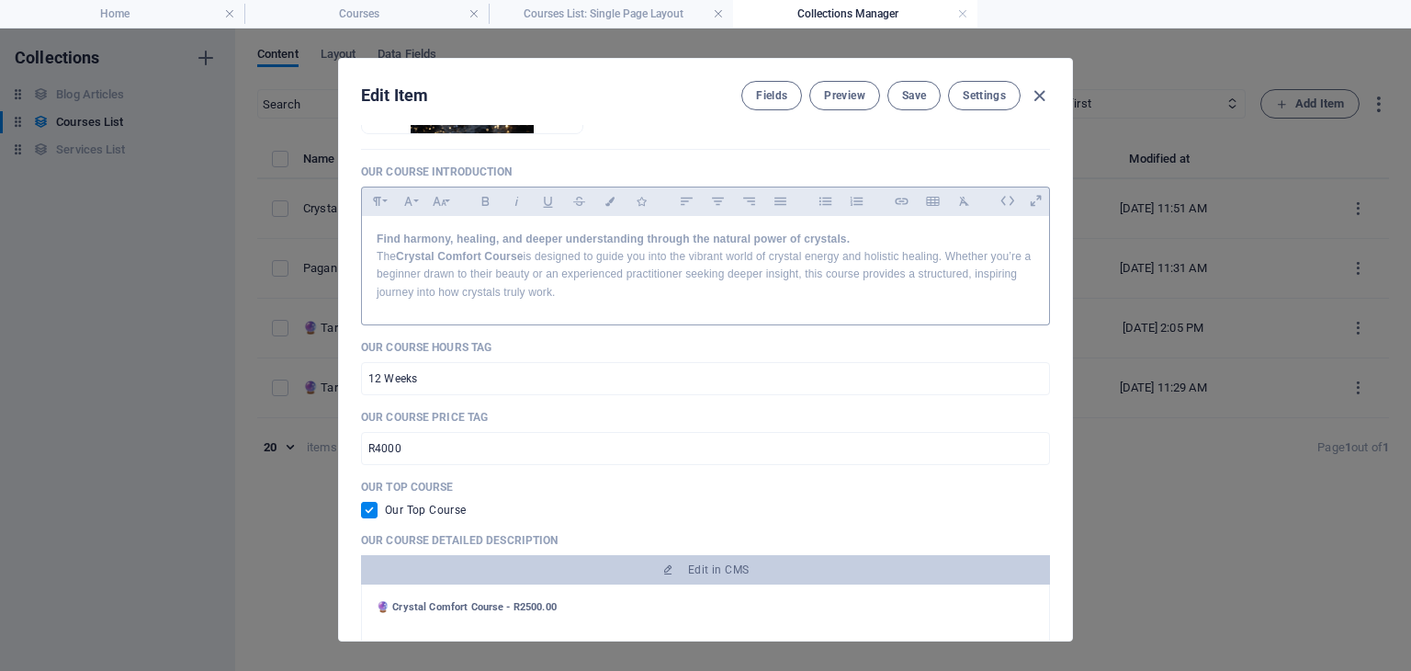
click at [785, 14] on h4 "Collections Manager" at bounding box center [855, 14] width 244 height 20
click at [1039, 91] on icon "button" at bounding box center [1039, 95] width 21 height 21
checkbox input "false"
type input "crystal-comfort-course"
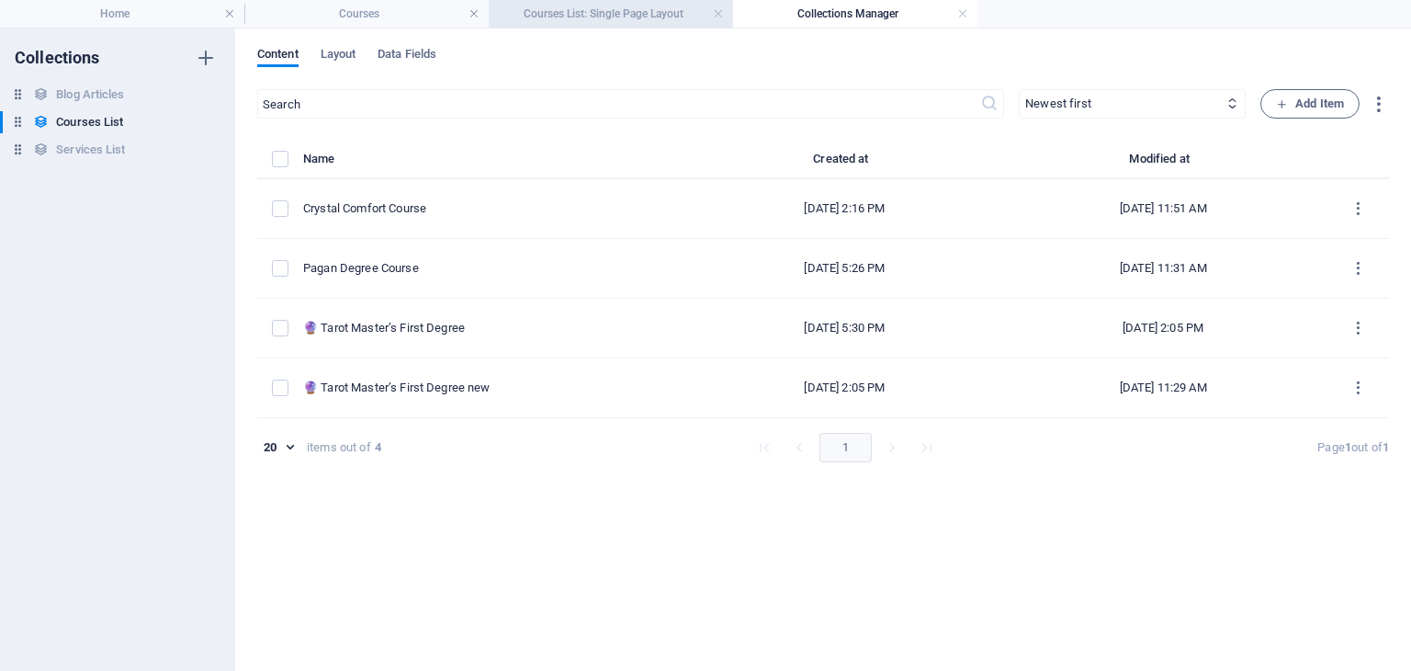
click at [572, 12] on h4 "Courses List: Single Page Layout" at bounding box center [611, 14] width 244 height 20
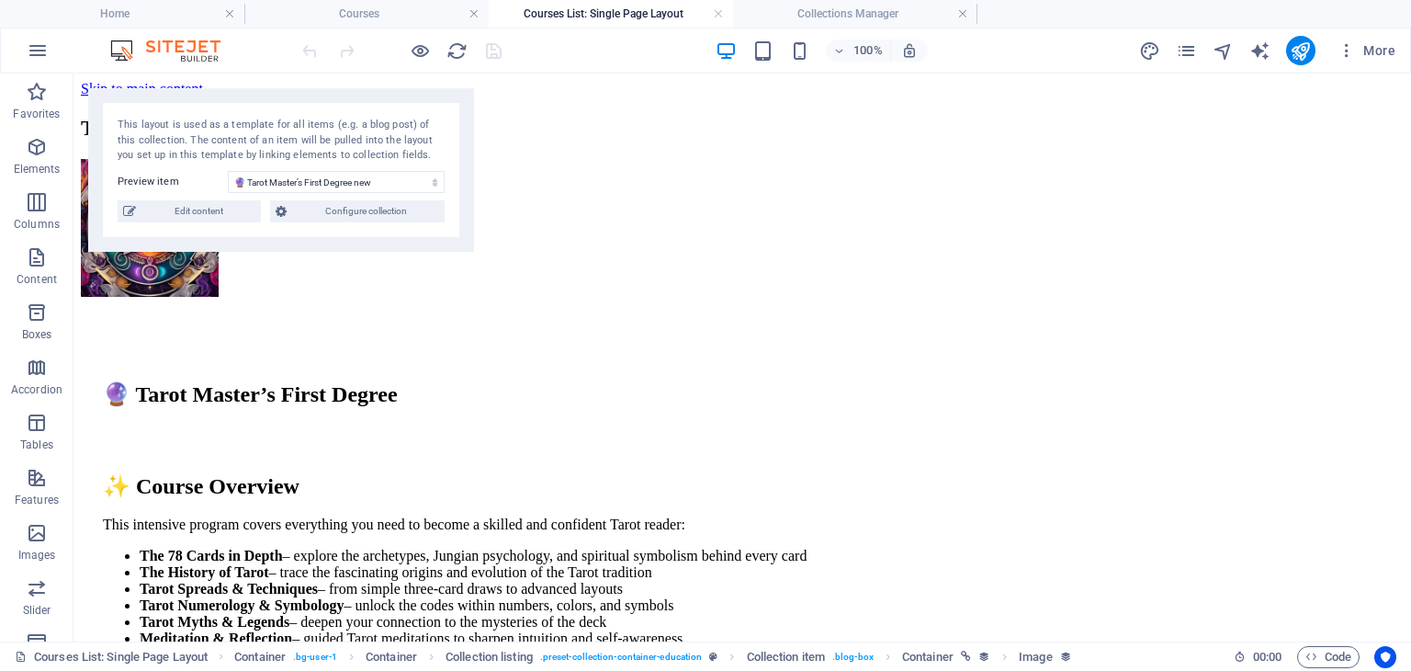
scroll to position [4095, 0]
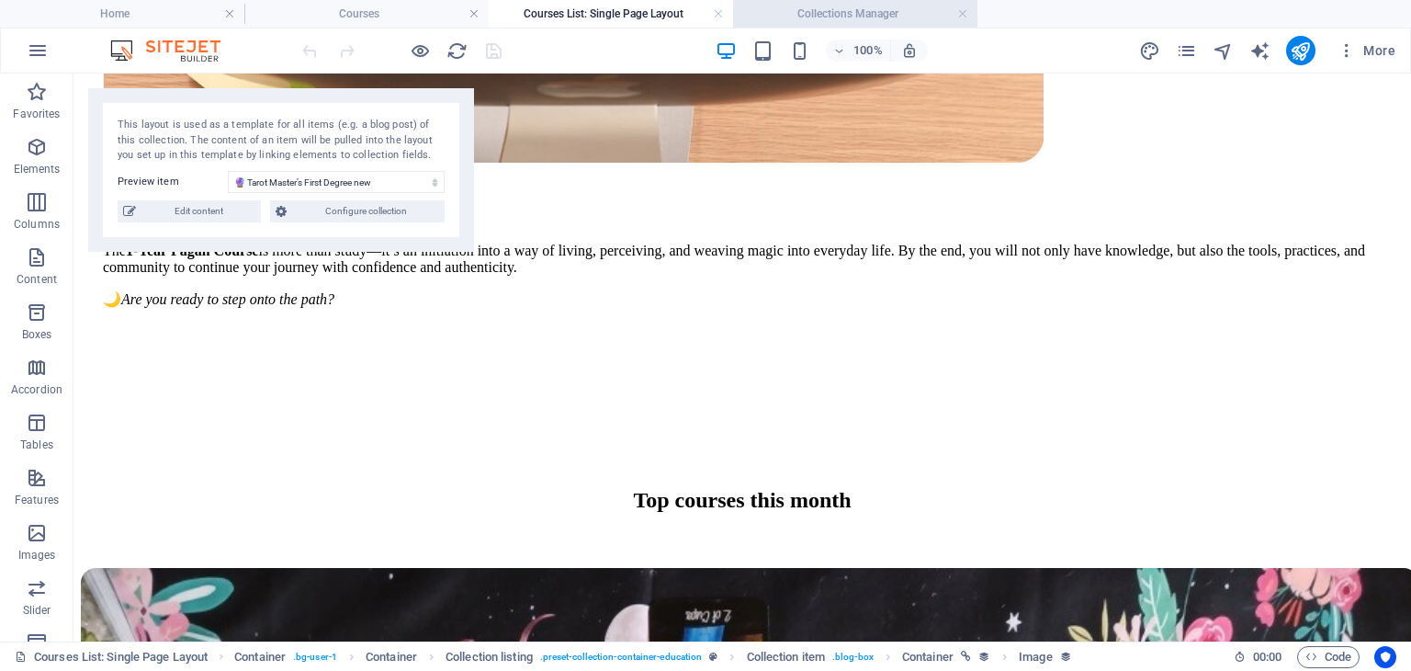
click at [786, 16] on h4 "Collections Manager" at bounding box center [855, 14] width 244 height 20
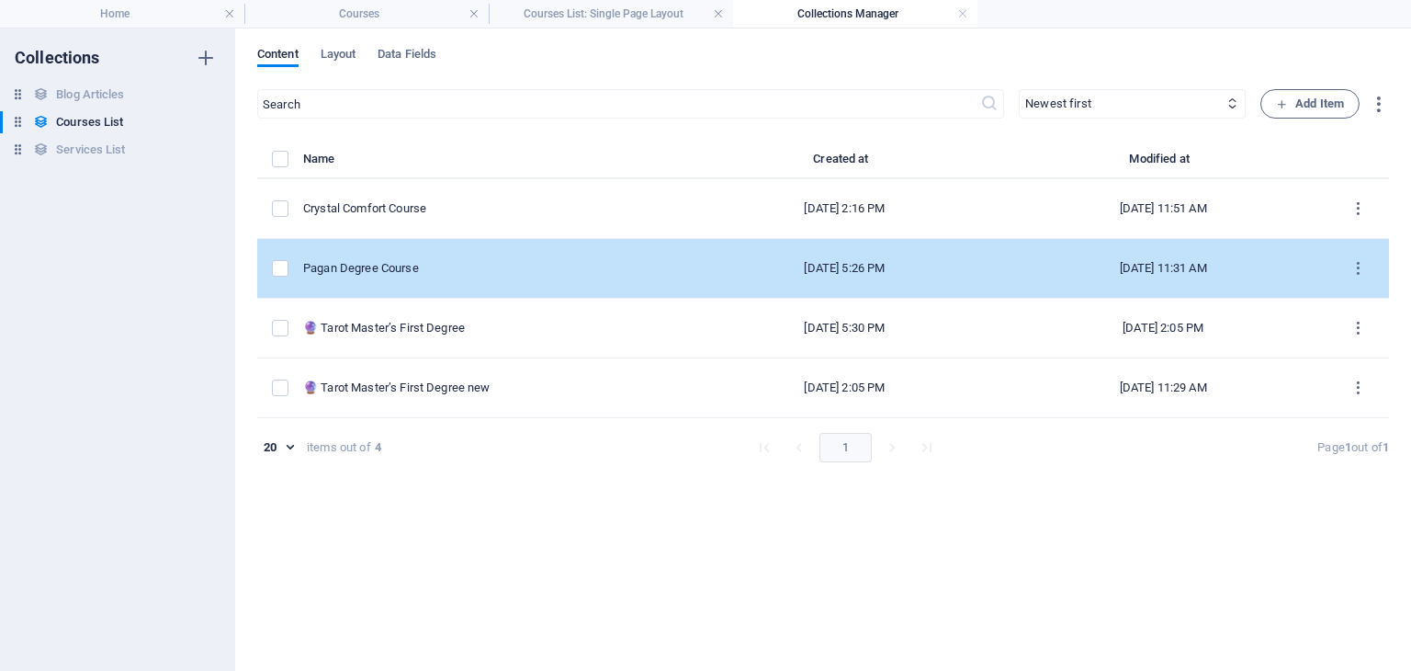
click at [422, 261] on div "Pagan Degree Course" at bounding box center [489, 268] width 372 height 17
select select "Creativity"
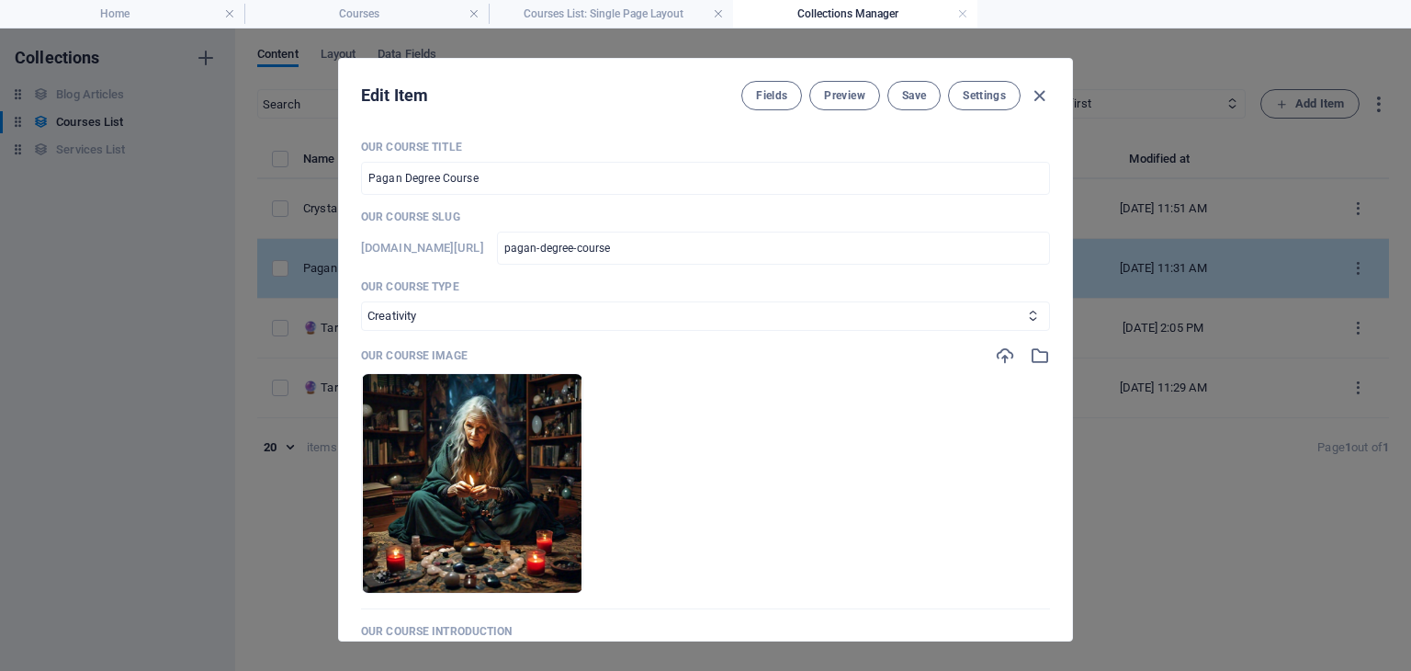
click at [422, 261] on div "[DOMAIN_NAME][URL] pagan-degree-course ​" at bounding box center [705, 248] width 689 height 33
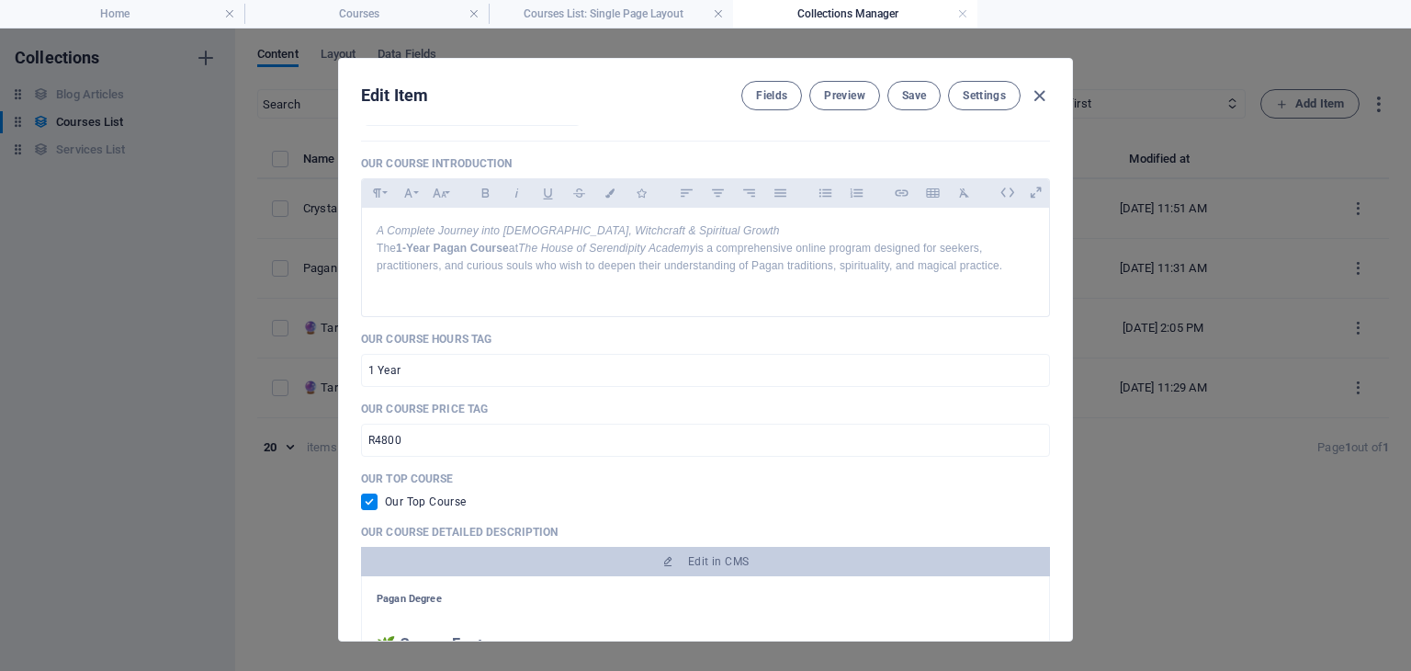
scroll to position [551, 0]
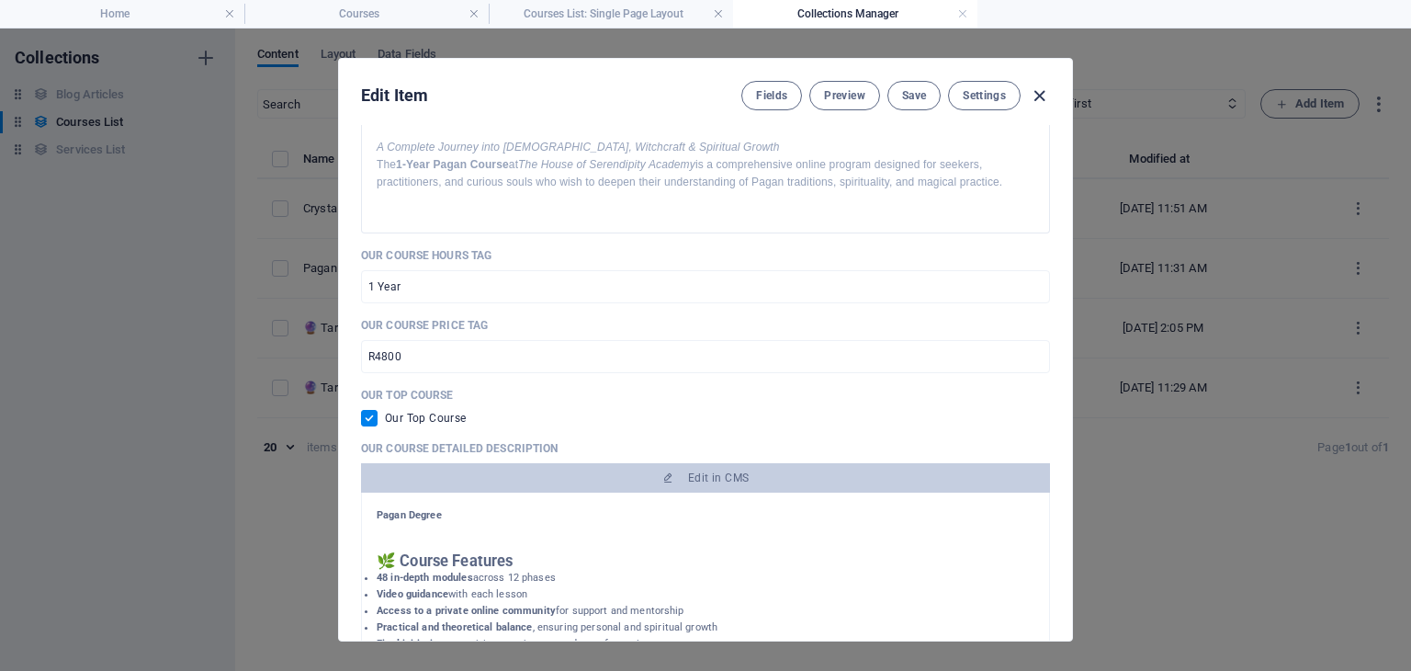
click at [1035, 96] on icon "button" at bounding box center [1039, 95] width 21 height 21
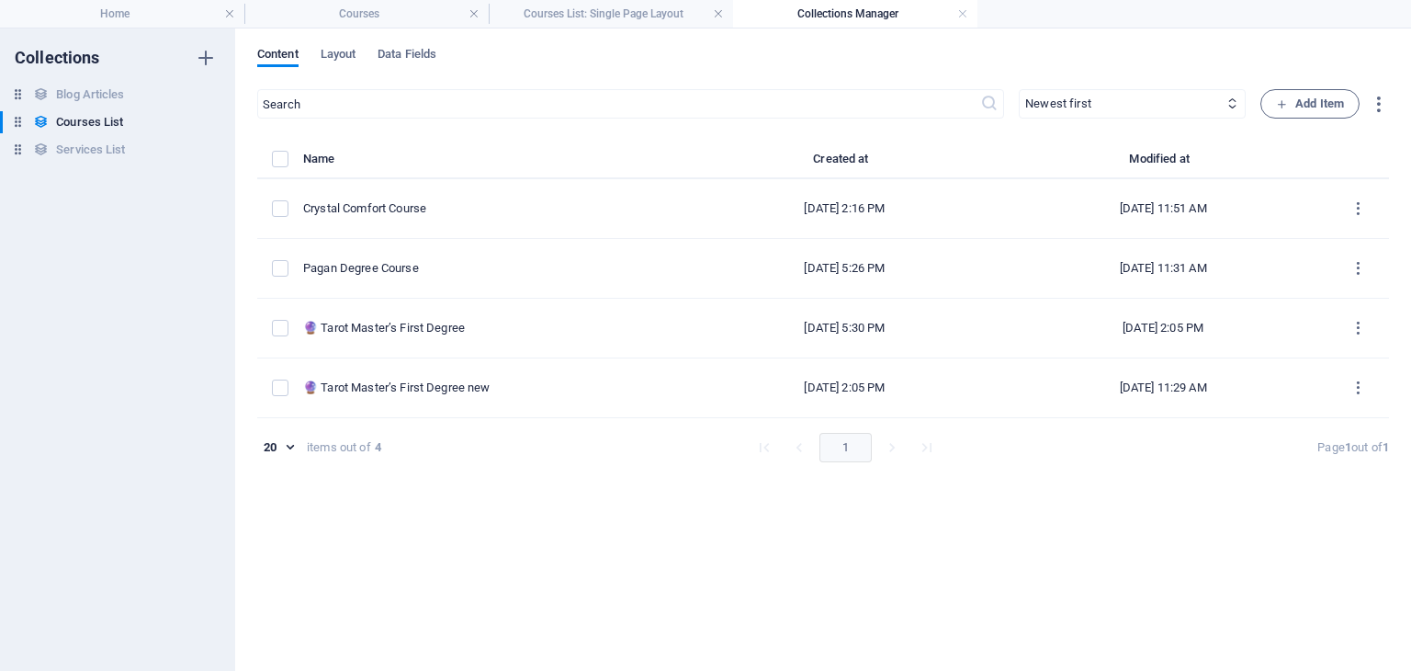
checkbox input "false"
type input "pagan-degree-course"
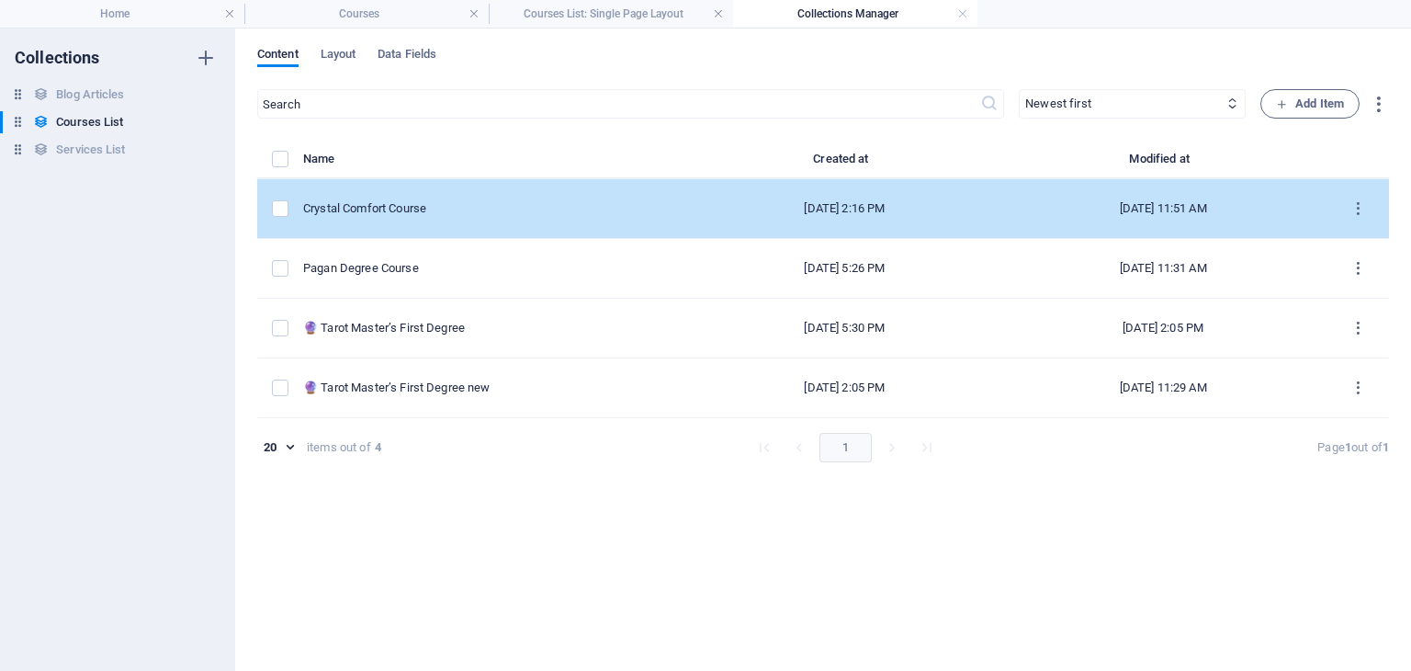
click at [445, 206] on div "Crystal Comfort Course" at bounding box center [489, 208] width 372 height 17
select select "Creativity"
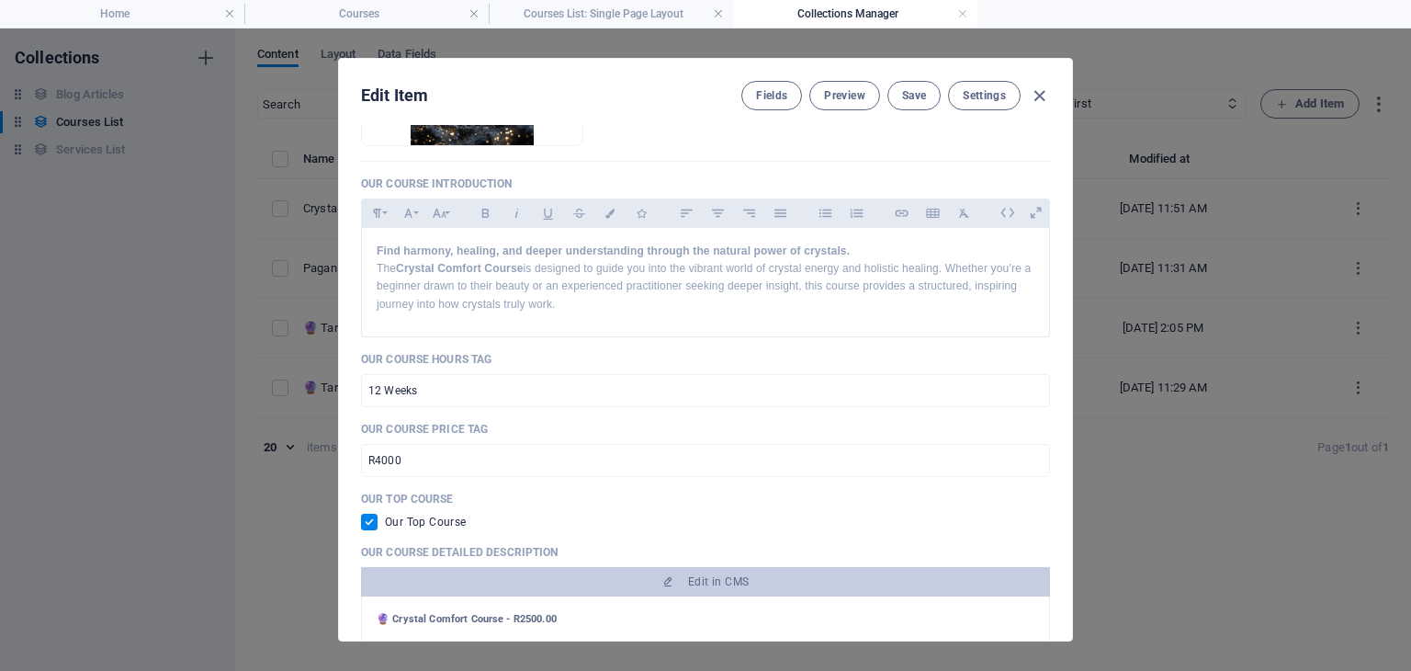
scroll to position [459, 0]
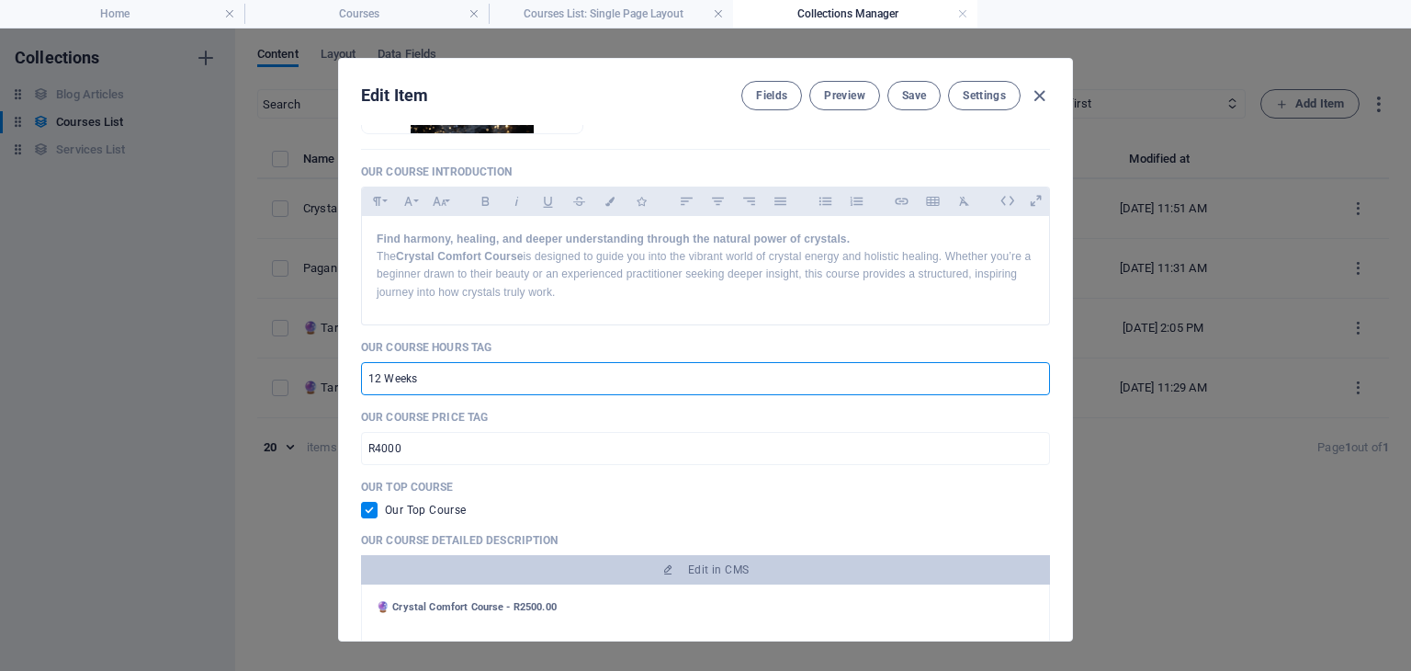
click at [367, 376] on input "12 Weeks" at bounding box center [705, 378] width 689 height 33
type input "6 Weeks"
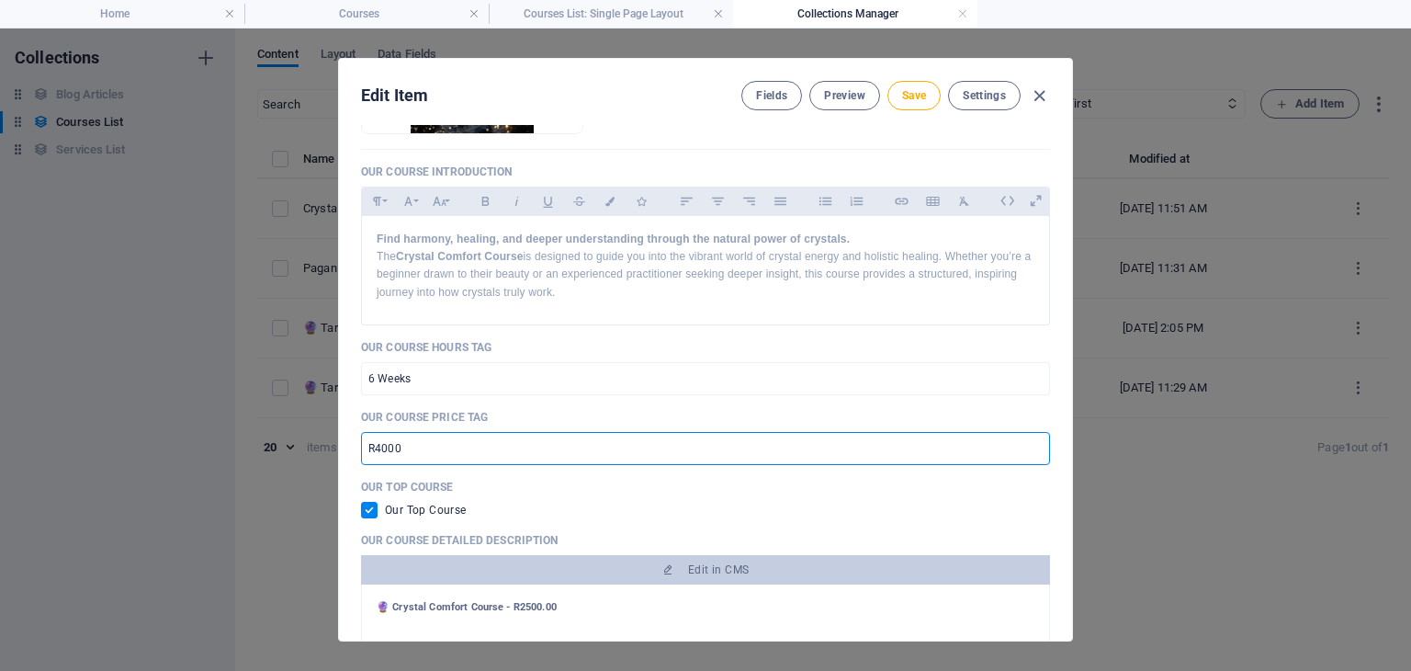
click at [378, 442] on input "R4000" at bounding box center [705, 448] width 689 height 33
type input "R2500"
click at [902, 94] on span "Save" at bounding box center [914, 95] width 24 height 15
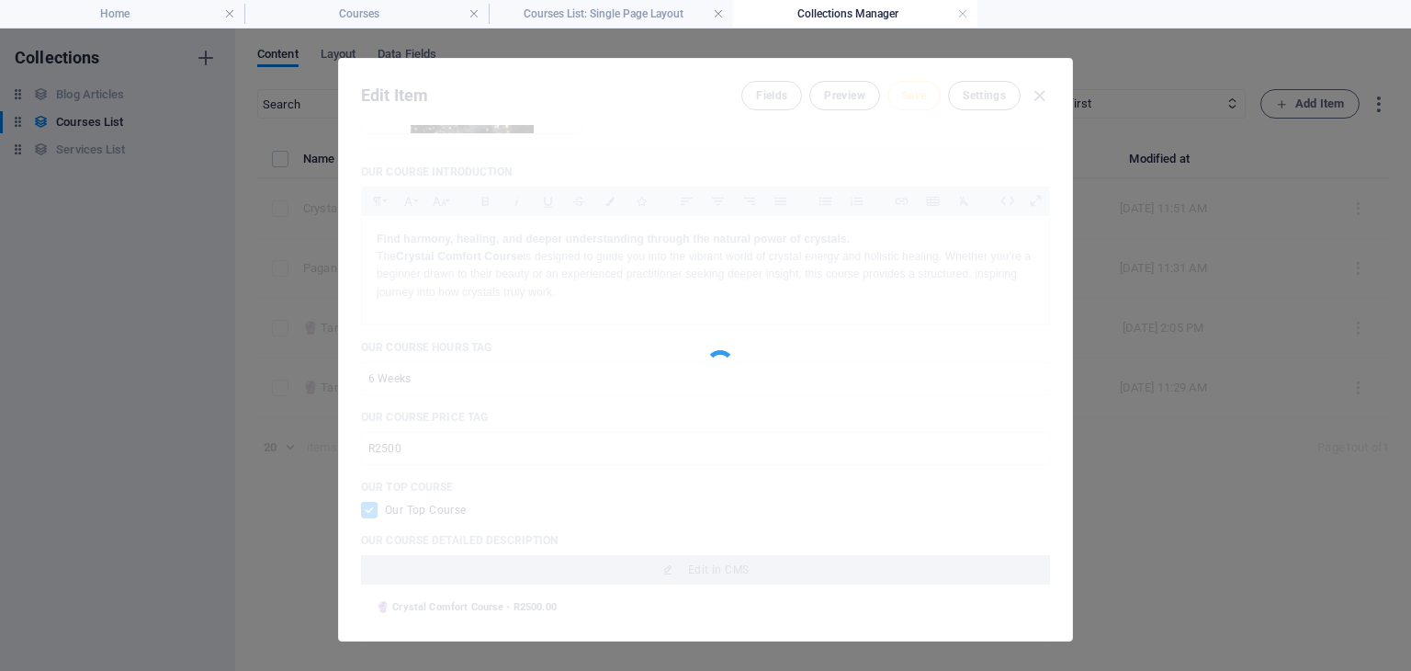
click at [734, 350] on div at bounding box center [720, 364] width 29 height 29
click at [1044, 89] on div at bounding box center [705, 350] width 733 height 582
click at [131, 249] on div "Edit Item Fields Preview Save Settings Our Course Title Crystal Comfort Course …" at bounding box center [705, 349] width 1411 height 642
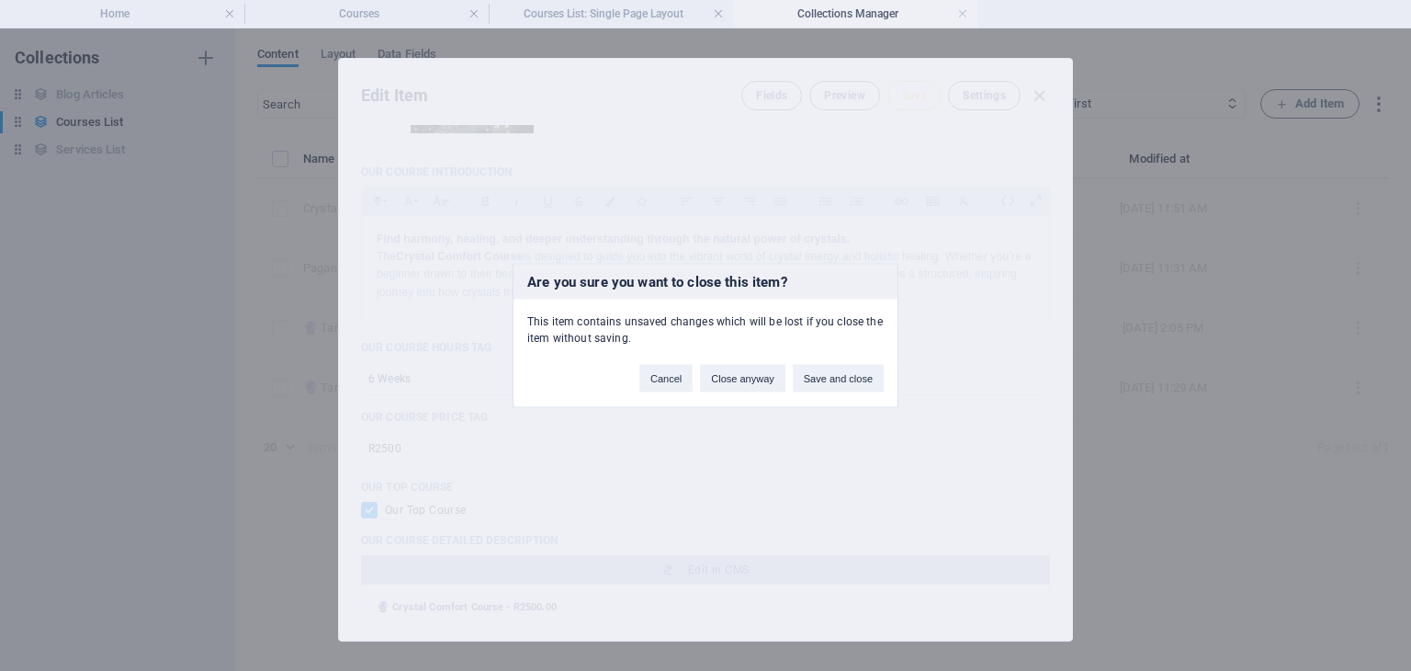
click at [601, 15] on div "Are you sure you want to close this item? This item contains unsaved changes wh…" at bounding box center [705, 335] width 1411 height 671
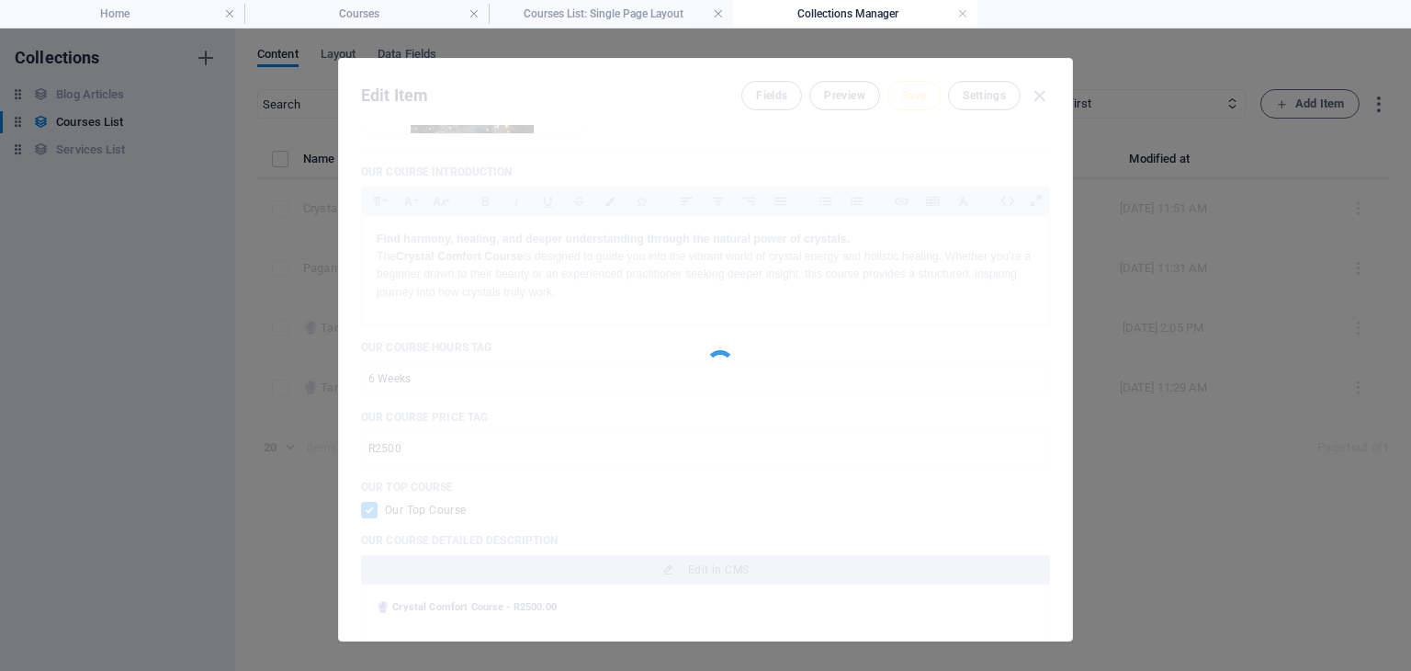
click at [601, 15] on h4 "Courses List: Single Page Layout" at bounding box center [611, 14] width 244 height 20
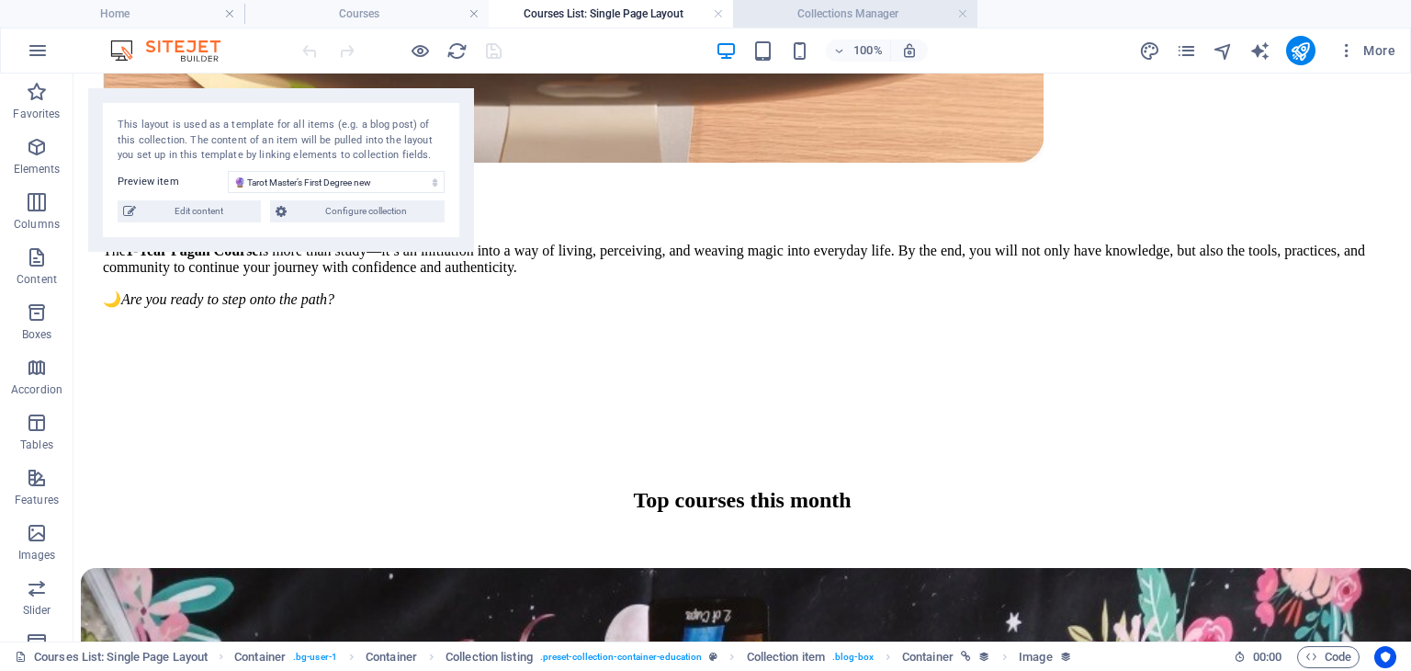
click at [803, 18] on h4 "Collections Manager" at bounding box center [855, 14] width 244 height 20
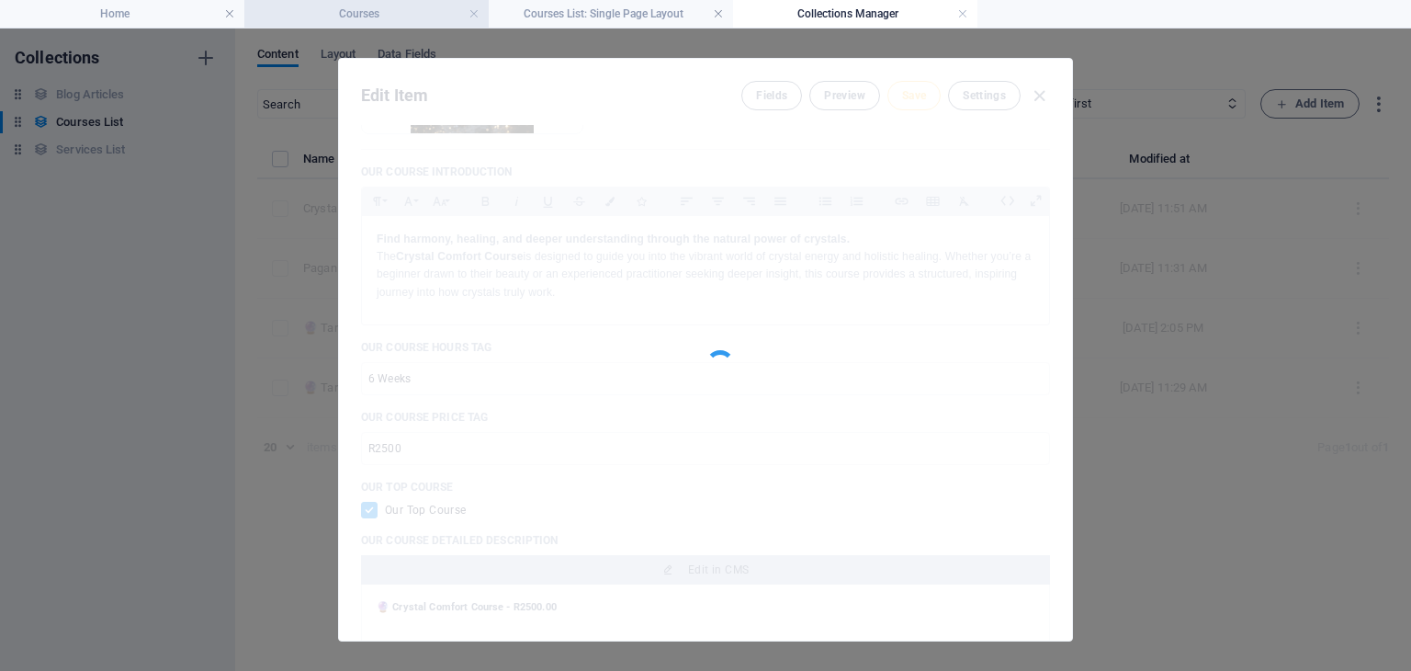
click at [320, 9] on h4 "Courses" at bounding box center [366, 14] width 244 height 20
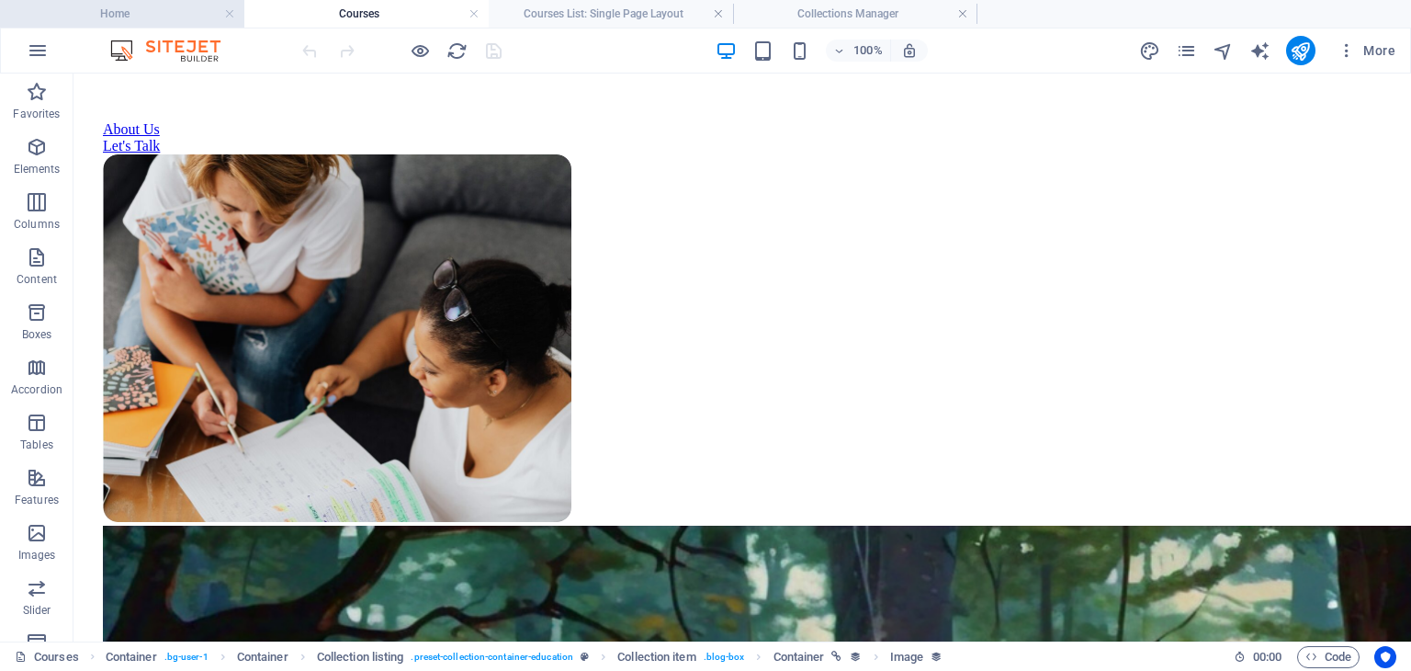
click at [125, 8] on h4 "Home" at bounding box center [122, 14] width 244 height 20
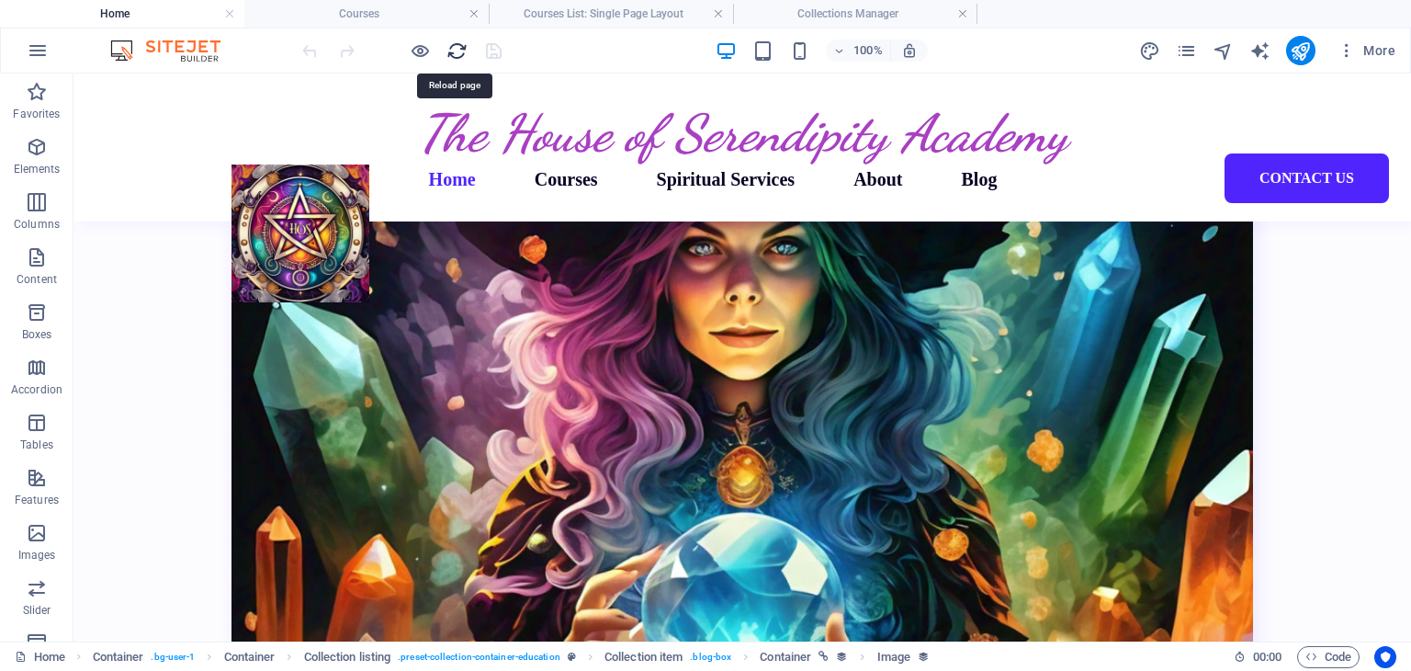
click at [452, 51] on icon "reload" at bounding box center [456, 50] width 21 height 21
click at [370, 12] on h4 "Courses" at bounding box center [366, 14] width 244 height 20
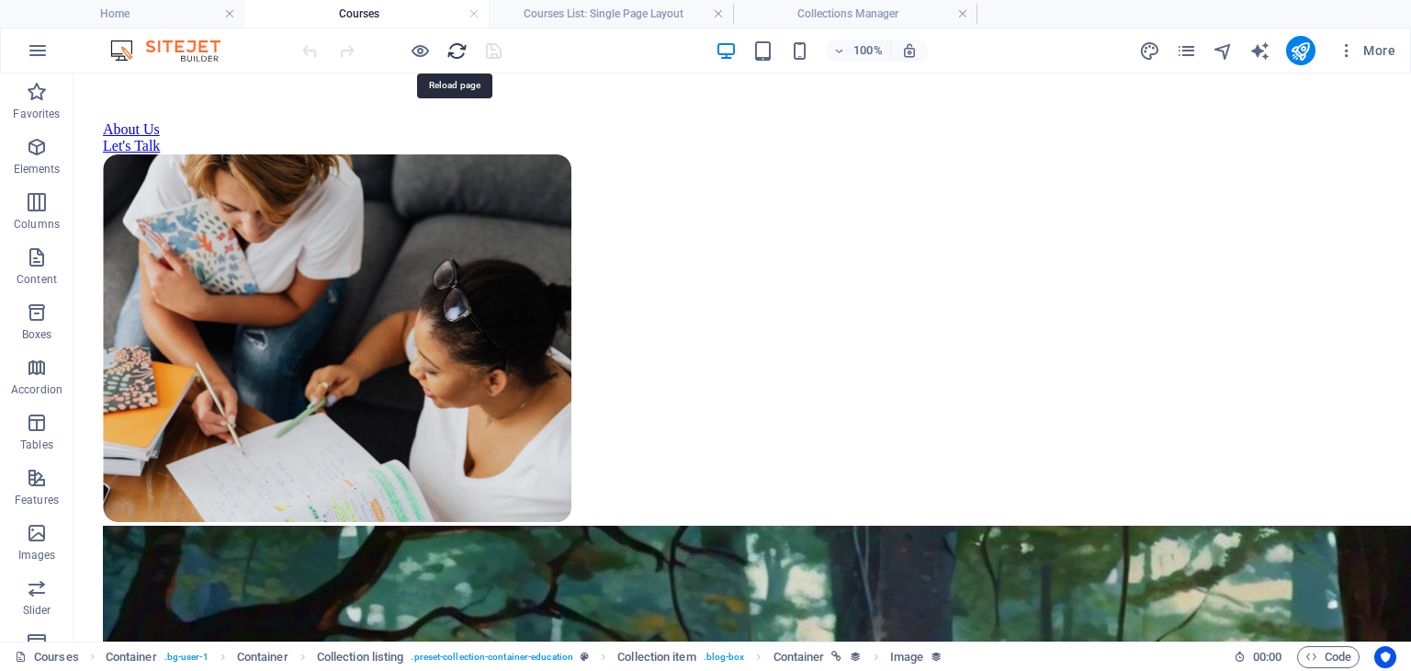
click at [447, 51] on icon "reload" at bounding box center [456, 50] width 21 height 21
click at [451, 48] on icon "reload" at bounding box center [456, 50] width 21 height 21
click at [768, 17] on h4 "Collections Manager" at bounding box center [855, 14] width 244 height 20
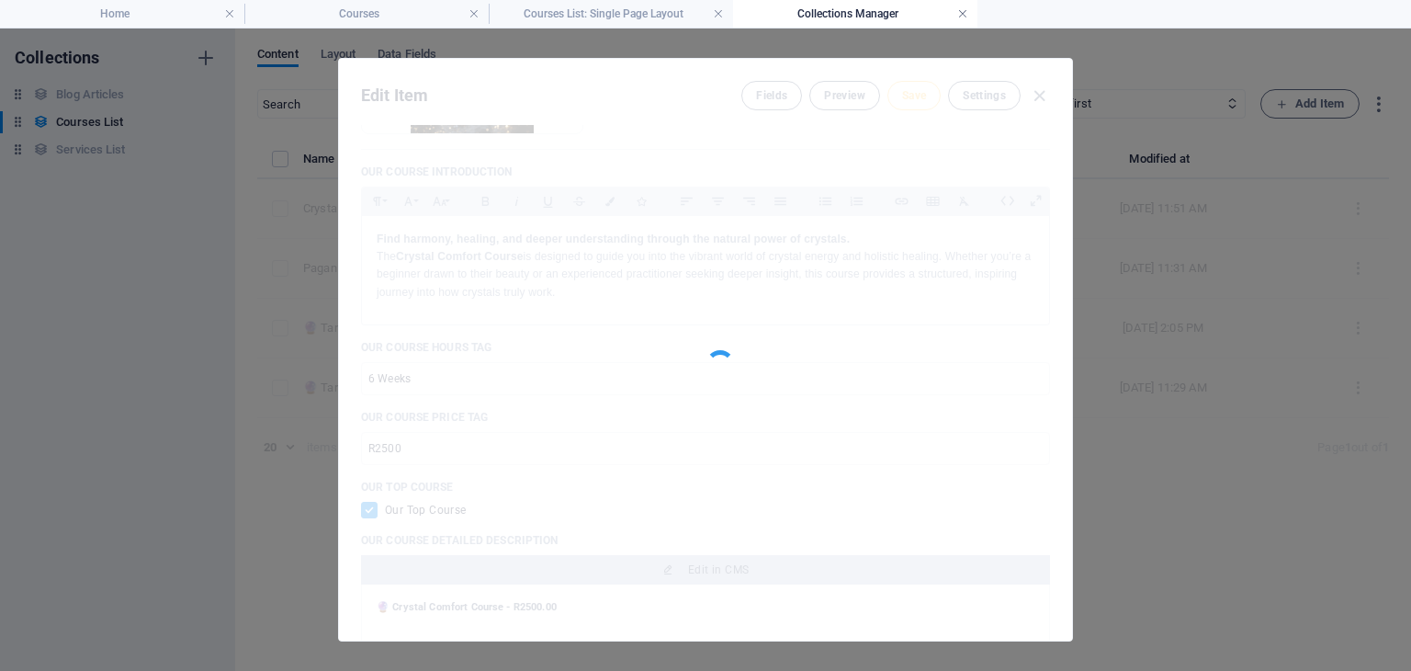
click at [959, 19] on link at bounding box center [962, 14] width 11 height 17
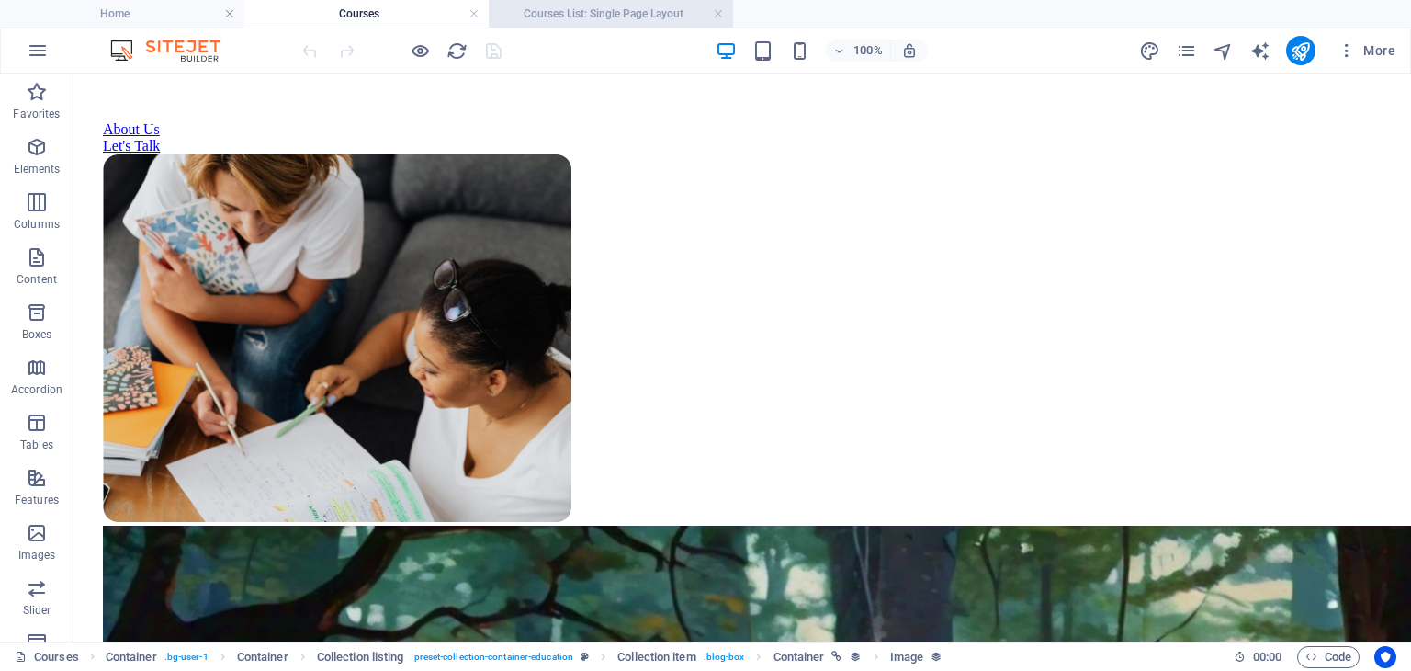
click at [603, 16] on h4 "Courses List: Single Page Layout" at bounding box center [611, 14] width 244 height 20
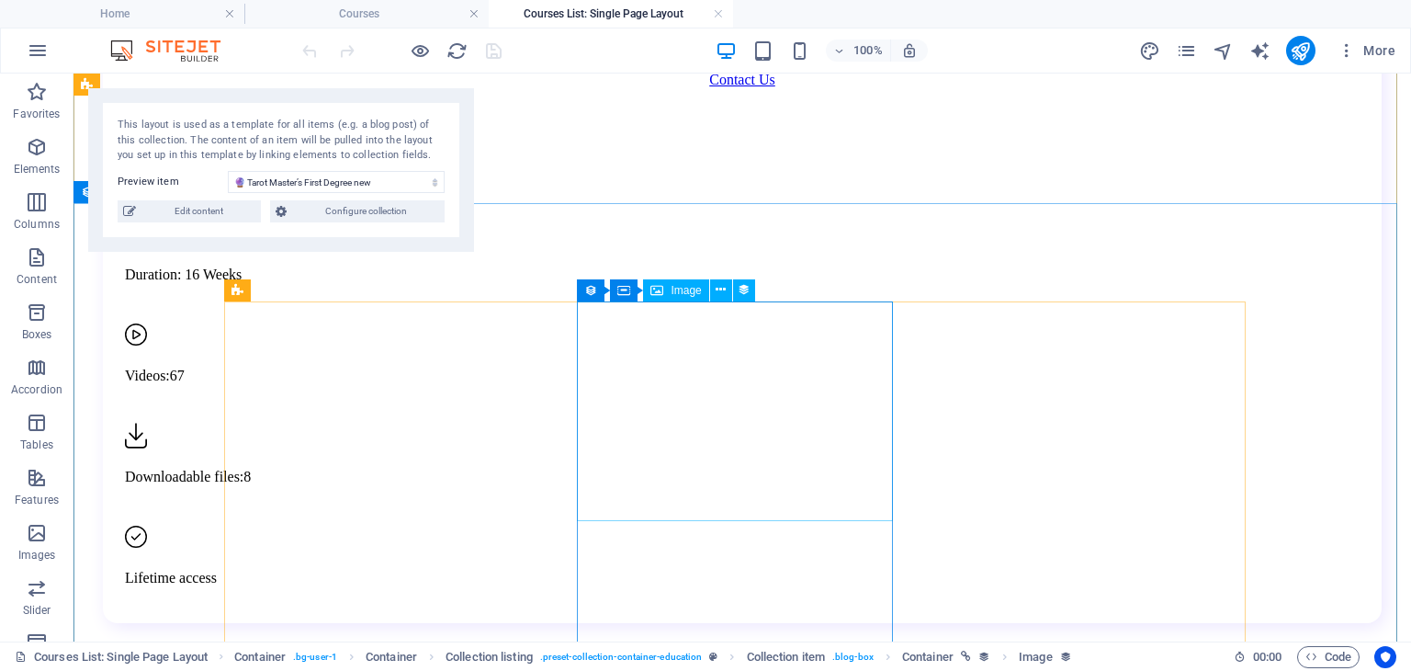
scroll to position [2625, 0]
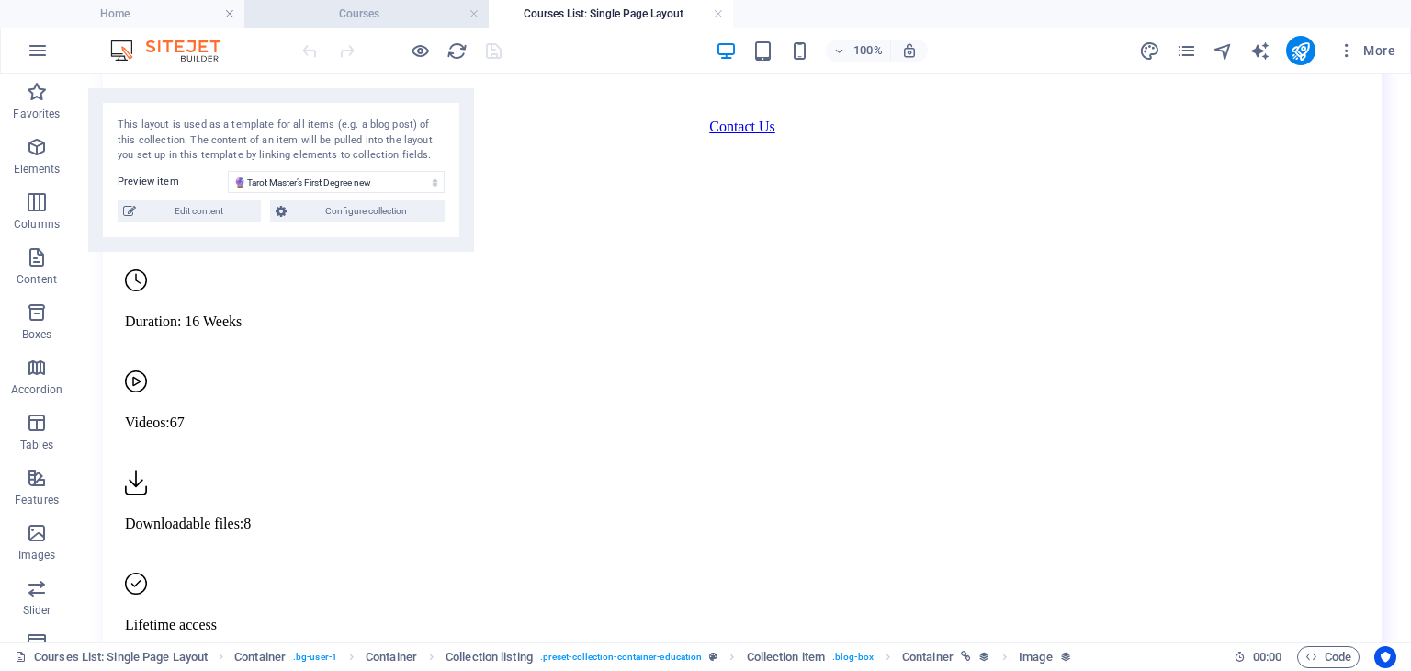
click at [394, 8] on h4 "Courses" at bounding box center [366, 14] width 244 height 20
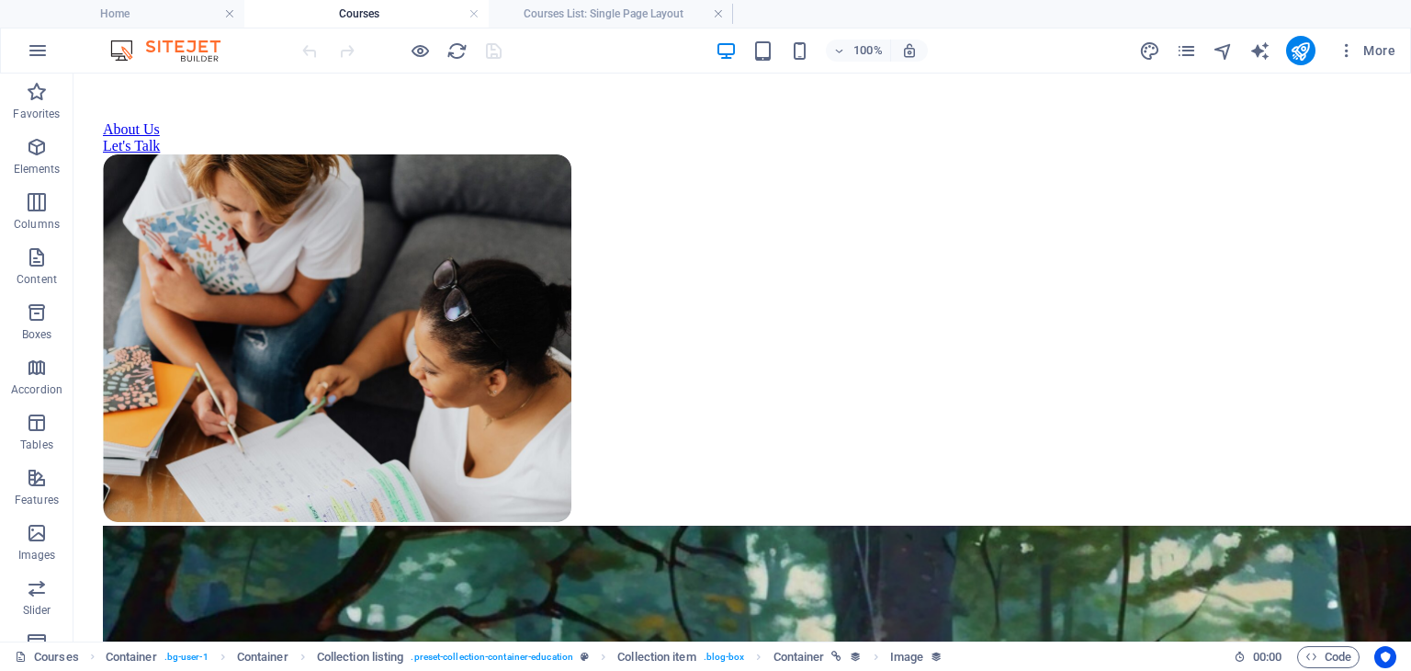
scroll to position [0, 0]
click at [562, 10] on h4 "Courses List: Single Page Layout" at bounding box center [611, 14] width 244 height 20
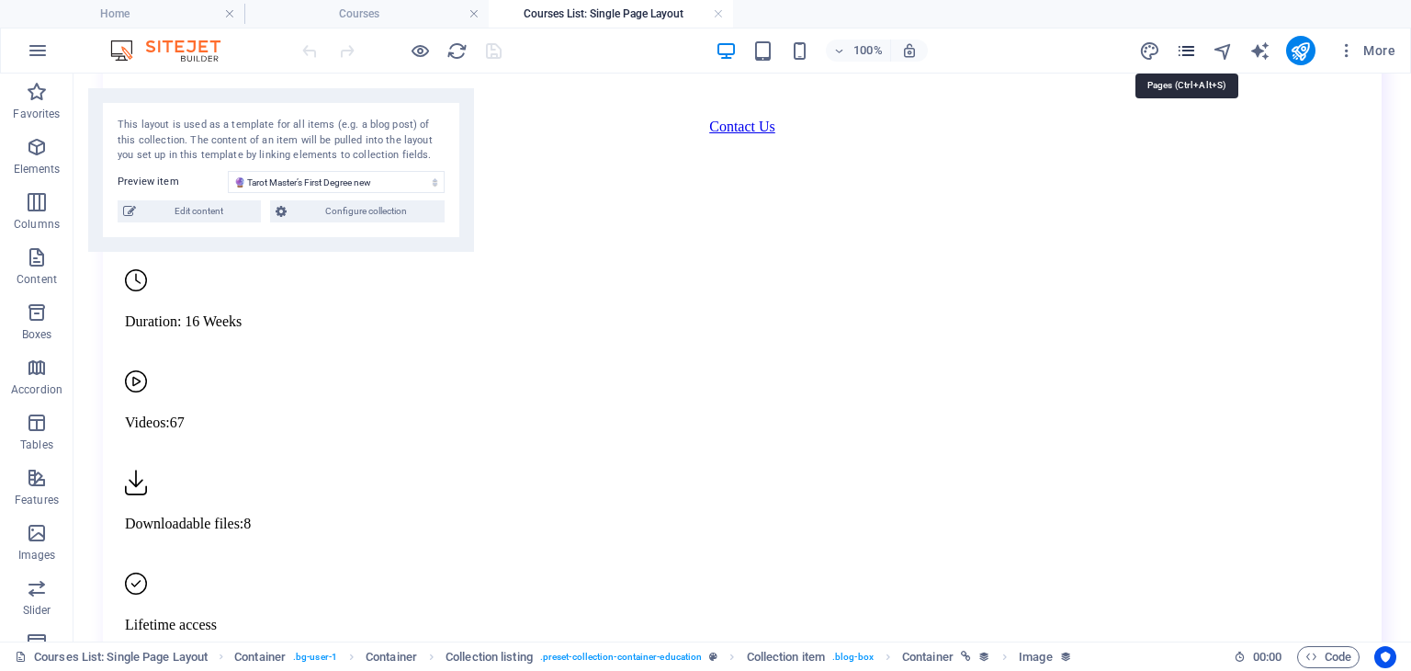
click at [1192, 48] on icon "pages" at bounding box center [1186, 50] width 21 height 21
click at [1183, 47] on icon "pages" at bounding box center [1186, 50] width 21 height 21
click at [129, 19] on h4 "Home" at bounding box center [122, 14] width 244 height 20
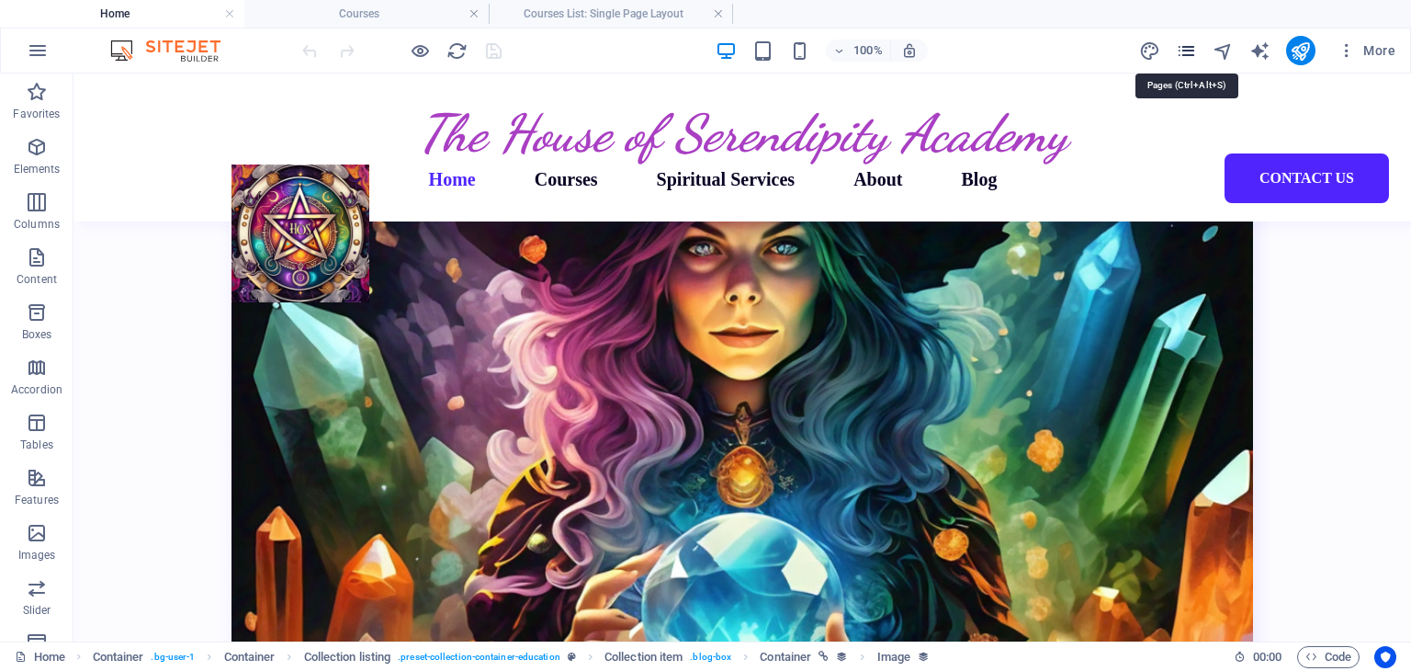
click at [1190, 49] on icon "pages" at bounding box center [1186, 50] width 21 height 21
click at [1187, 47] on icon "pages" at bounding box center [1186, 50] width 21 height 21
click at [1183, 40] on icon "pages" at bounding box center [1186, 50] width 21 height 21
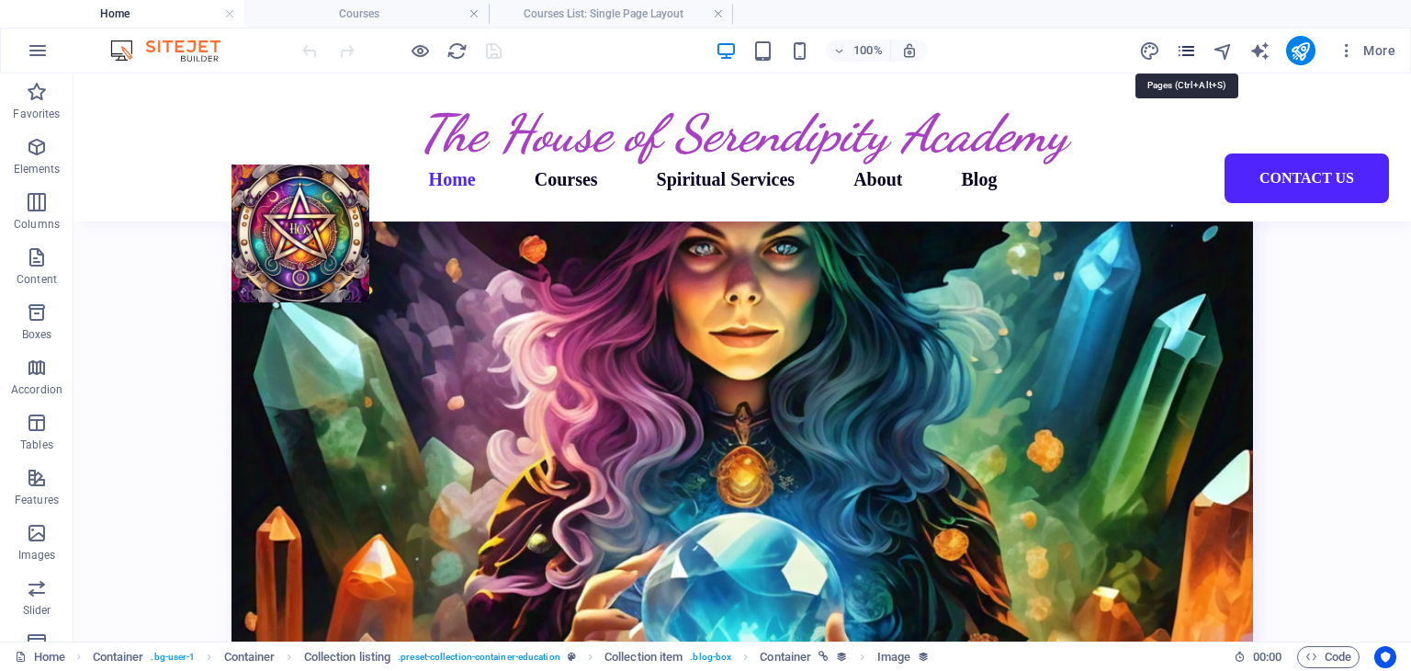
click at [1191, 52] on icon "pages" at bounding box center [1186, 50] width 21 height 21
click at [457, 52] on icon "reload" at bounding box center [456, 50] width 21 height 21
click at [1183, 51] on icon "pages" at bounding box center [1186, 50] width 21 height 21
click at [548, 19] on h4 "Courses List: Single Page Layout" at bounding box center [611, 14] width 244 height 20
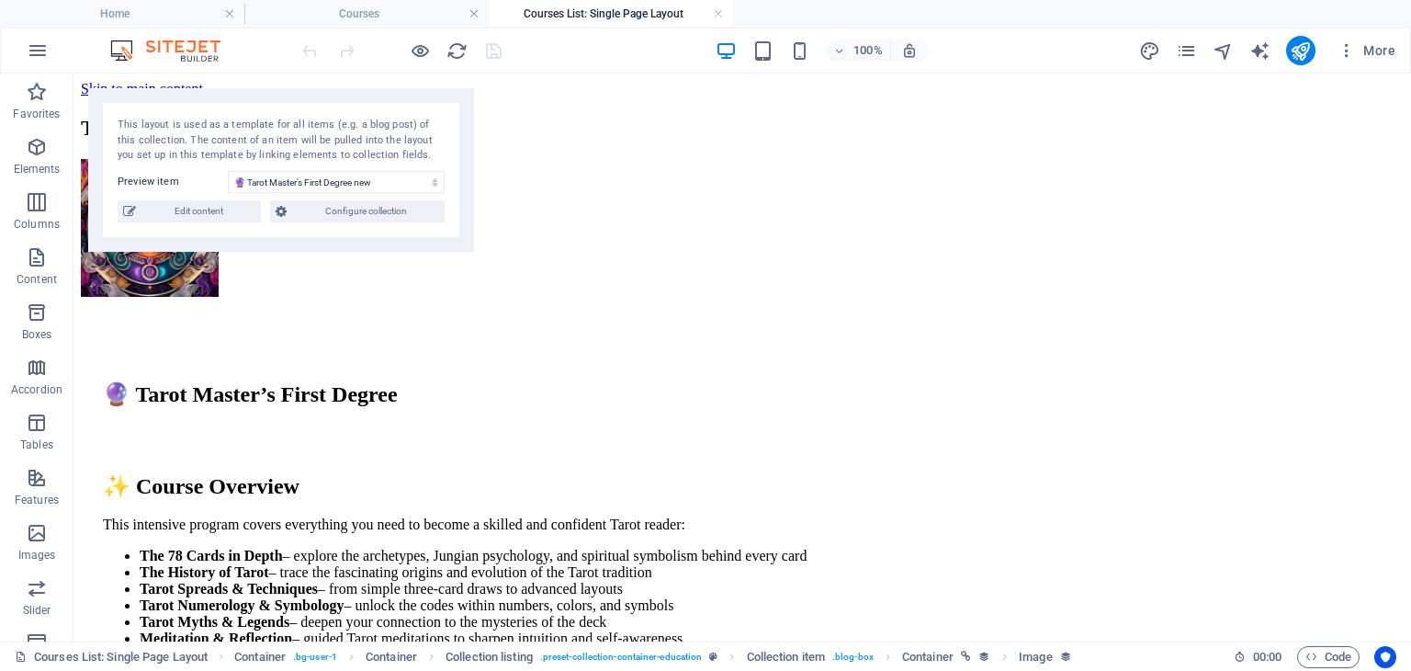
scroll to position [2625, 0]
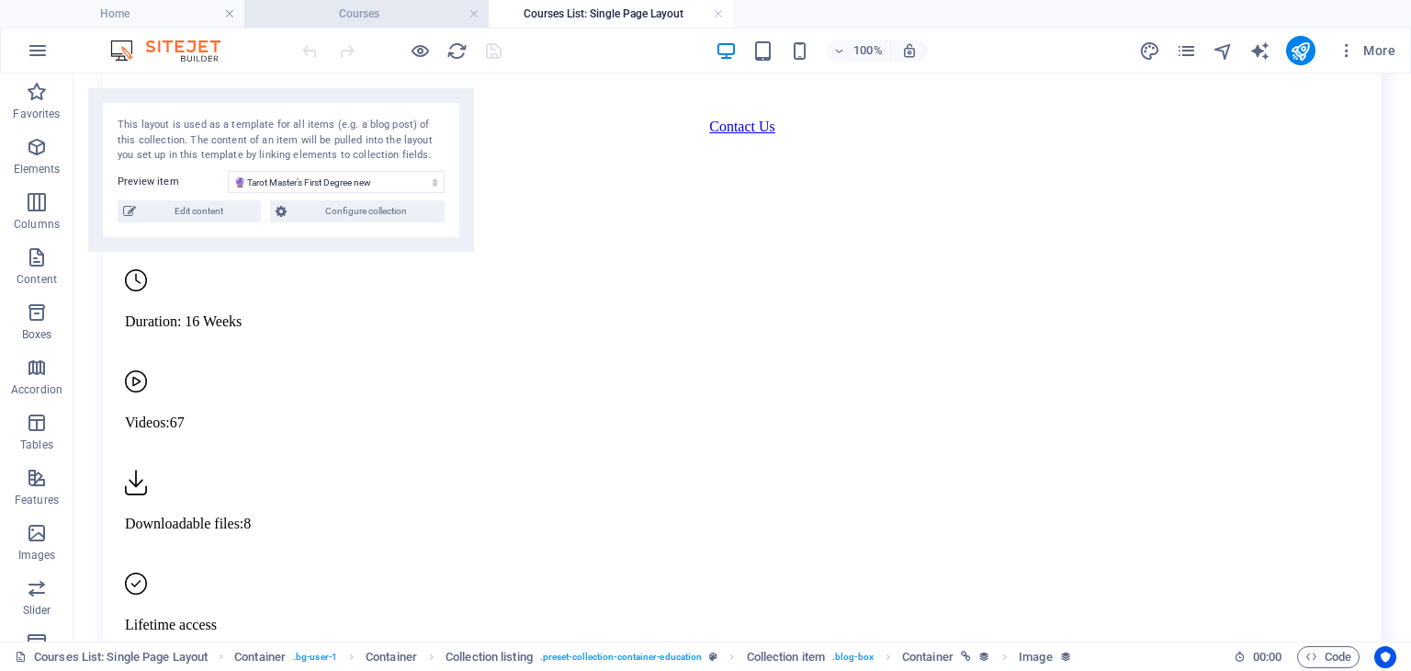
click at [426, 21] on h4 "Courses" at bounding box center [366, 14] width 244 height 20
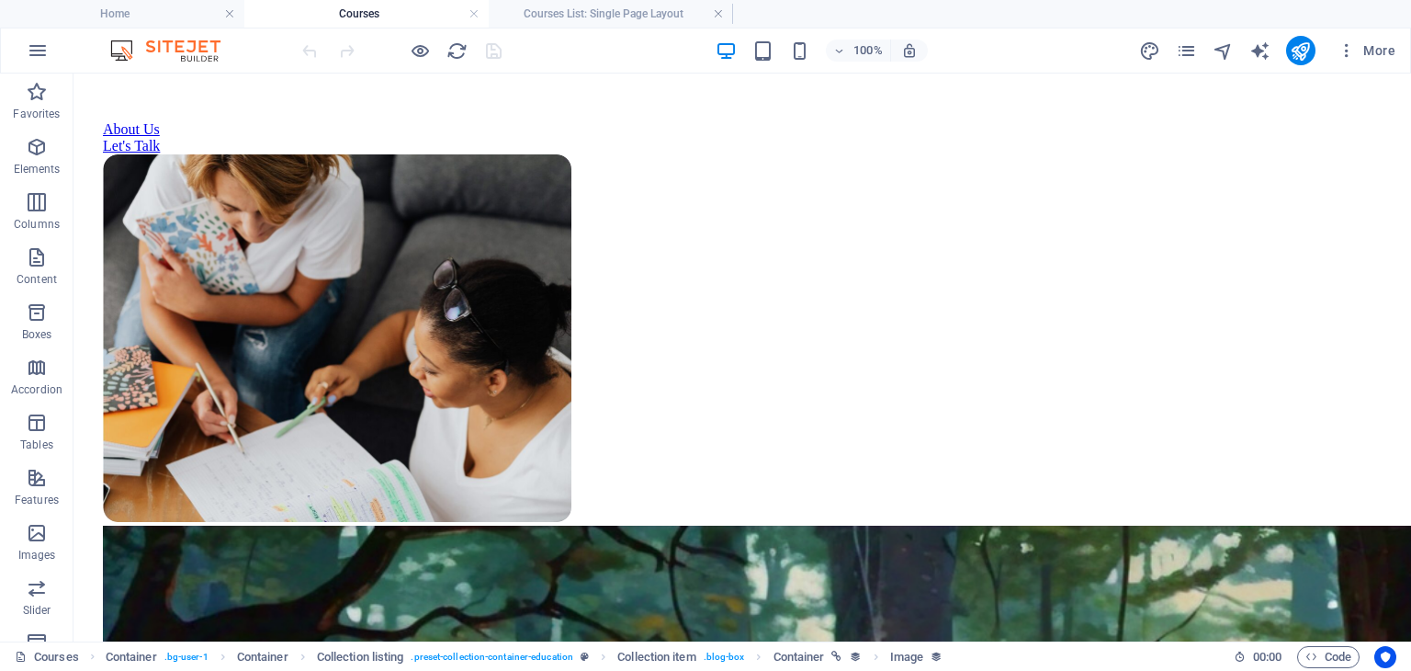
scroll to position [0, 0]
click at [1187, 46] on icon "pages" at bounding box center [1186, 50] width 21 height 21
click at [86, 4] on h4 "Home" at bounding box center [122, 14] width 244 height 20
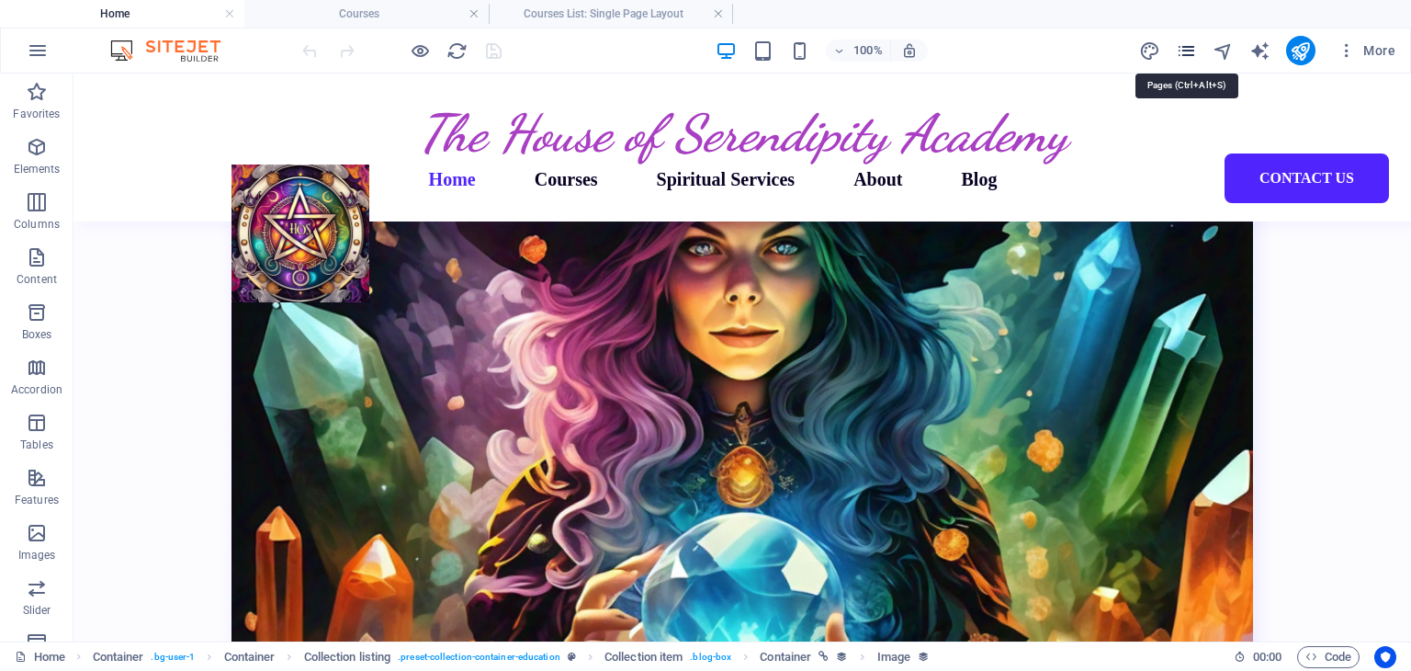
click at [1189, 55] on icon "pages" at bounding box center [1186, 50] width 21 height 21
